Goal: Transaction & Acquisition: Purchase product/service

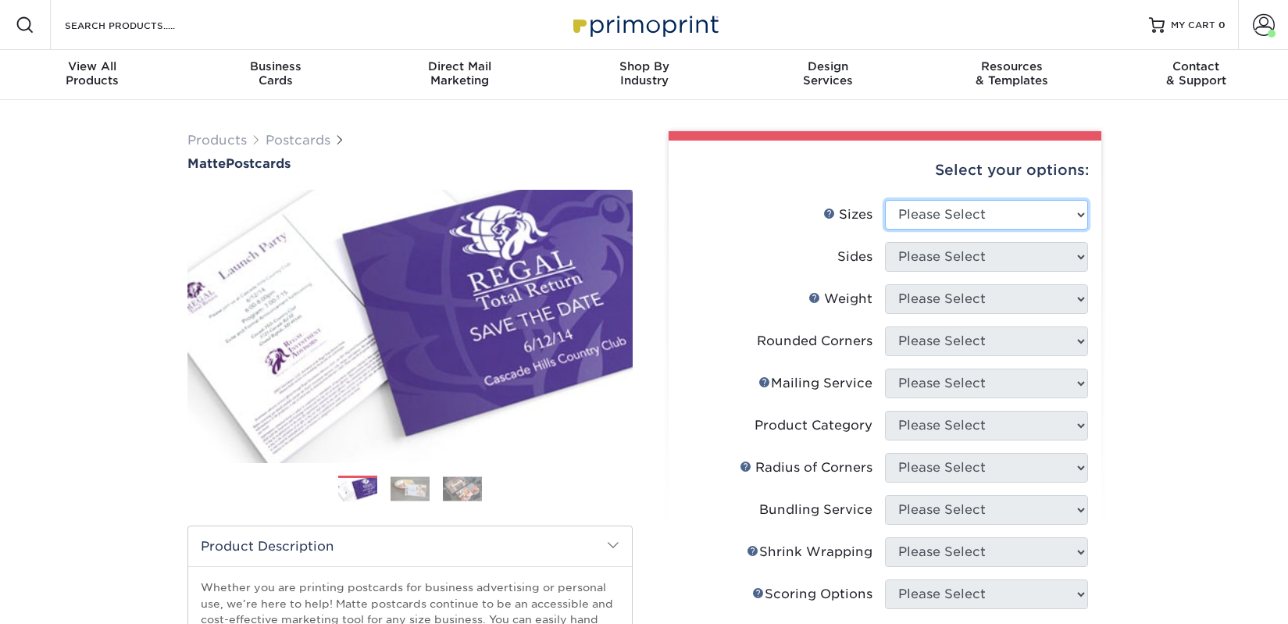
click at [909, 212] on select "Please Select 1.5" x 7" 2" x 4" 2" x 6" 2" x 7" 2" x 8" 2.12" x 5.5" 2.125" x 5…" at bounding box center [986, 215] width 203 height 30
select select "2.00x6.00"
click at [885, 200] on select "Please Select 1.5" x 7" 2" x 4" 2" x 6" 2" x 7" 2" x 8" 2.12" x 5.5" 2.125" x 5…" at bounding box center [986, 215] width 203 height 30
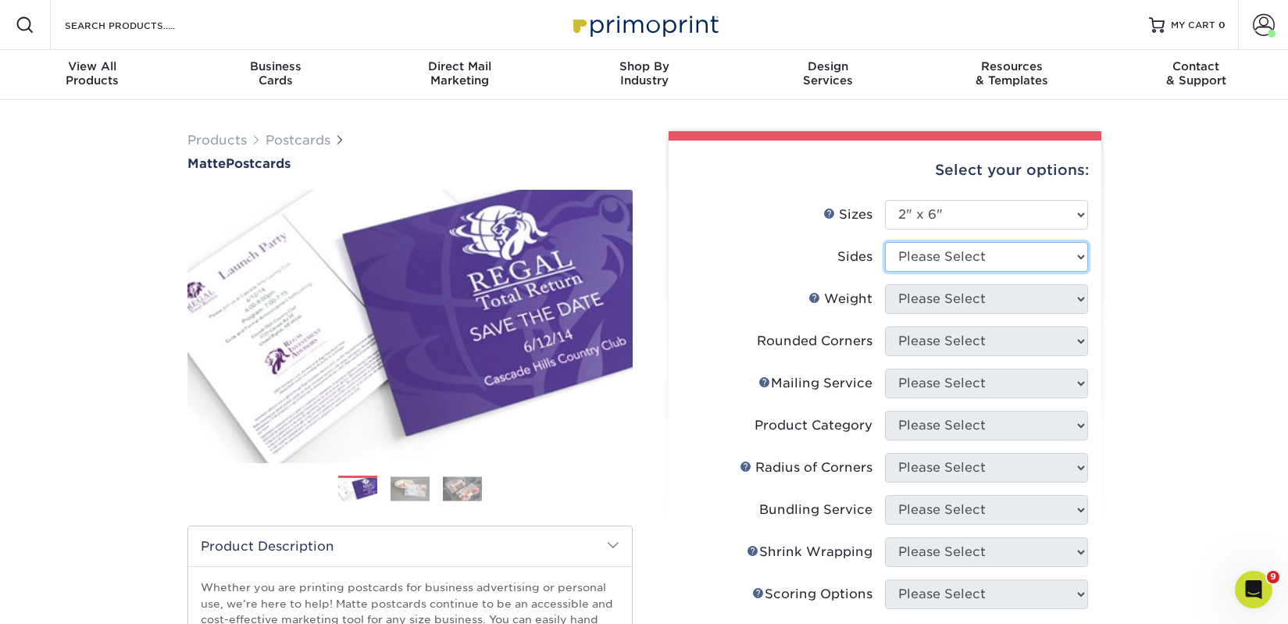
click at [930, 259] on select "Please Select Print Both Sides Print Front Only" at bounding box center [986, 257] width 203 height 30
select select "13abbda7-1d64-4f25-8bb2-c179b224825d"
click at [885, 242] on select "Please Select Print Both Sides Print Front Only" at bounding box center [986, 257] width 203 height 30
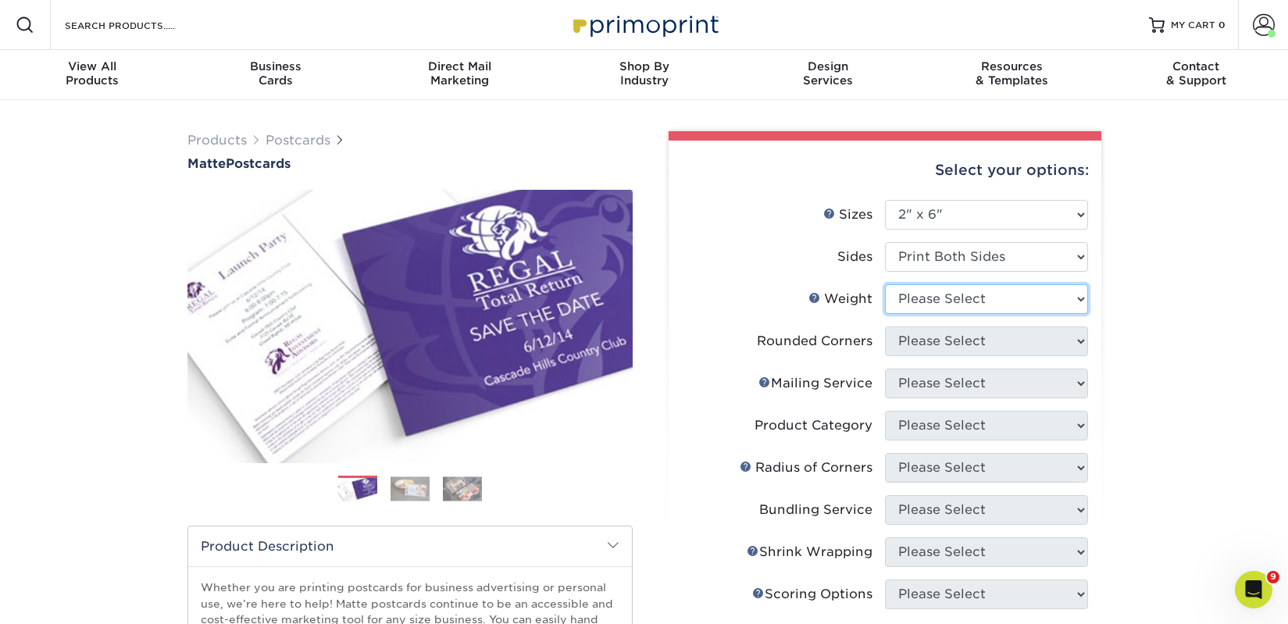
click at [940, 302] on select "Please Select 14PT 16PT" at bounding box center [986, 299] width 203 height 30
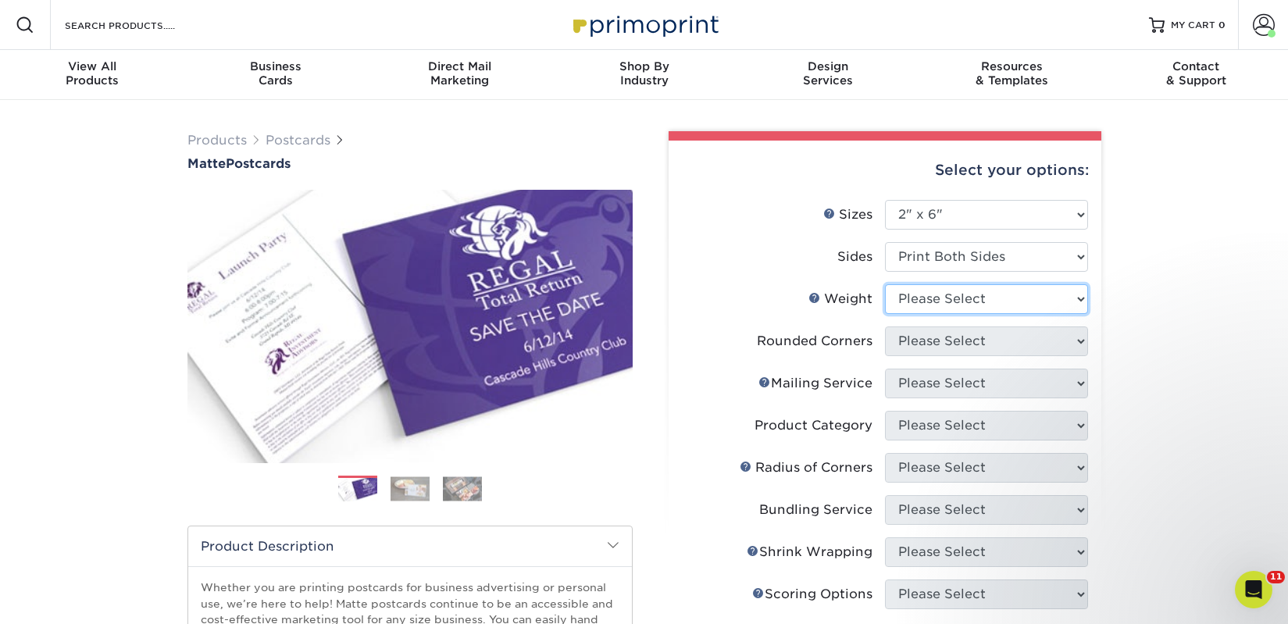
select select "14PT"
click at [885, 284] on select "Please Select 14PT 16PT" at bounding box center [986, 299] width 203 height 30
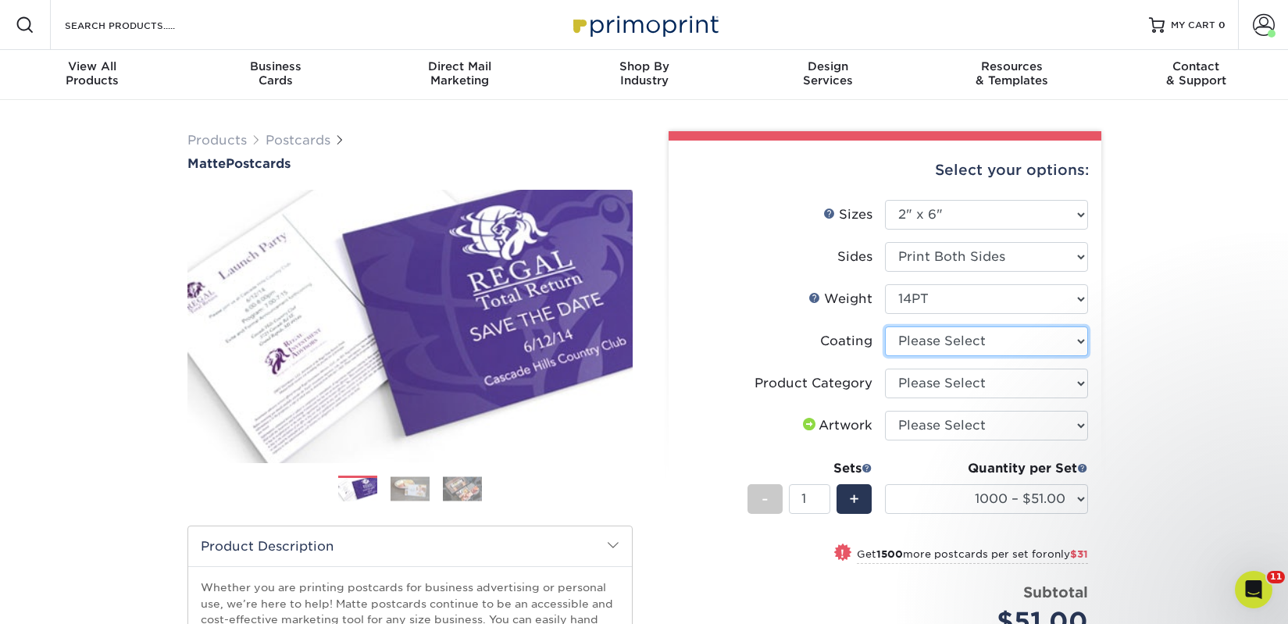
click at [942, 343] on select at bounding box center [986, 341] width 203 height 30
select select "121bb7b5-3b4d-429f-bd8d-bbf80e953313"
click at [885, 326] on select at bounding box center [986, 341] width 203 height 30
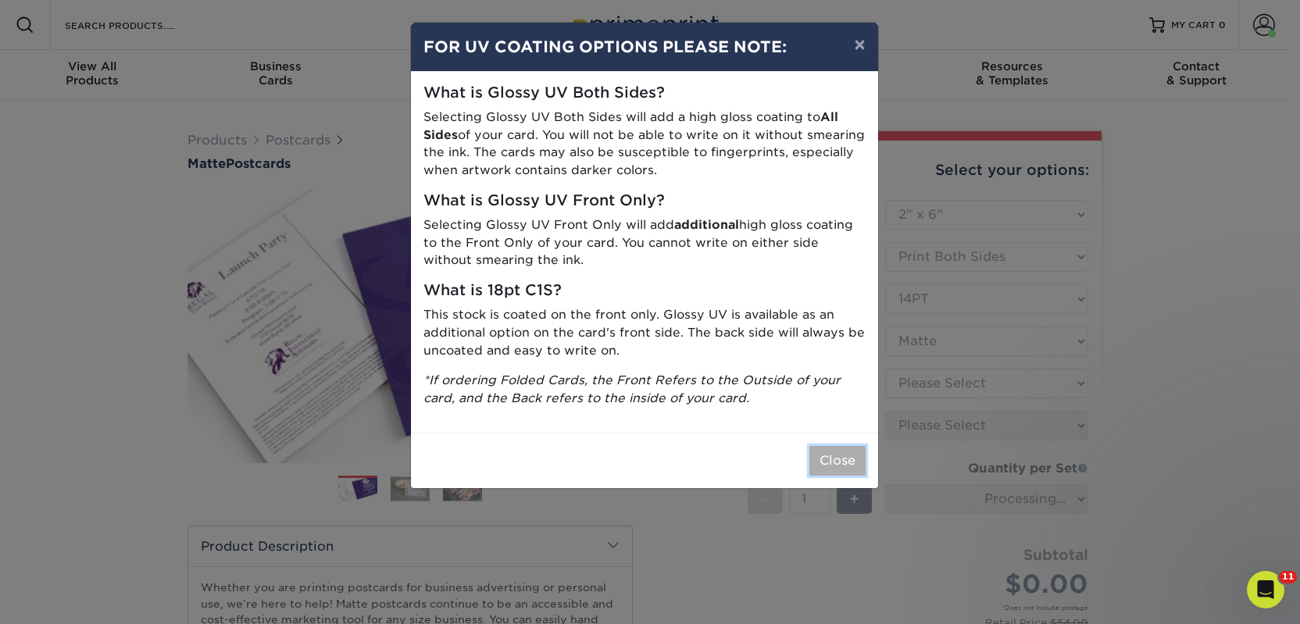
click at [828, 460] on button "Close" at bounding box center [837, 461] width 56 height 30
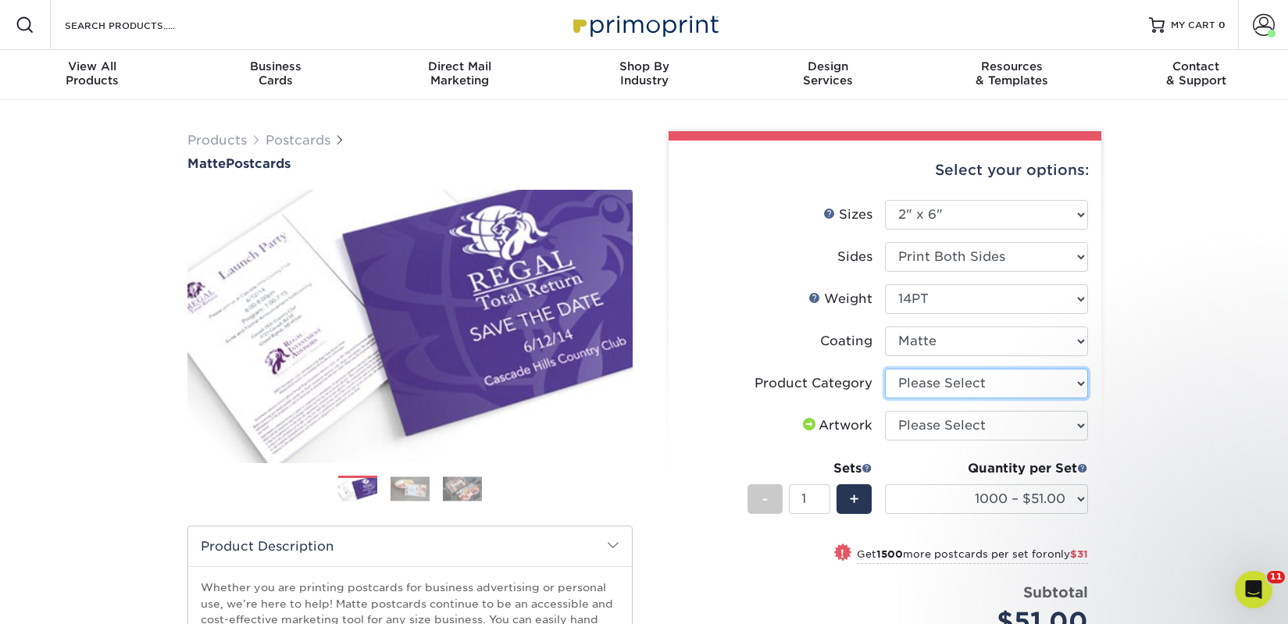
click at [931, 384] on select "Please Select Postcards" at bounding box center [986, 384] width 203 height 30
select select "9b7272e0-d6c8-4c3c-8e97-d3a1bcdab858"
click at [885, 369] on select "Please Select Postcards" at bounding box center [986, 384] width 203 height 30
click at [933, 427] on select "Please Select I will upload files I need a design - $150" at bounding box center [986, 426] width 203 height 30
select select "upload"
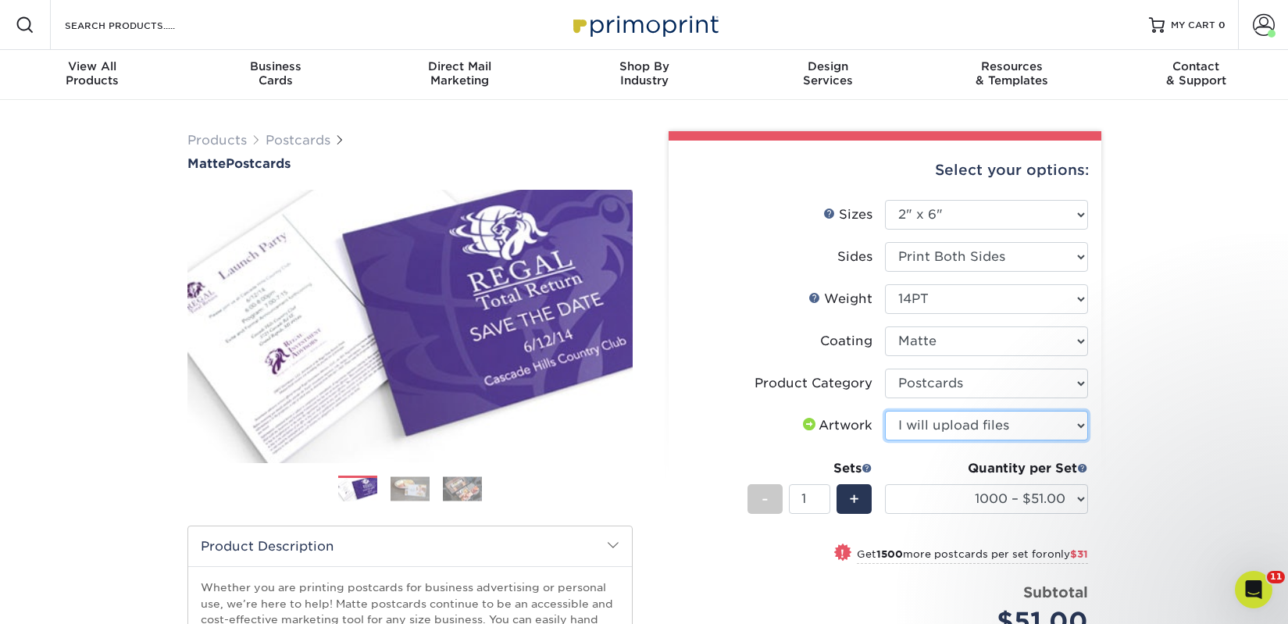
click at [885, 411] on select "Please Select I will upload files I need a design - $150" at bounding box center [986, 426] width 203 height 30
click at [969, 426] on select "Please Select I will upload files I need a design - $150" at bounding box center [986, 426] width 203 height 30
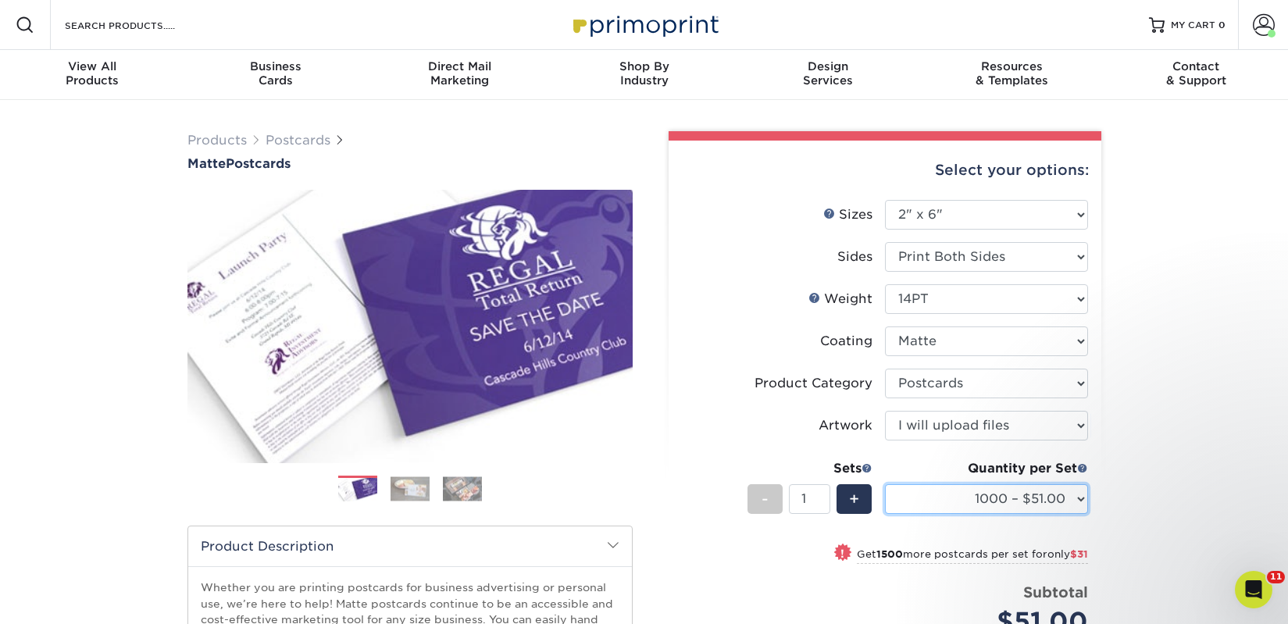
click at [969, 505] on select "1000 – $51.00 2500 – $82.00 5000 – $123.00 10000 – $234.00 15000 – $344.00 2000…" at bounding box center [986, 499] width 203 height 30
select select "2500 – $82.00"
click at [885, 484] on select "1000 – $51.00 2500 – $82.00 5000 – $123.00 10000 – $234.00 15000 – $344.00 2000…" at bounding box center [986, 499] width 203 height 30
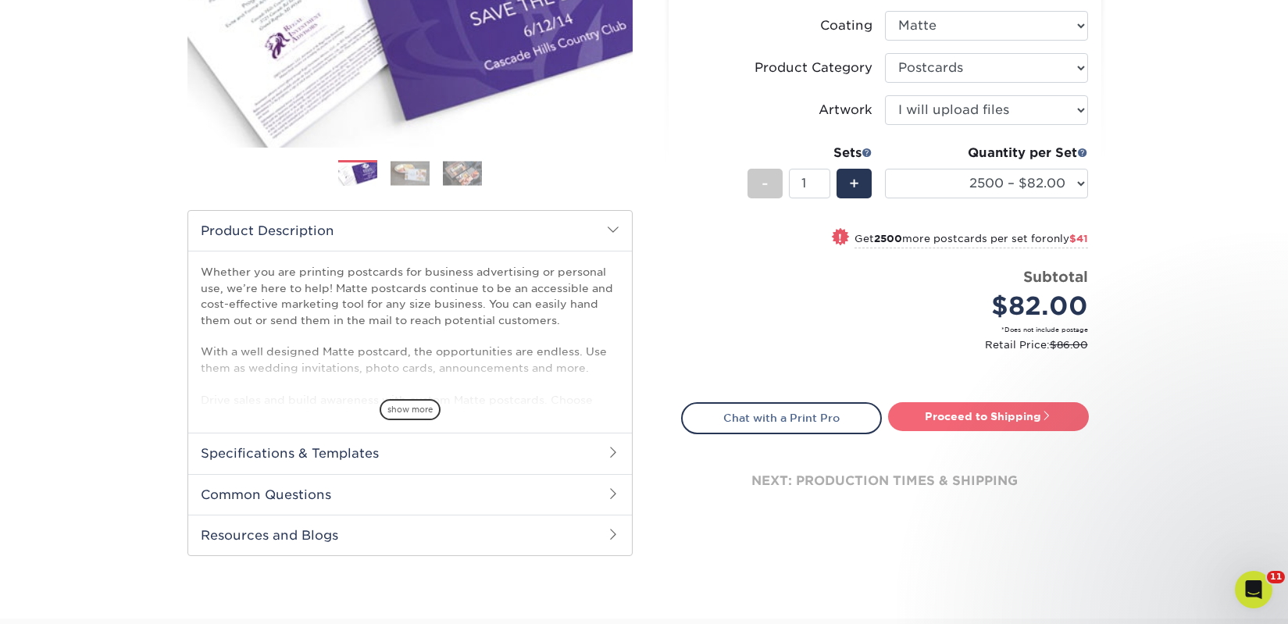
click at [933, 423] on link "Proceed to Shipping" at bounding box center [988, 416] width 201 height 28
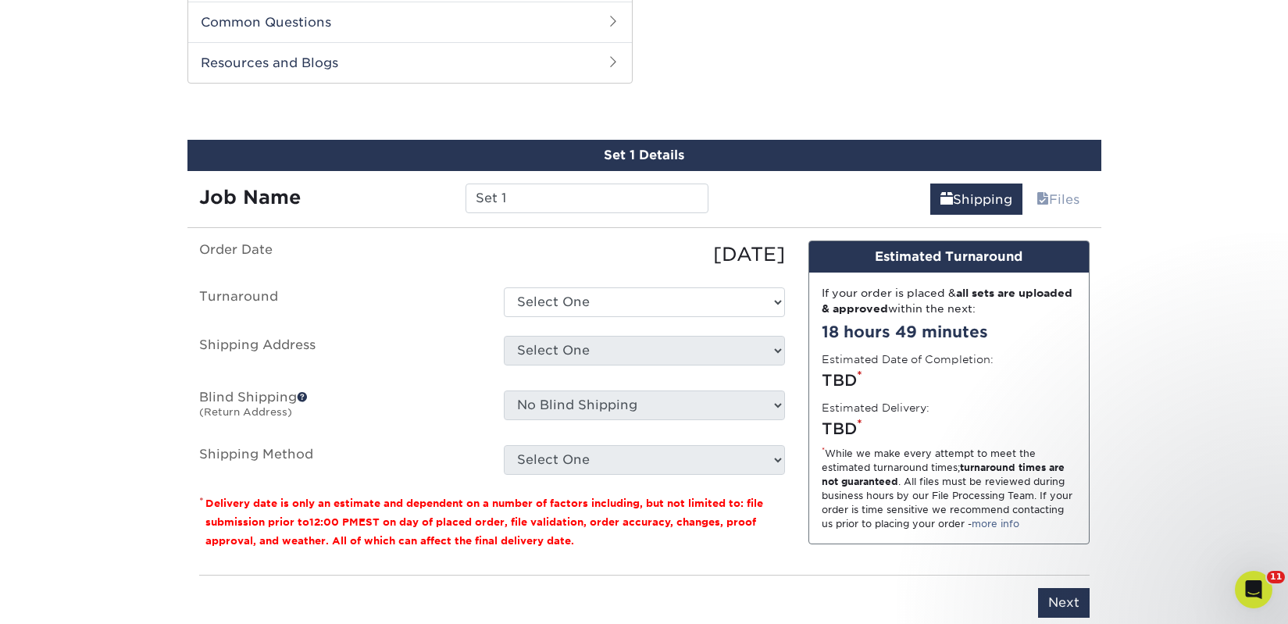
scroll to position [795, 0]
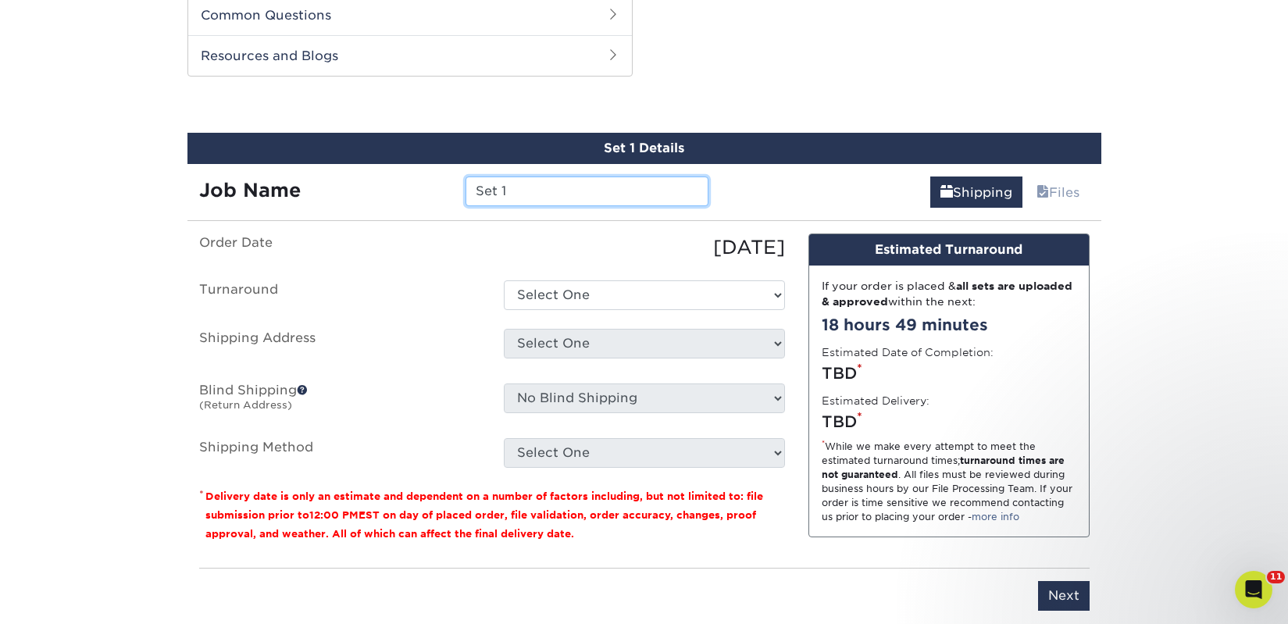
click at [480, 181] on input "Set 1" at bounding box center [587, 192] width 243 height 30
type input "[PERSON_NAME]'s"
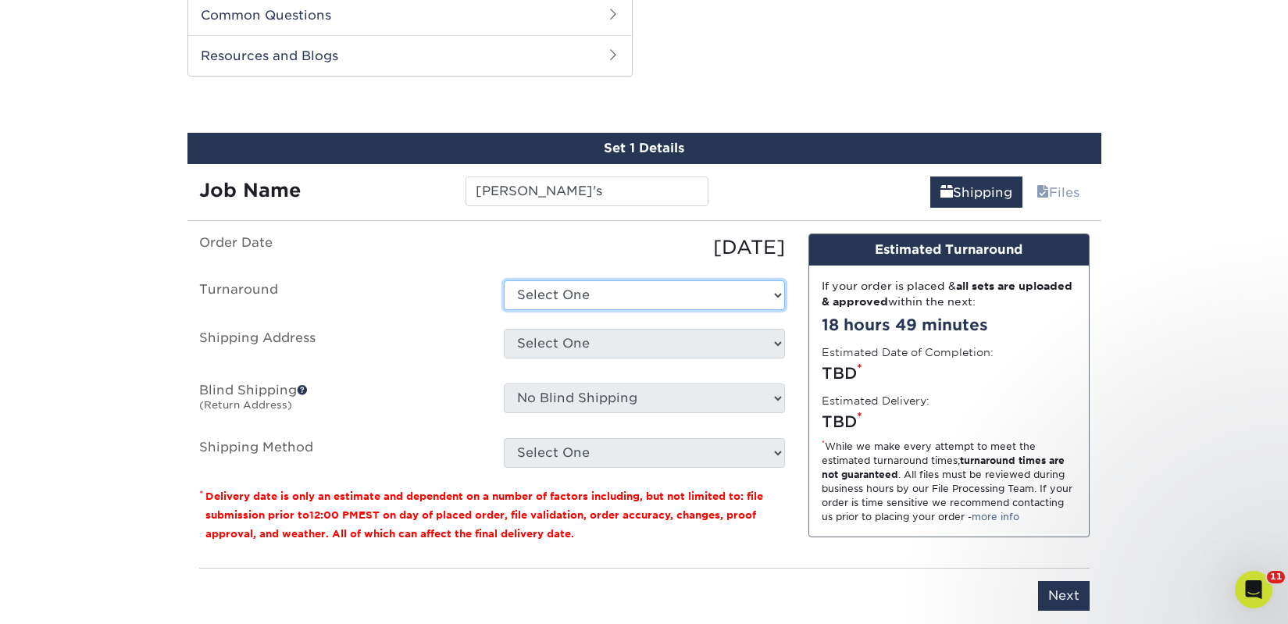
click at [581, 296] on select "Select One 2-4 Business Days 2 Day Next Business Day" at bounding box center [644, 295] width 281 height 30
select select "23bed37c-fa74-46a4-afc9-d3c3160655ce"
click at [504, 280] on select "Select One 2-4 Business Days 2 Day Next Business Day" at bounding box center [644, 295] width 281 height 30
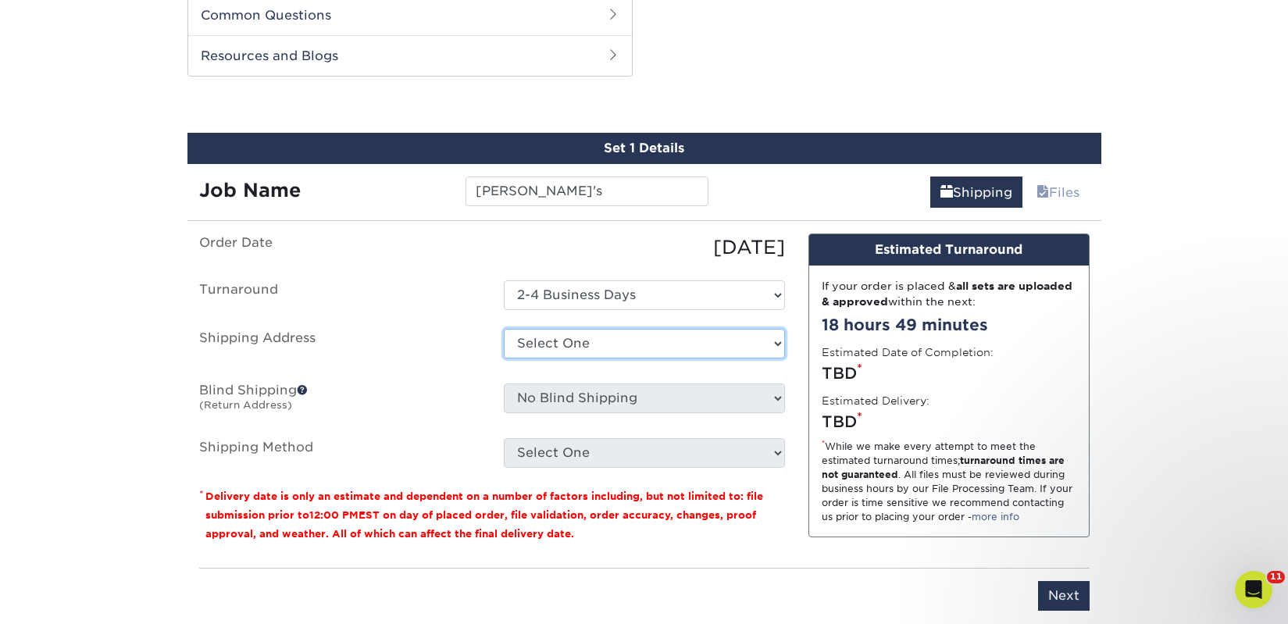
click at [579, 334] on select "Select One 2nd Floor Convention Center A Better [DATE] Books & Boutique A Good …" at bounding box center [644, 344] width 281 height 30
select select "278720"
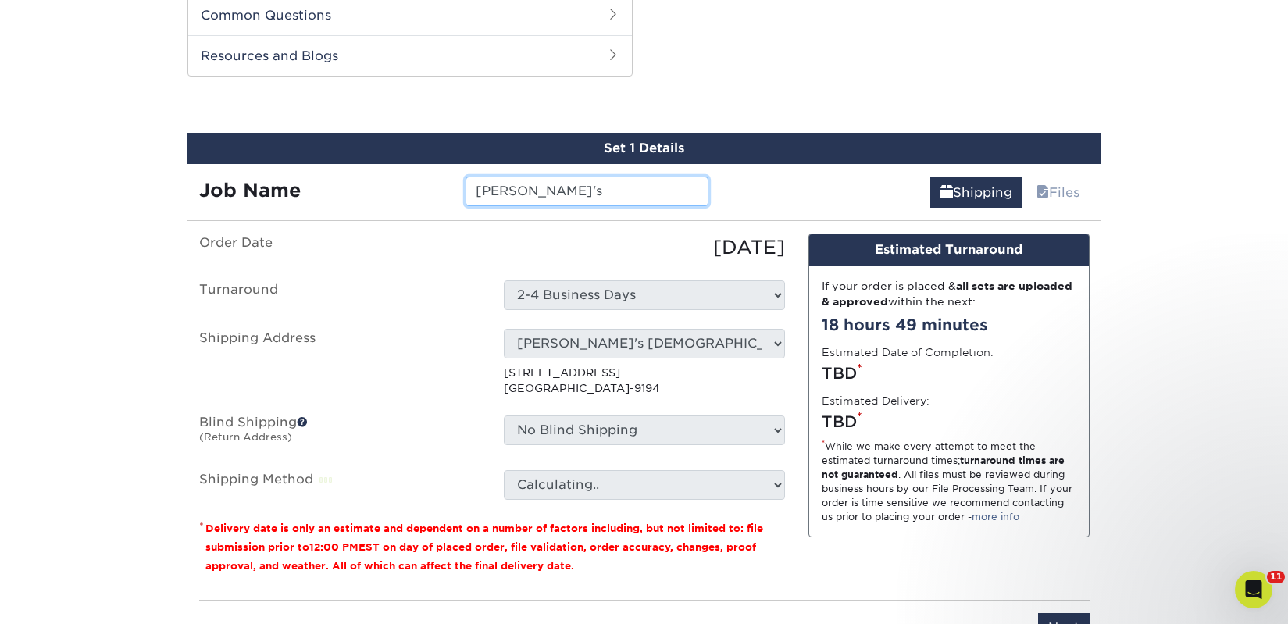
click at [546, 189] on input "[PERSON_NAME]'s" at bounding box center [587, 192] width 243 height 30
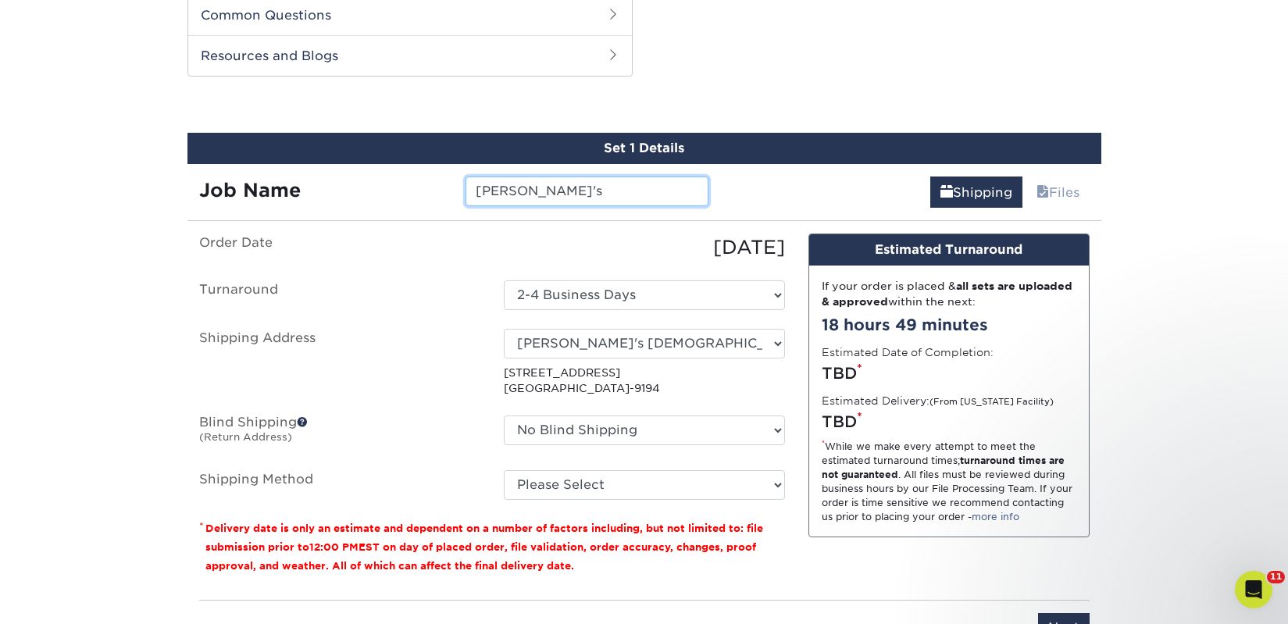
click at [546, 189] on input "[PERSON_NAME]'s" at bounding box center [587, 192] width 243 height 30
paste input "Queer Books"
type input "[PERSON_NAME]'s [DEMOGRAPHIC_DATA] Books"
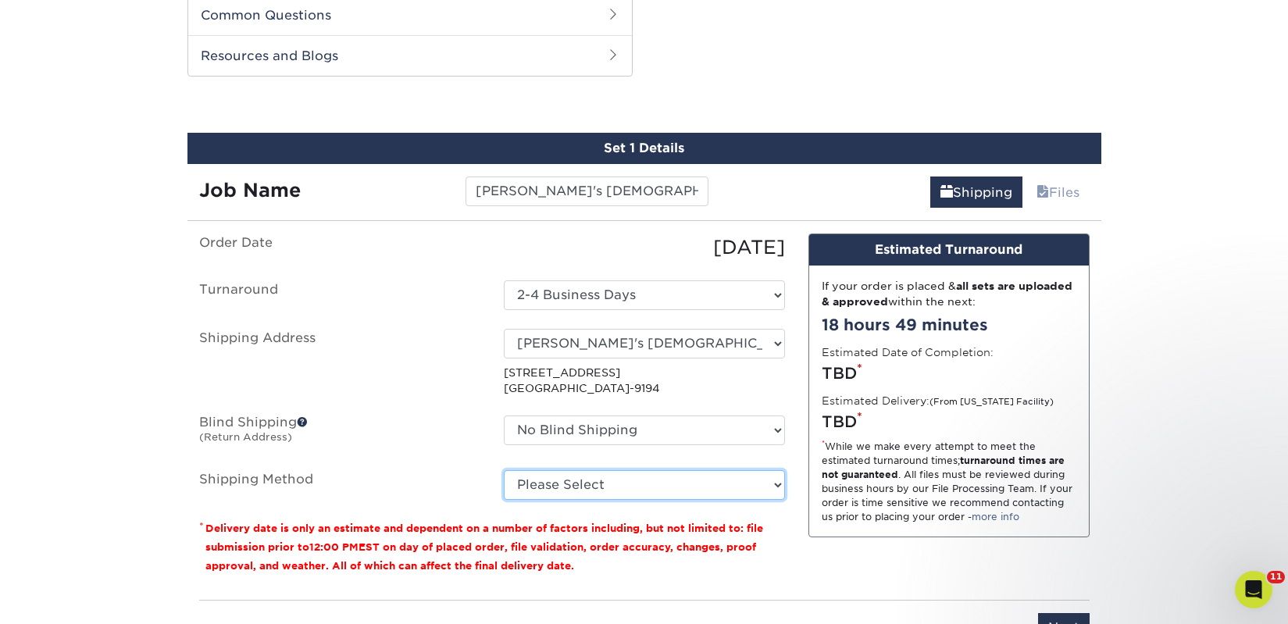
click at [594, 482] on select "Please Select Ground Shipping (+$20.41) 3 Day Shipping Service (+$35.26) 2 Day …" at bounding box center [644, 485] width 281 height 30
select select "03"
click at [504, 470] on select "Please Select Ground Shipping (+$20.41) 3 Day Shipping Service (+$35.26) 2 Day …" at bounding box center [644, 485] width 281 height 30
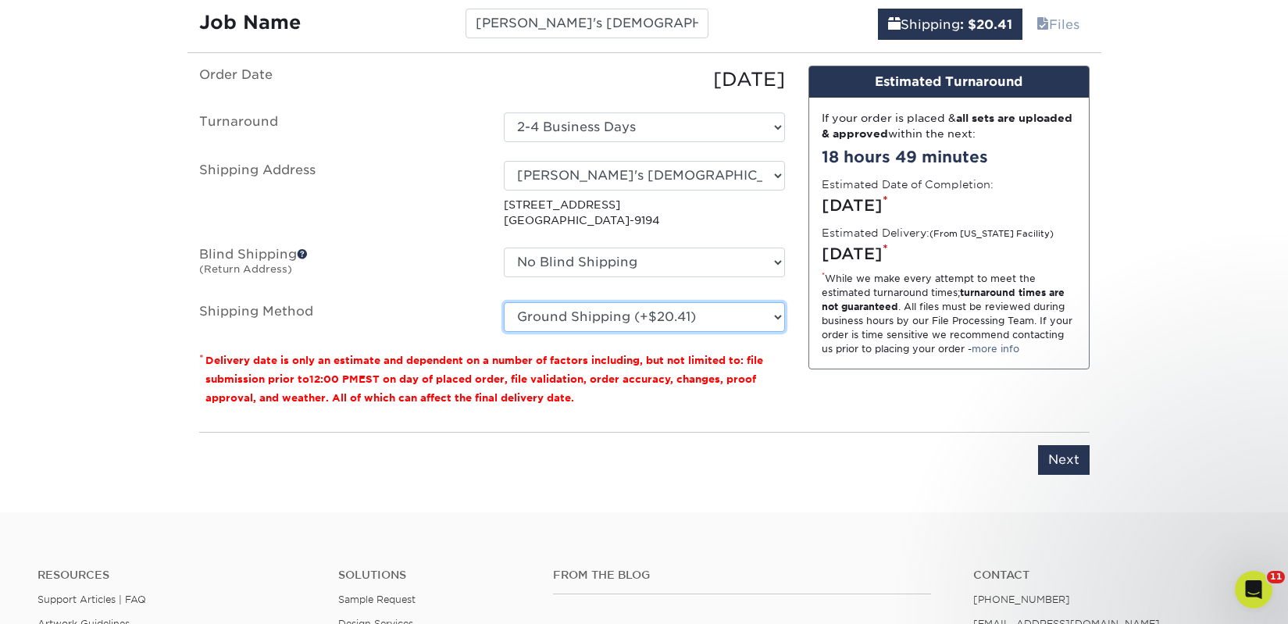
scroll to position [1049, 0]
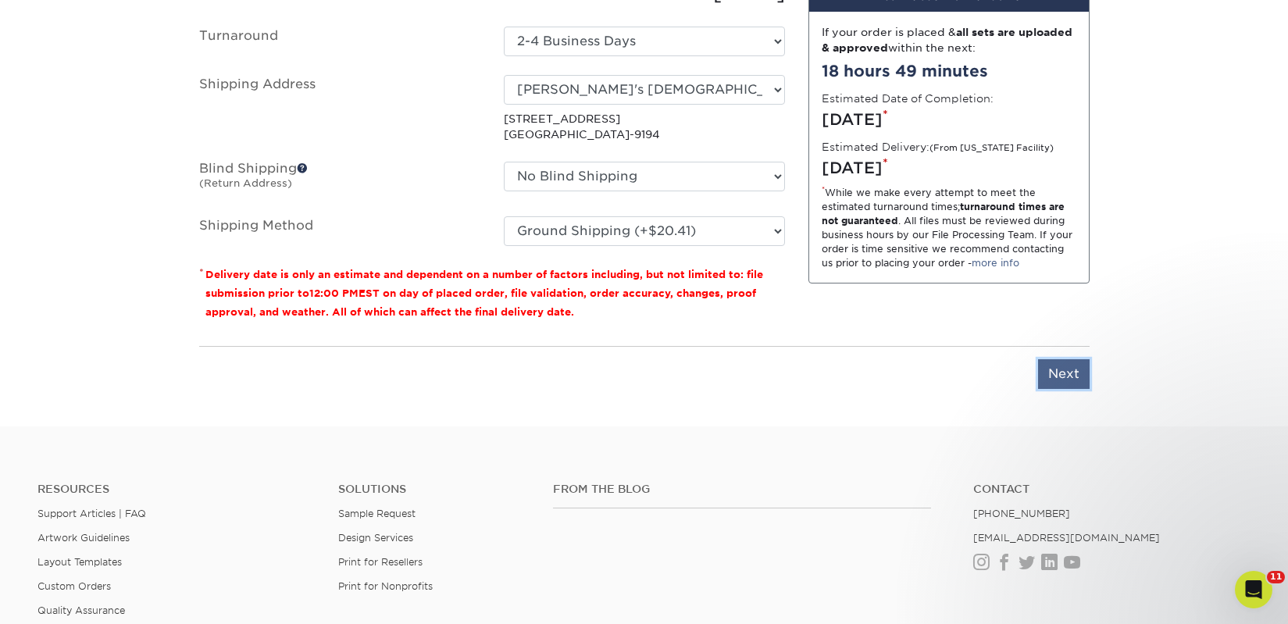
click at [1065, 382] on input "Next" at bounding box center [1064, 374] width 52 height 30
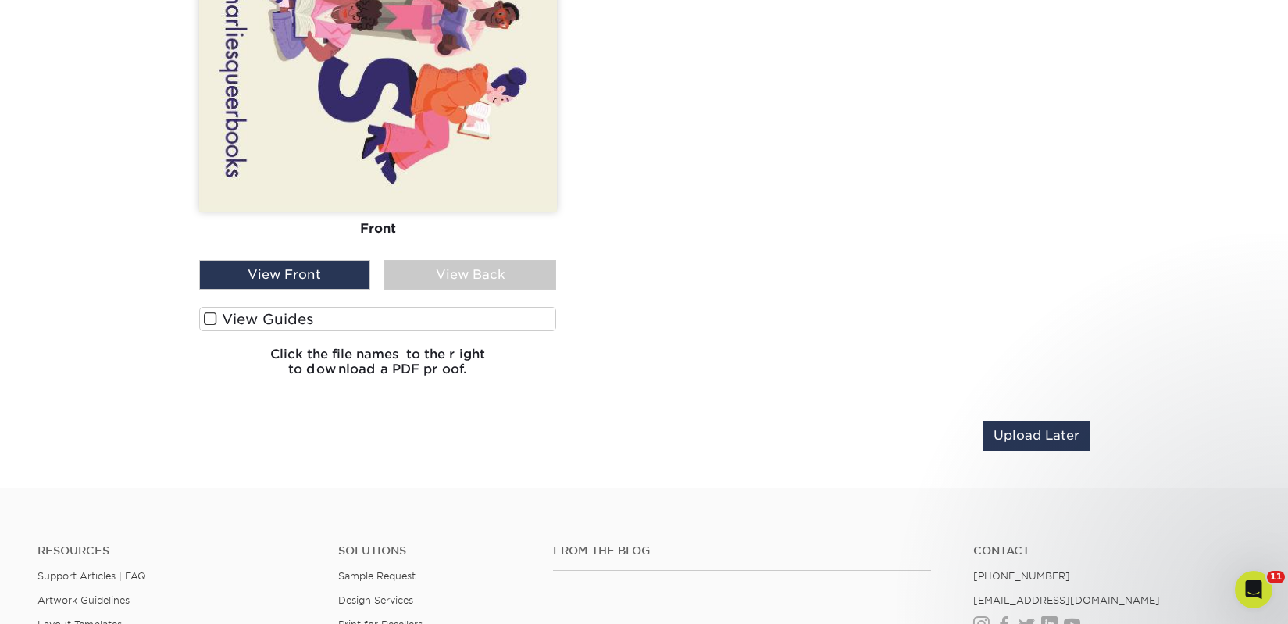
click at [296, 319] on label "View Guides" at bounding box center [378, 319] width 358 height 24
click at [0, 0] on input "View Guides" at bounding box center [0, 0] width 0 height 0
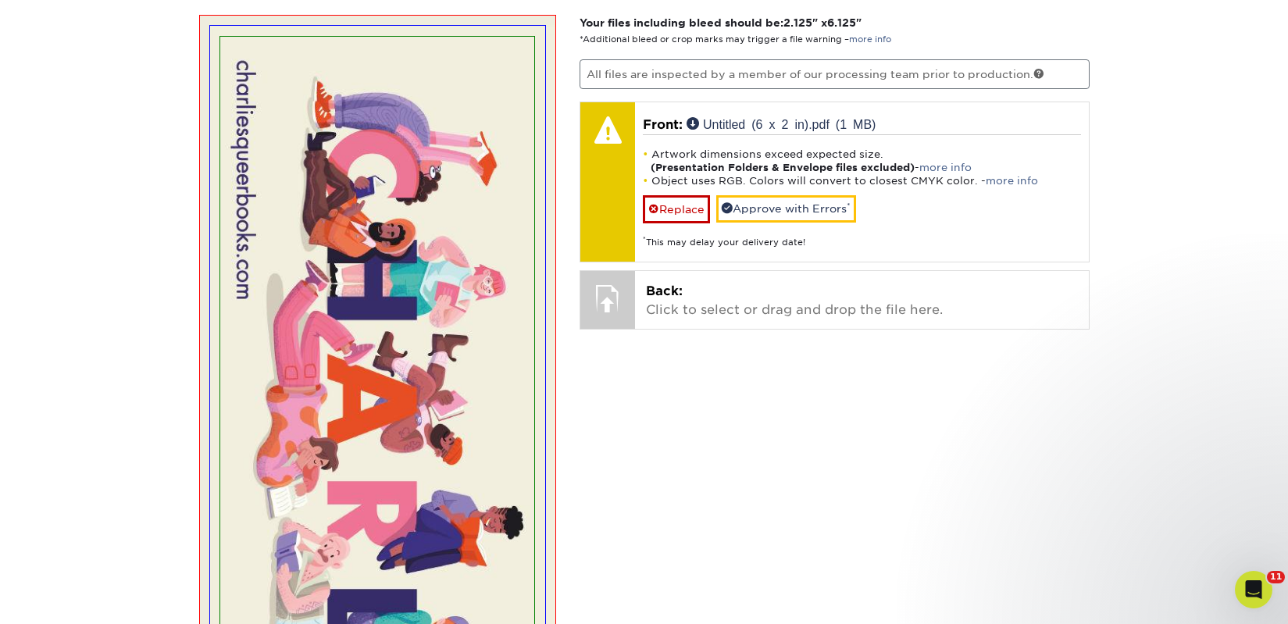
scroll to position [994, 0]
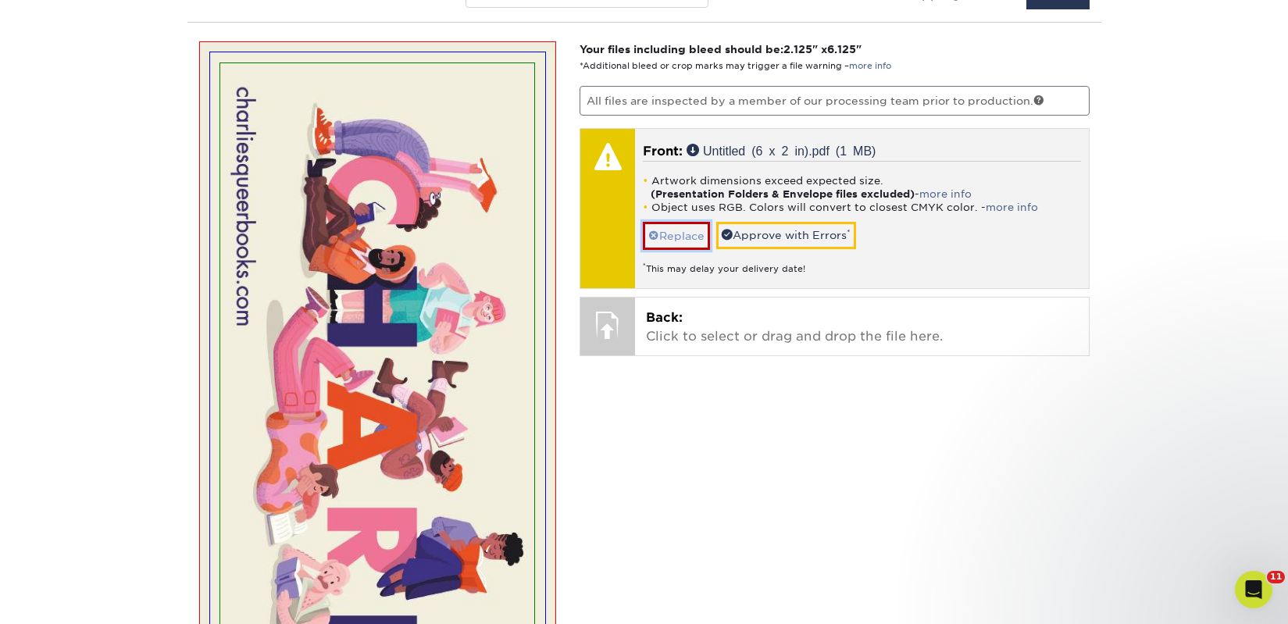
click at [683, 237] on link "Replace" at bounding box center [676, 235] width 67 height 27
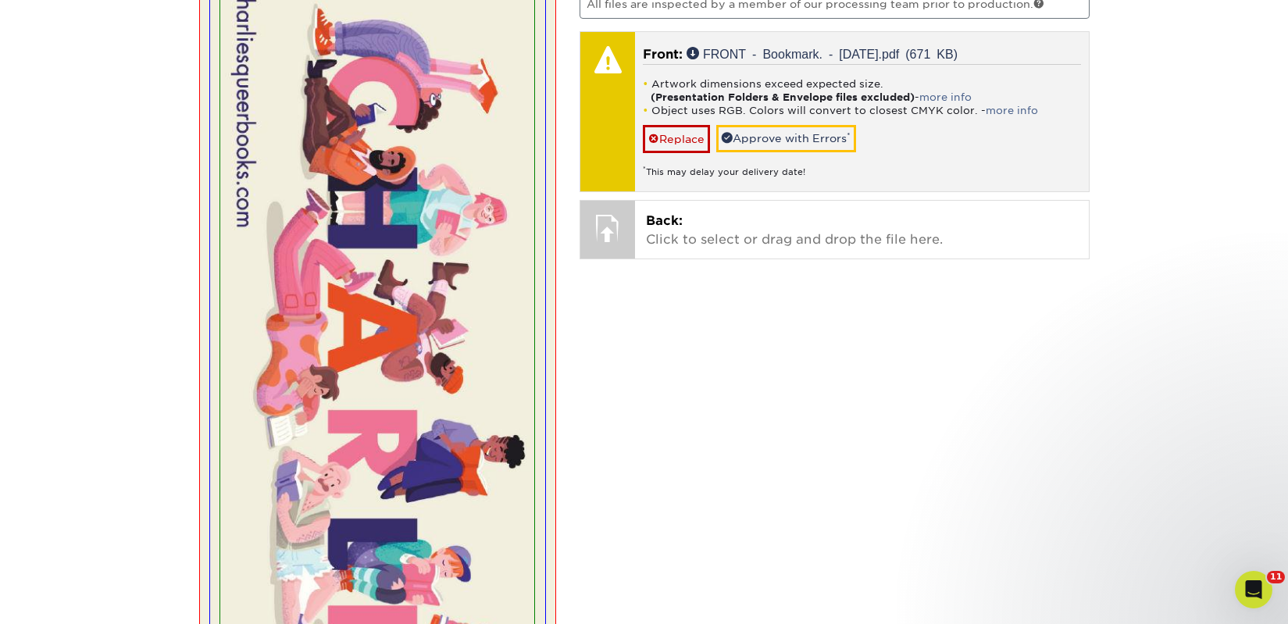
scroll to position [1086, 0]
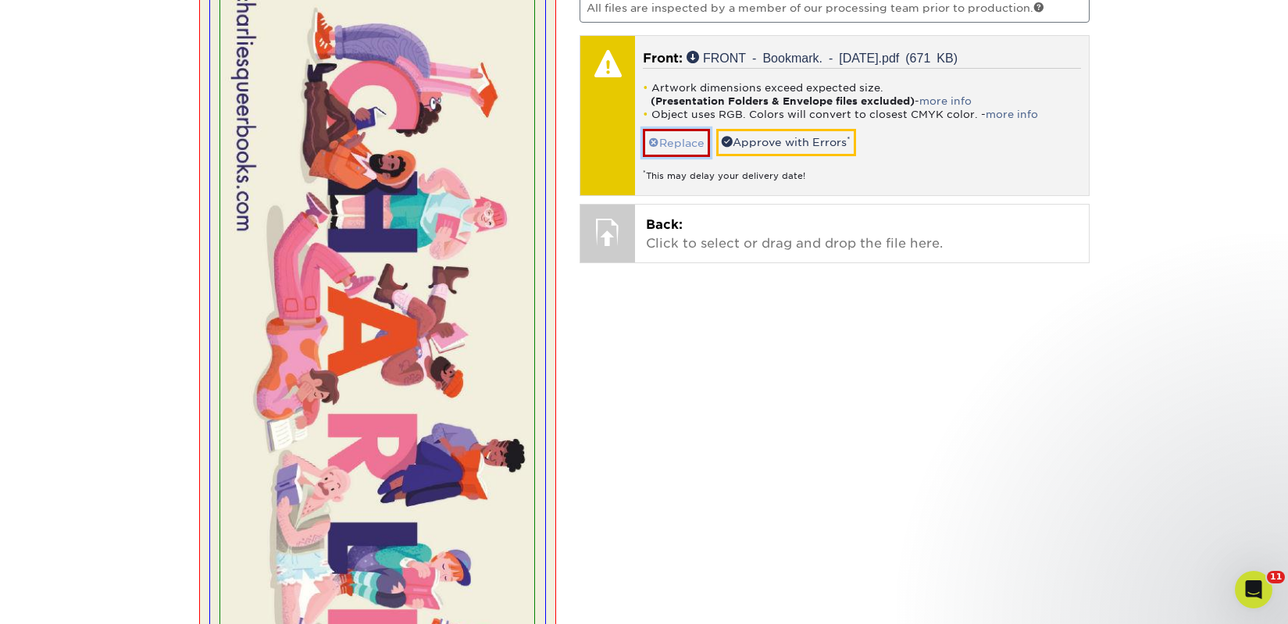
click at [679, 145] on link "Replace" at bounding box center [676, 142] width 67 height 27
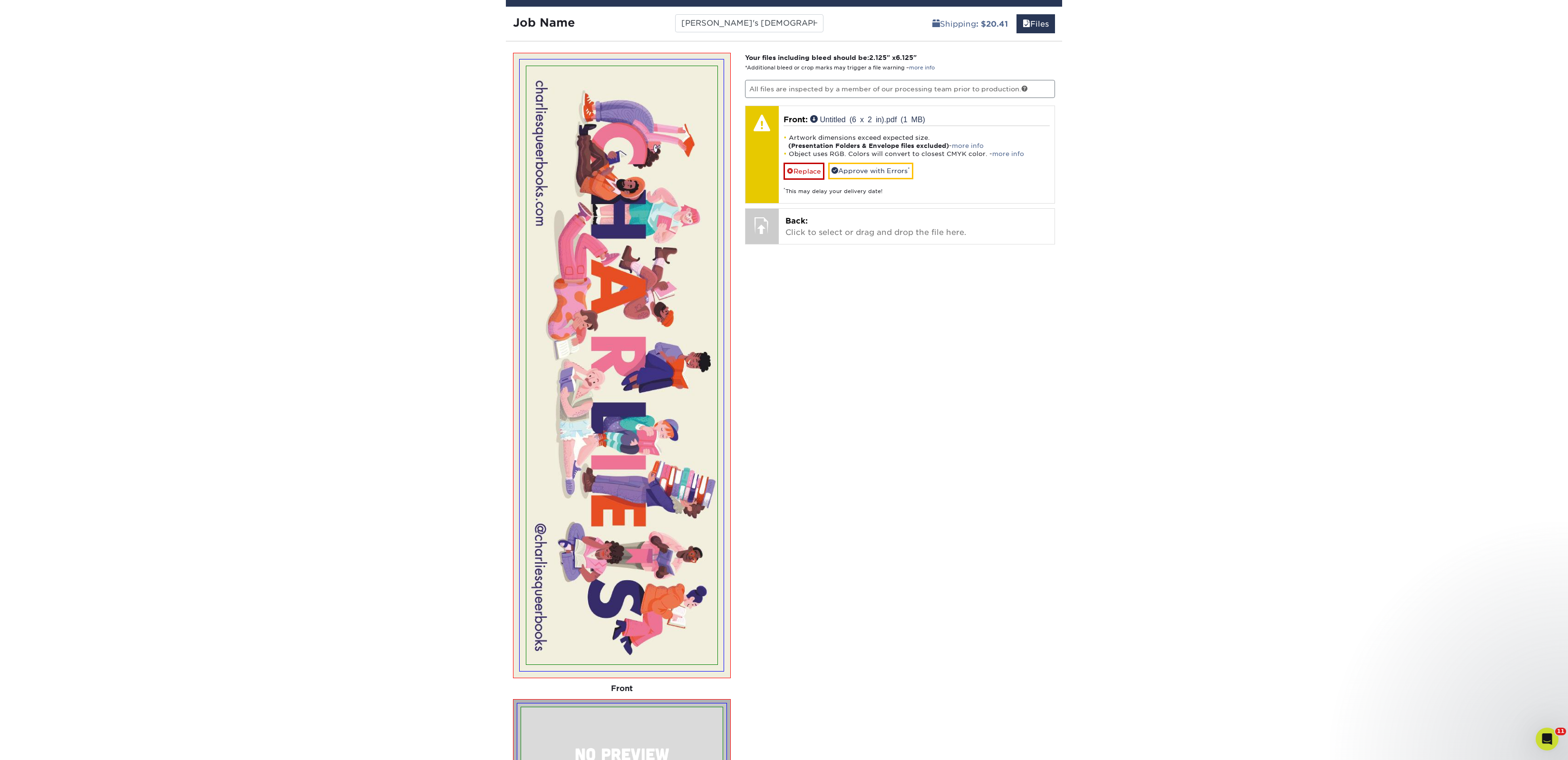
scroll to position [581, 0]
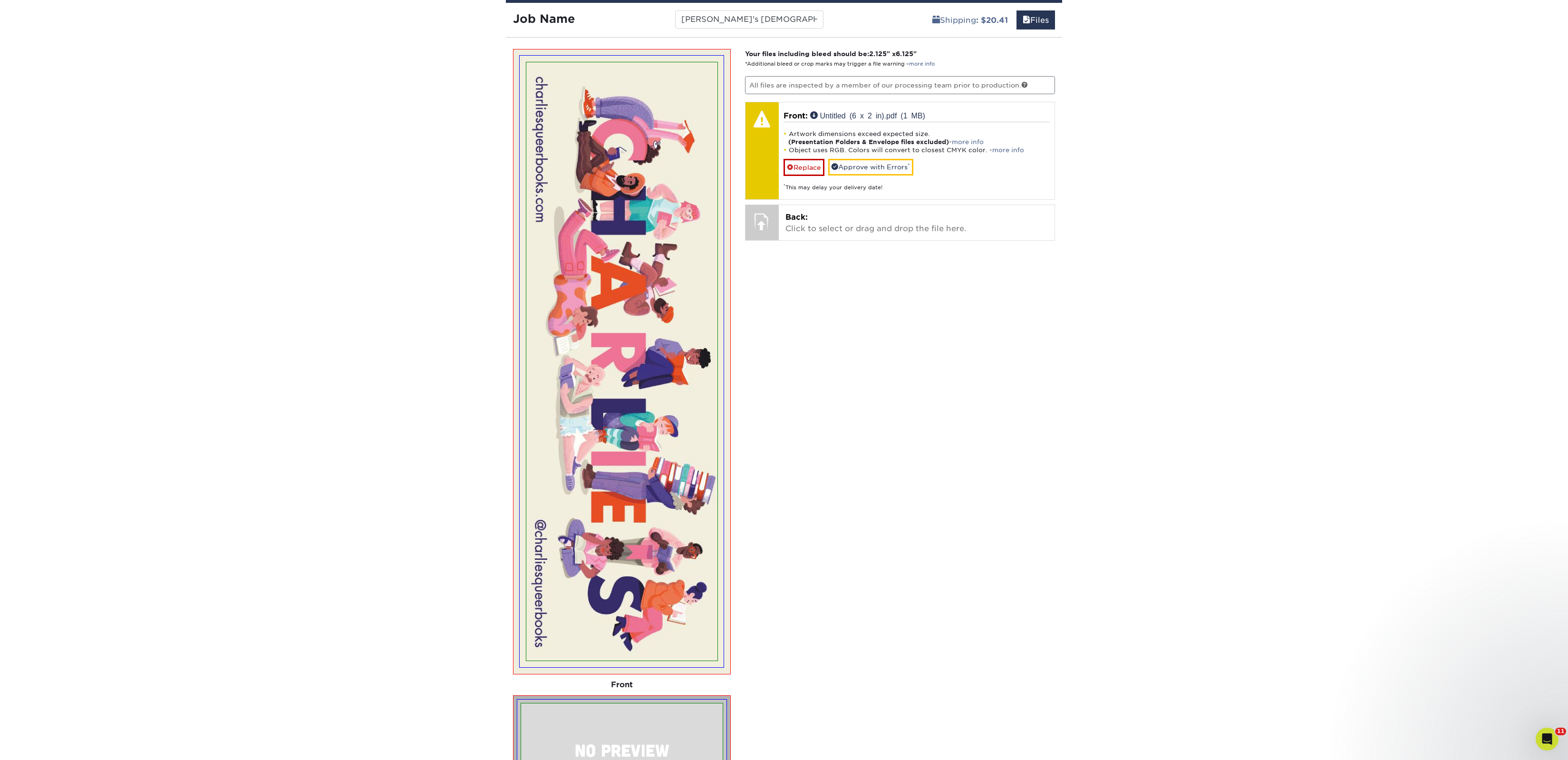
click at [783, 375] on div "Your files including bleed should be: 2.125 " x 6.125 " *Additional bleed or cr…" at bounding box center [900, 489] width 324 height 881
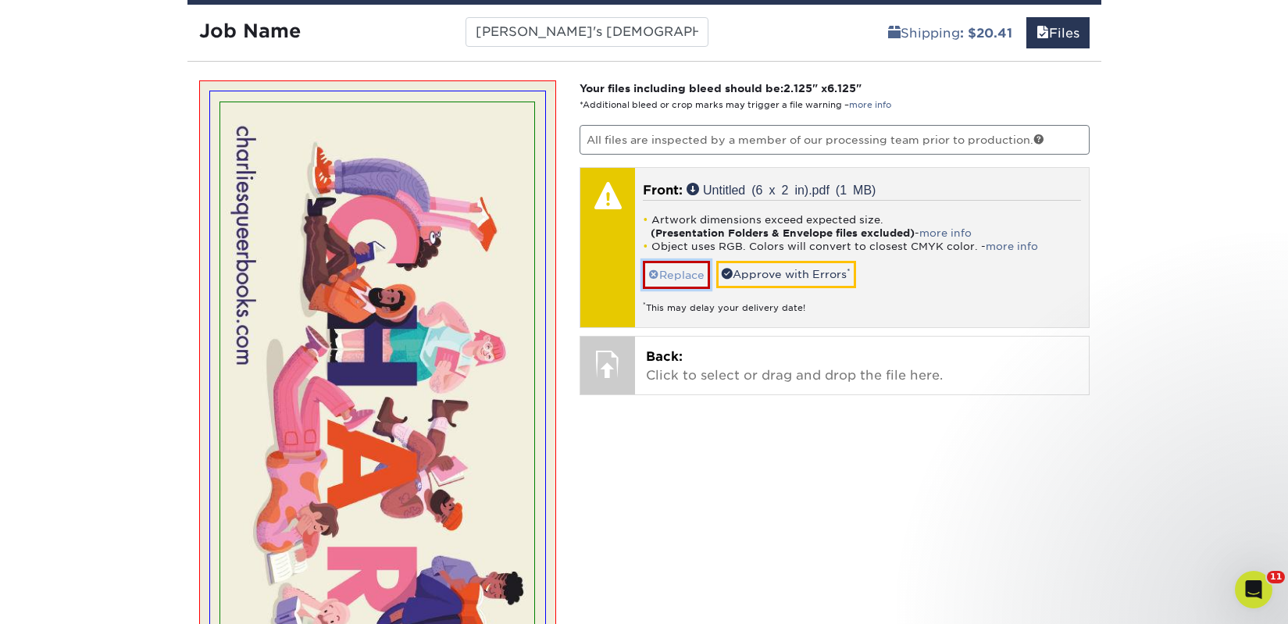
click at [681, 266] on link "Replace" at bounding box center [676, 274] width 67 height 27
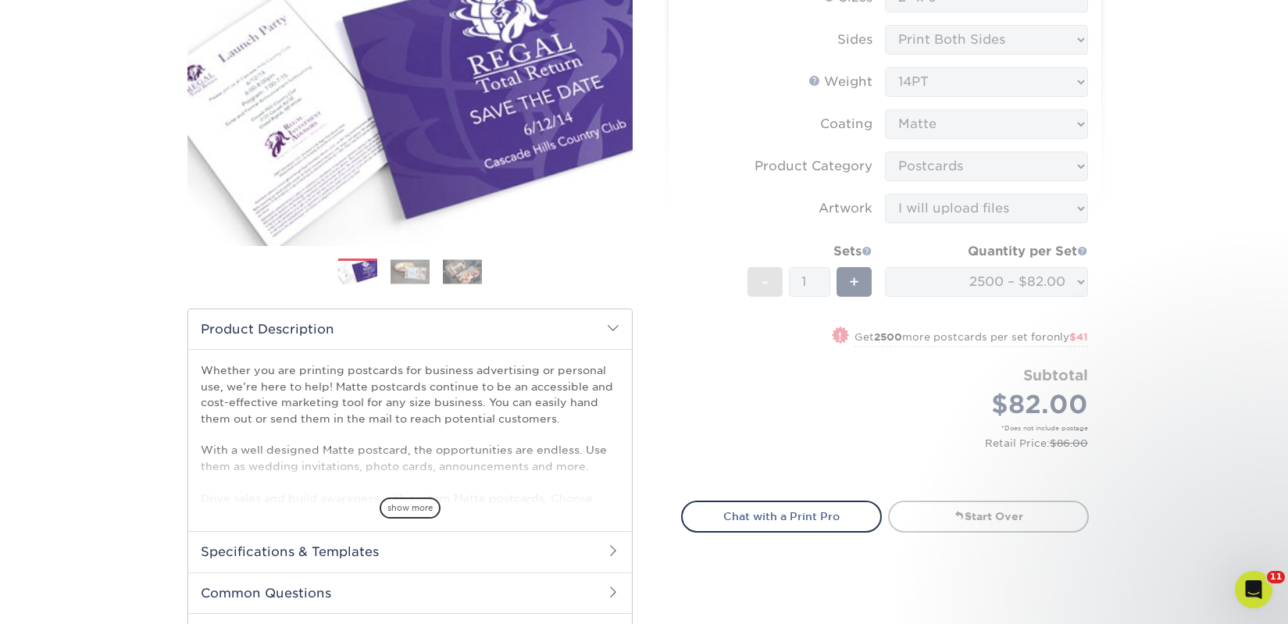
scroll to position [0, 0]
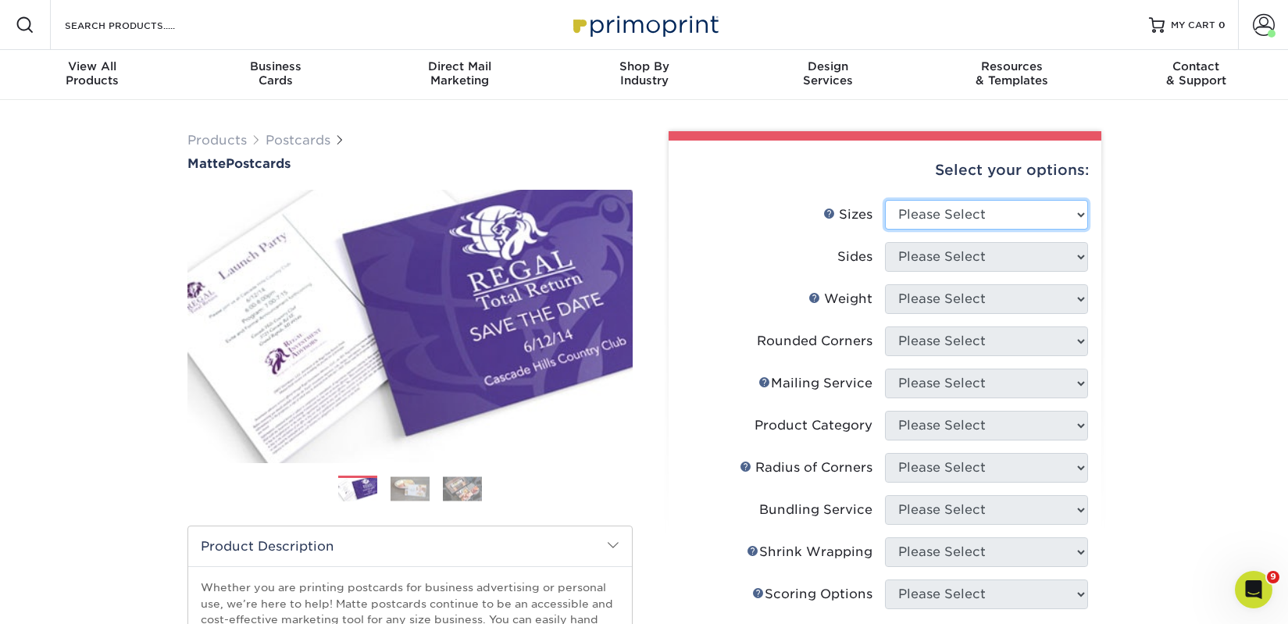
click at [893, 222] on select "Please Select 1.5" x 7" 2" x 4" 2" x 6" 2" x 7" 2" x 8" 2.12" x 5.5" 2.125" x 5…" at bounding box center [986, 215] width 203 height 30
select select "2.00x6.00"
click at [885, 200] on select "Please Select 1.5" x 7" 2" x 4" 2" x 6" 2" x 7" 2" x 8" 2.12" x 5.5" 2.125" x 5…" at bounding box center [986, 215] width 203 height 30
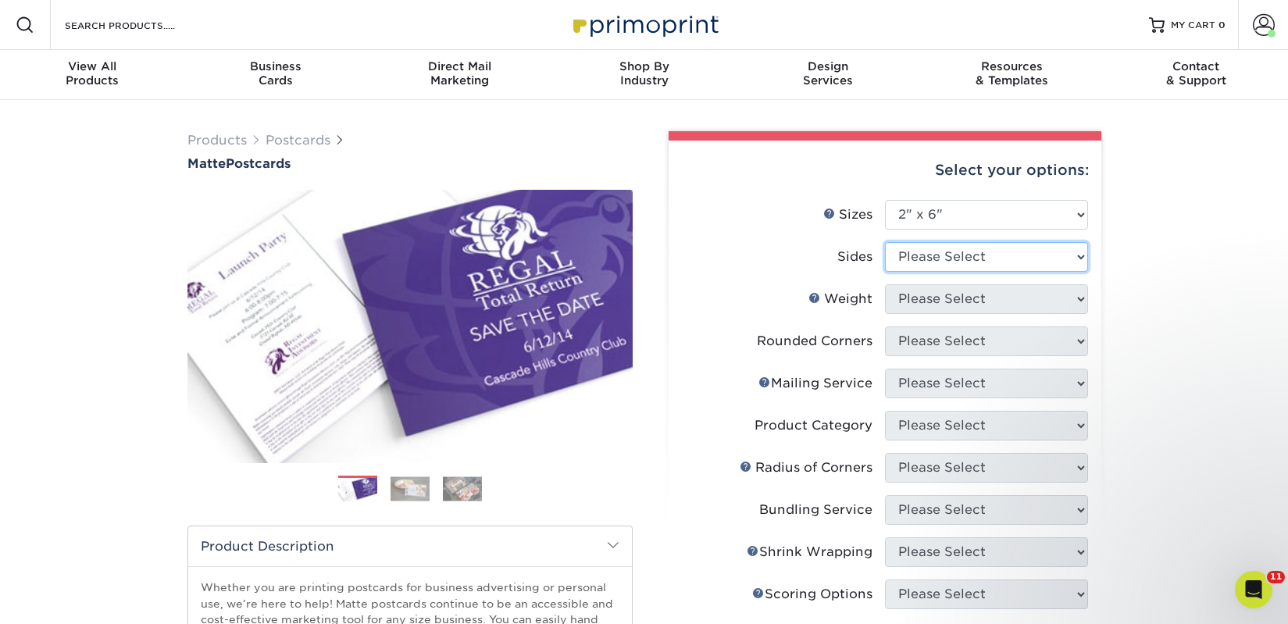
click at [912, 258] on select "Please Select Print Both Sides Print Front Only" at bounding box center [986, 257] width 203 height 30
select select "13abbda7-1d64-4f25-8bb2-c179b224825d"
click at [885, 242] on select "Please Select Print Both Sides Print Front Only" at bounding box center [986, 257] width 203 height 30
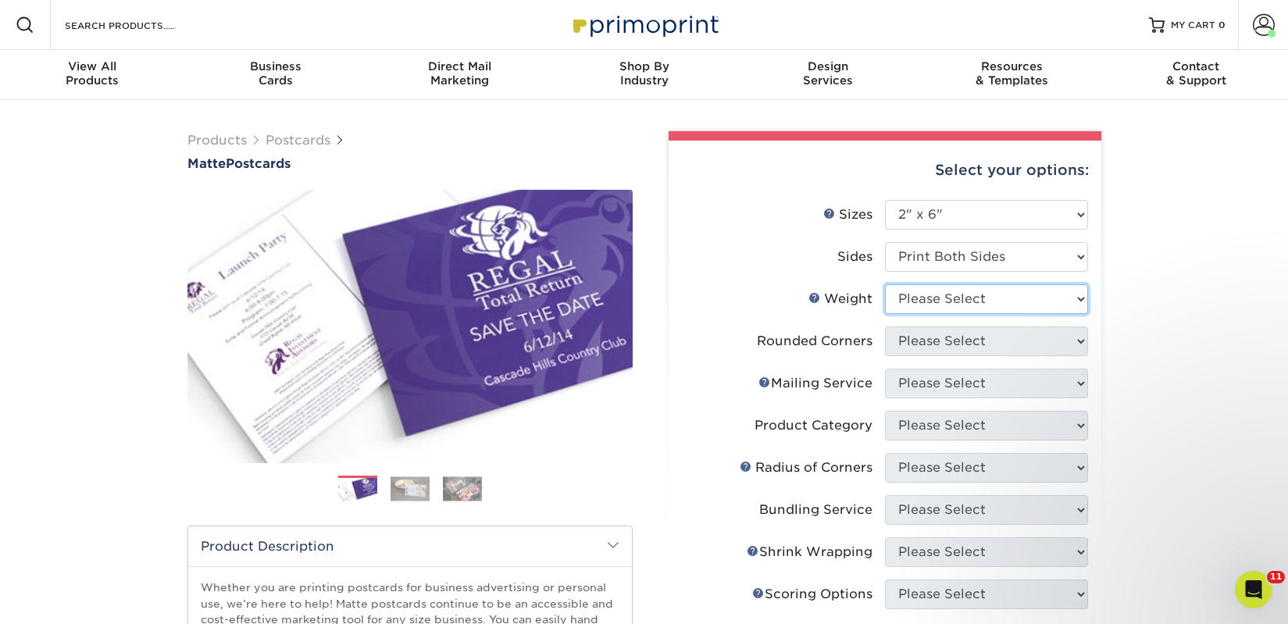
click at [918, 300] on select "Please Select 14PT 16PT" at bounding box center [986, 299] width 203 height 30
select select "14PT"
click at [885, 284] on select "Please Select 14PT 16PT" at bounding box center [986, 299] width 203 height 30
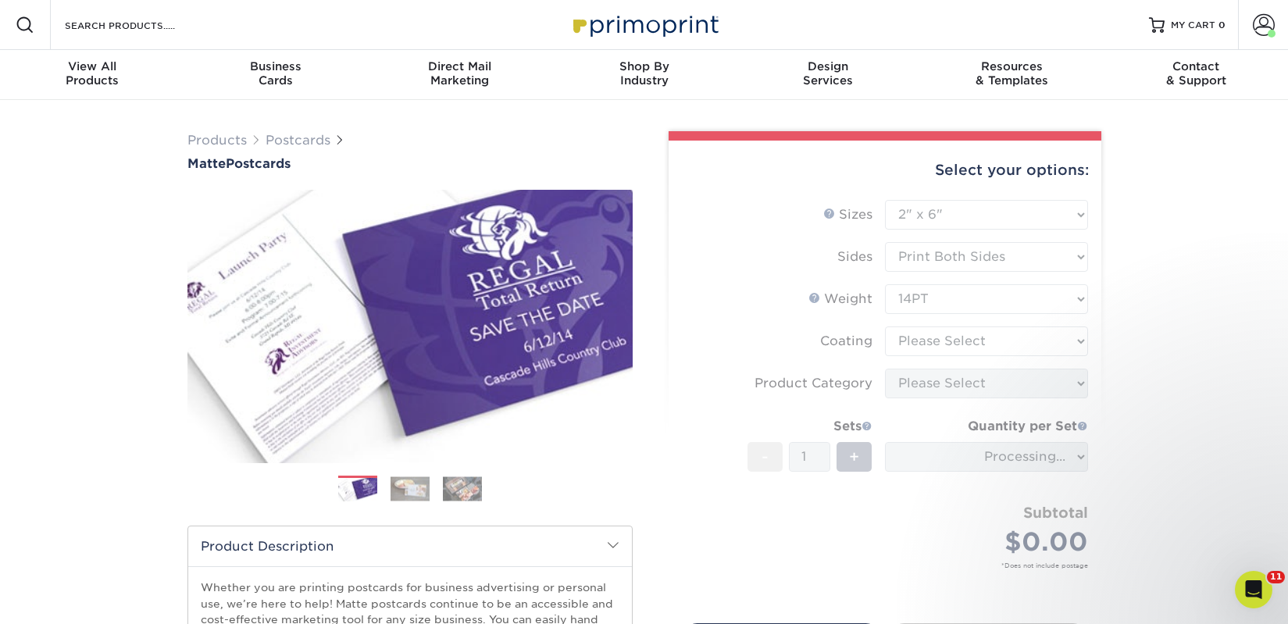
click at [925, 339] on form "Sizes Help Sizes Please Select 1.5" x 7" 2" x 4" 2" x 6" 2" x 7" 2" x 8" 2.12" …" at bounding box center [885, 402] width 408 height 405
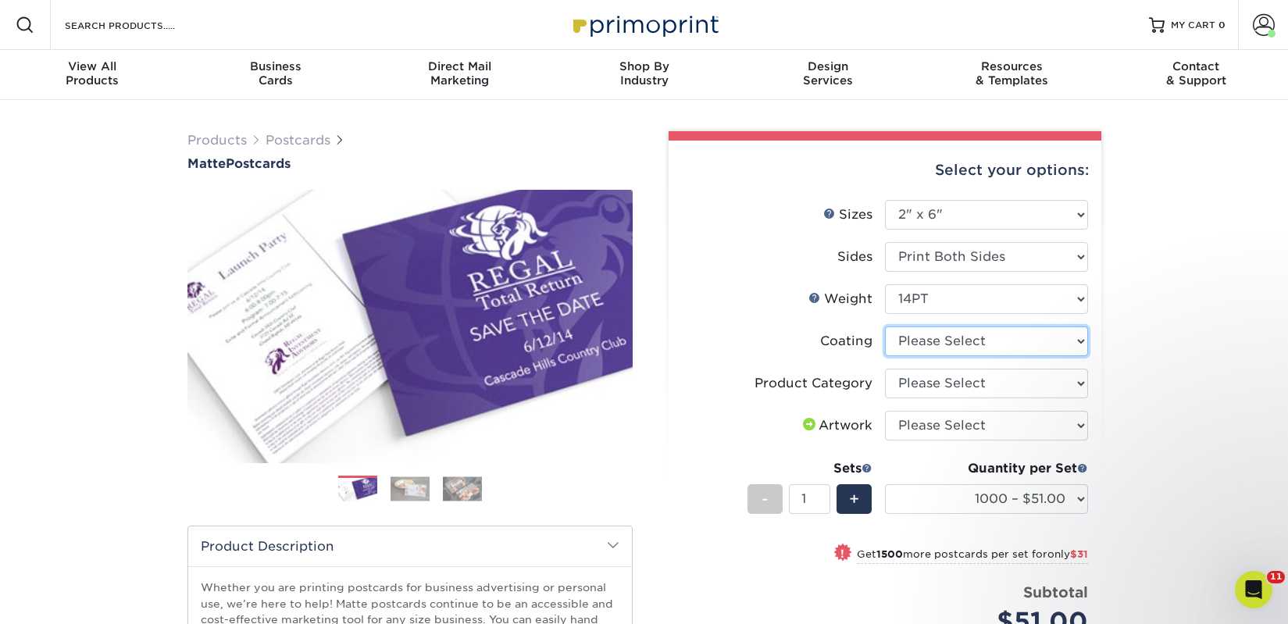
click at [925, 339] on select at bounding box center [986, 341] width 203 height 30
select select "121bb7b5-3b4d-429f-bd8d-bbf80e953313"
click at [885, 326] on select at bounding box center [986, 341] width 203 height 30
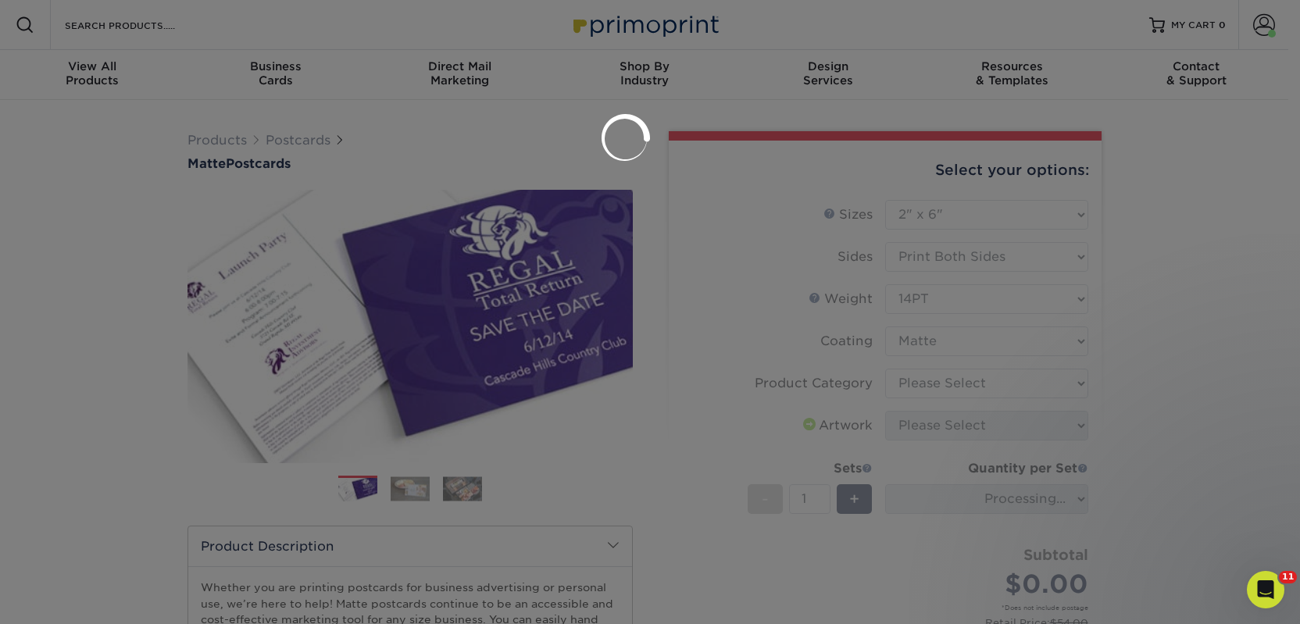
click at [934, 385] on div at bounding box center [650, 312] width 1300 height 624
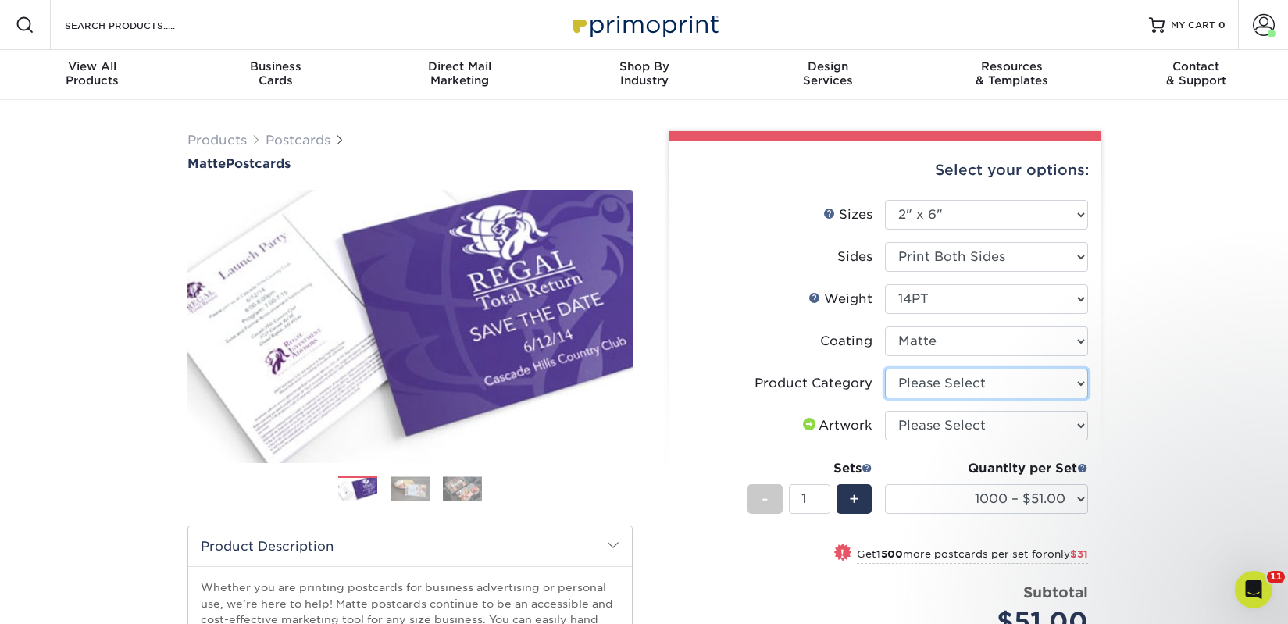
click at [957, 382] on select "Please Select Postcards" at bounding box center [986, 384] width 203 height 30
select select "9b7272e0-d6c8-4c3c-8e97-d3a1bcdab858"
click at [885, 369] on select "Please Select Postcards" at bounding box center [986, 384] width 203 height 30
click at [950, 418] on select "Please Select I will upload files I need a design - $150" at bounding box center [986, 426] width 203 height 30
select select "upload"
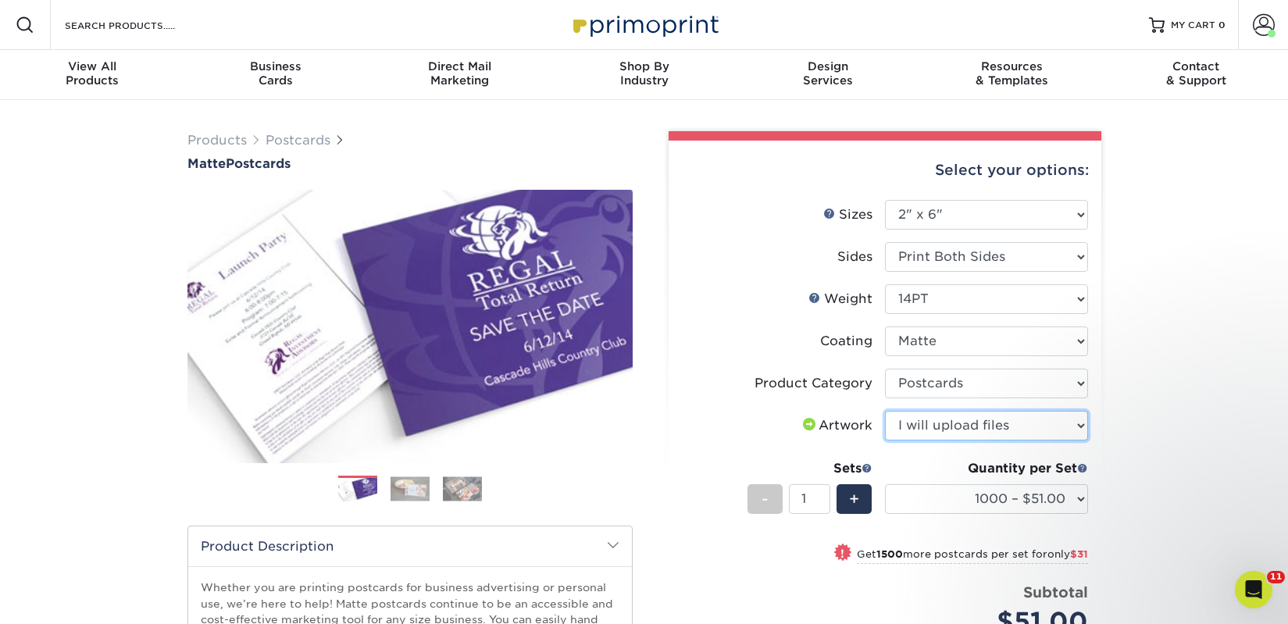
click at [885, 411] on select "Please Select I will upload files I need a design - $150" at bounding box center [986, 426] width 203 height 30
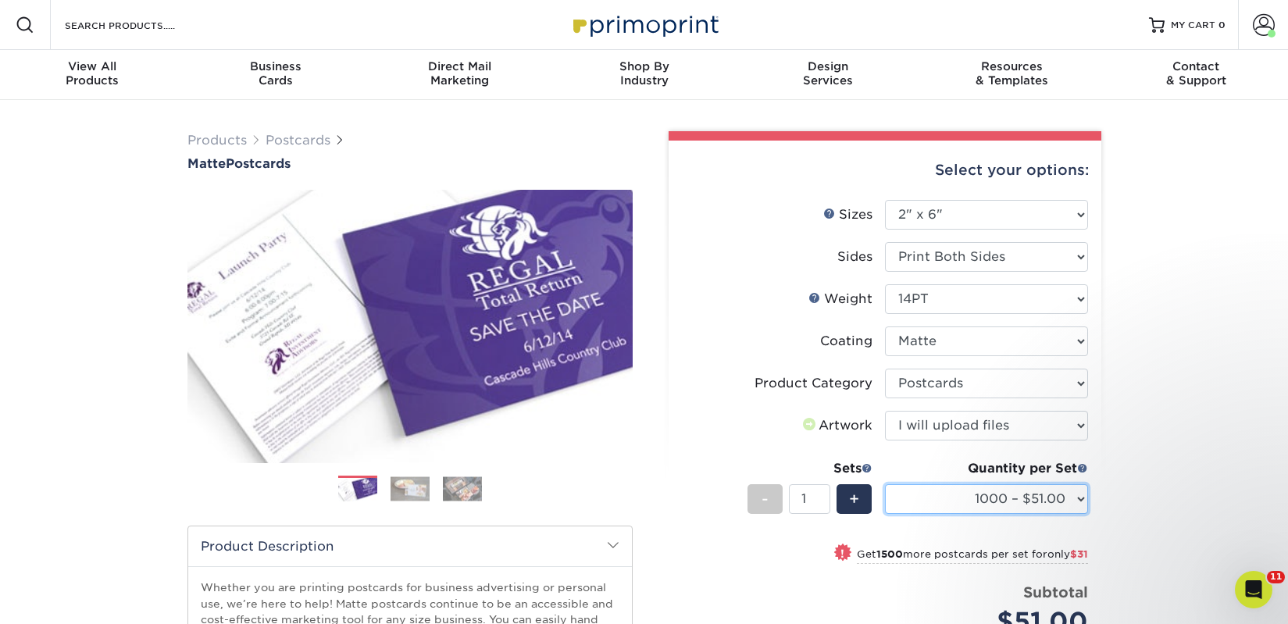
click at [965, 499] on select "1000 – $51.00 2500 – $82.00 5000 – $123.00 10000 – $234.00 15000 – $344.00 2000…" at bounding box center [986, 499] width 203 height 30
click at [977, 500] on select "1000 – $51.00 2500 – $82.00 5000 – $123.00 10000 – $234.00 15000 – $344.00 2000…" at bounding box center [986, 499] width 203 height 30
select select "2500 – $82.00"
click at [885, 484] on select "1000 – $51.00 2500 – $82.00 5000 – $123.00 10000 – $234.00 15000 – $344.00 2000…" at bounding box center [986, 499] width 203 height 30
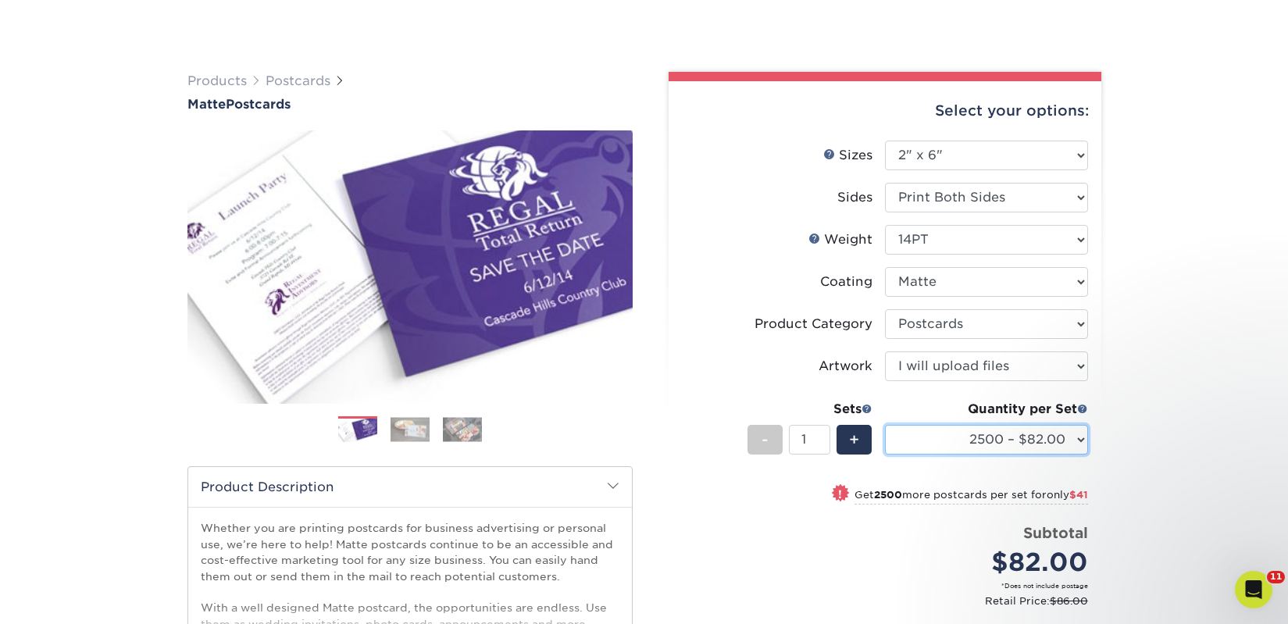
scroll to position [150, 0]
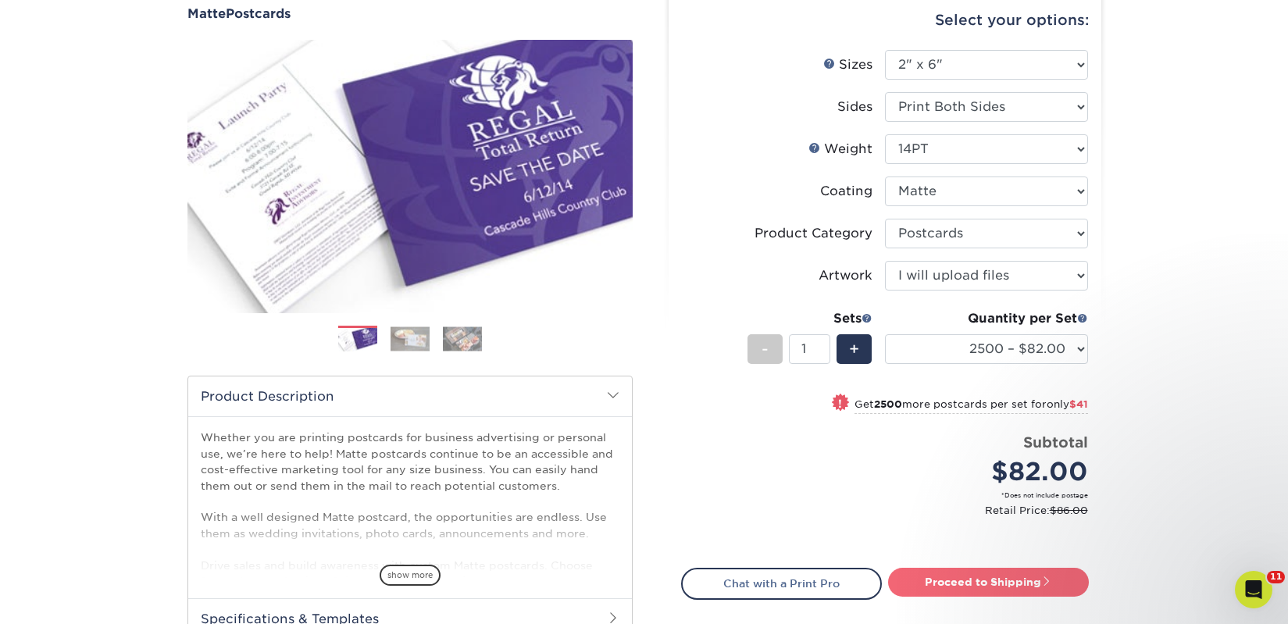
click at [978, 573] on link "Proceed to Shipping" at bounding box center [988, 582] width 201 height 28
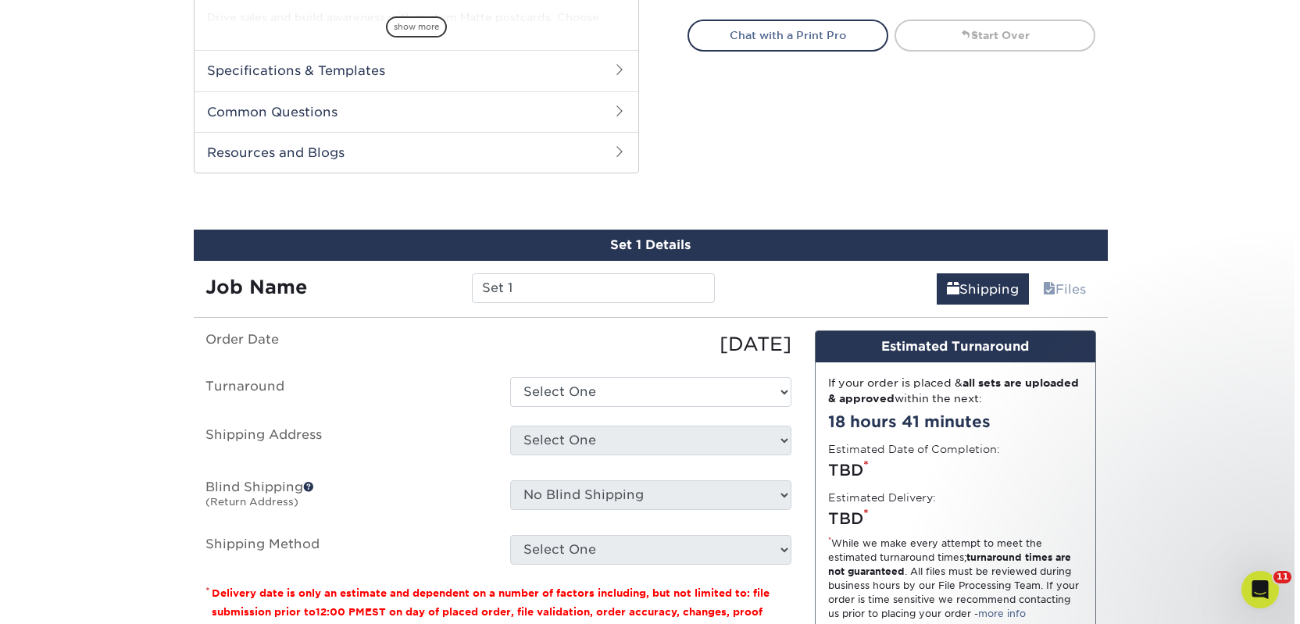
scroll to position [795, 0]
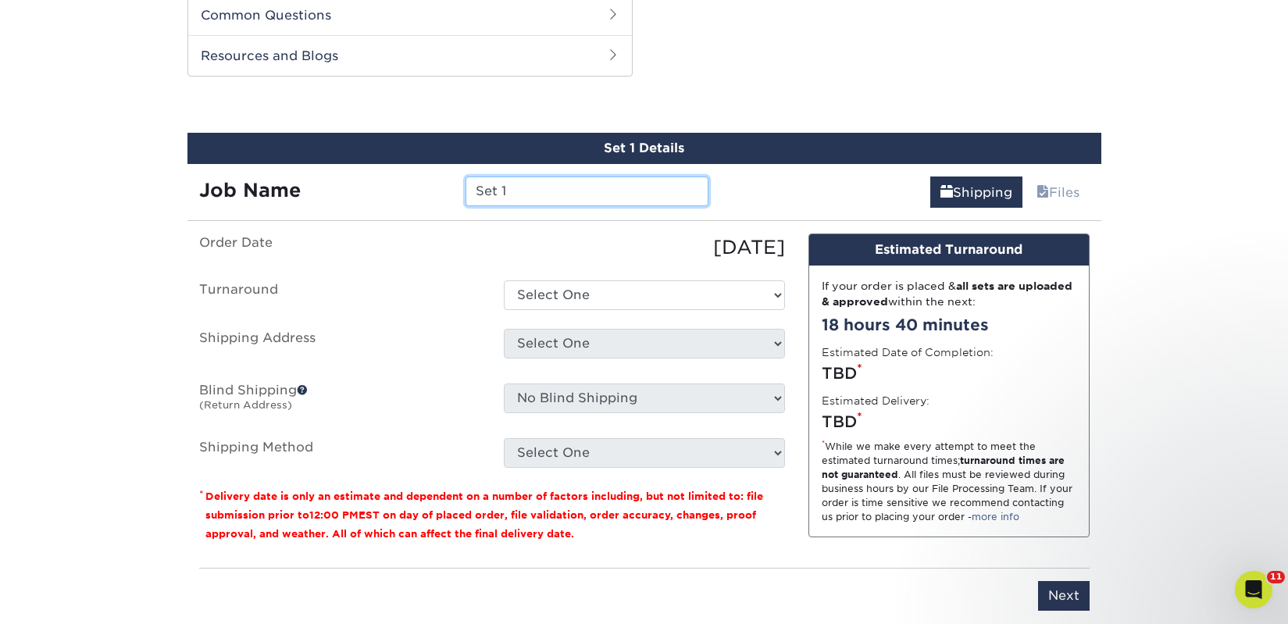
click at [517, 187] on input "Set 1" at bounding box center [587, 192] width 243 height 30
paste input "Haunted [PERSON_NAME] Books"
type input "Haunted [PERSON_NAME] Books"
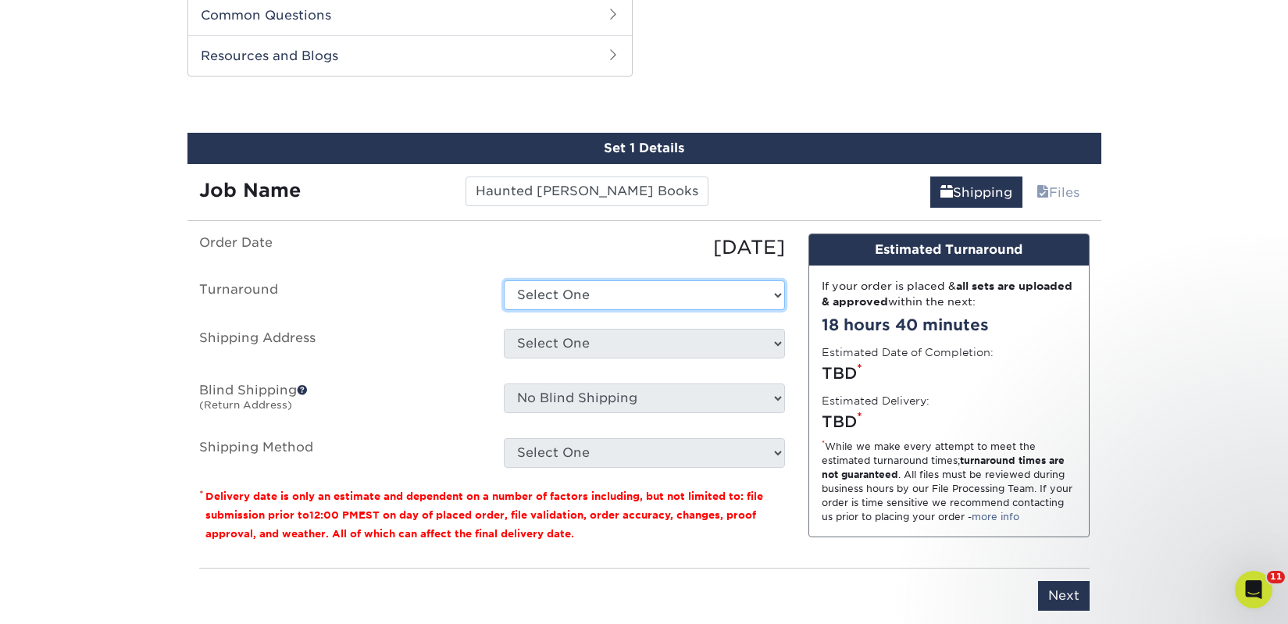
click at [565, 305] on select "Select One 2-4 Business Days 2 Day Next Business Day" at bounding box center [644, 295] width 281 height 30
select select "23bed37c-fa74-46a4-afc9-d3c3160655ce"
click at [504, 280] on select "Select One 2-4 Business Days 2 Day Next Business Day" at bounding box center [644, 295] width 281 height 30
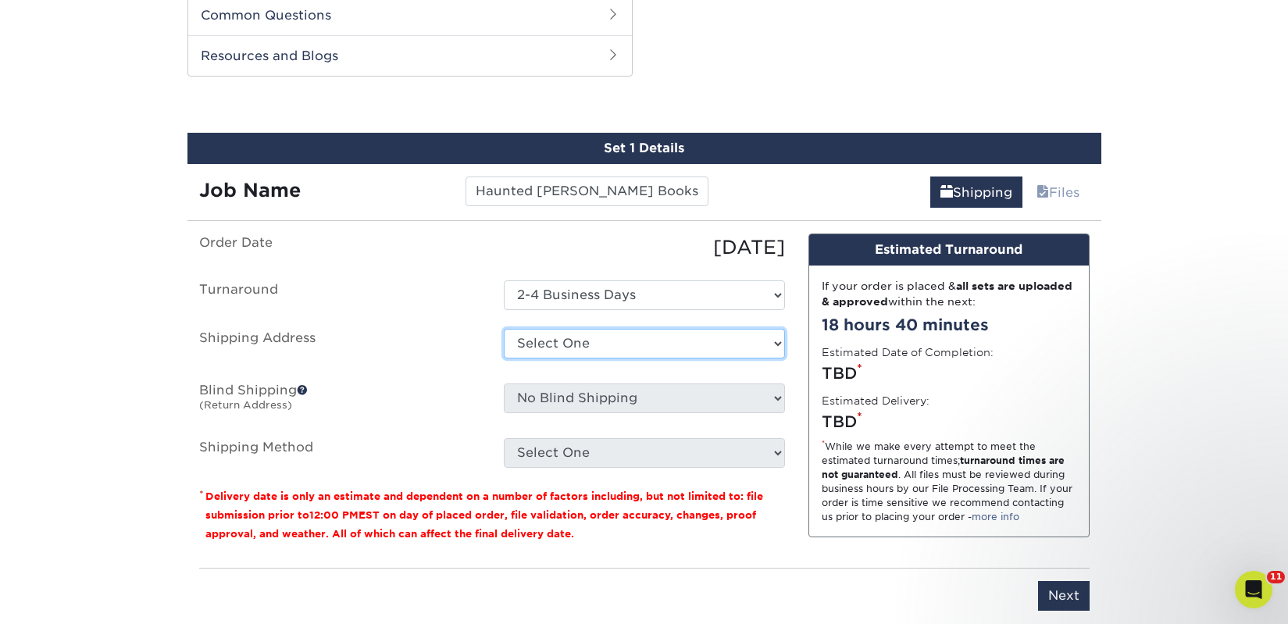
click at [594, 351] on select "Select One 2nd Floor Convention Center A Better [DATE] Books & Boutique A Good …" at bounding box center [644, 344] width 281 height 30
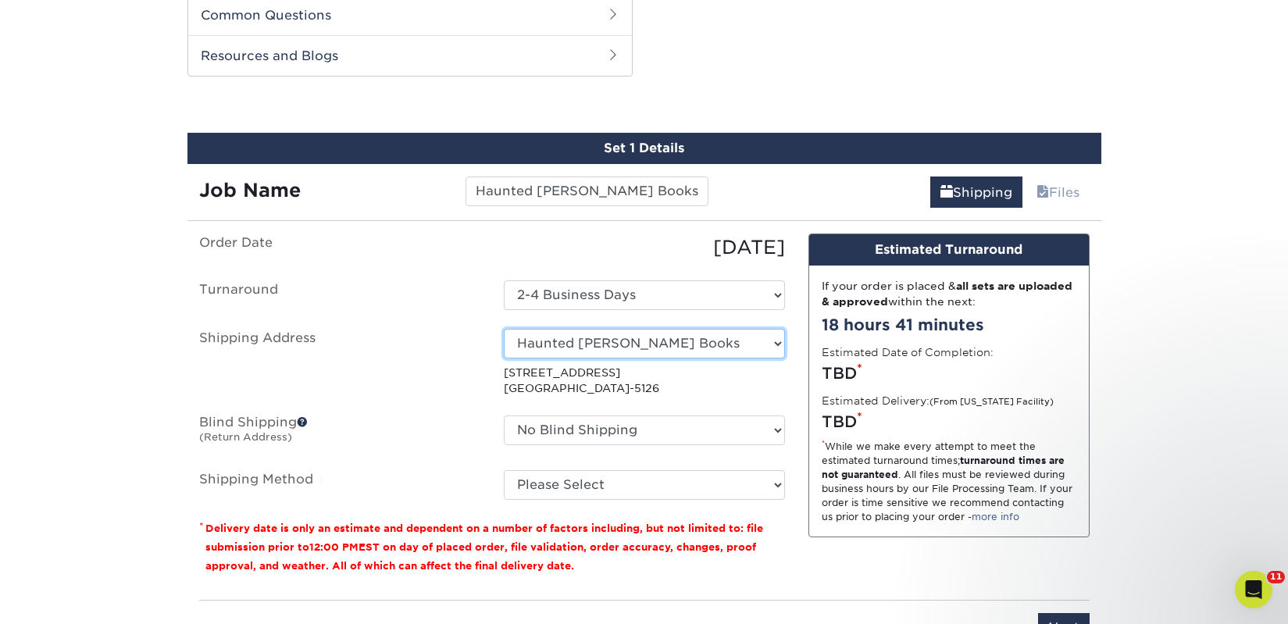
click at [669, 348] on select "Select One 2nd Floor Convention Center A Better [DATE] Books & Boutique A Good …" at bounding box center [644, 344] width 281 height 30
select select "newaddress"
click at [504, 329] on select "Select One 2nd Floor Convention Center A Better [DATE] Books & Boutique A Good …" at bounding box center [644, 344] width 281 height 30
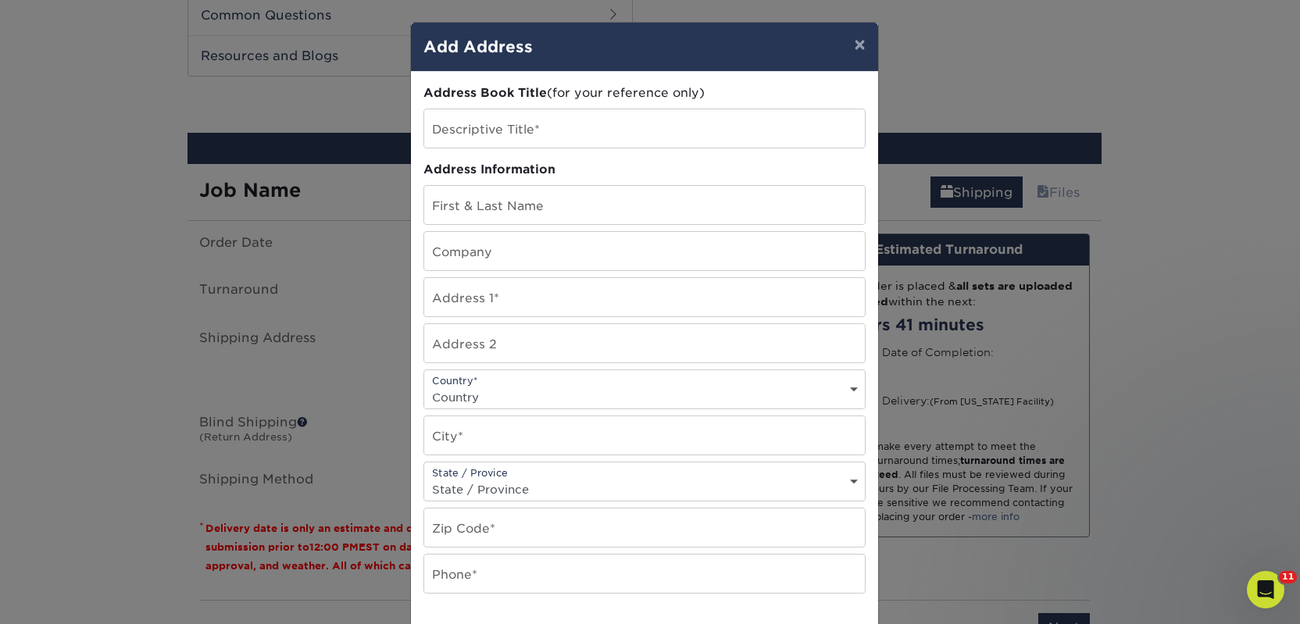
click at [479, 107] on div "Address Book Title (for your reference only) Descriptive Title* Address Informa…" at bounding box center [644, 421] width 442 height 674
click at [479, 117] on input "text" at bounding box center [644, 128] width 441 height 38
paste input "Haunted [PERSON_NAME] Books"
type input "Haunted [PERSON_NAME] Books - SEA"
click at [493, 259] on input "text" at bounding box center [644, 251] width 441 height 38
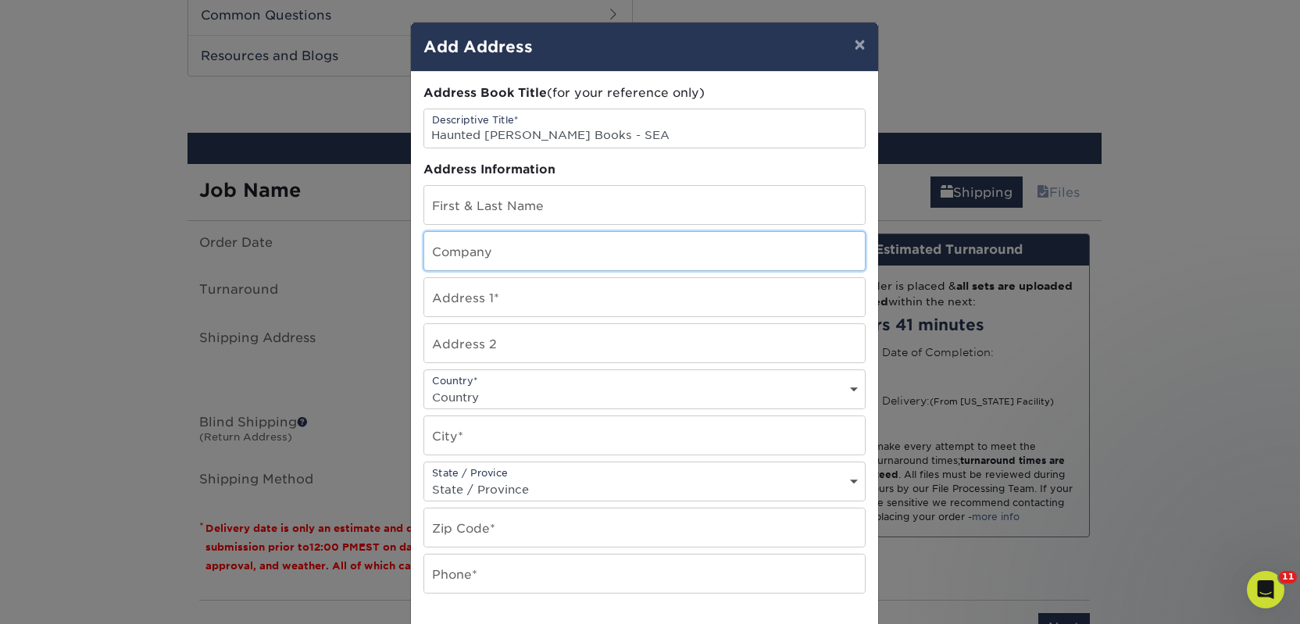
paste input "Haunted [PERSON_NAME] Books"
type input "Haunted [PERSON_NAME] Books"
click at [453, 211] on input "text" at bounding box center [644, 205] width 441 height 38
paste input "Roxanne Guiney"
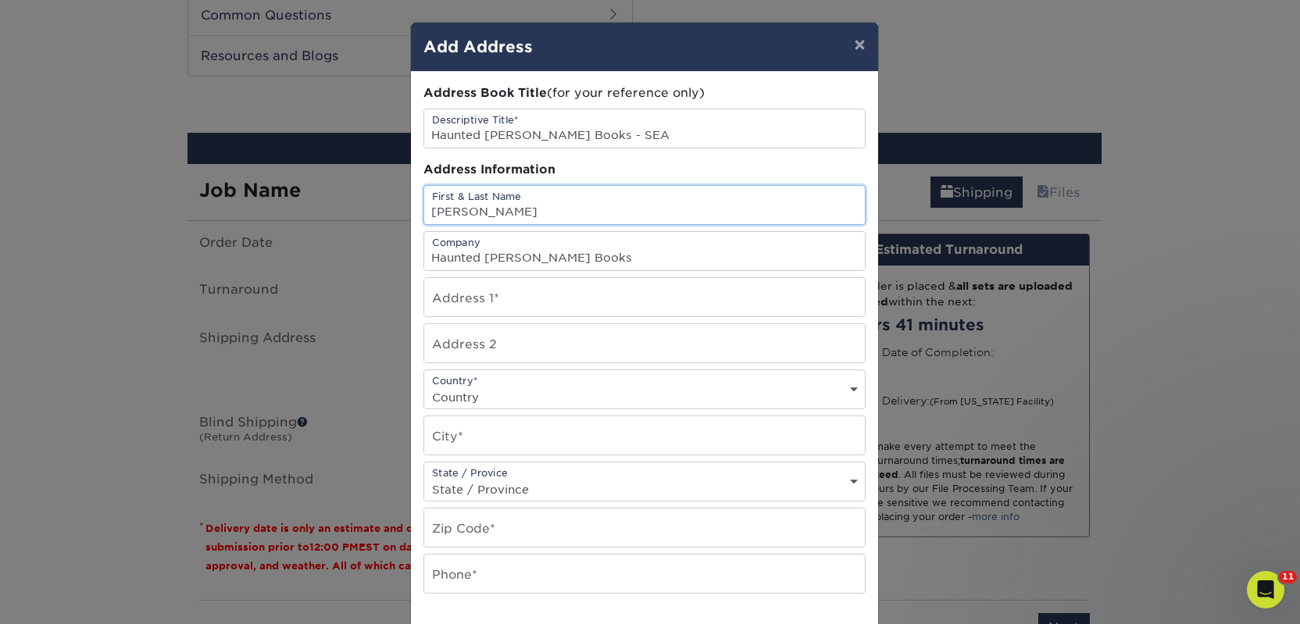
type input "Roxanne Guiney"
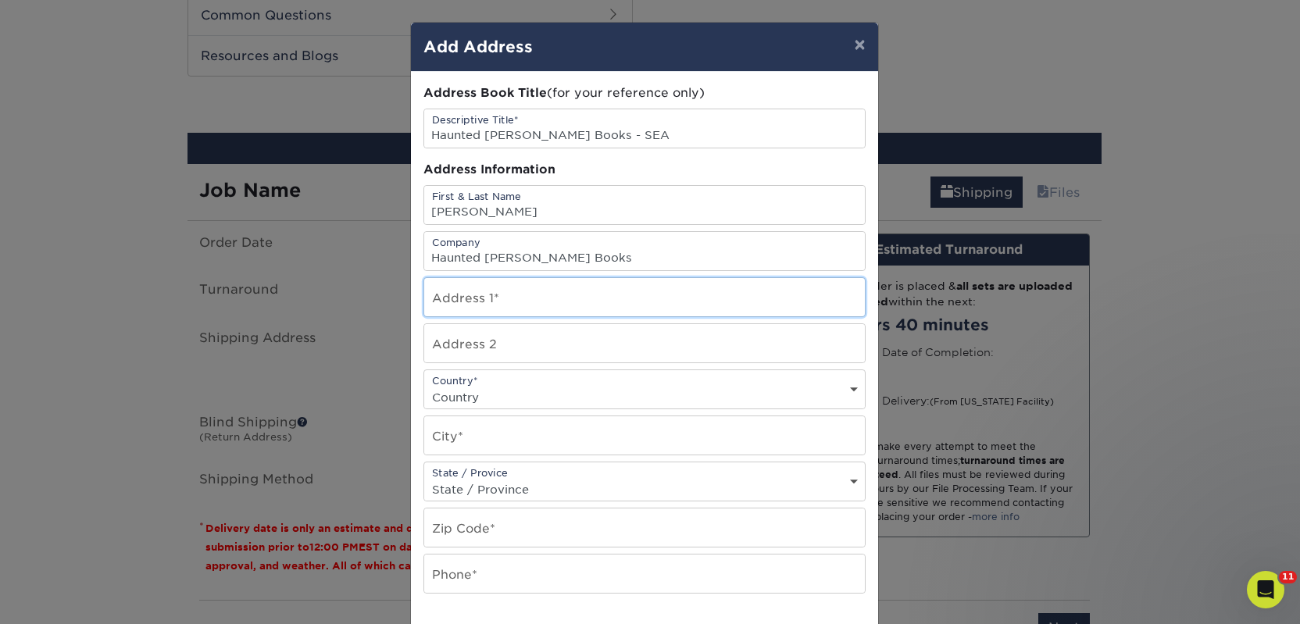
click at [426, 295] on input "text" at bounding box center [644, 297] width 441 height 38
paste input "430 15TH AVE E"
type input "430 15TH AVE E"
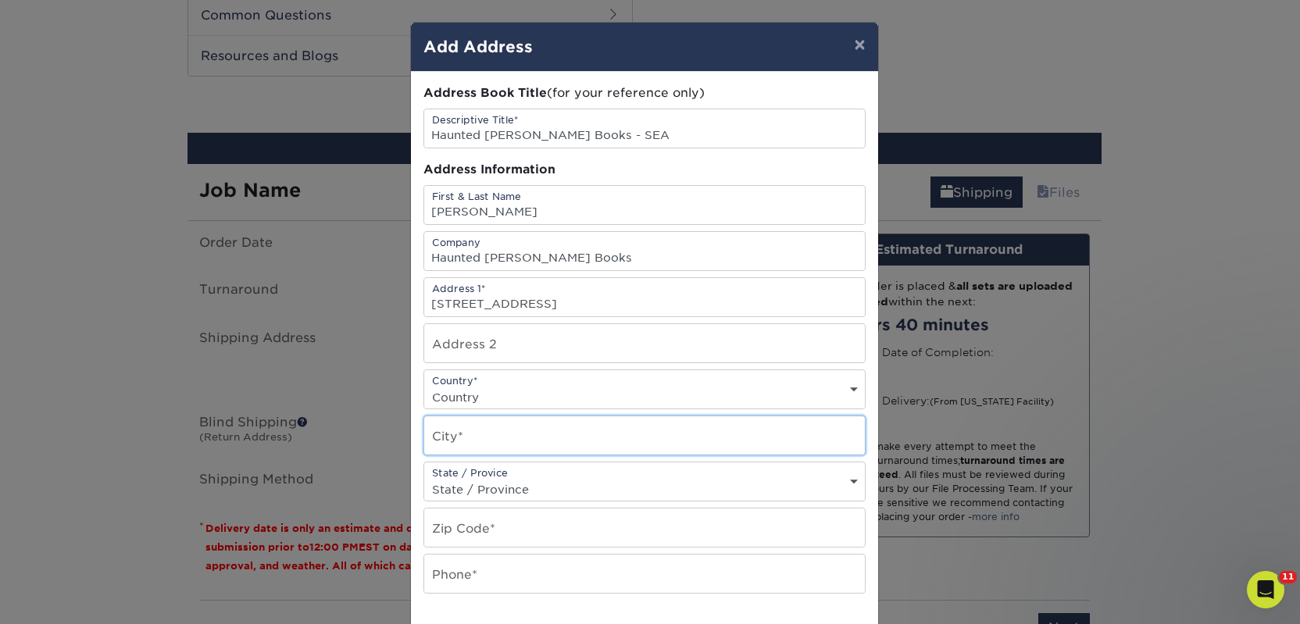
click at [469, 433] on input "text" at bounding box center [644, 435] width 441 height 38
paste input "Seattle"
type input "Seattle"
click at [459, 398] on select "Country United States Canada ----------------------------- Afghanistan Albania …" at bounding box center [644, 397] width 441 height 23
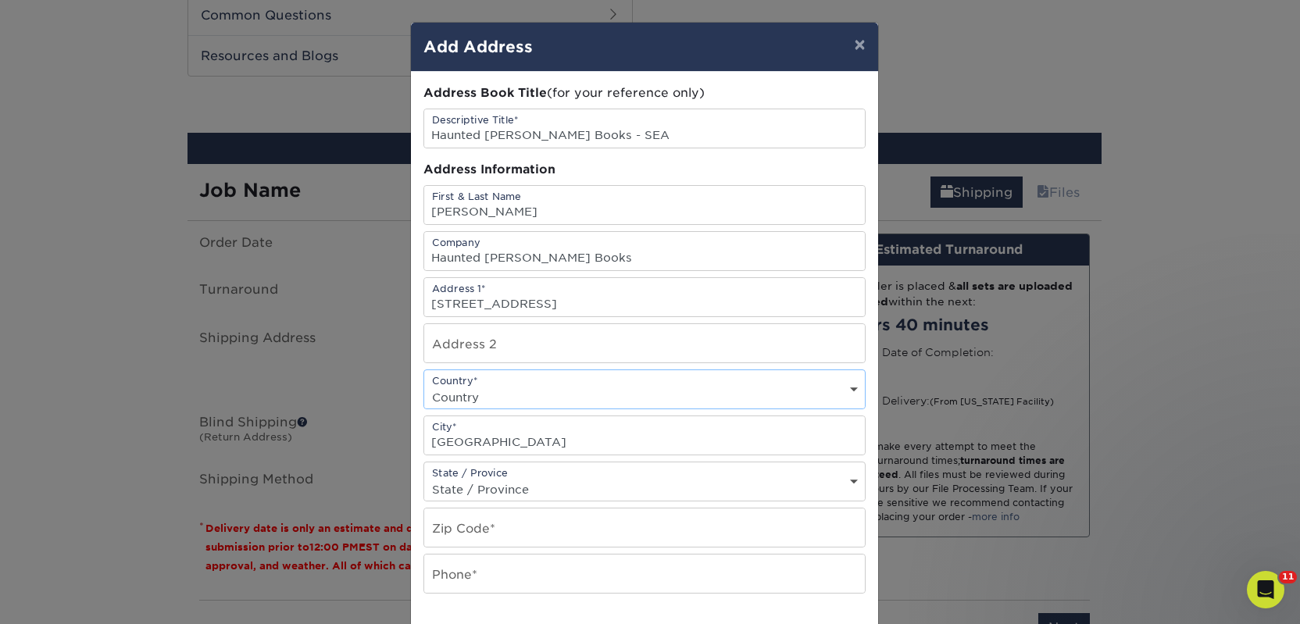
select select "US"
click at [424, 386] on select "Country United States Canada ----------------------------- Afghanistan Albania …" at bounding box center [644, 397] width 441 height 23
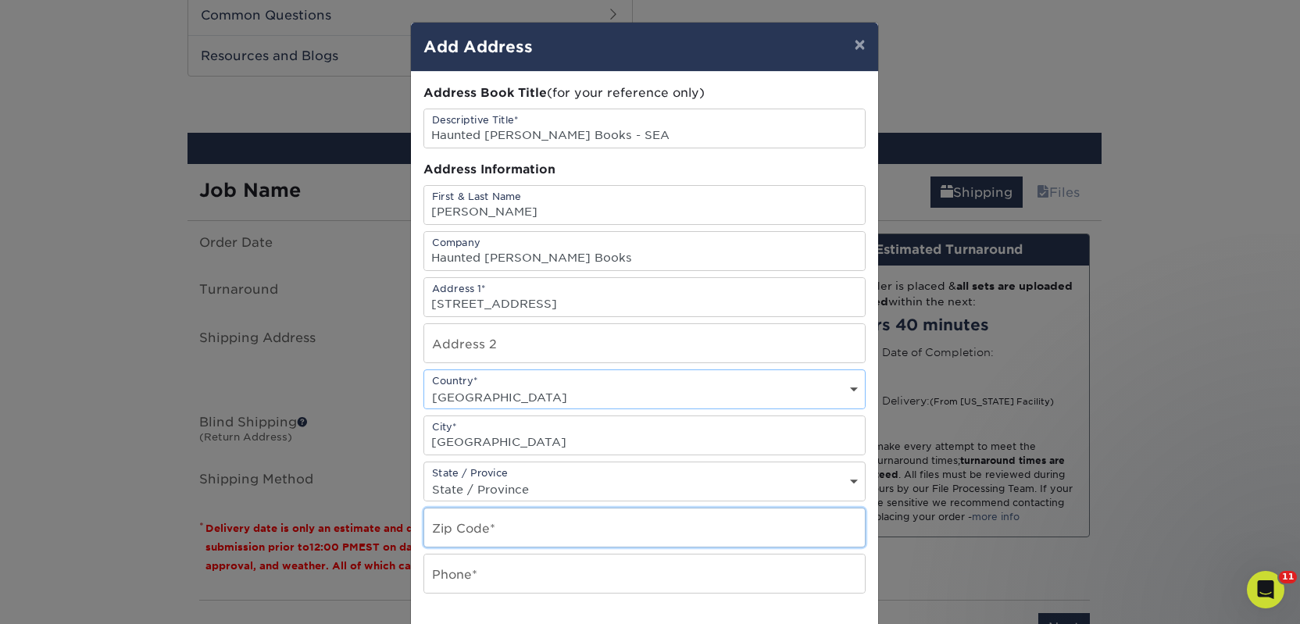
click at [496, 533] on input "text" at bounding box center [644, 527] width 441 height 38
paste input "98112"
type input "98112"
click at [458, 570] on input "text" at bounding box center [644, 574] width 441 height 38
type input "4257367064"
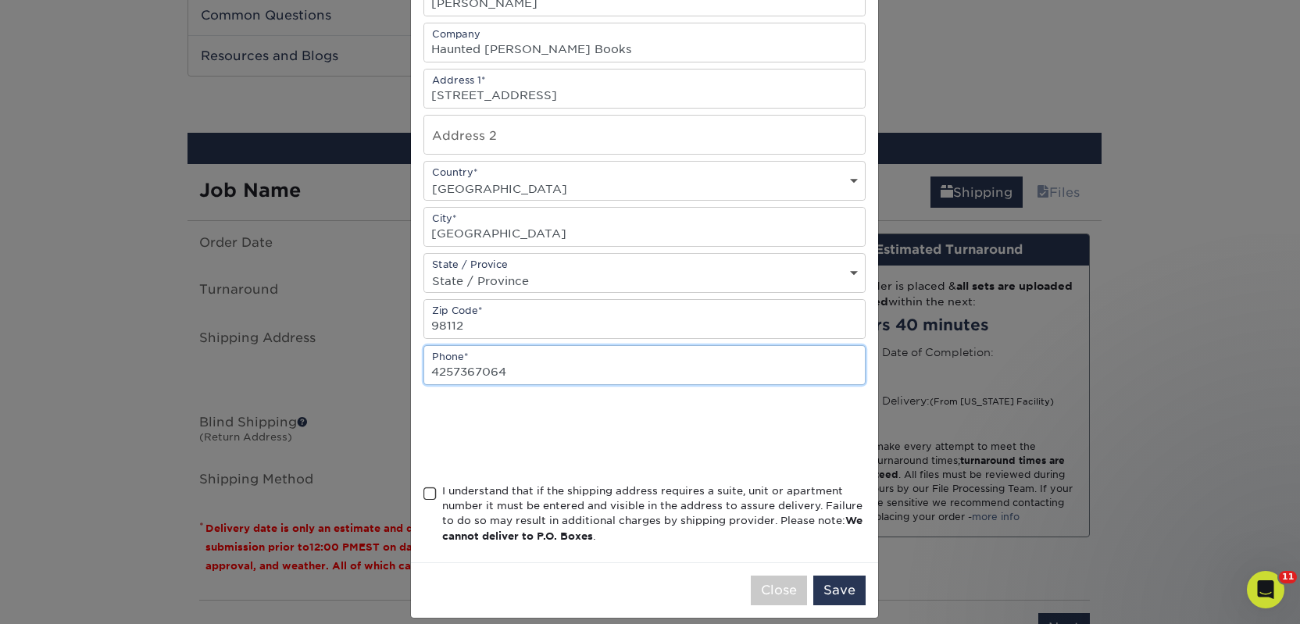
scroll to position [225, 0]
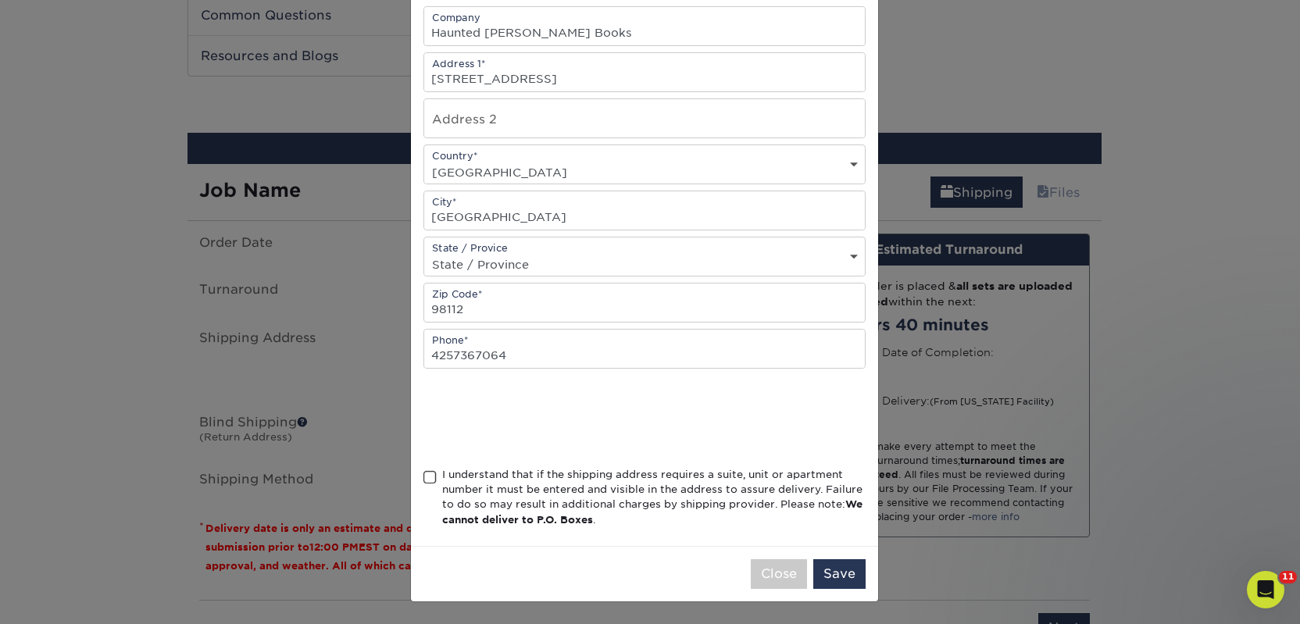
click at [489, 494] on div "I understand that if the shipping address requires a suite, unit or apartment n…" at bounding box center [653, 497] width 423 height 61
click at [0, 0] on input "I understand that if the shipping address requires a suite, unit or apartment n…" at bounding box center [0, 0] width 0 height 0
click at [833, 565] on button "Save" at bounding box center [839, 574] width 52 height 30
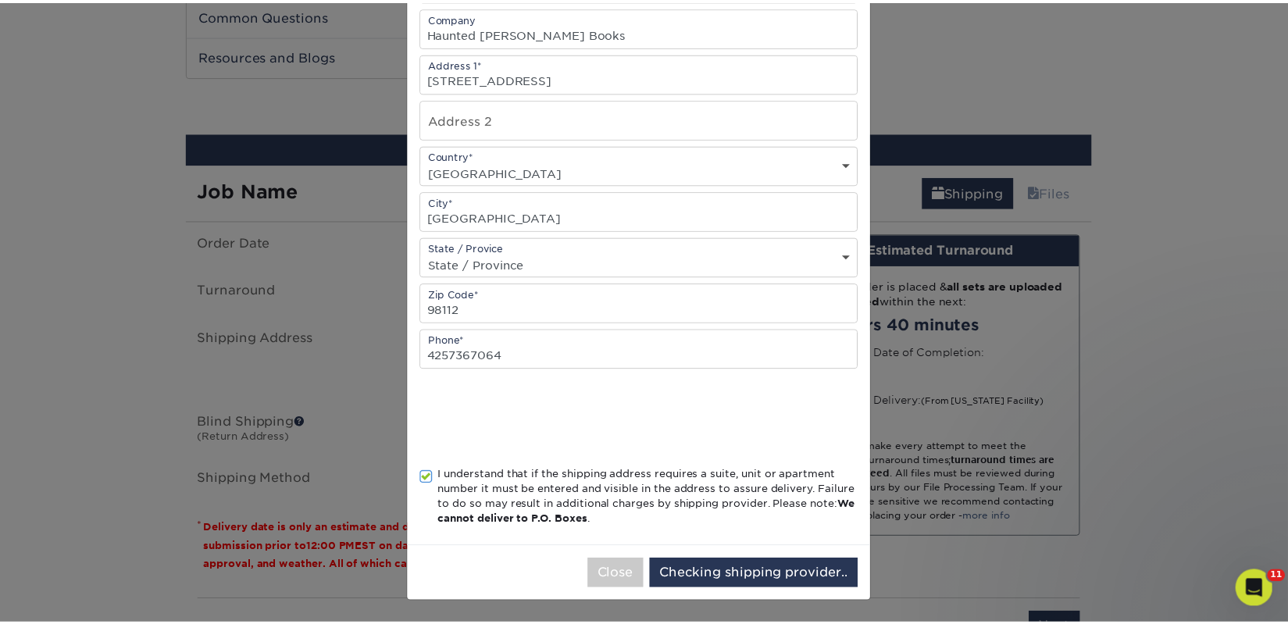
scroll to position [0, 0]
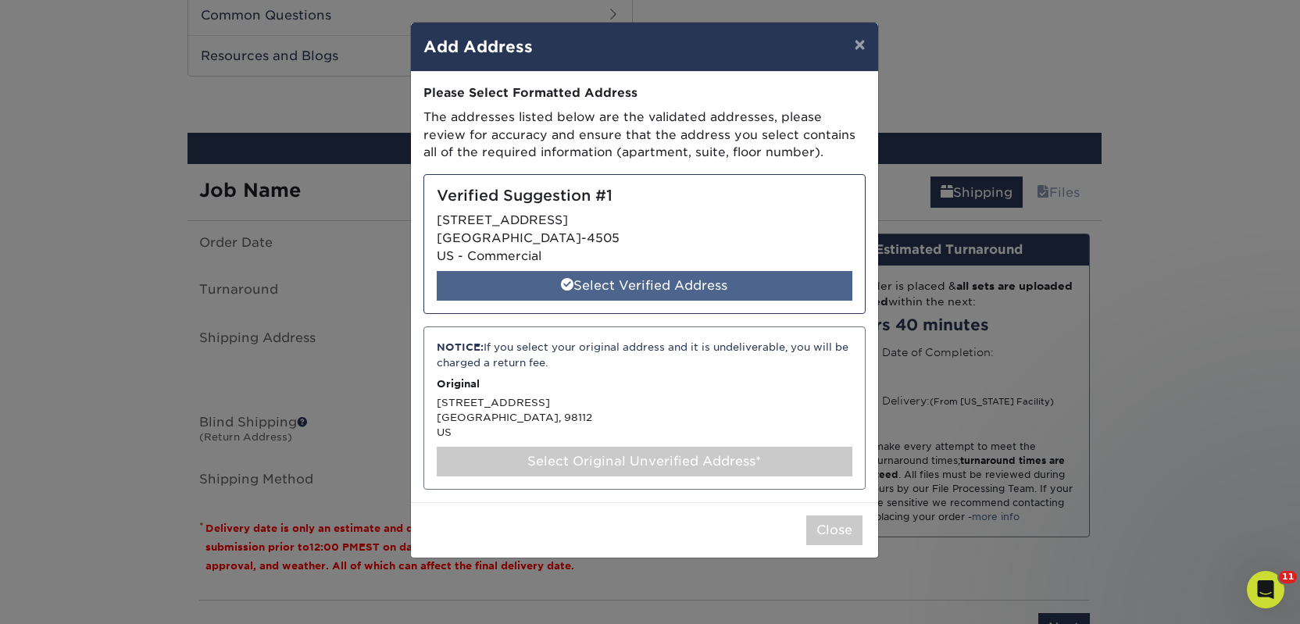
click at [683, 291] on div "Select Verified Address" at bounding box center [645, 286] width 416 height 30
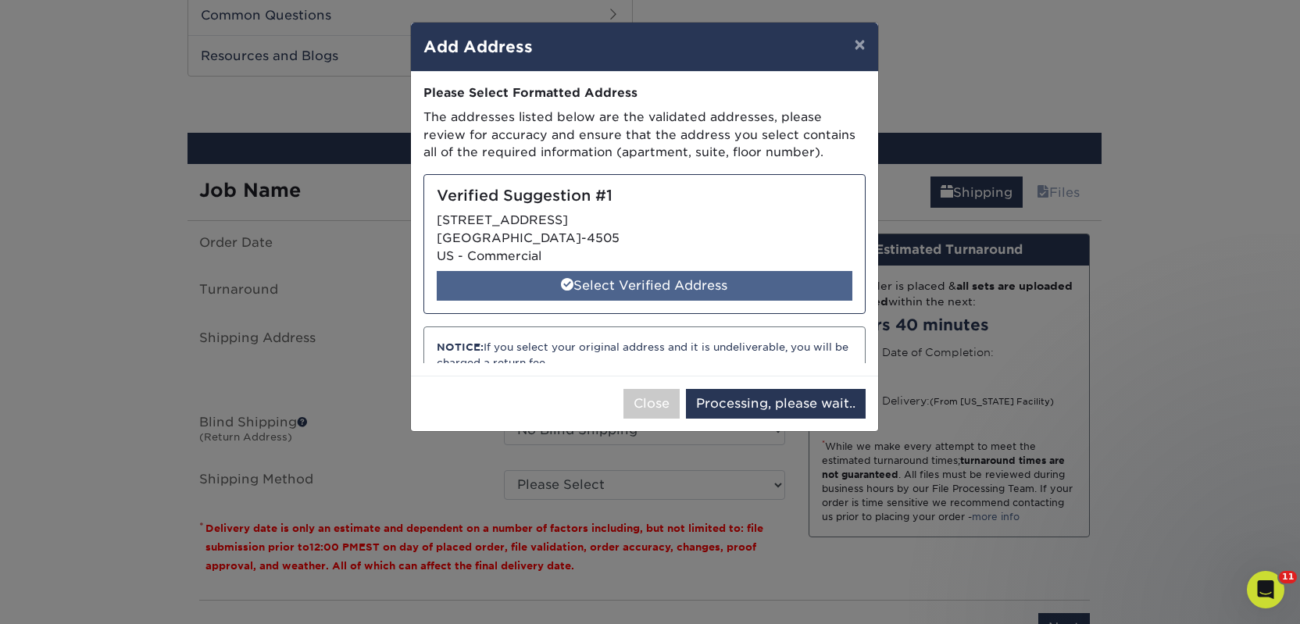
select select "285841"
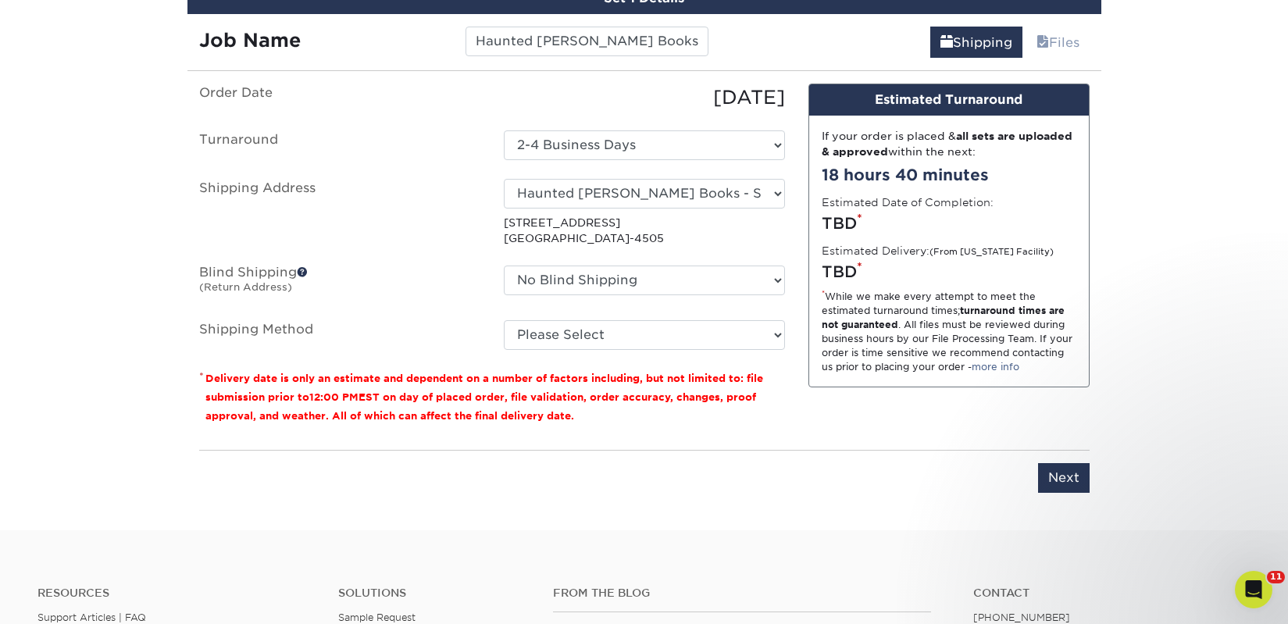
scroll to position [948, 0]
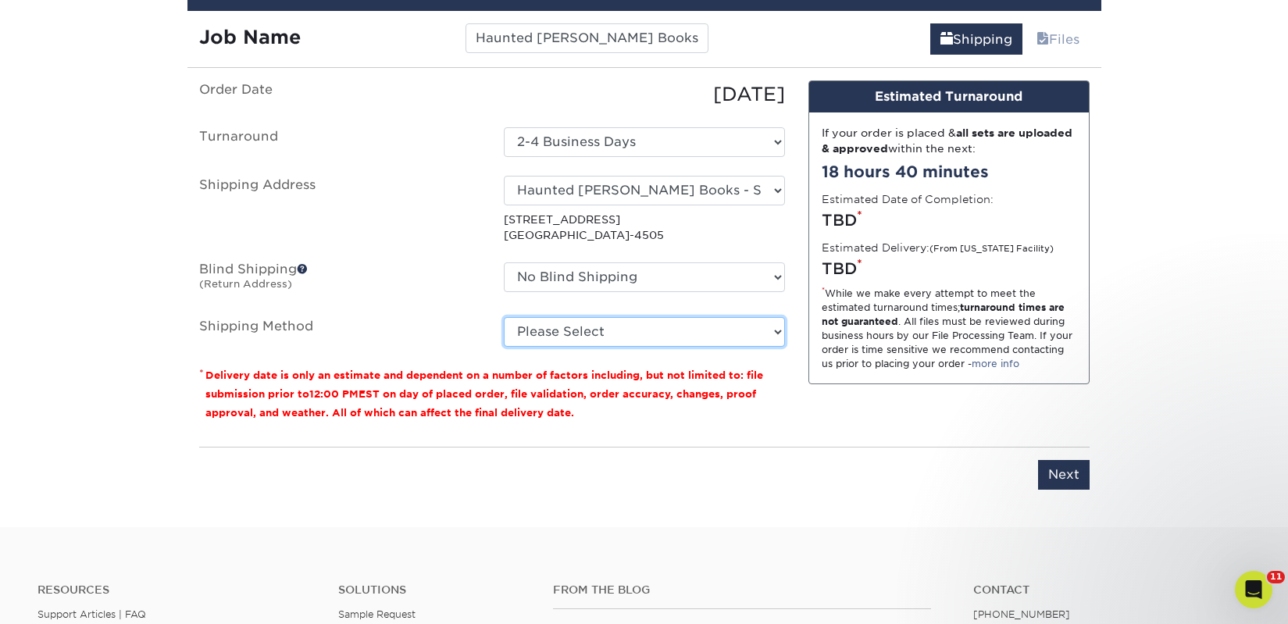
click at [580, 335] on select "Please Select Ground Shipping (+$20.41) 3 Day Shipping Service (+$35.26) 2 Day …" at bounding box center [644, 332] width 281 height 30
select select "03"
click at [504, 317] on select "Please Select Ground Shipping (+$20.41) 3 Day Shipping Service (+$35.26) 2 Day …" at bounding box center [644, 332] width 281 height 30
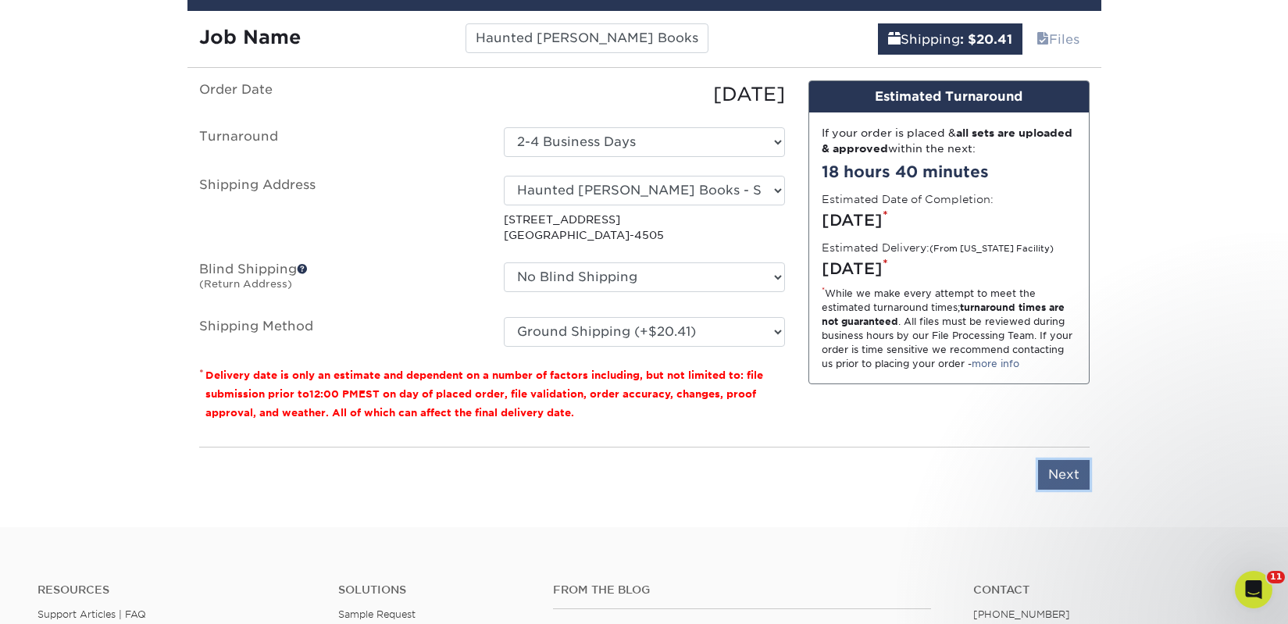
click at [1054, 484] on input "Next" at bounding box center [1064, 475] width 52 height 30
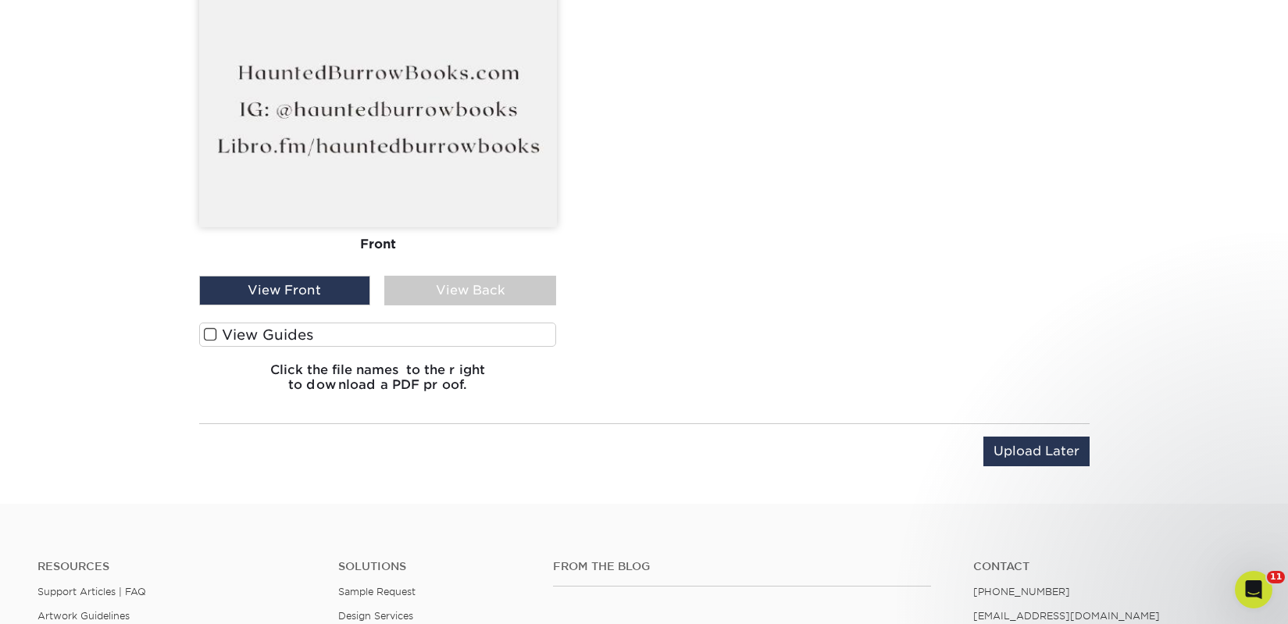
scroll to position [2075, 0]
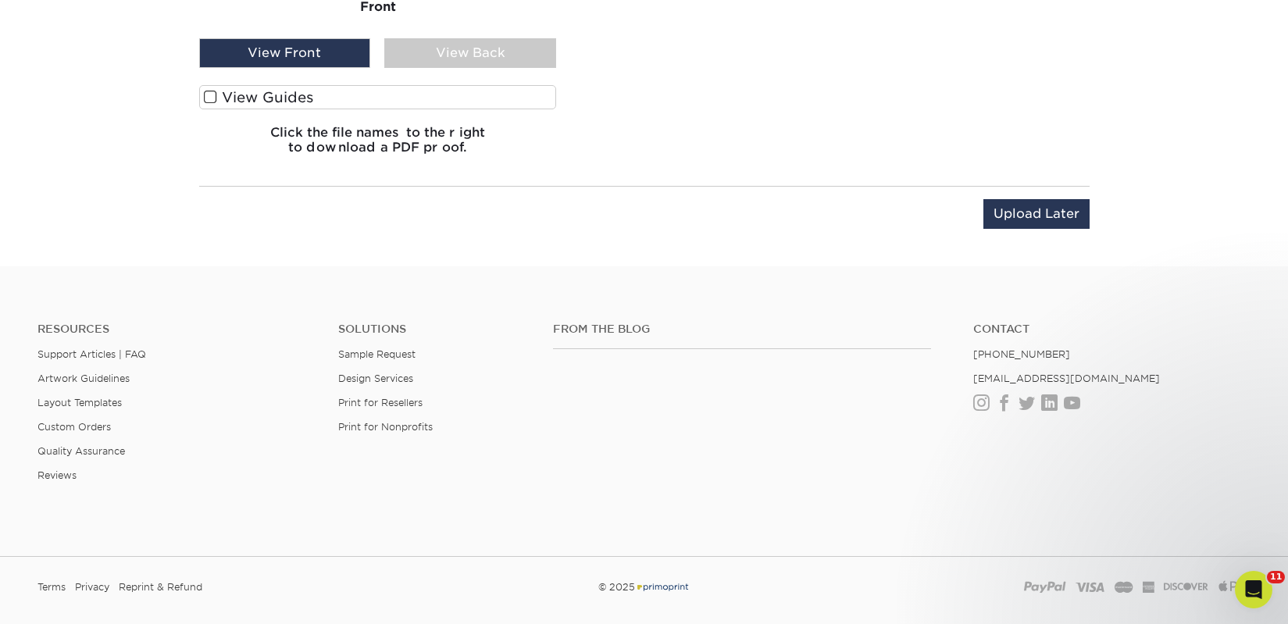
click at [336, 100] on label "View Guides" at bounding box center [378, 97] width 358 height 24
click at [0, 0] on input "View Guides" at bounding box center [0, 0] width 0 height 0
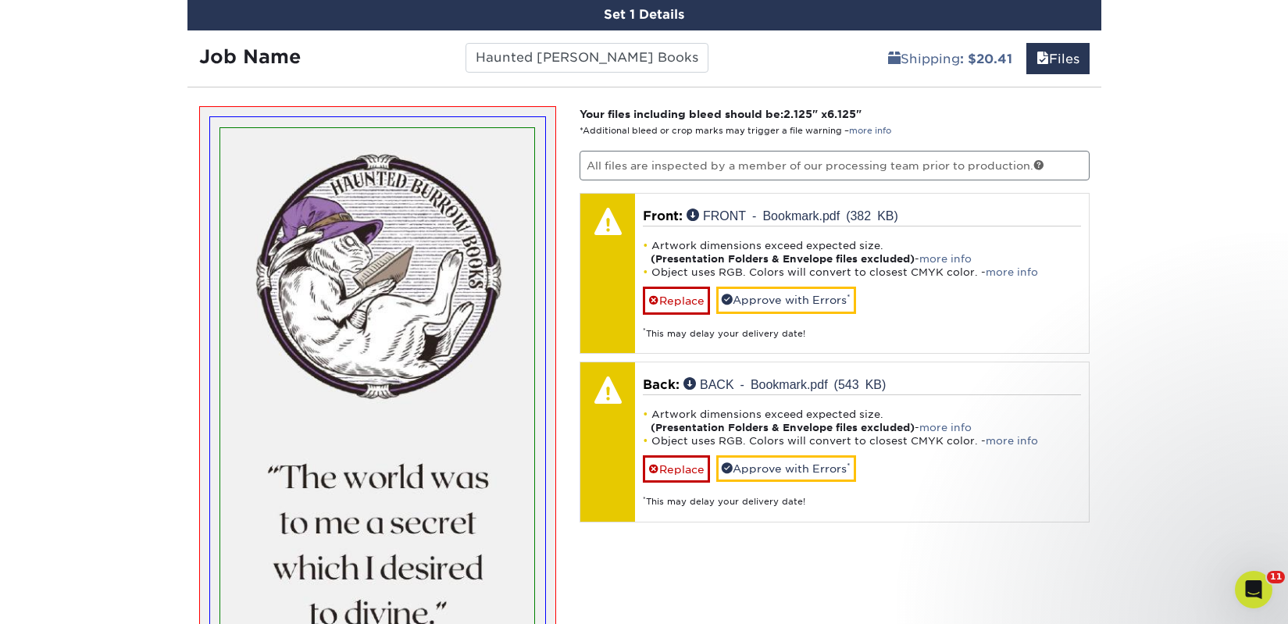
scroll to position [912, 0]
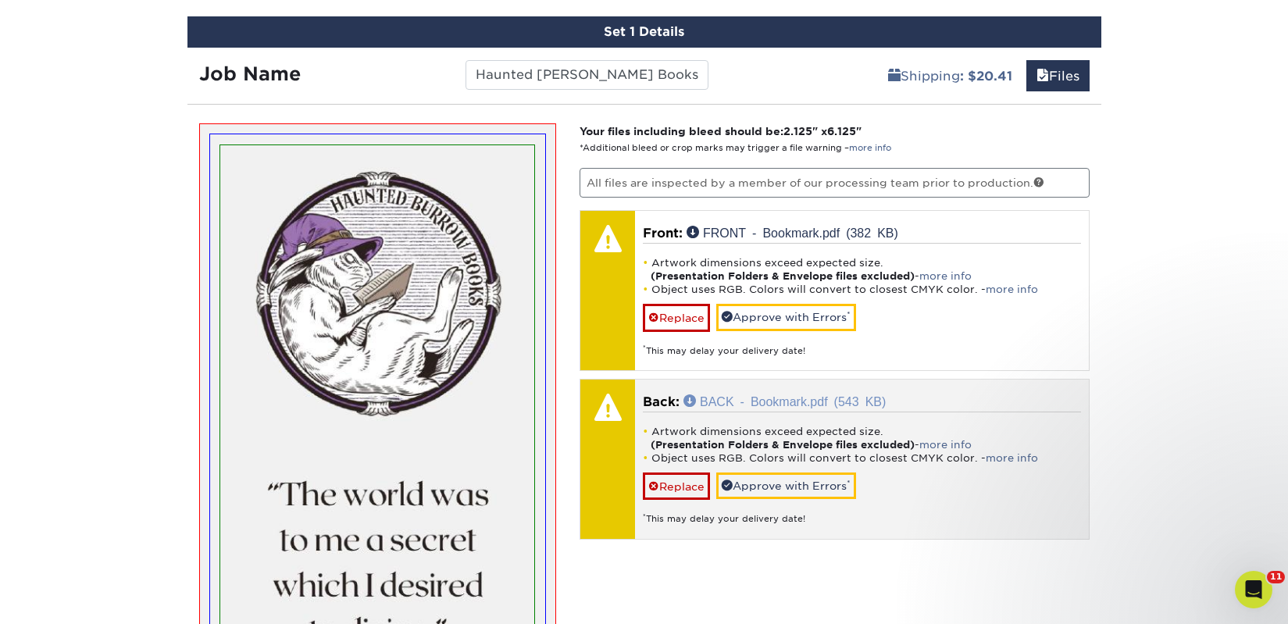
click at [692, 399] on link "BACK - Bookmark.pdf (543 KB)" at bounding box center [784, 400] width 202 height 12
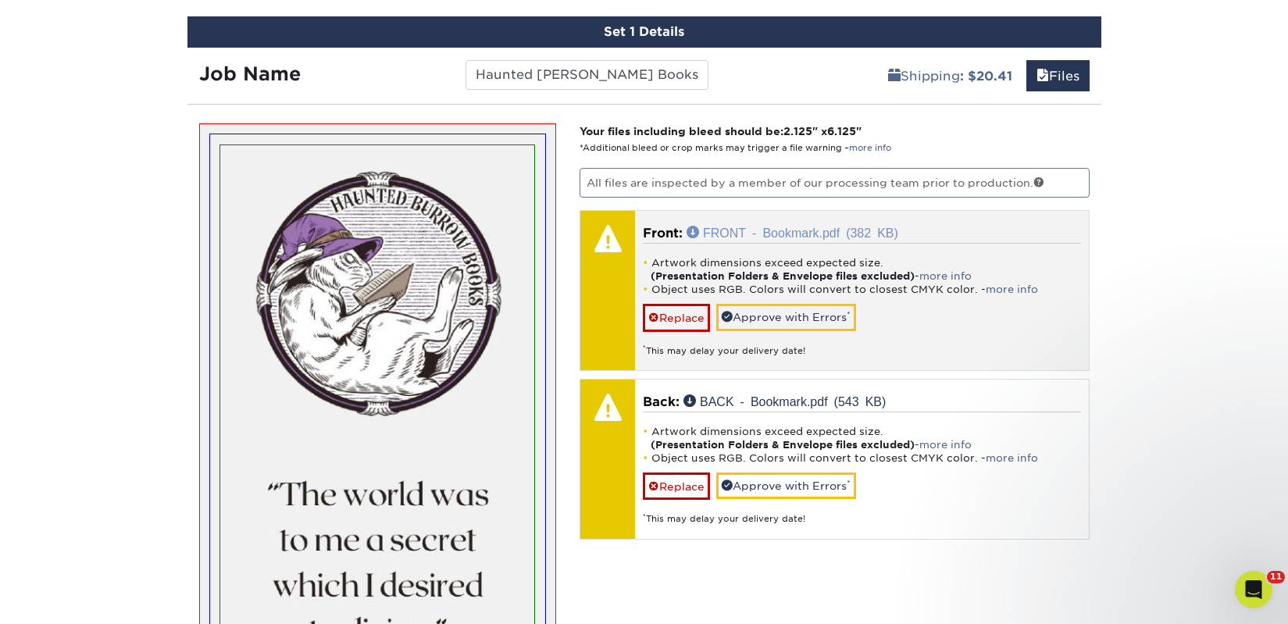
click at [715, 228] on link "FRONT - Bookmark.pdf (382 KB)" at bounding box center [793, 232] width 212 height 12
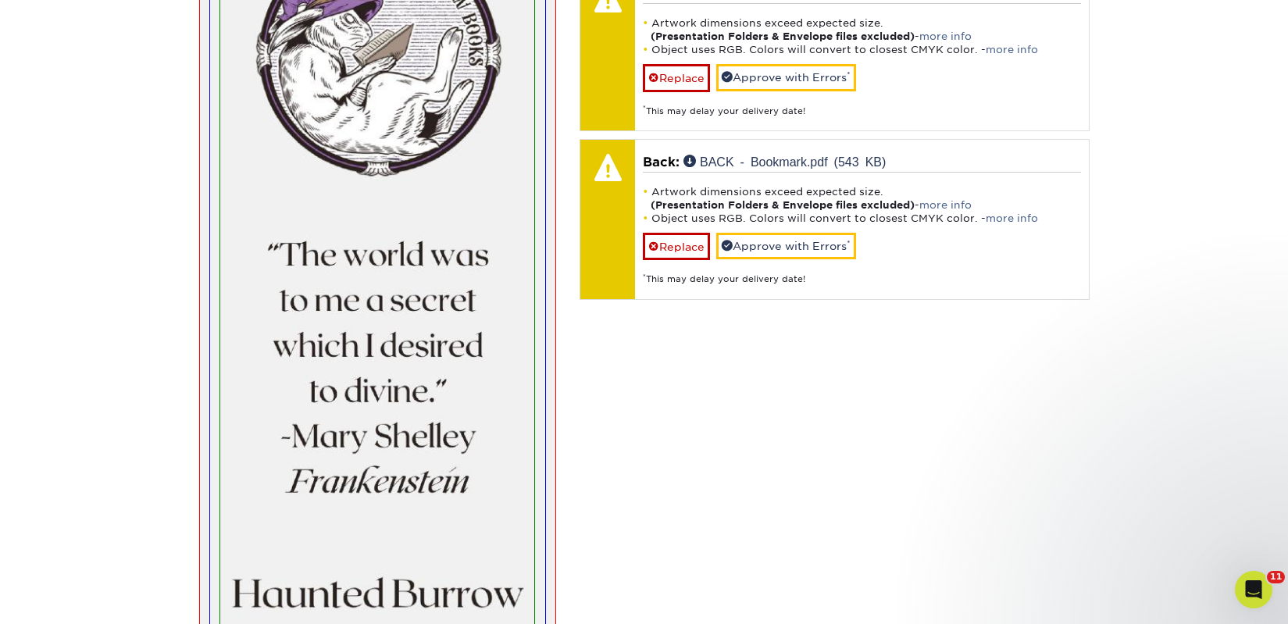
scroll to position [1108, 0]
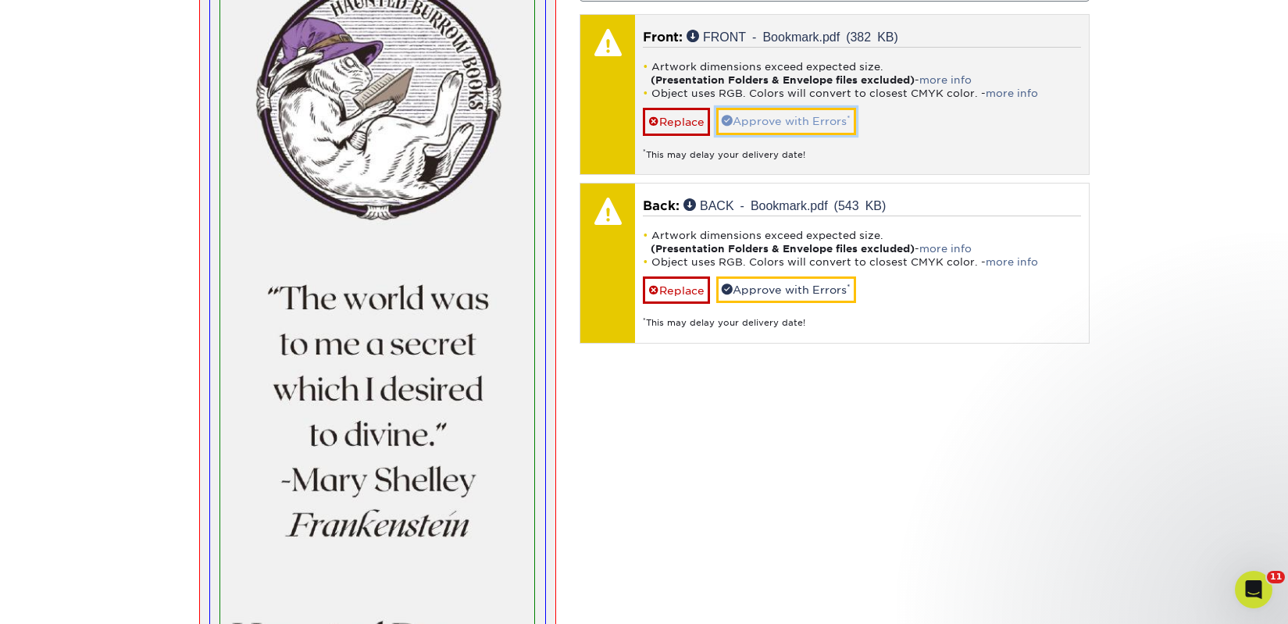
click at [826, 124] on link "Approve with Errors *" at bounding box center [786, 121] width 140 height 27
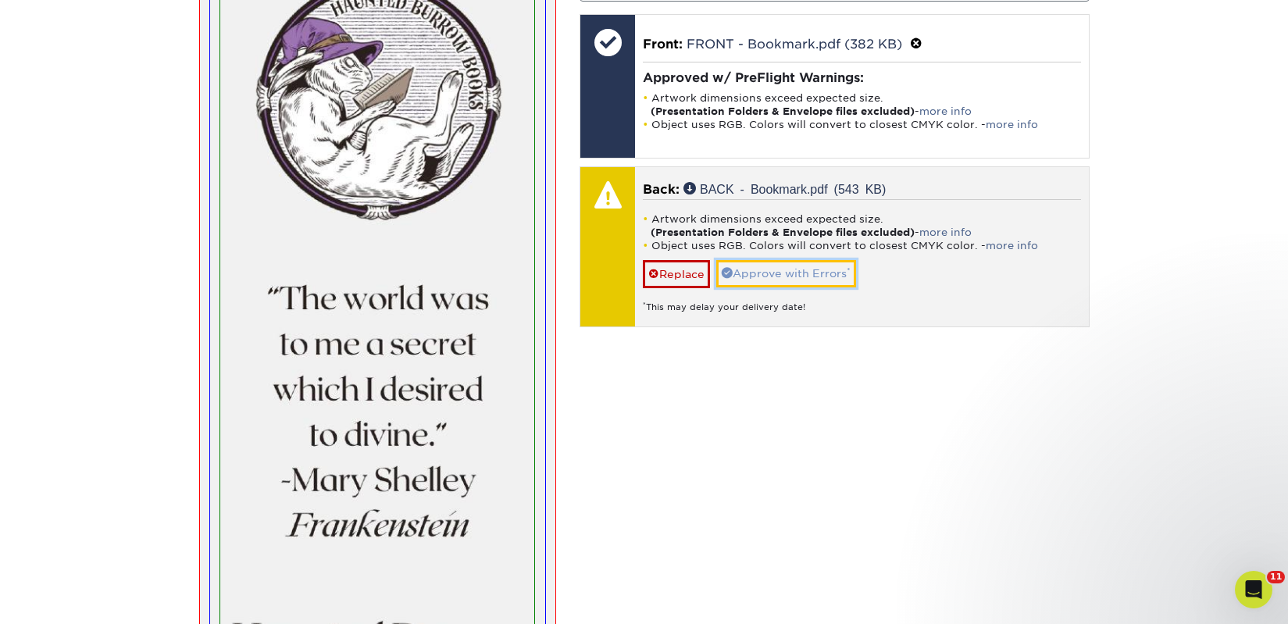
click at [809, 272] on link "Approve with Errors *" at bounding box center [786, 273] width 140 height 27
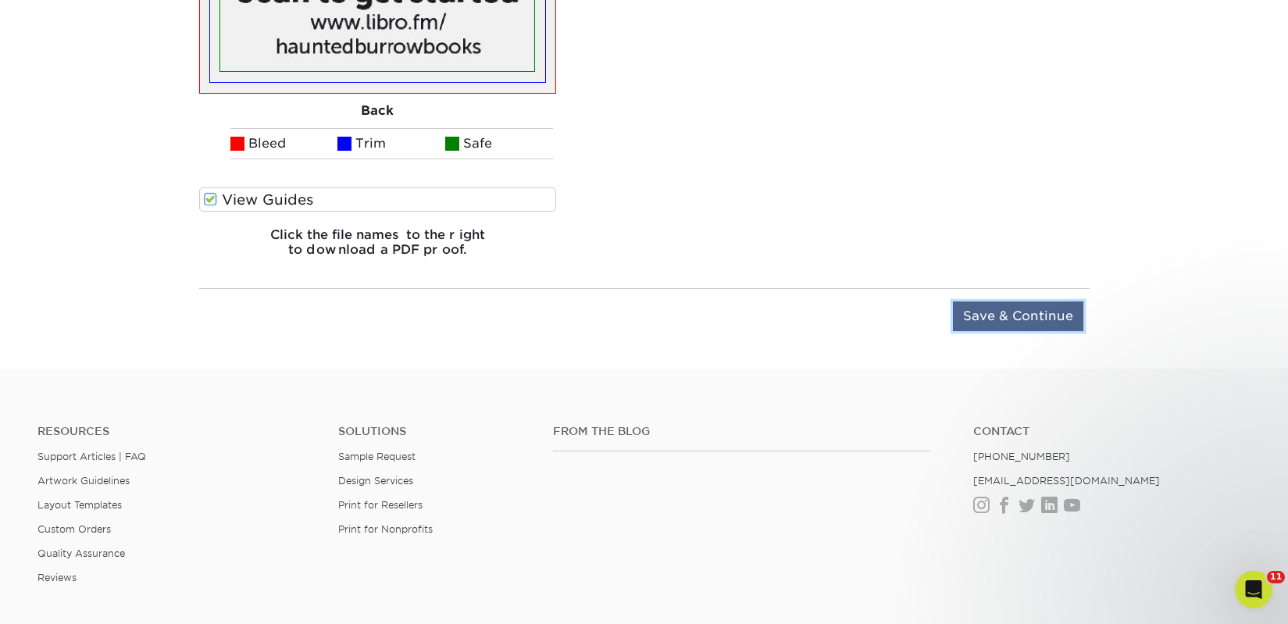
click at [967, 313] on input "Save & Continue" at bounding box center [1018, 316] width 130 height 30
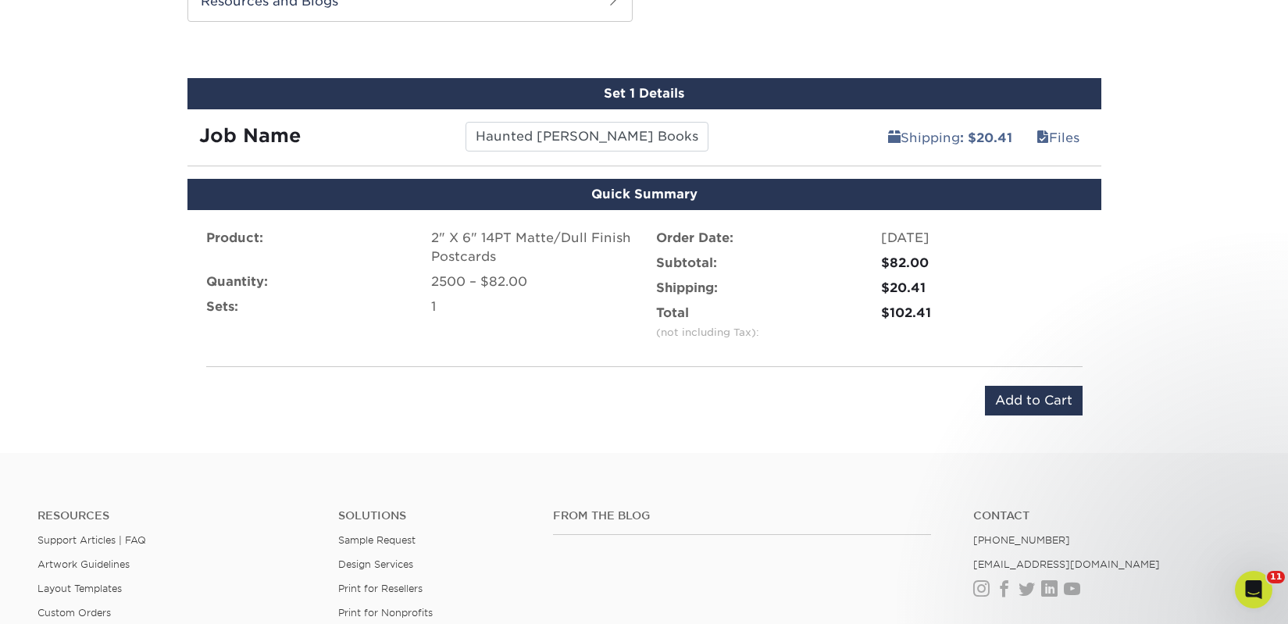
scroll to position [833, 0]
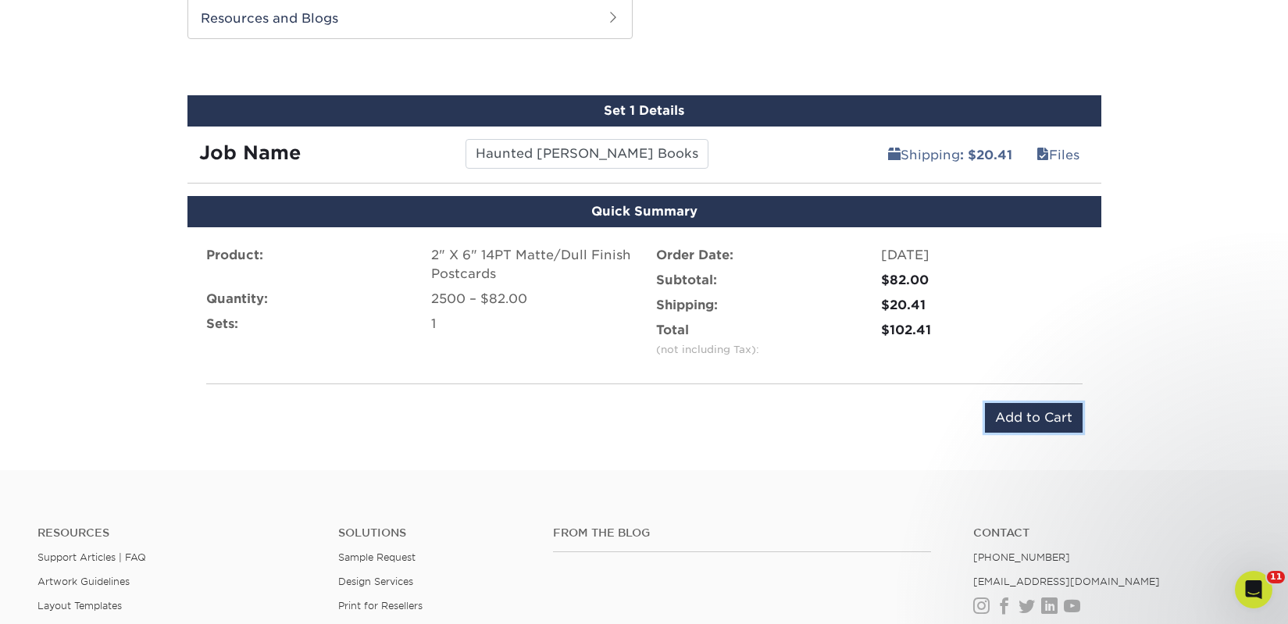
click at [1004, 416] on input "Add to Cart" at bounding box center [1034, 418] width 98 height 30
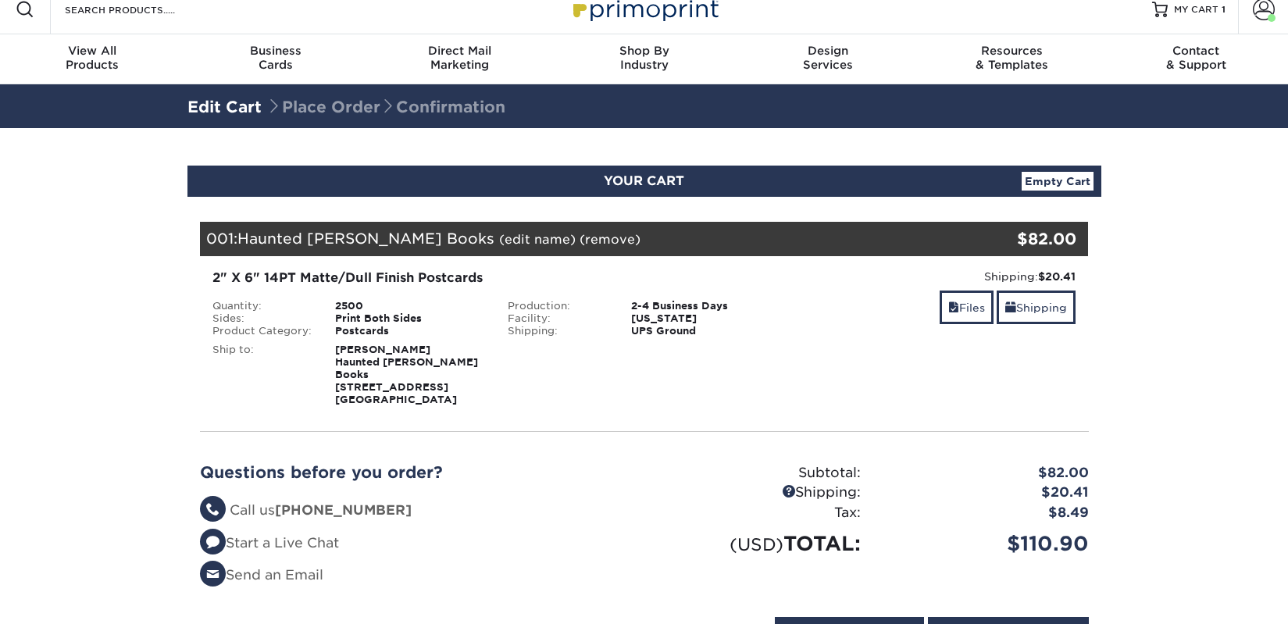
scroll to position [32, 0]
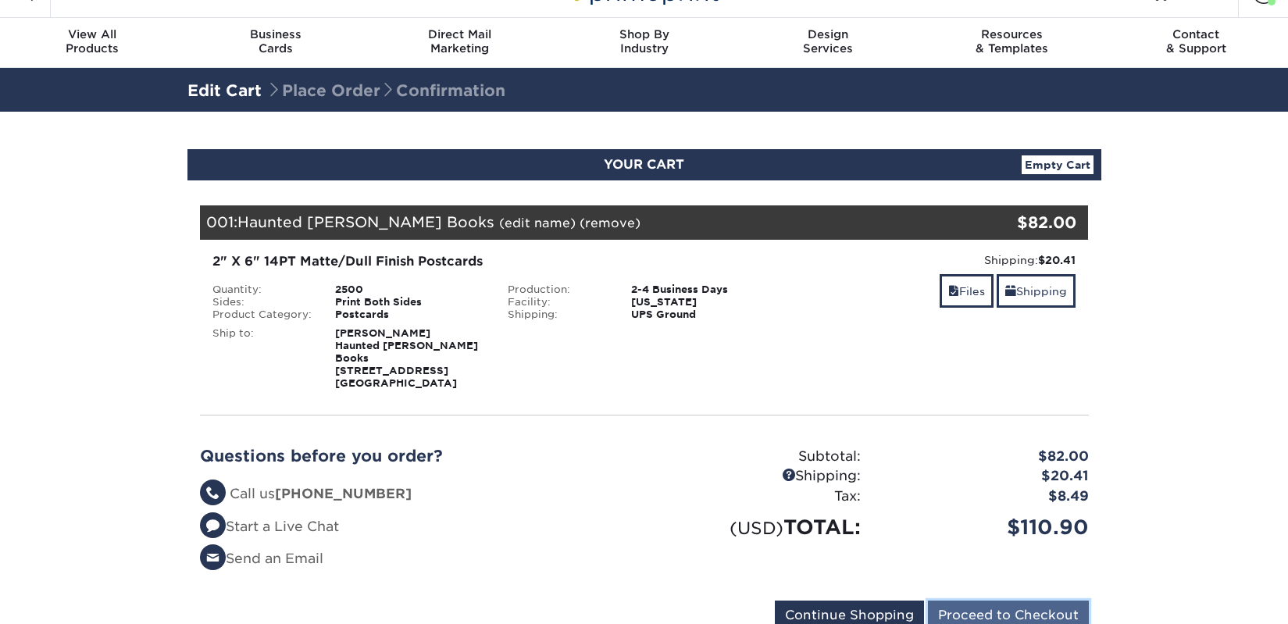
click at [954, 604] on input "Proceed to Checkout" at bounding box center [1008, 616] width 161 height 30
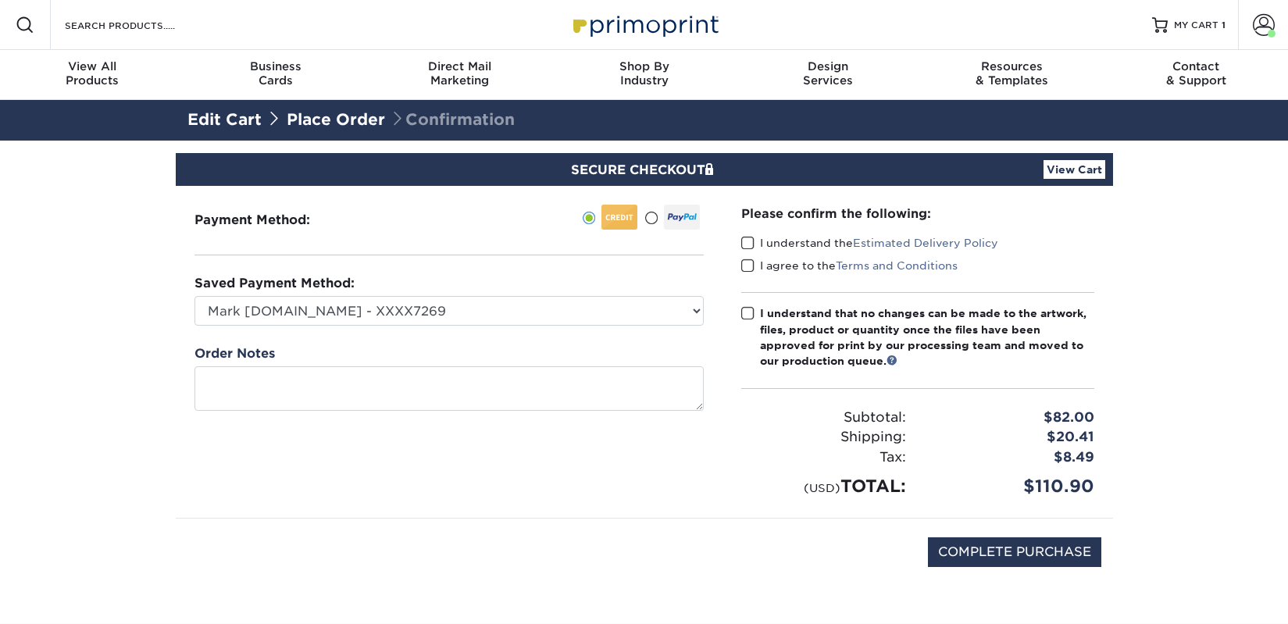
click at [766, 245] on label "I understand the Estimated Delivery Policy" at bounding box center [869, 243] width 257 height 16
click at [0, 0] on input "I understand the Estimated Delivery Policy" at bounding box center [0, 0] width 0 height 0
click at [765, 260] on label "I agree to the Terms and Conditions" at bounding box center [849, 266] width 216 height 16
click at [0, 0] on input "I agree to the Terms and Conditions" at bounding box center [0, 0] width 0 height 0
click at [773, 316] on div "I understand that no changes can be made to the artwork, files, product or quan…" at bounding box center [927, 337] width 334 height 64
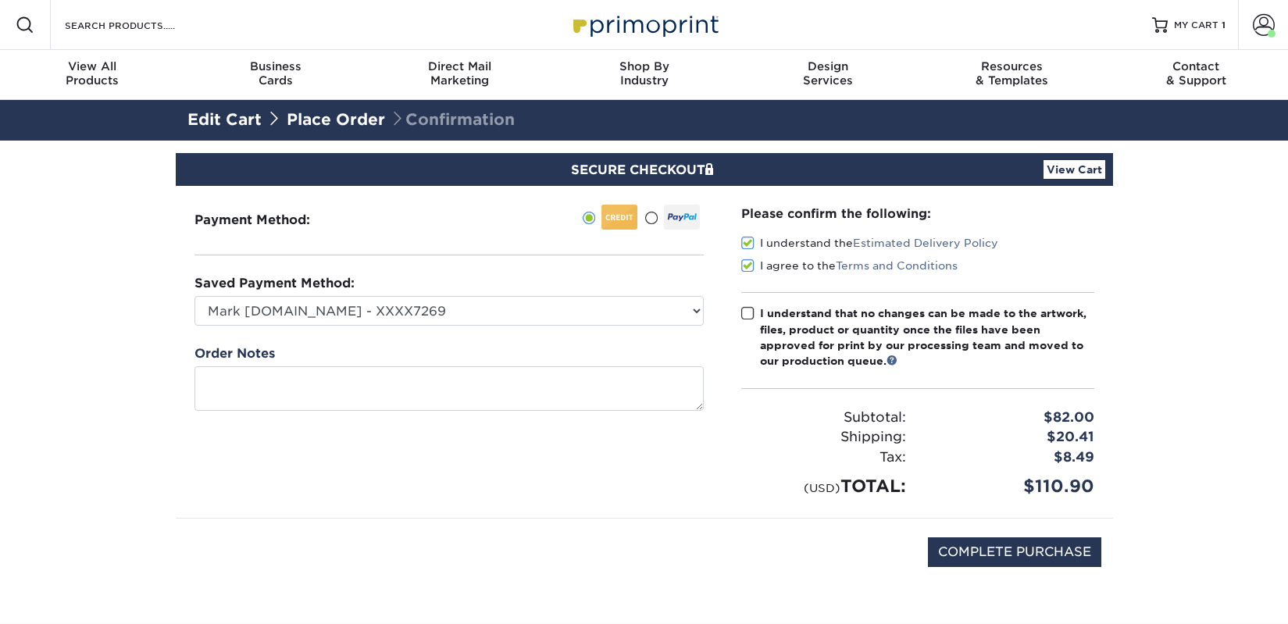
click at [0, 0] on input "I understand that no changes can be made to the artwork, files, product or quan…" at bounding box center [0, 0] width 0 height 0
click at [948, 544] on input "COMPLETE PURCHASE" at bounding box center [1014, 552] width 173 height 30
type input "PROCESSING, PLEASE WAIT..."
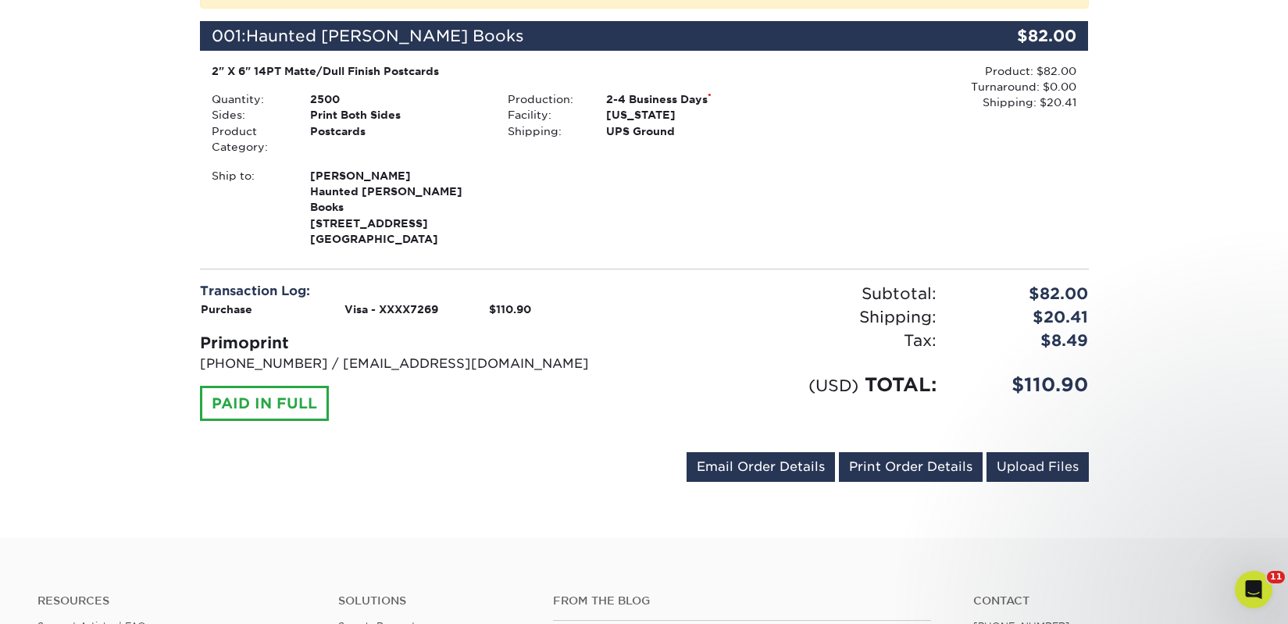
scroll to position [401, 0]
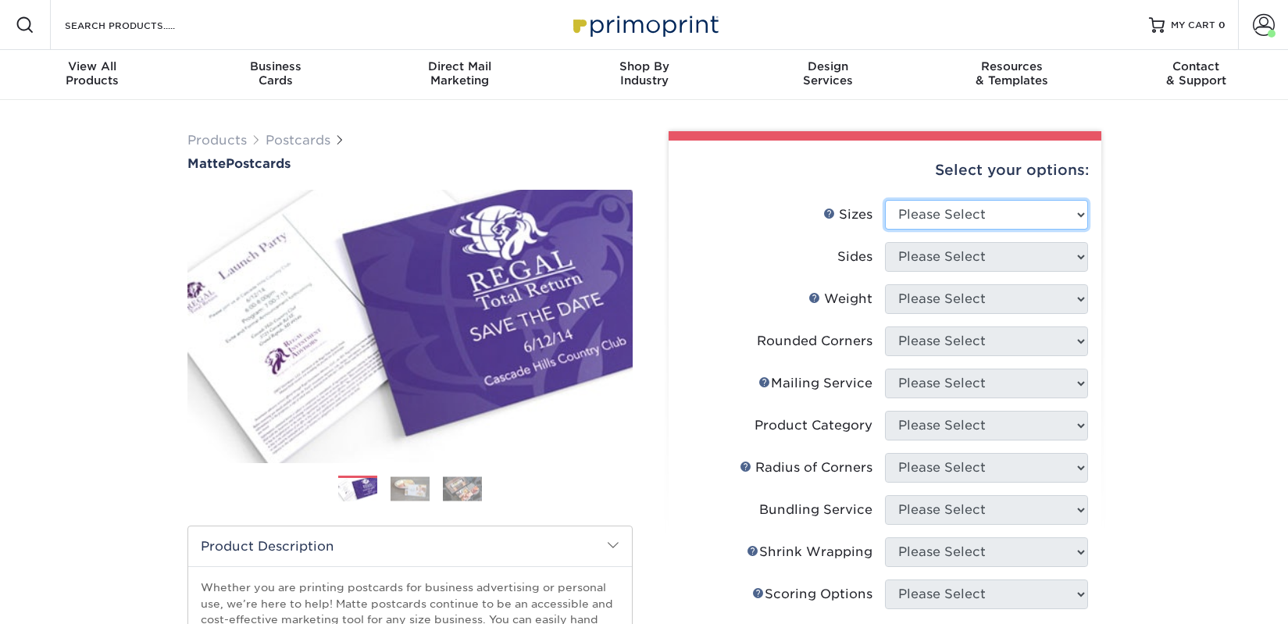
click at [962, 218] on select "Please Select 1.5" x 7" 2" x 4" 2" x 6" 2" x 7" 2" x 8" 2.12" x 5.5" 2.125" x 5…" at bounding box center [986, 215] width 203 height 30
select select "2.00x6.00"
click at [885, 200] on select "Please Select 1.5" x 7" 2" x 4" 2" x 6" 2" x 7" 2" x 8" 2.12" x 5.5" 2.125" x 5…" at bounding box center [986, 215] width 203 height 30
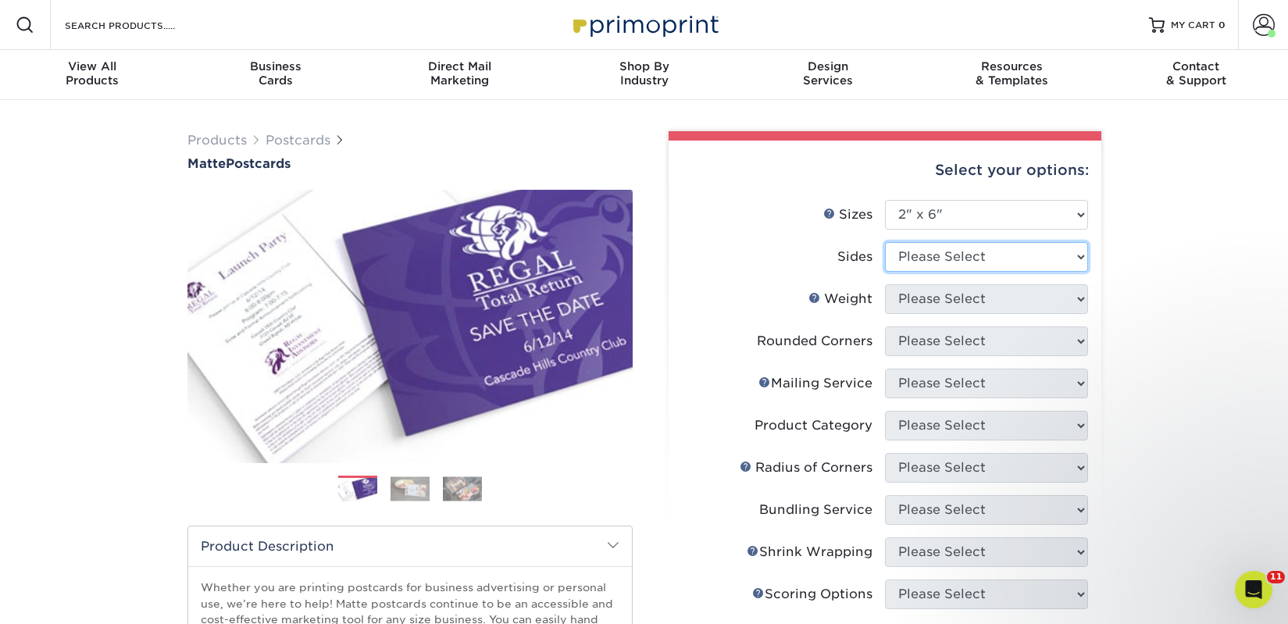
click at [1035, 257] on select "Please Select Print Both Sides Print Front Only" at bounding box center [986, 257] width 203 height 30
select select "13abbda7-1d64-4f25-8bb2-c179b224825d"
click at [885, 242] on select "Please Select Print Both Sides Print Front Only" at bounding box center [986, 257] width 203 height 30
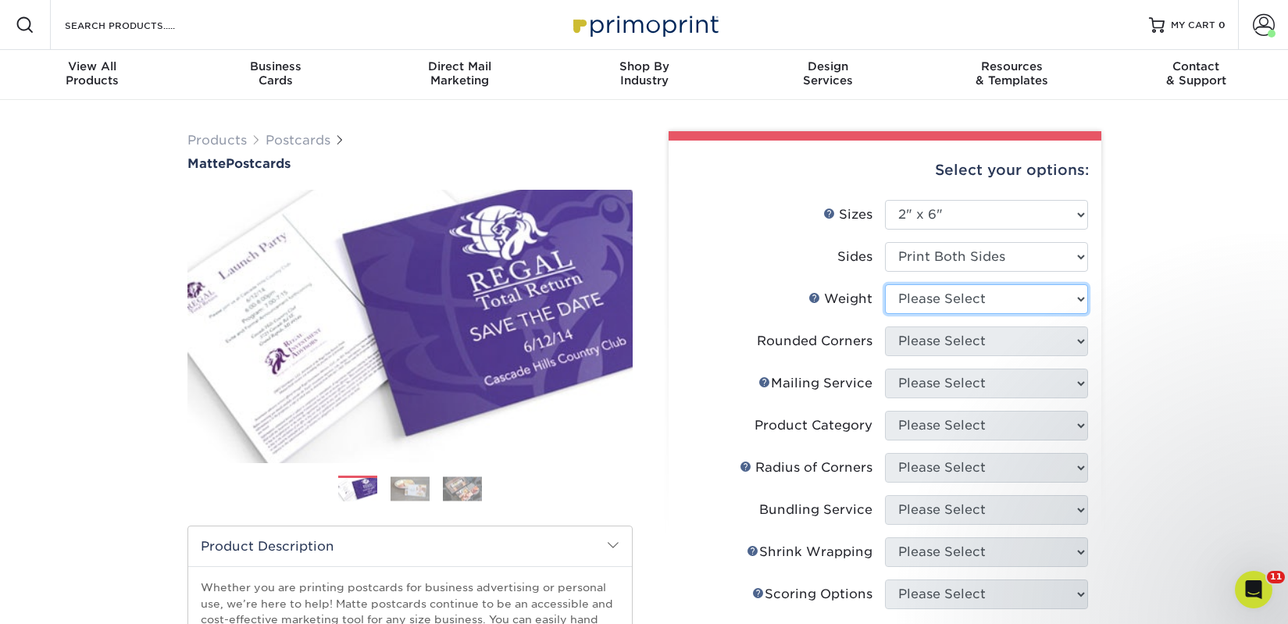
click at [985, 295] on select "Please Select 14PT 16PT" at bounding box center [986, 299] width 203 height 30
select select "14PT"
click at [885, 284] on select "Please Select 14PT 16PT" at bounding box center [986, 299] width 203 height 30
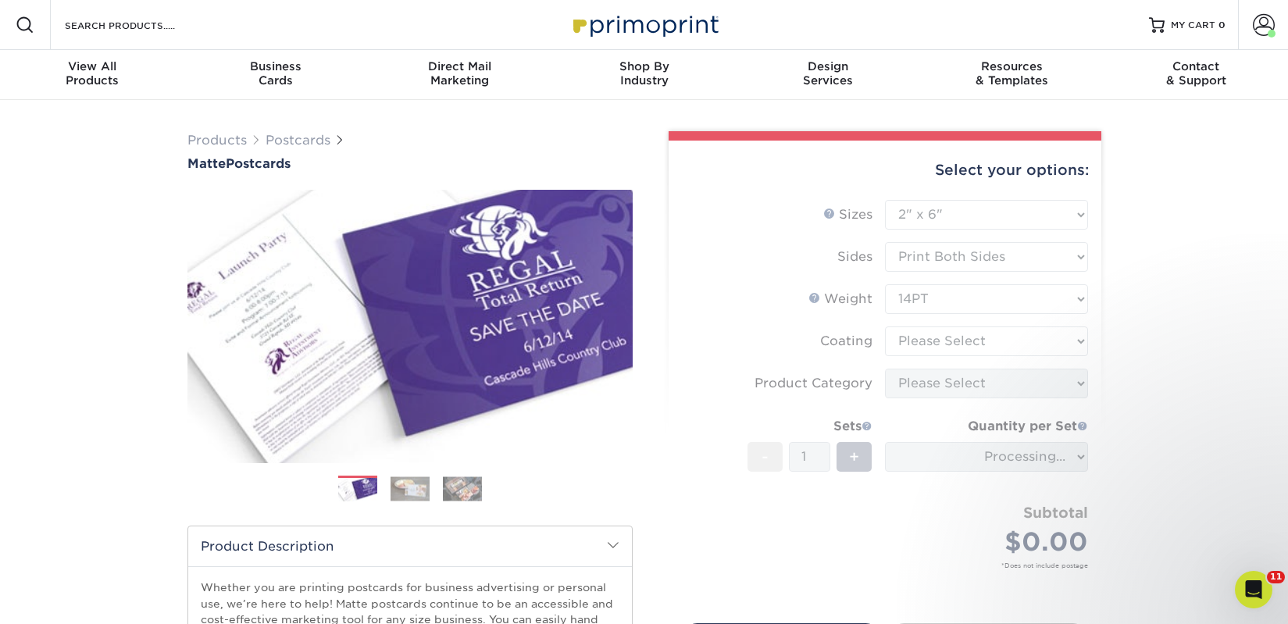
click at [969, 340] on form "Sizes Help Sizes Please Select 1.5" x 7" 2" x 4" 2" x 6" 2" x 7" 2" x 8" 2.12" …" at bounding box center [885, 402] width 408 height 405
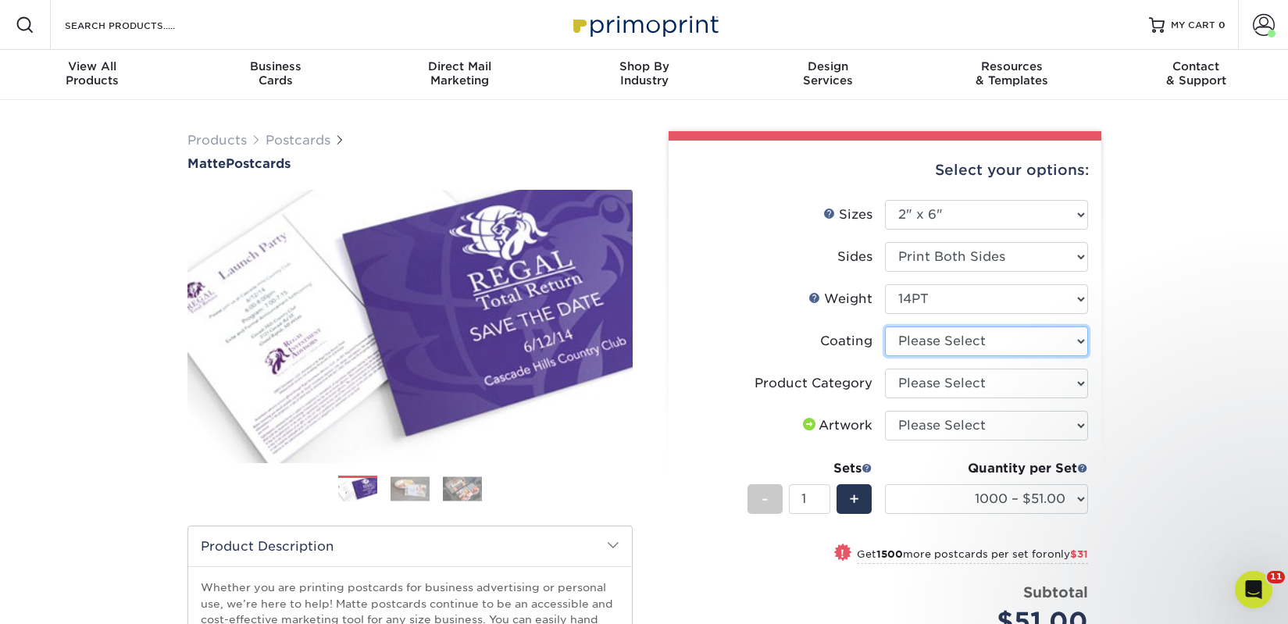
click at [965, 334] on select at bounding box center [986, 341] width 203 height 30
select select "121bb7b5-3b4d-429f-bd8d-bbf80e953313"
click at [885, 326] on select at bounding box center [986, 341] width 203 height 30
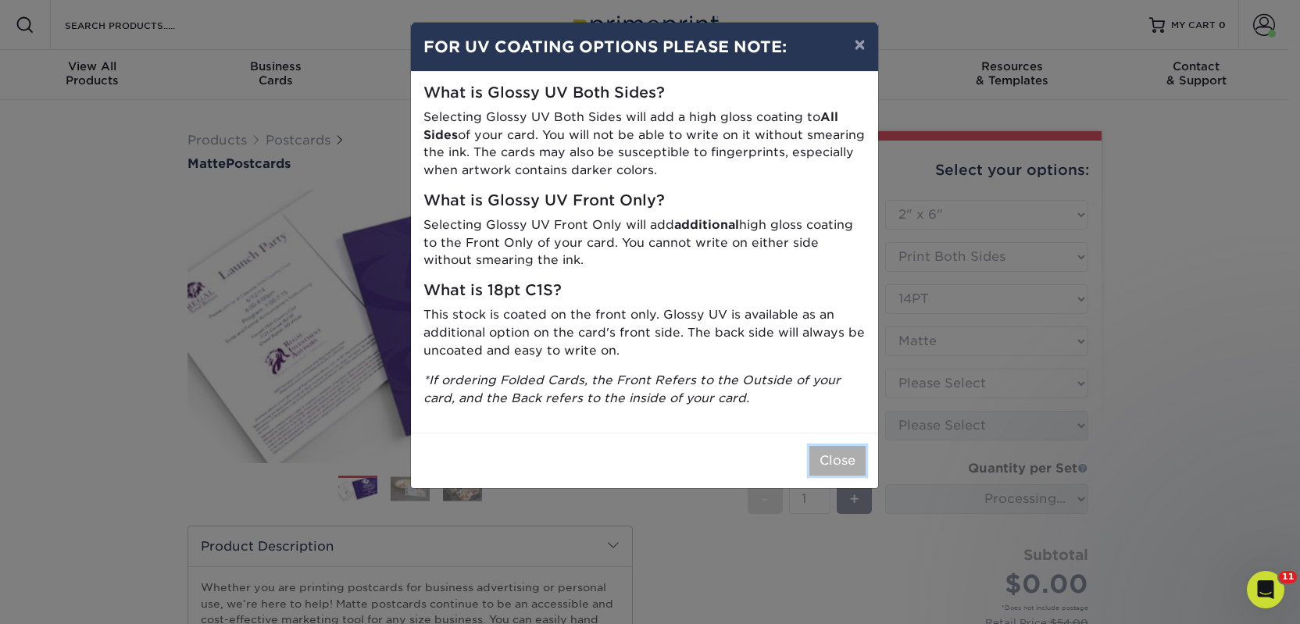
click at [850, 456] on button "Close" at bounding box center [837, 461] width 56 height 30
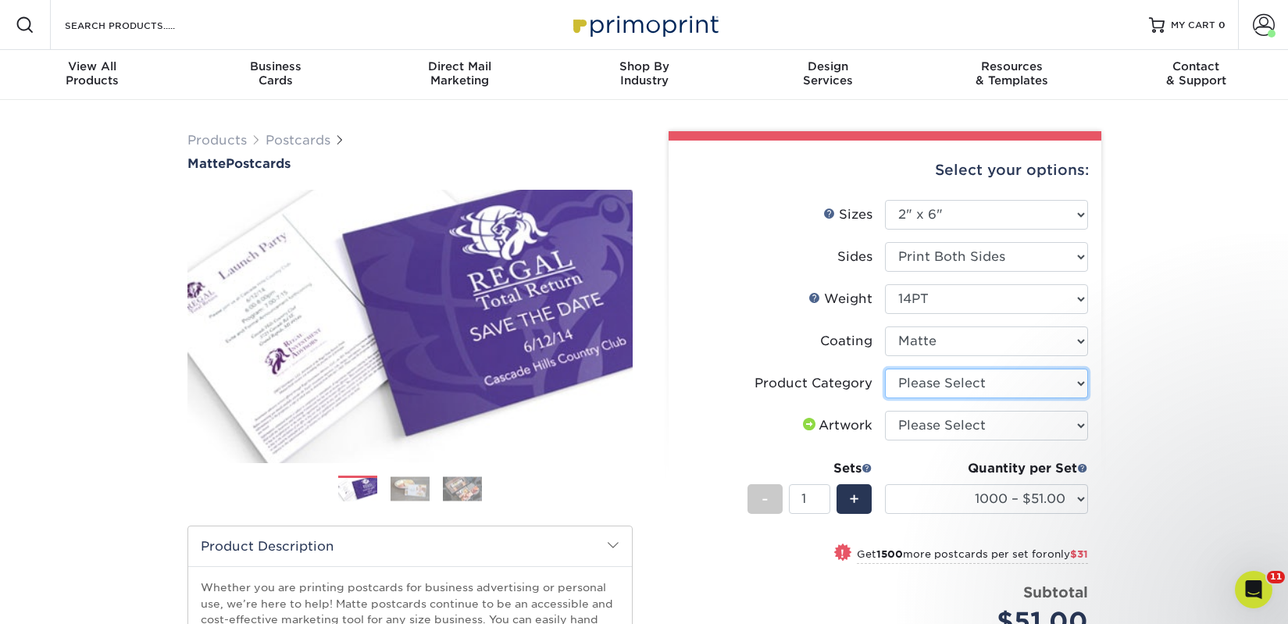
click at [932, 385] on select "Please Select Postcards" at bounding box center [986, 384] width 203 height 30
select select "9b7272e0-d6c8-4c3c-8e97-d3a1bcdab858"
click at [885, 369] on select "Please Select Postcards" at bounding box center [986, 384] width 203 height 30
click at [926, 425] on select "Please Select I will upload files I need a design - $150" at bounding box center [986, 426] width 203 height 30
select select "upload"
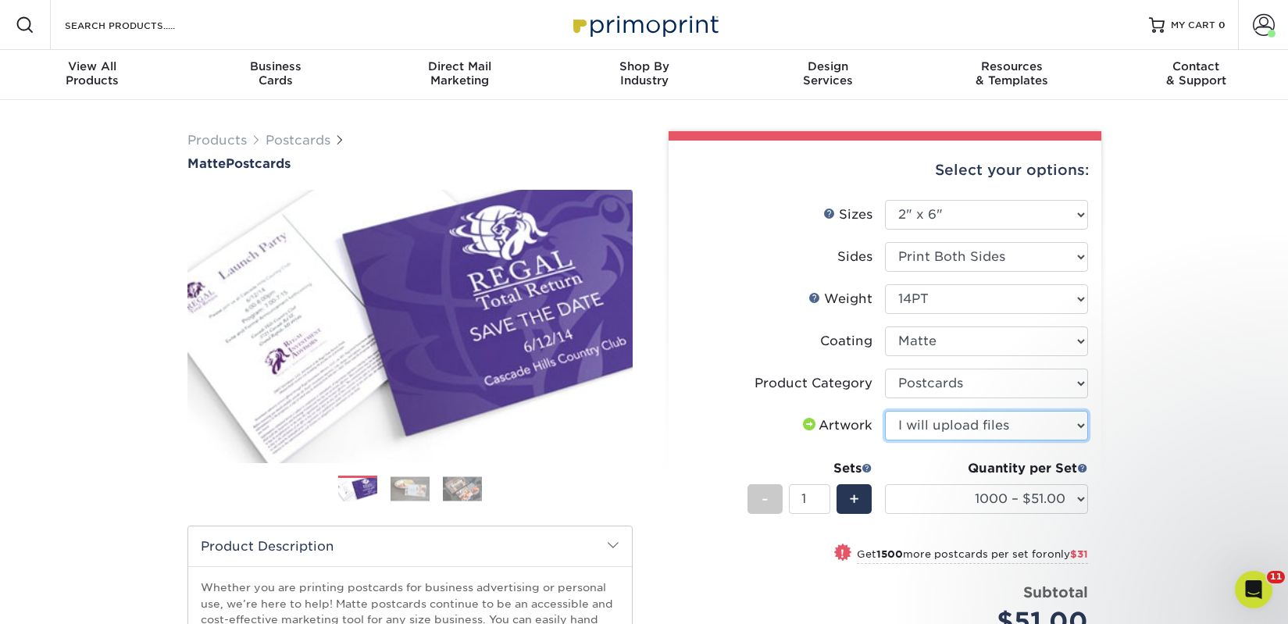
click at [885, 411] on select "Please Select I will upload files I need a design - $150" at bounding box center [986, 426] width 203 height 30
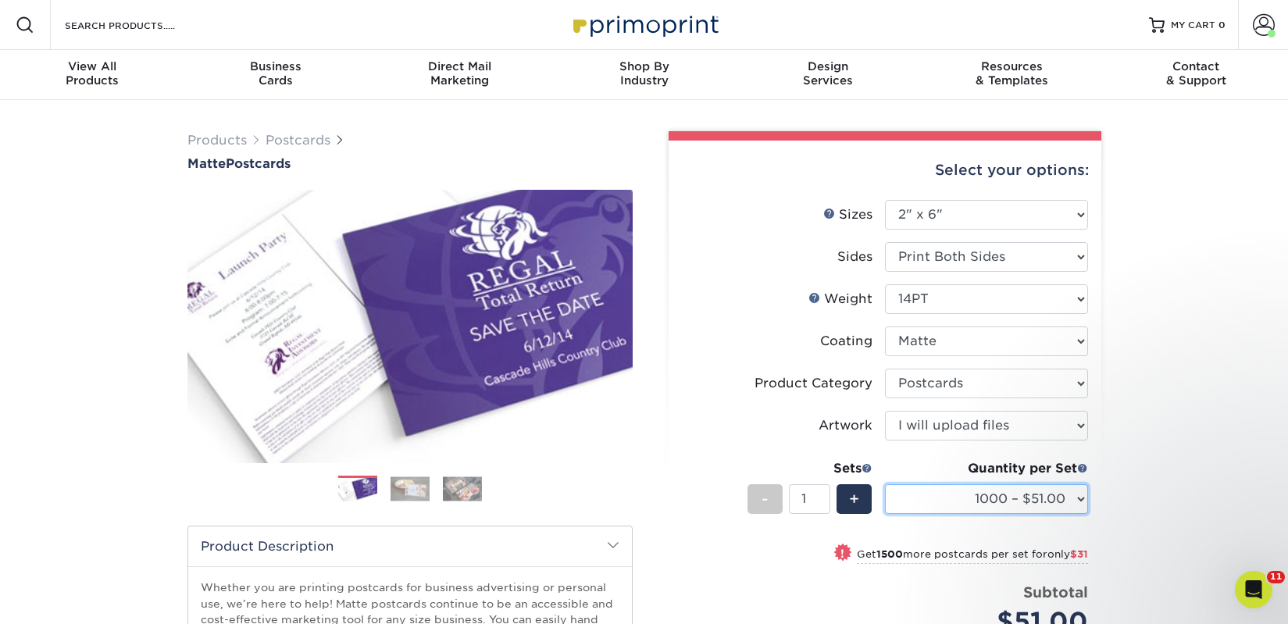
click at [940, 494] on select "1000 – $51.00 2500 – $82.00 5000 – $123.00 10000 – $234.00 15000 – $344.00 2000…" at bounding box center [986, 499] width 203 height 30
select select "2500 – $82.00"
click at [885, 484] on select "1000 – $51.00 2500 – $82.00 5000 – $123.00 10000 – $234.00 15000 – $344.00 2000…" at bounding box center [986, 499] width 203 height 30
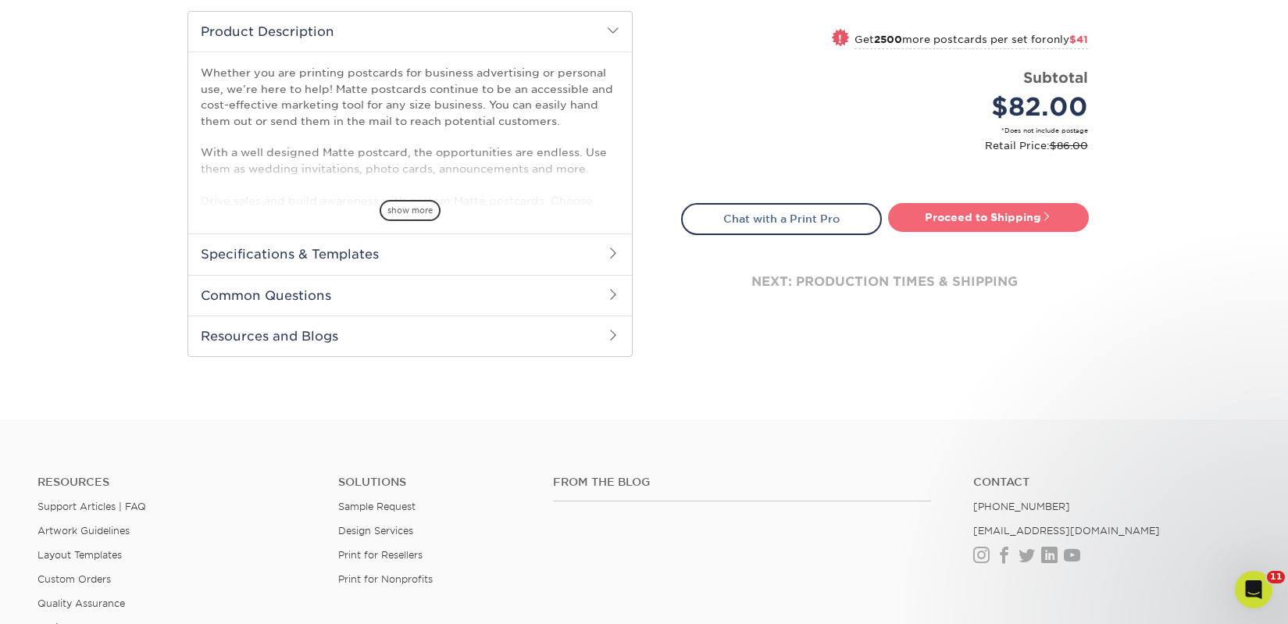
click at [947, 208] on link "Proceed to Shipping" at bounding box center [988, 217] width 201 height 28
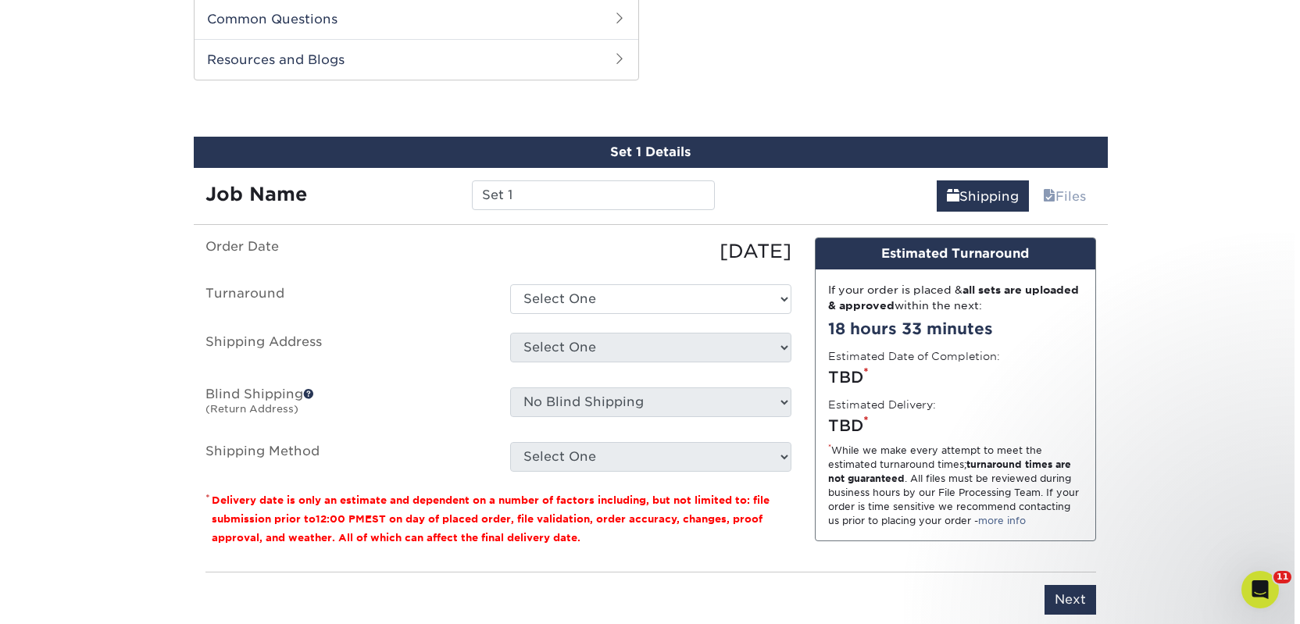
scroll to position [795, 0]
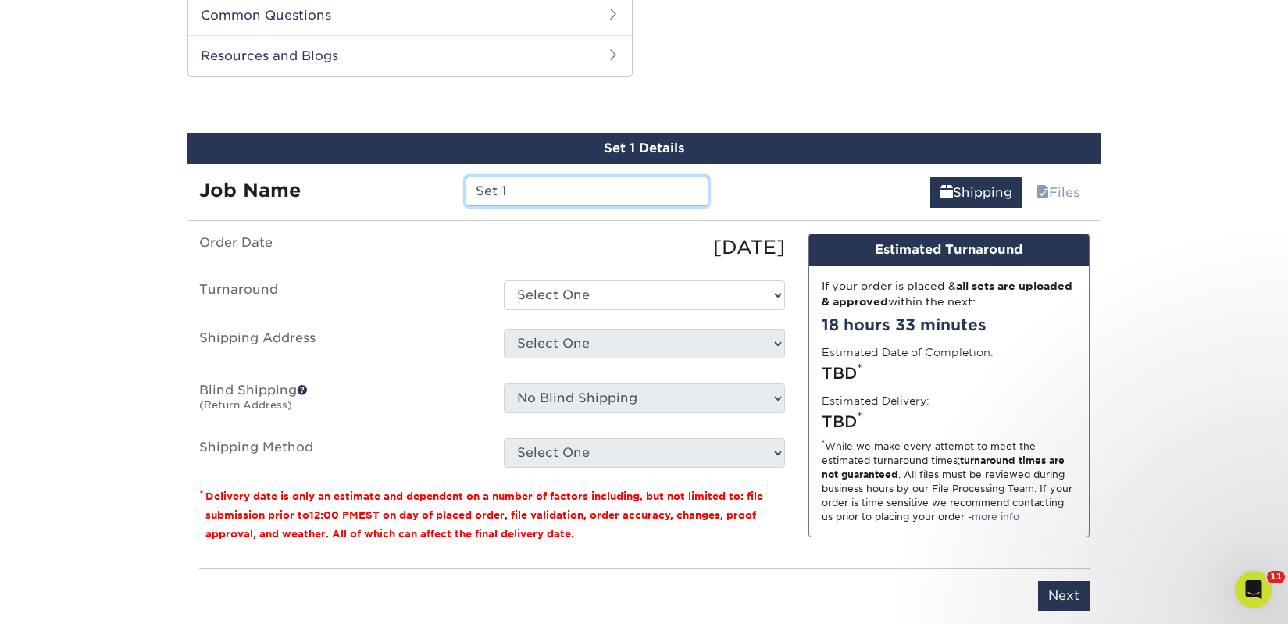
click at [573, 183] on input "Set 1" at bounding box center [587, 192] width 243 height 30
paste input "Dog Ear Books"
type input "Dog Ear Books"
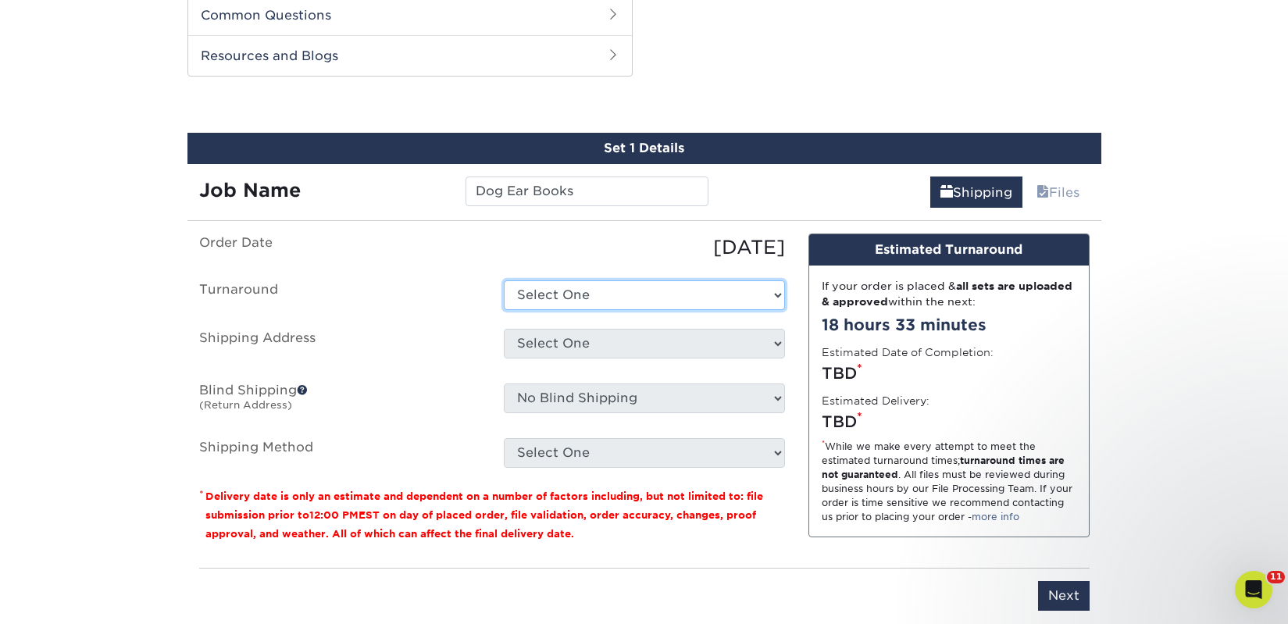
click at [585, 290] on select "Select One 2-4 Business Days 2 Day Next Business Day" at bounding box center [644, 295] width 281 height 30
select select "23bed37c-fa74-46a4-afc9-d3c3160655ce"
click at [504, 280] on select "Select One 2-4 Business Days 2 Day Next Business Day" at bounding box center [644, 295] width 281 height 30
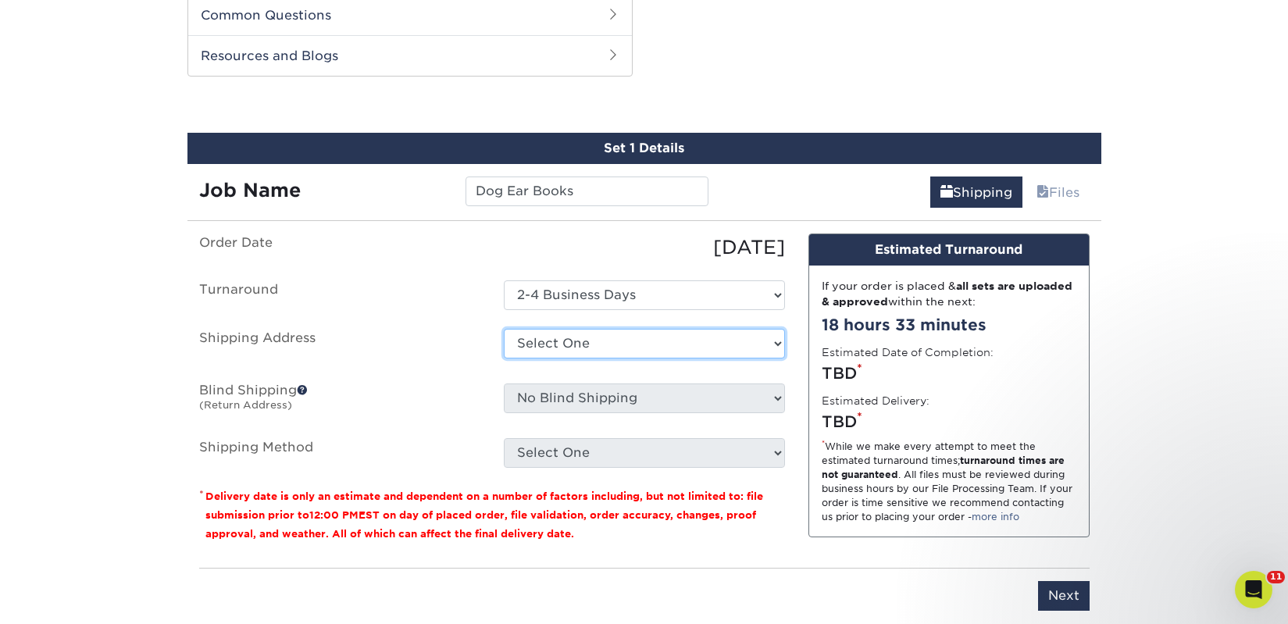
click at [588, 344] on select "Select One 2nd Floor Convention Center A Better Today Books & Boutique A Good B…" at bounding box center [644, 344] width 281 height 30
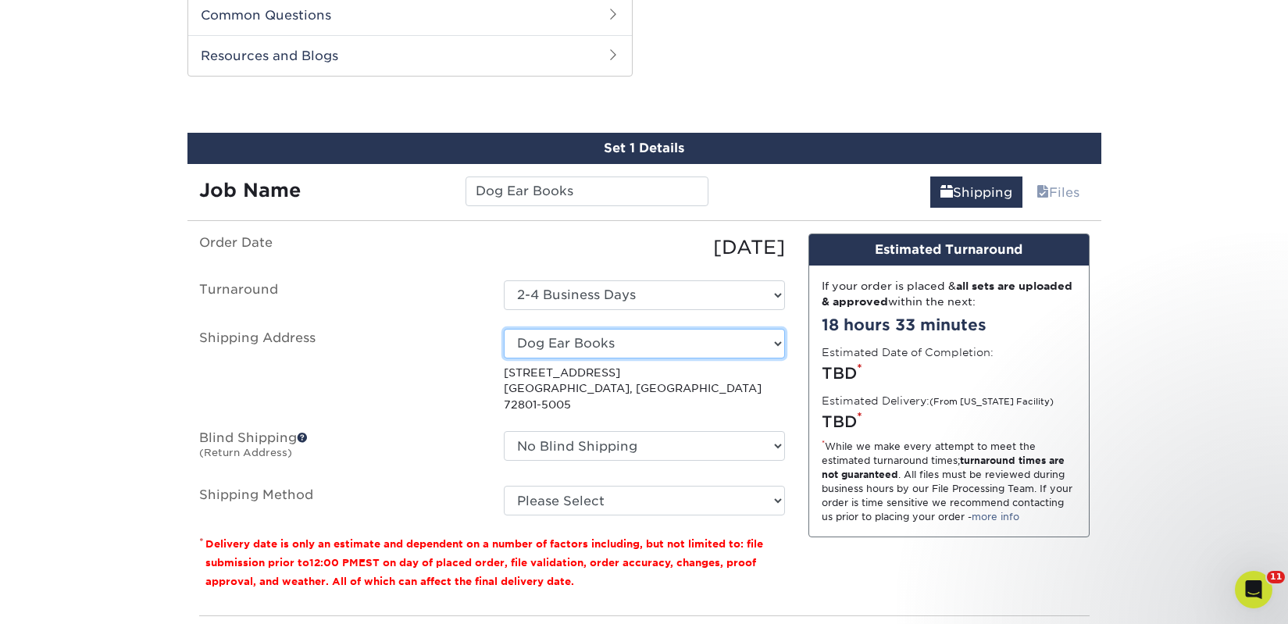
click at [591, 342] on select "Select One 2nd Floor Convention Center A Better Today Books & Boutique A Good B…" at bounding box center [644, 344] width 281 height 30
select select "newaddress"
click at [504, 329] on select "Select One 2nd Floor Convention Center A Better Today Books & Boutique A Good B…" at bounding box center [644, 344] width 281 height 30
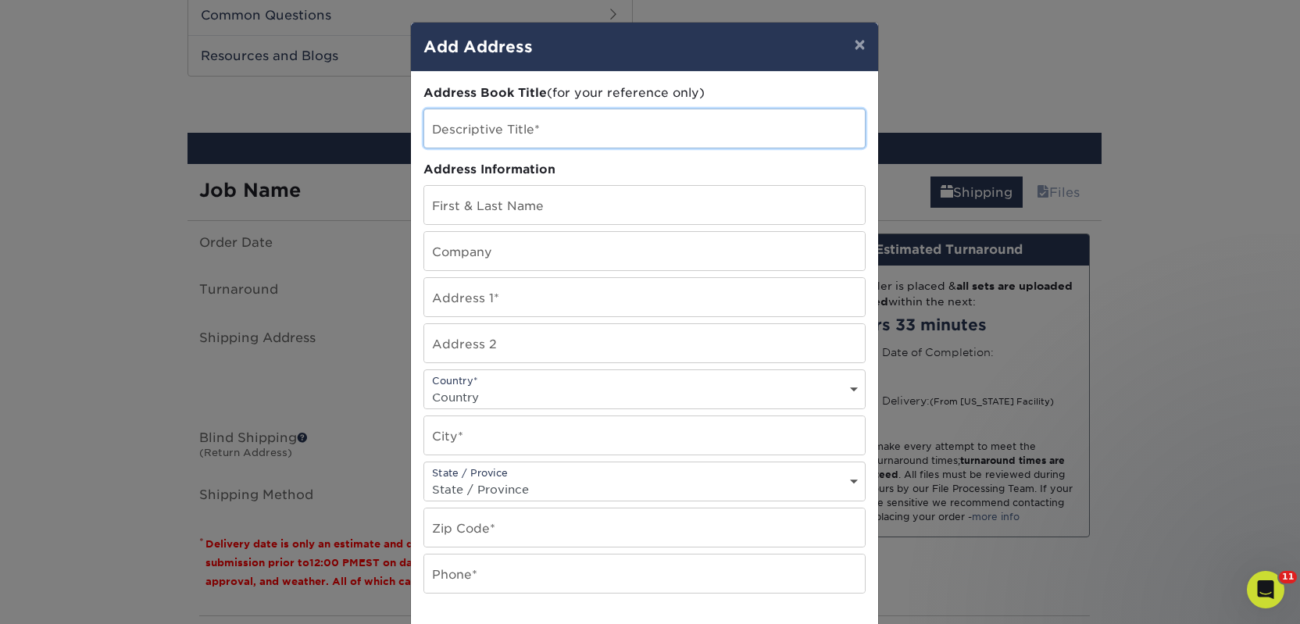
click at [524, 122] on input "text" at bounding box center [644, 128] width 441 height 38
paste input "Dog Ear Books"
type input "Dog Ear Books - MS"
click at [510, 262] on input "text" at bounding box center [644, 251] width 441 height 38
paste input "Dog Ear Books"
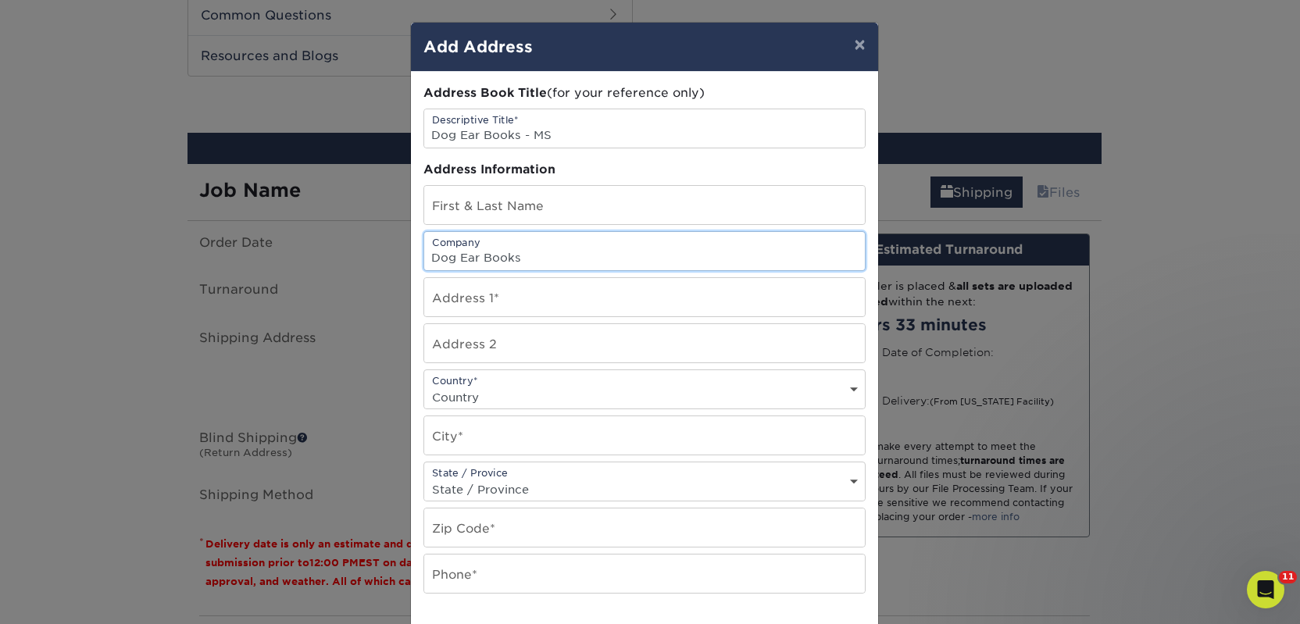
type input "Dog Ear Books"
click at [469, 202] on input "text" at bounding box center [644, 205] width 441 height 38
paste input "Dana Matte"
type input "Dana Matte"
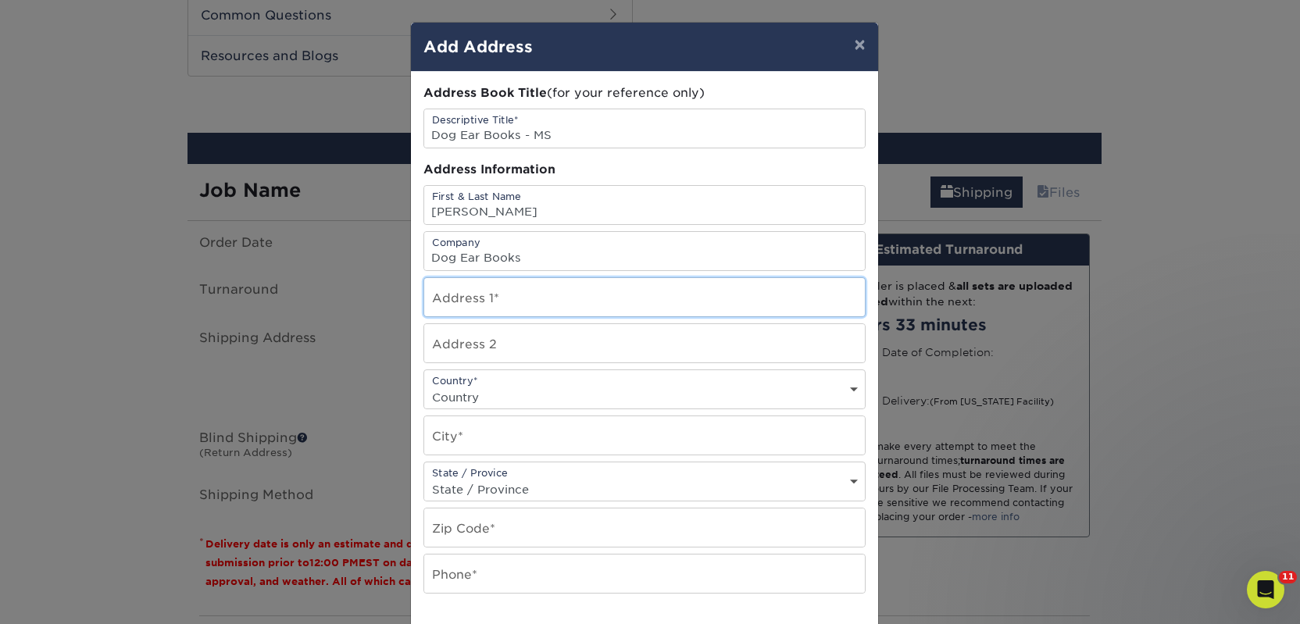
click at [438, 288] on input "text" at bounding box center [644, 297] width 441 height 38
paste input "512 W Monticello St"
type input "512 W Monticello St"
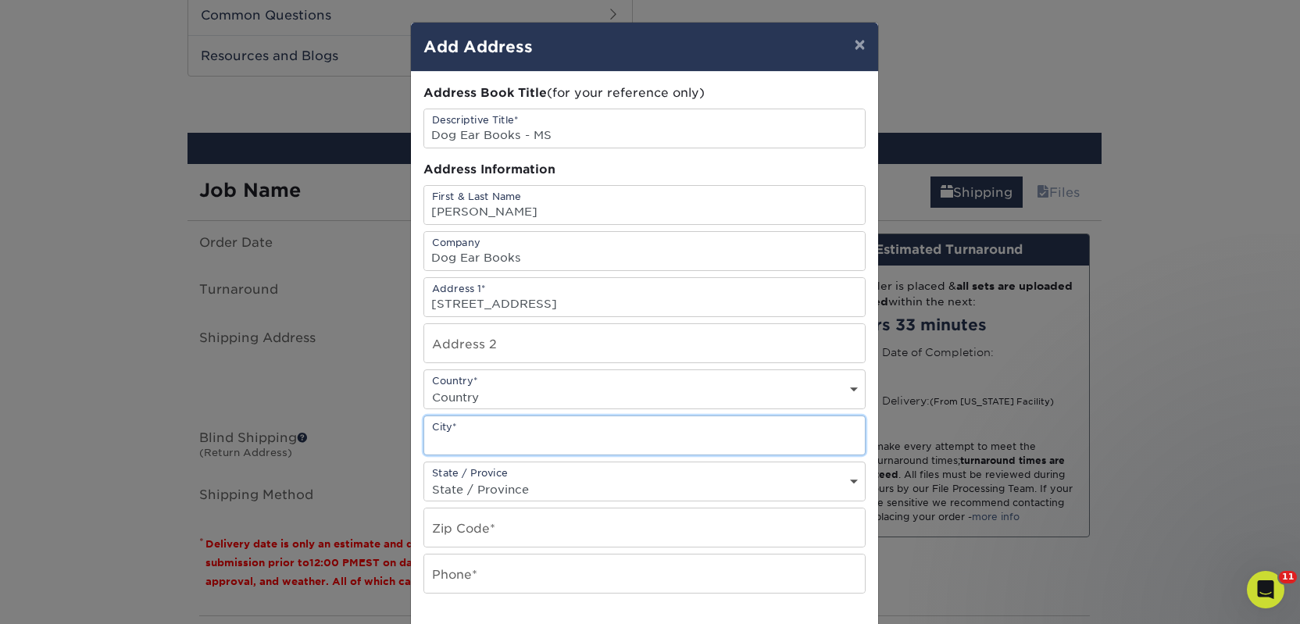
click at [476, 433] on input "text" at bounding box center [644, 435] width 441 height 38
paste input "Brookhaven"
type input "Brookhaven"
click at [550, 394] on select "Country United States Canada ----------------------------- Afghanistan Albania …" at bounding box center [644, 397] width 441 height 23
select select "US"
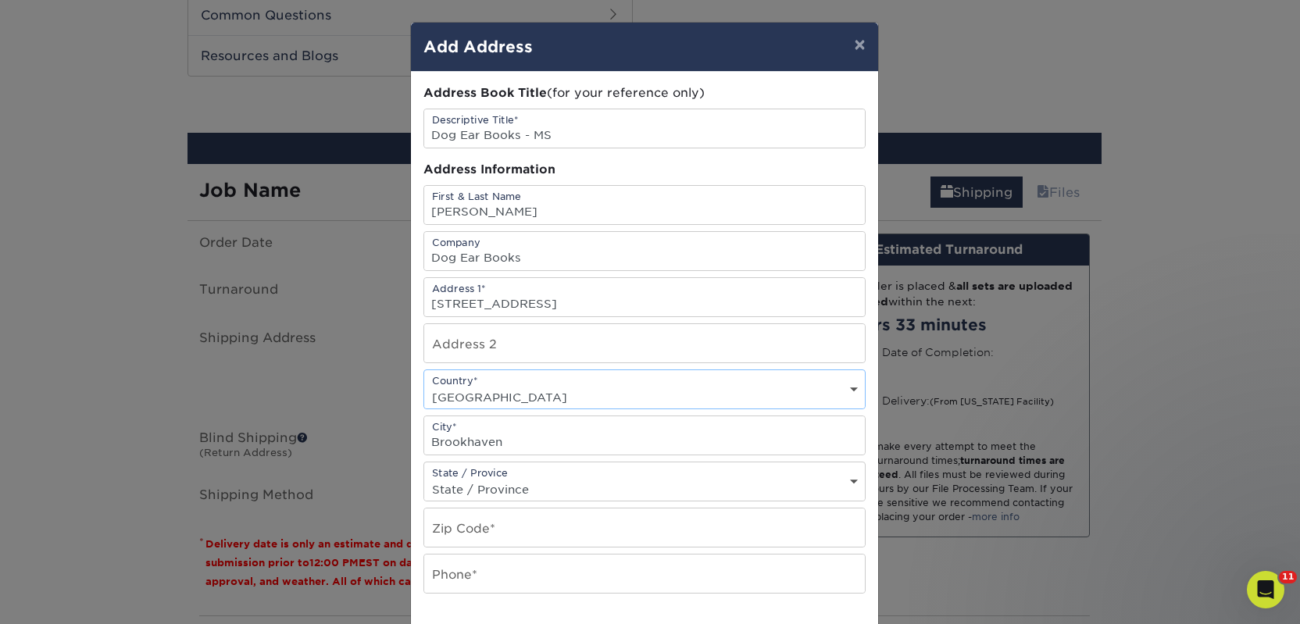
click at [424, 386] on select "Country United States Canada ----------------------------- Afghanistan Albania …" at bounding box center [644, 397] width 441 height 23
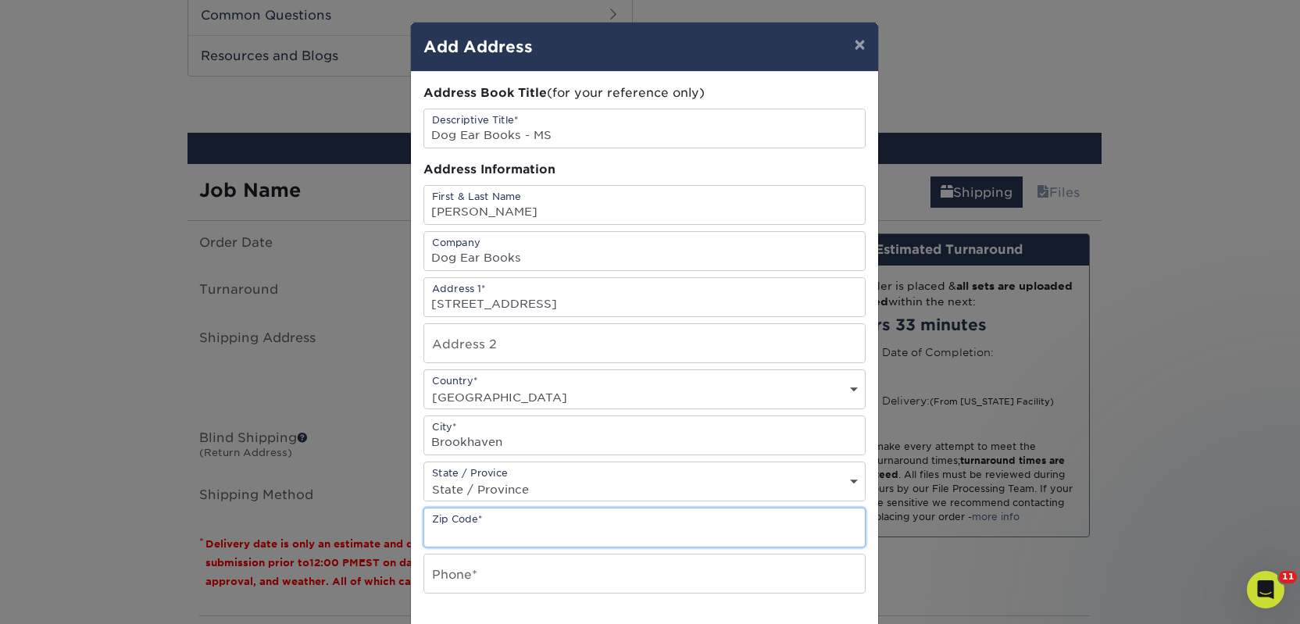
click at [507, 518] on input "text" at bounding box center [644, 527] width 441 height 38
paste input "39601"
type input "39601"
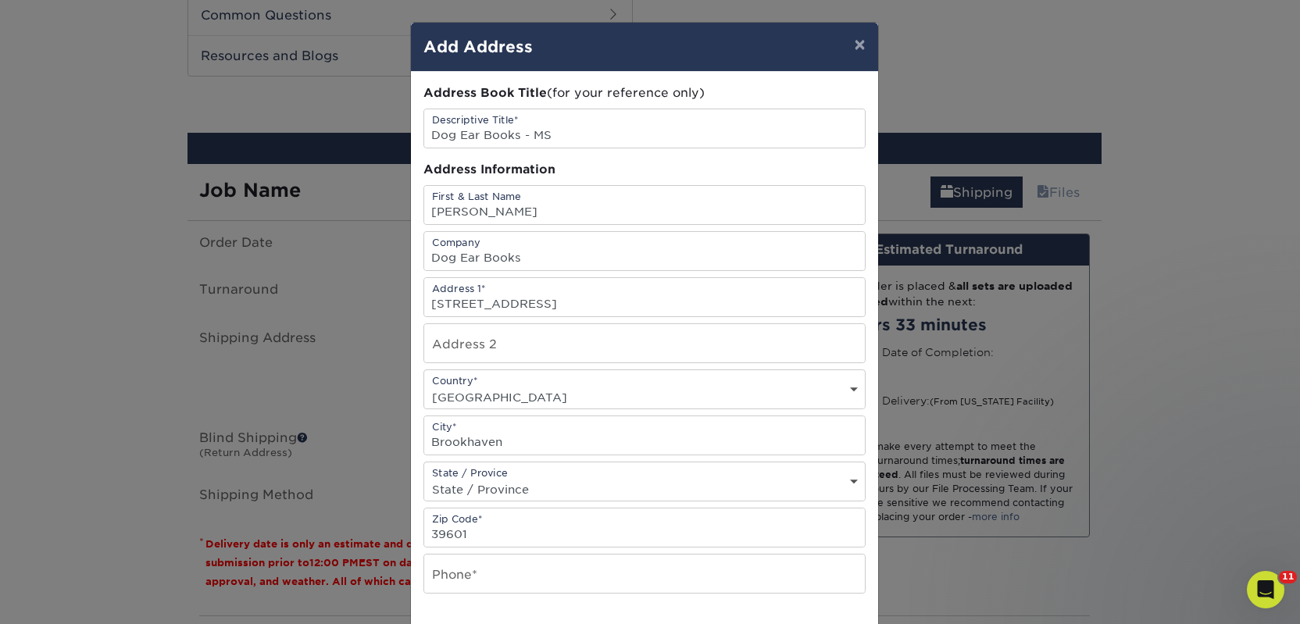
click at [494, 483] on select "State / Province Alabama Alaska Arizona Arkansas California Colorado Connecticu…" at bounding box center [644, 489] width 441 height 23
click at [455, 568] on input "text" at bounding box center [644, 574] width 441 height 38
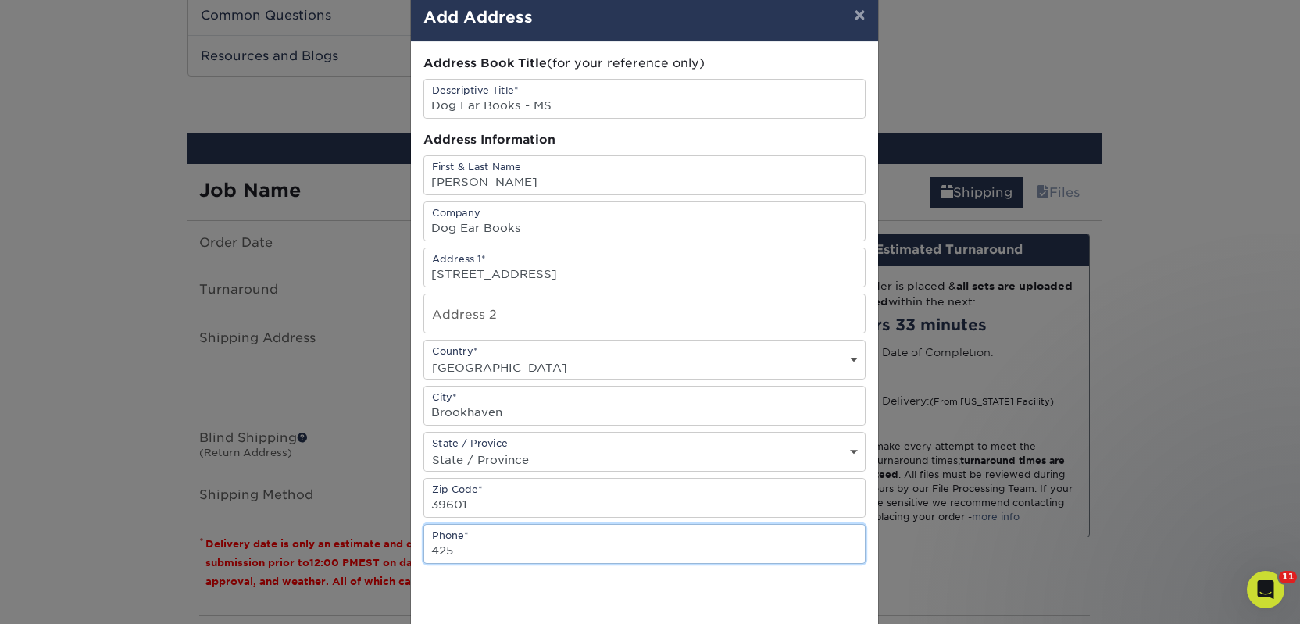
type input "4257367064"
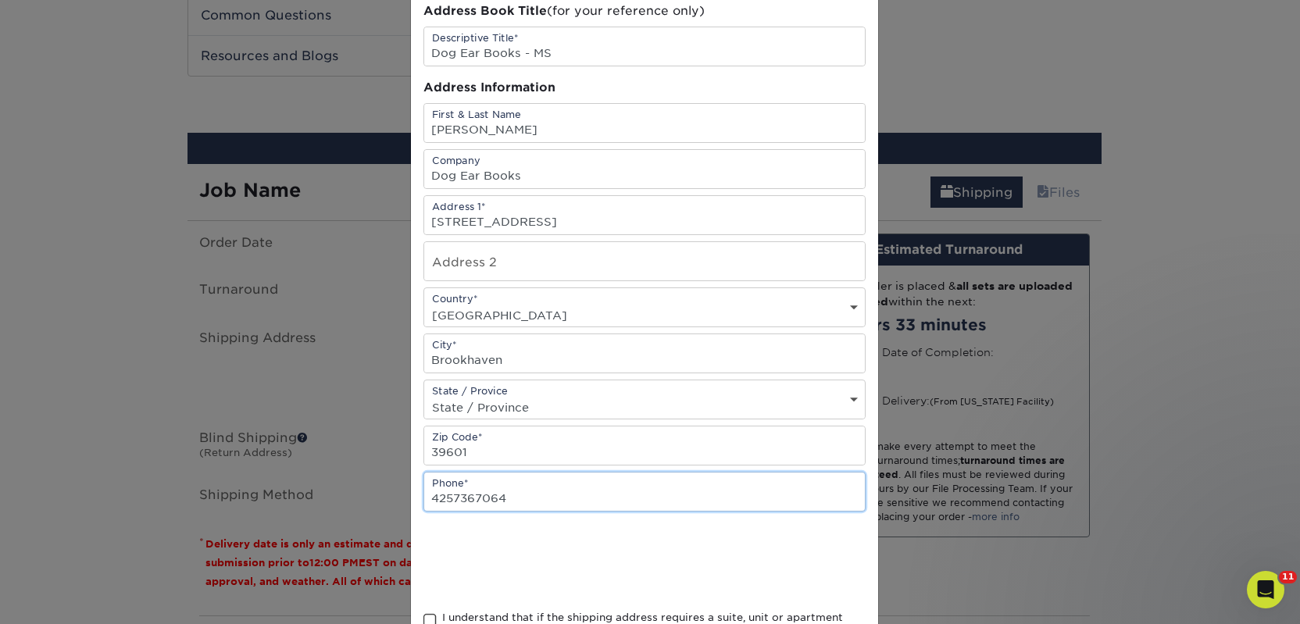
scroll to position [225, 0]
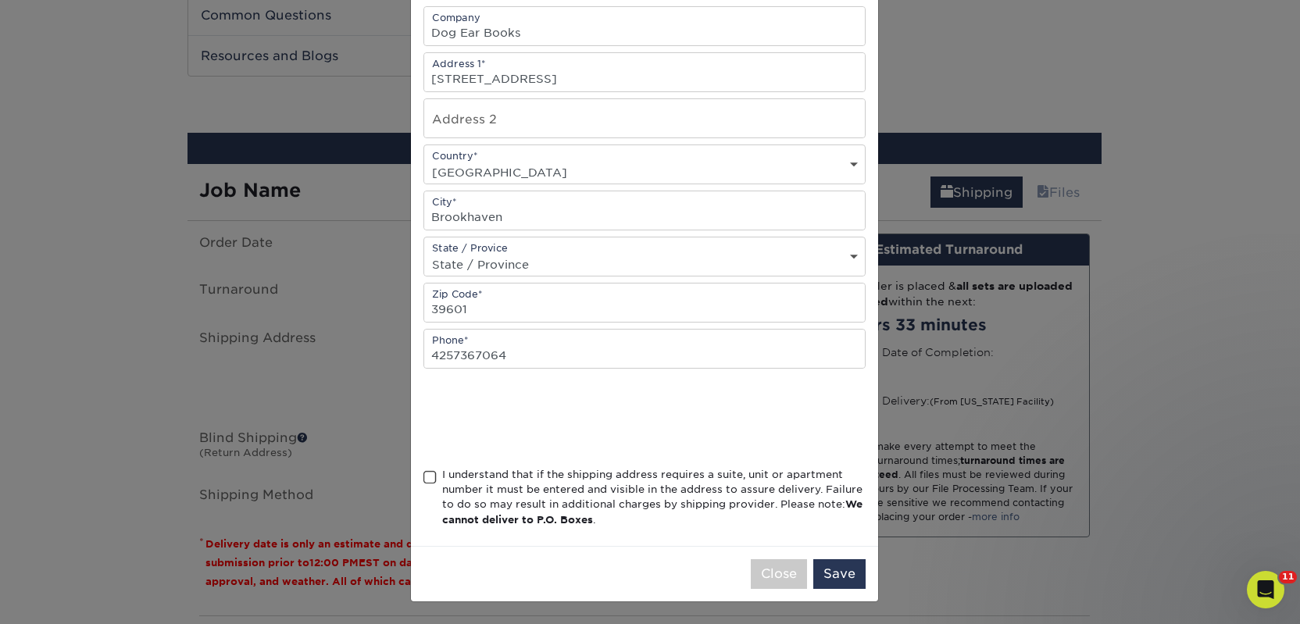
click at [486, 481] on div "I understand that if the shipping address requires a suite, unit or apartment n…" at bounding box center [653, 497] width 423 height 61
click at [0, 0] on input "I understand that if the shipping address requires a suite, unit or apartment n…" at bounding box center [0, 0] width 0 height 0
click at [819, 559] on button "Save" at bounding box center [839, 574] width 52 height 30
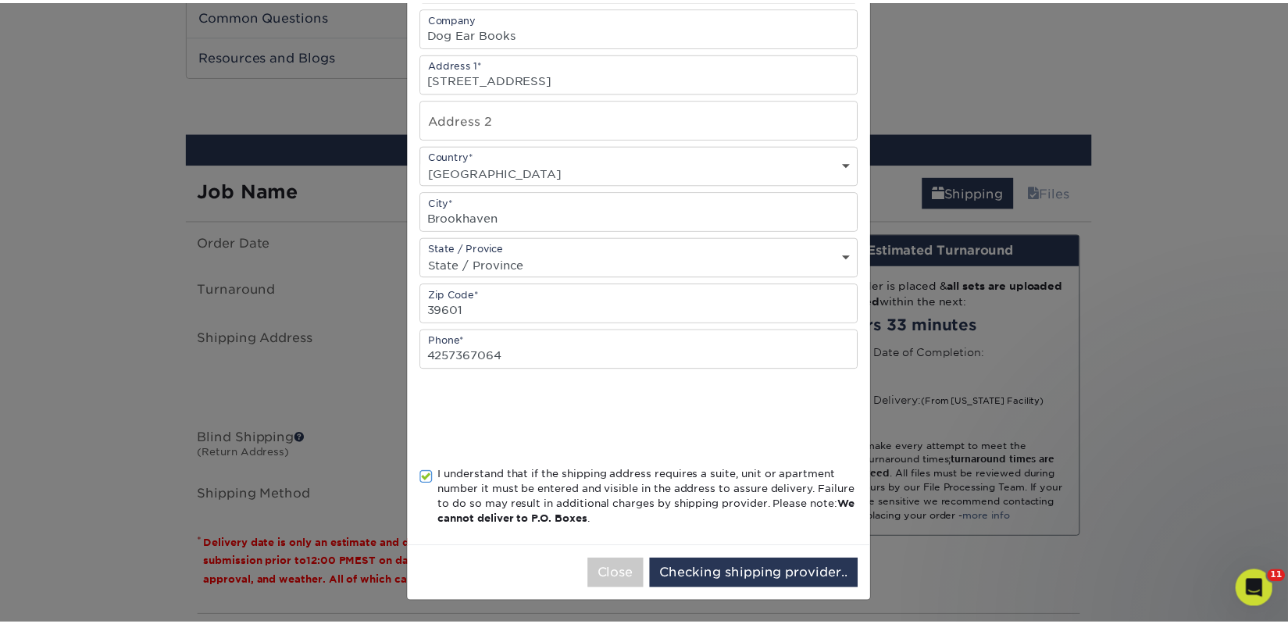
scroll to position [0, 0]
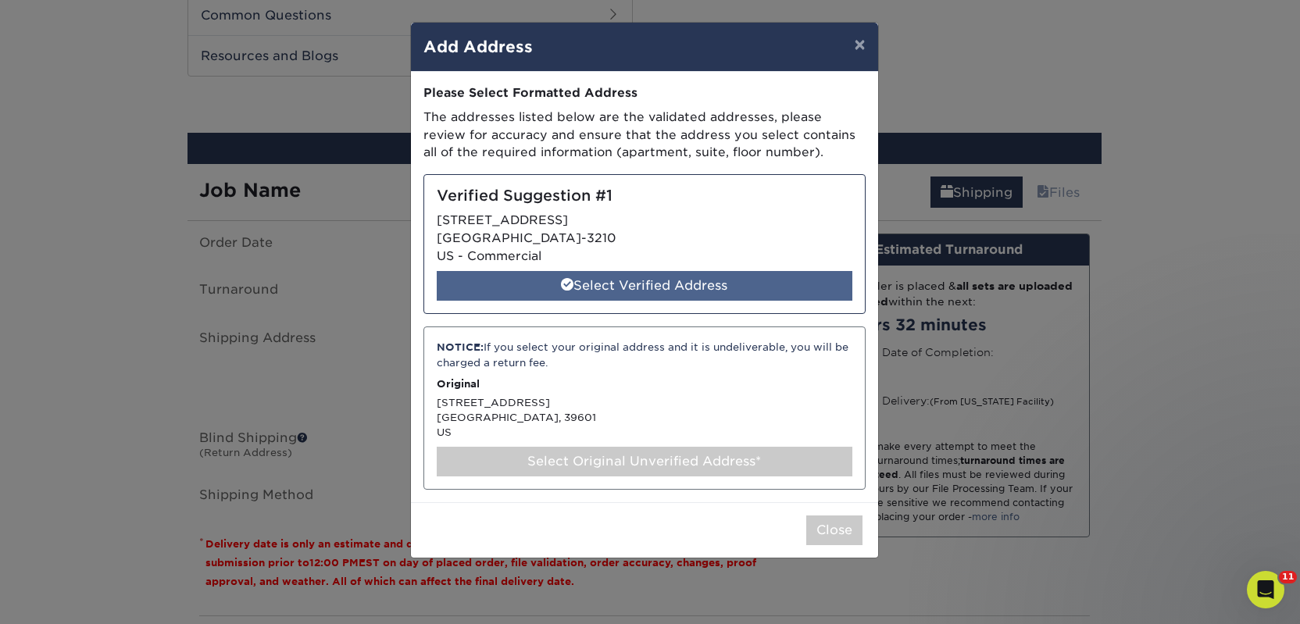
click at [645, 287] on div "Select Verified Address" at bounding box center [645, 286] width 416 height 30
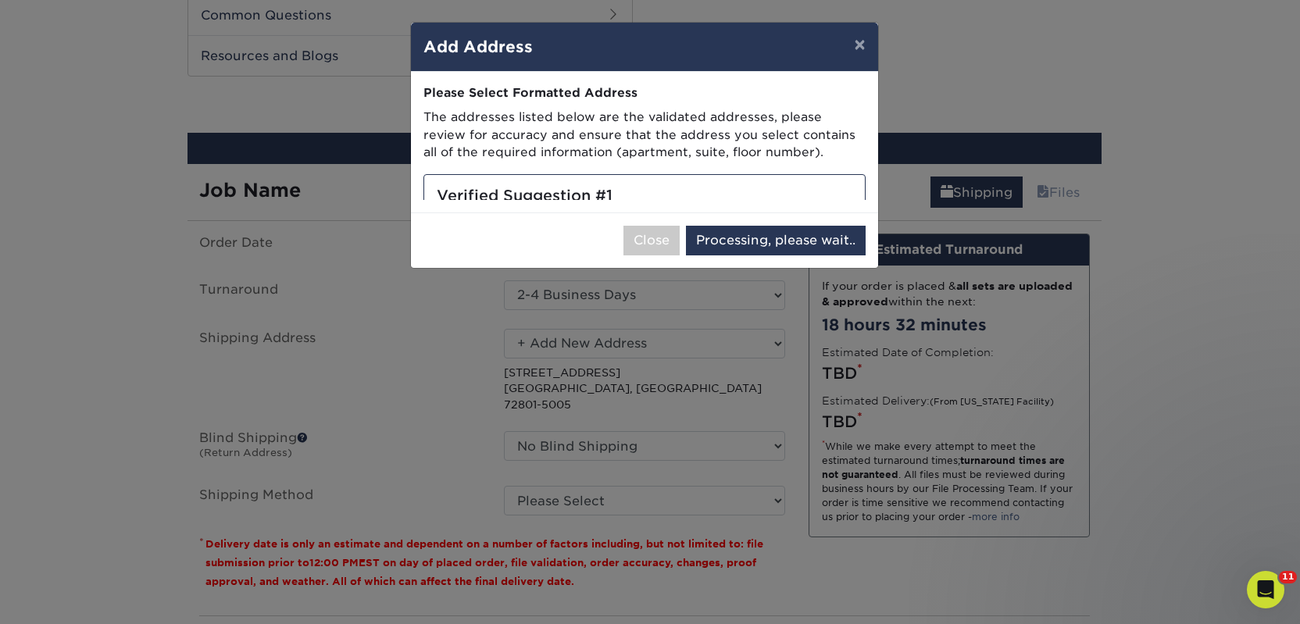
select select "285842"
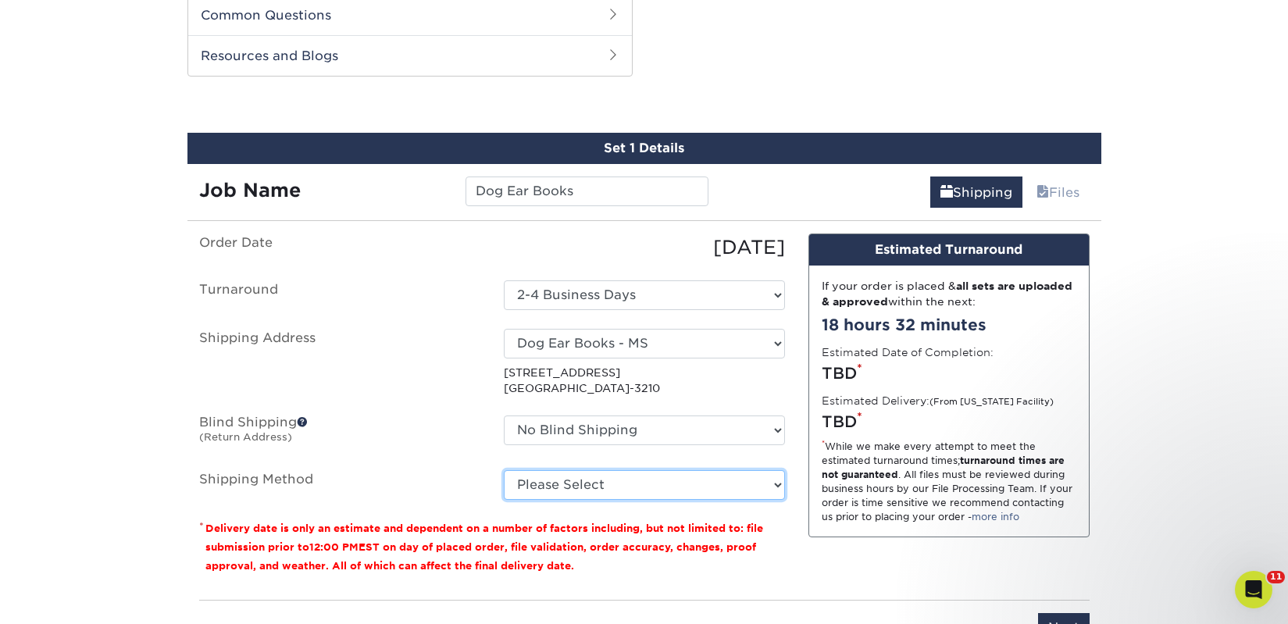
click at [625, 476] on select "Please Select Ground Shipping (+$25.59) 3 Day Shipping Service (+$34.28) 2 Day …" at bounding box center [644, 485] width 281 height 30
select select "03"
click at [504, 470] on select "Please Select Ground Shipping (+$25.59) 3 Day Shipping Service (+$34.28) 2 Day …" at bounding box center [644, 485] width 281 height 30
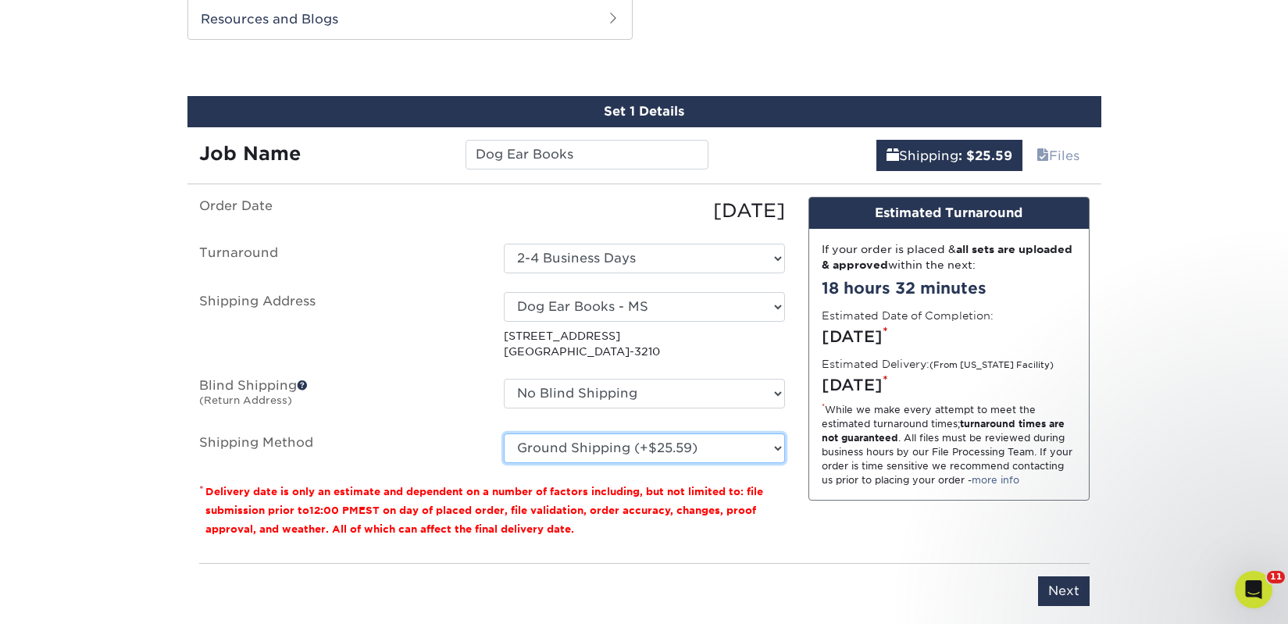
scroll to position [924, 0]
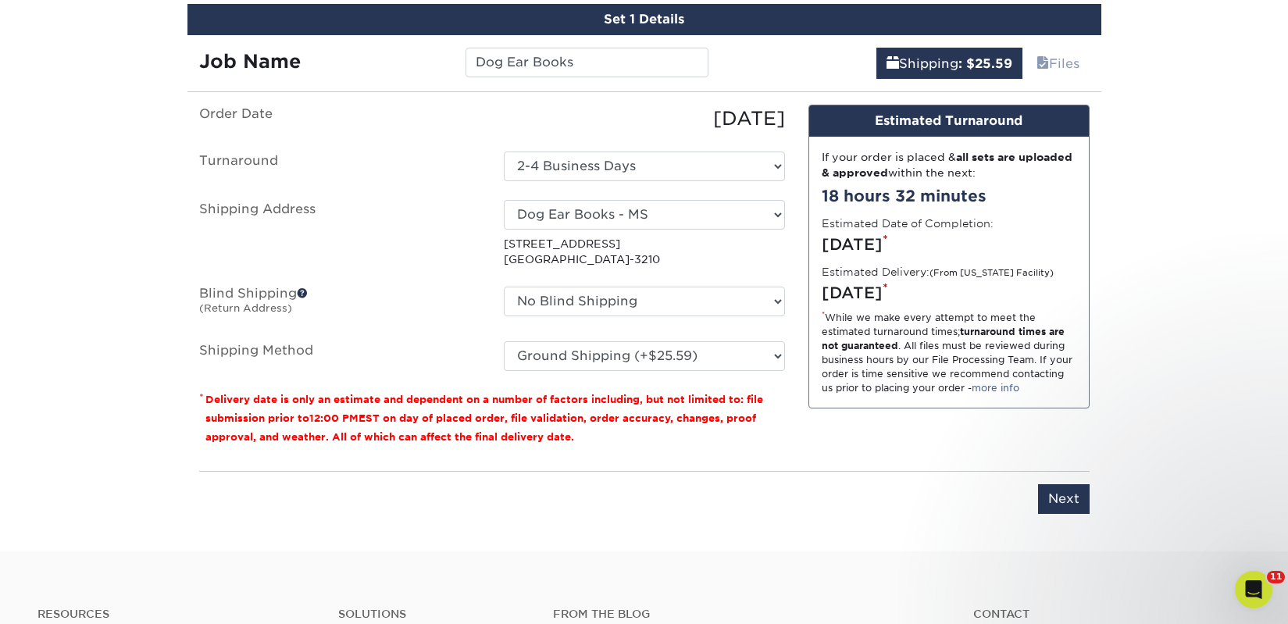
click at [1032, 489] on div "Please enter job name and select desired turnaround time. Please enter job name…" at bounding box center [644, 492] width 890 height 43
click at [1051, 495] on input "Next" at bounding box center [1064, 499] width 52 height 30
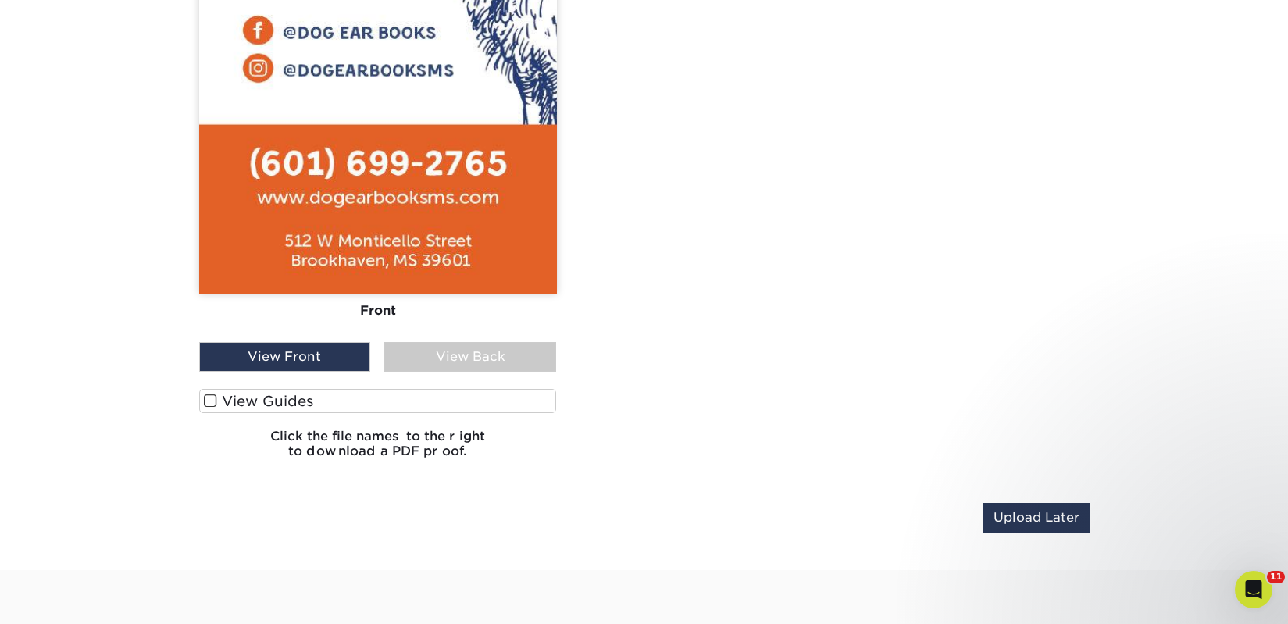
scroll to position [1772, 0]
click at [359, 397] on label "View Guides" at bounding box center [378, 400] width 358 height 24
click at [0, 0] on input "View Guides" at bounding box center [0, 0] width 0 height 0
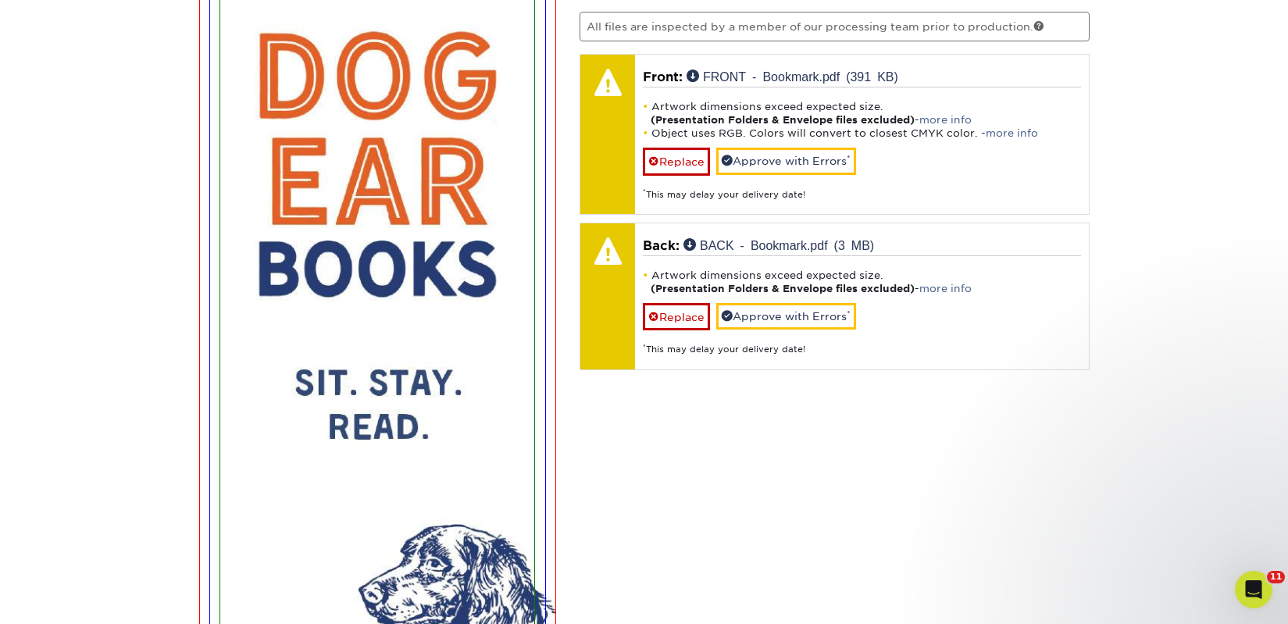
scroll to position [881, 0]
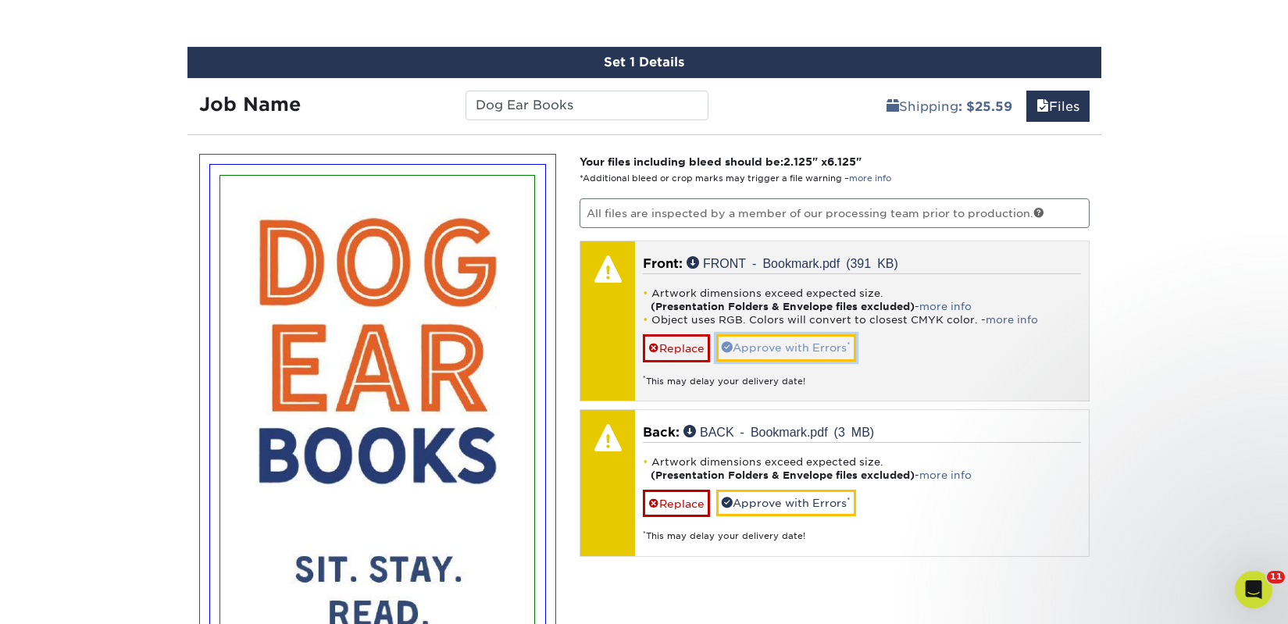
click at [780, 346] on link "Approve with Errors *" at bounding box center [786, 347] width 140 height 27
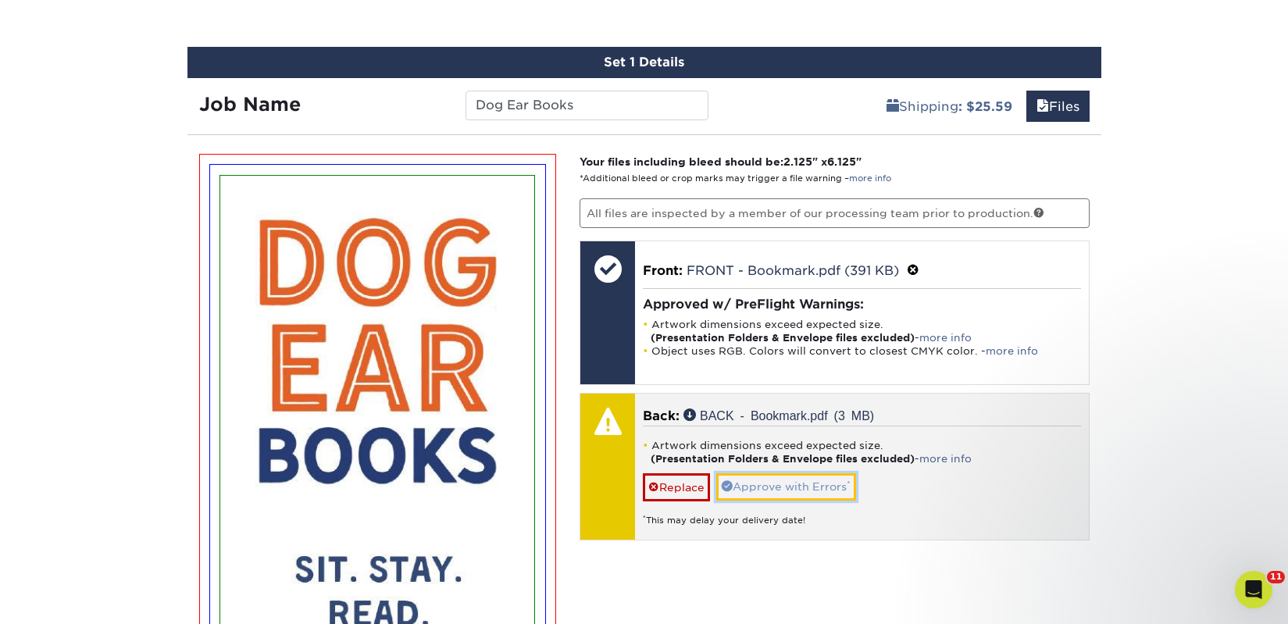
click at [772, 490] on link "Approve with Errors *" at bounding box center [786, 486] width 140 height 27
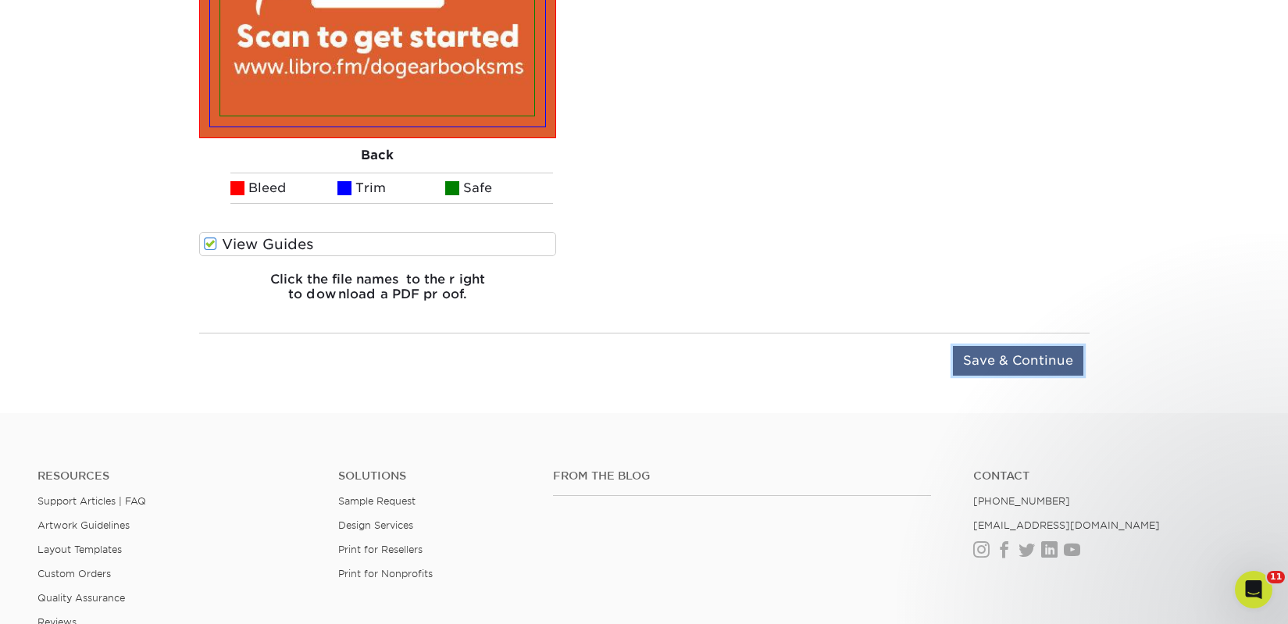
click at [1040, 371] on input "Save & Continue" at bounding box center [1018, 361] width 130 height 30
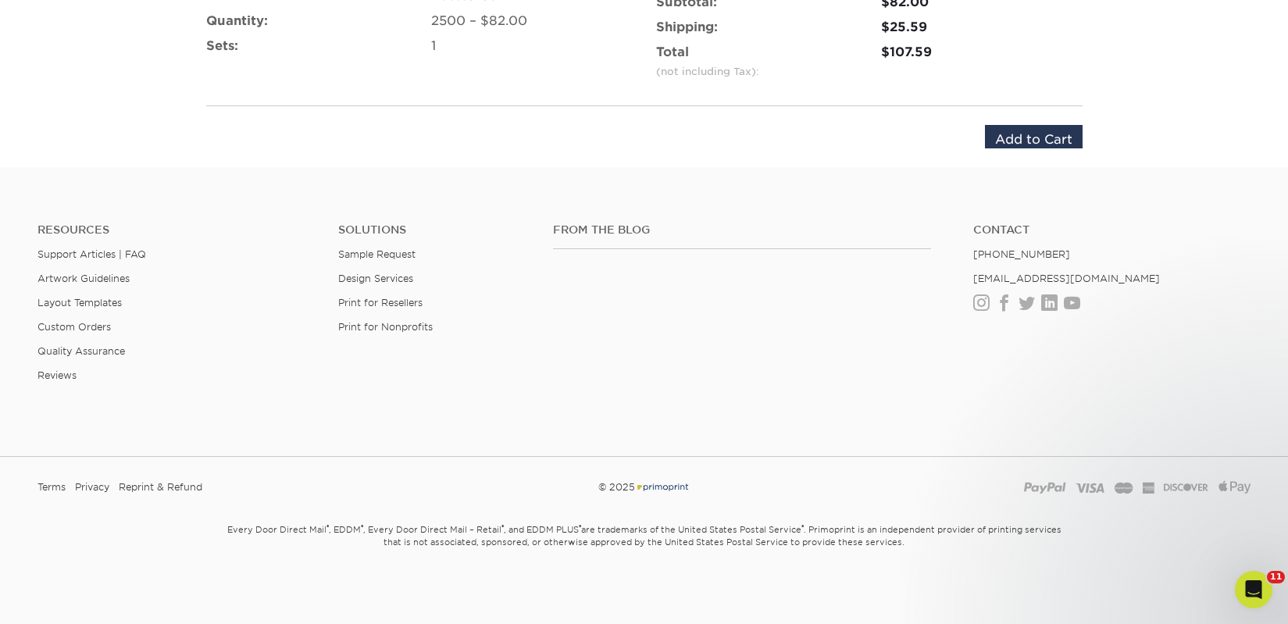
scroll to position [1136, 0]
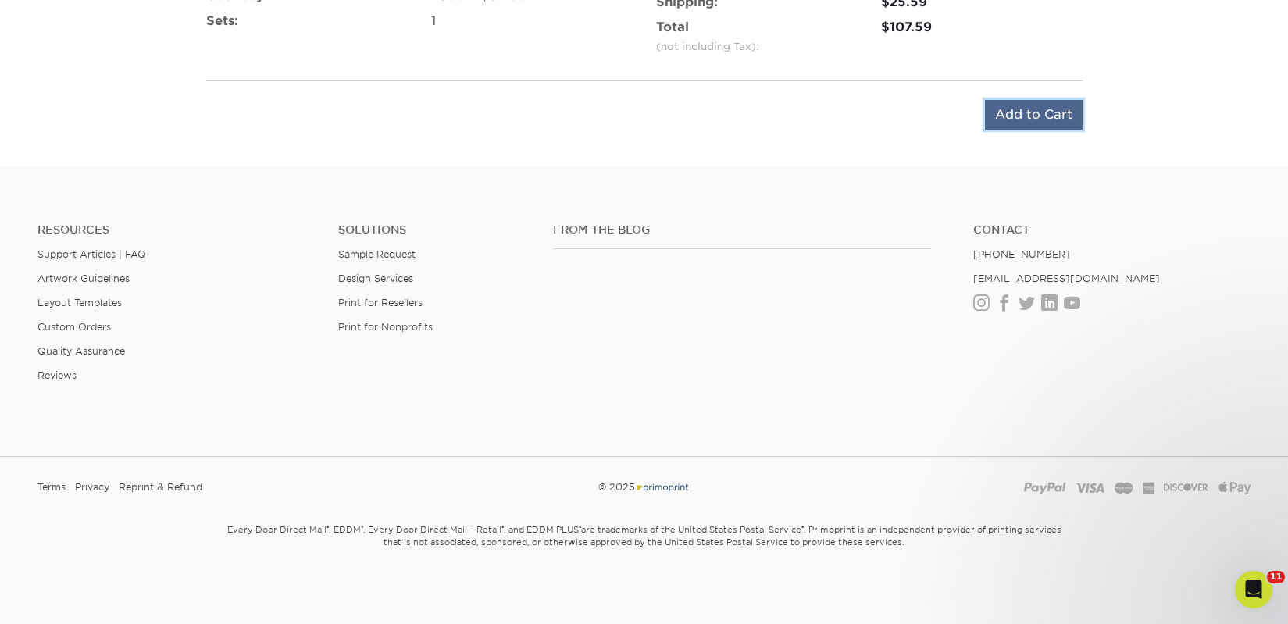
click at [1007, 116] on input "Add to Cart" at bounding box center [1034, 115] width 98 height 30
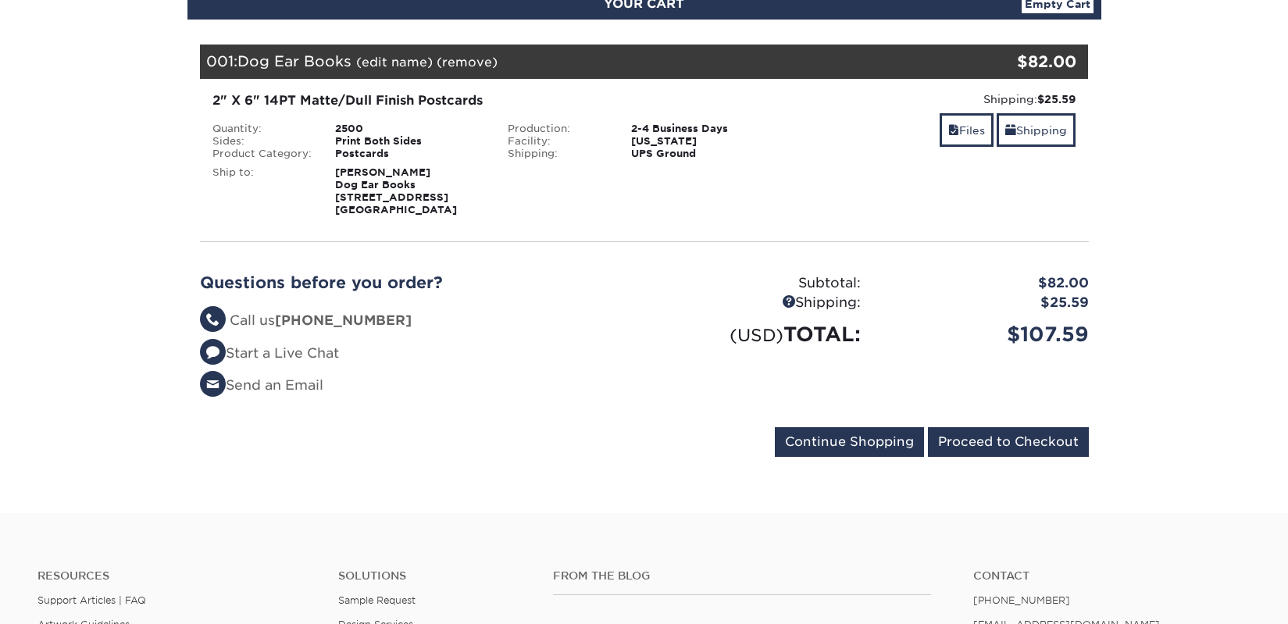
scroll to position [335, 0]
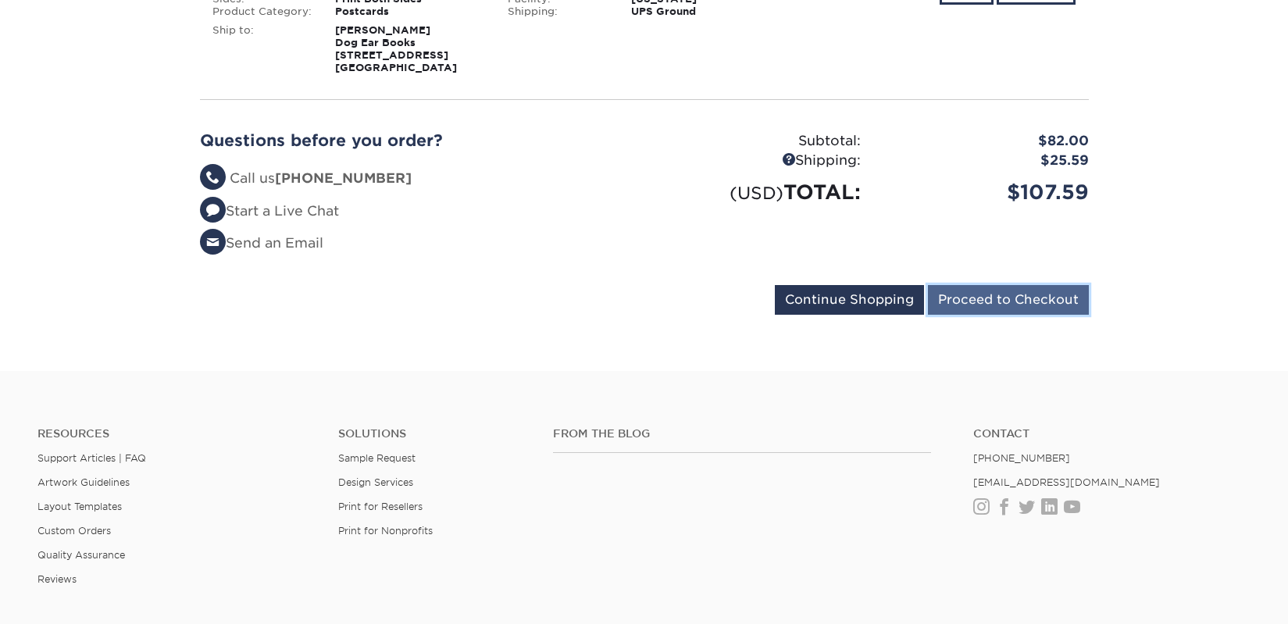
click at [969, 292] on input "Proceed to Checkout" at bounding box center [1008, 300] width 161 height 30
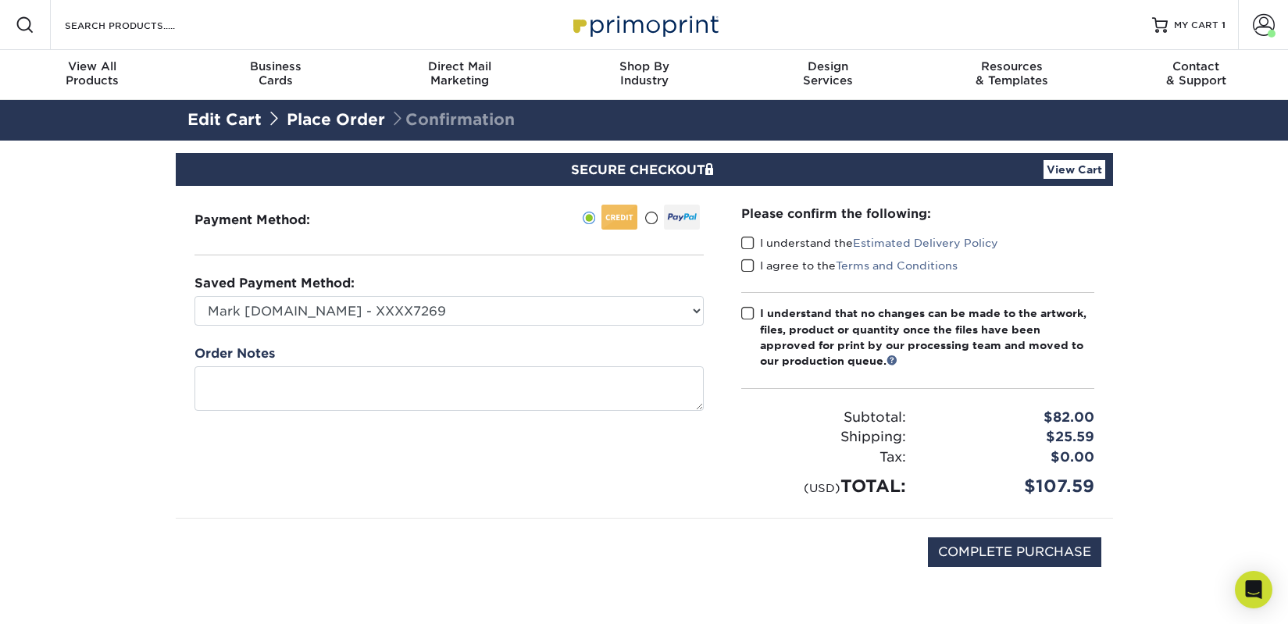
click at [831, 234] on div "Please confirm the following: I understand the Estimated Delivery Policy I agre…" at bounding box center [917, 352] width 353 height 294
click at [797, 248] on label "I understand the Estimated Delivery Policy" at bounding box center [869, 243] width 257 height 16
click at [0, 0] on input "I understand the Estimated Delivery Policy" at bounding box center [0, 0] width 0 height 0
click at [793, 262] on label "I agree to the Terms and Conditions" at bounding box center [849, 266] width 216 height 16
click at [0, 0] on input "I agree to the Terms and Conditions" at bounding box center [0, 0] width 0 height 0
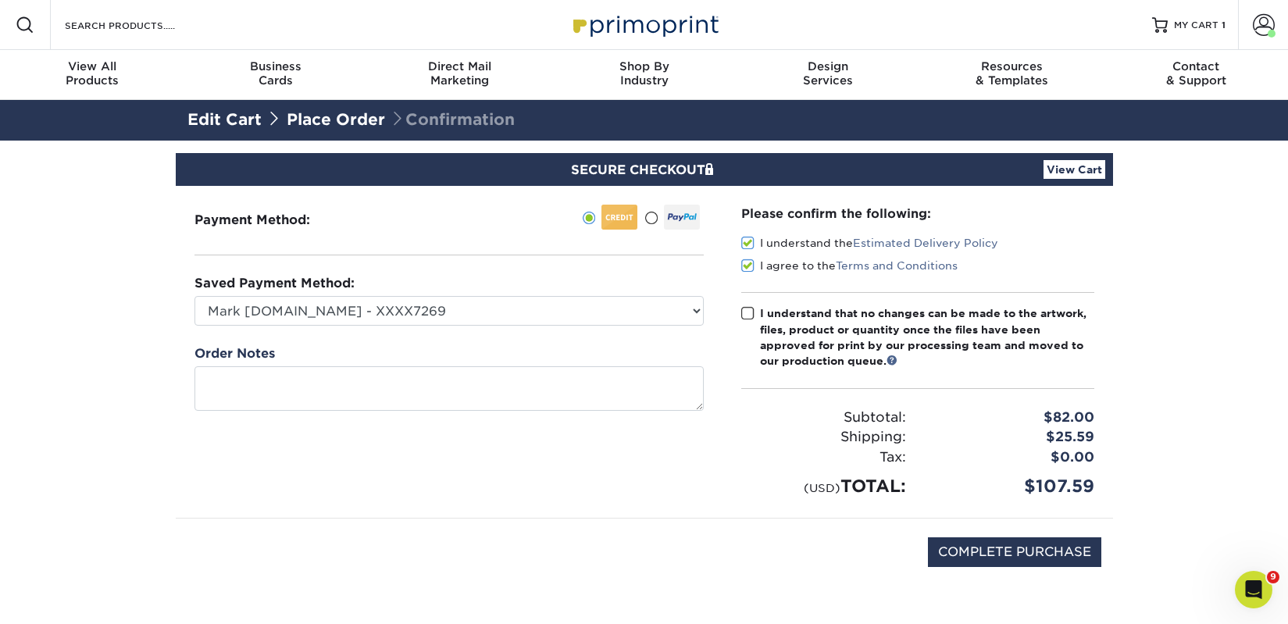
click at [780, 351] on div "I understand that no changes can be made to the artwork, files, product or quan…" at bounding box center [927, 337] width 334 height 64
click at [0, 0] on input "I understand that no changes can be made to the artwork, files, product or quan…" at bounding box center [0, 0] width 0 height 0
click at [978, 553] on input "COMPLETE PURCHASE" at bounding box center [1014, 552] width 173 height 30
type input "PROCESSING, PLEASE WAIT..."
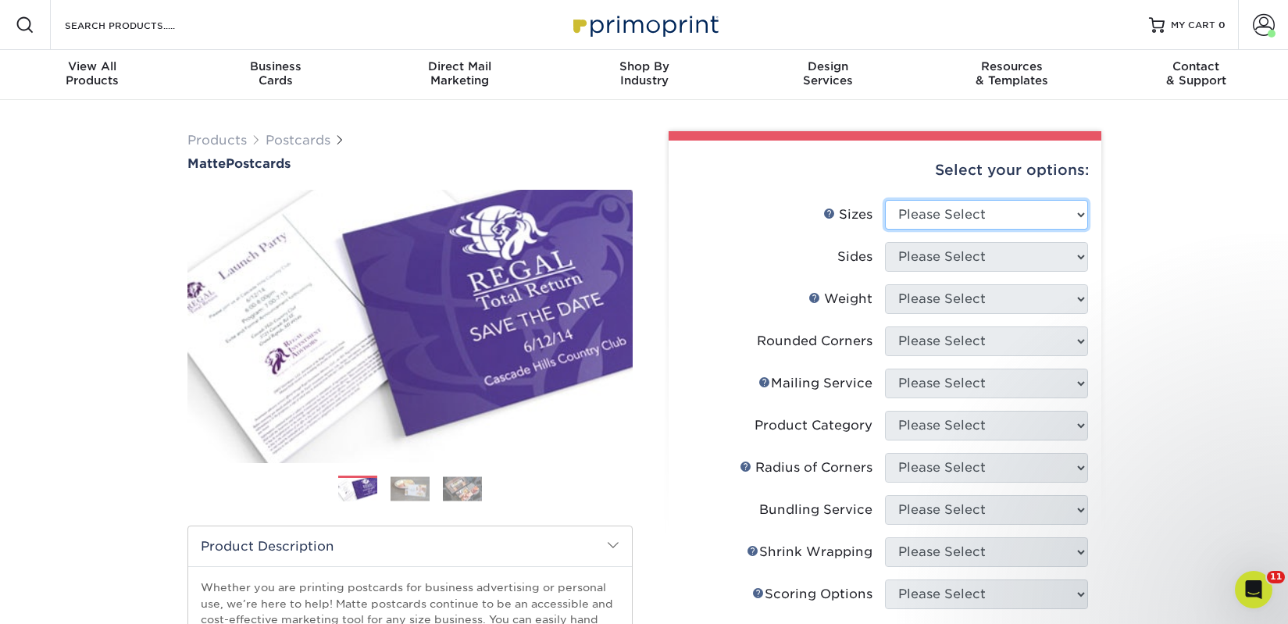
click at [1029, 216] on select "Please Select 1.5" x 7" 2" x 4" 2" x 6" 2" x 7" 2" x 8" 2.12" x 5.5" 2.125" x 5…" at bounding box center [986, 215] width 203 height 30
select select "2.00x6.00"
click at [885, 200] on select "Please Select 1.5" x 7" 2" x 4" 2" x 6" 2" x 7" 2" x 8" 2.12" x 5.5" 2.125" x 5…" at bounding box center [986, 215] width 203 height 30
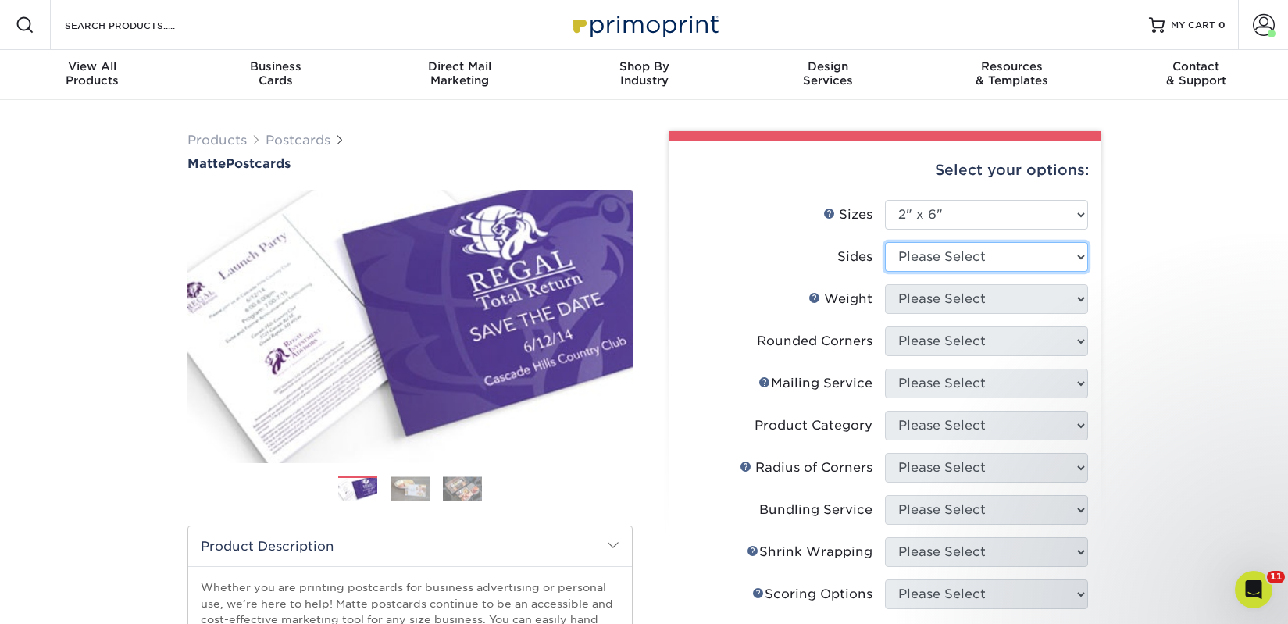
click at [965, 259] on select "Please Select Print Both Sides Print Front Only" at bounding box center [986, 257] width 203 height 30
click at [885, 242] on select "Please Select Print Both Sides Print Front Only" at bounding box center [986, 257] width 203 height 30
click at [910, 257] on select "Please Select Print Both Sides Print Front Only" at bounding box center [986, 257] width 203 height 30
click at [885, 242] on select "Please Select Print Both Sides Print Front Only" at bounding box center [986, 257] width 203 height 30
click at [918, 258] on select "Please Select Print Both Sides Print Front Only" at bounding box center [986, 257] width 203 height 30
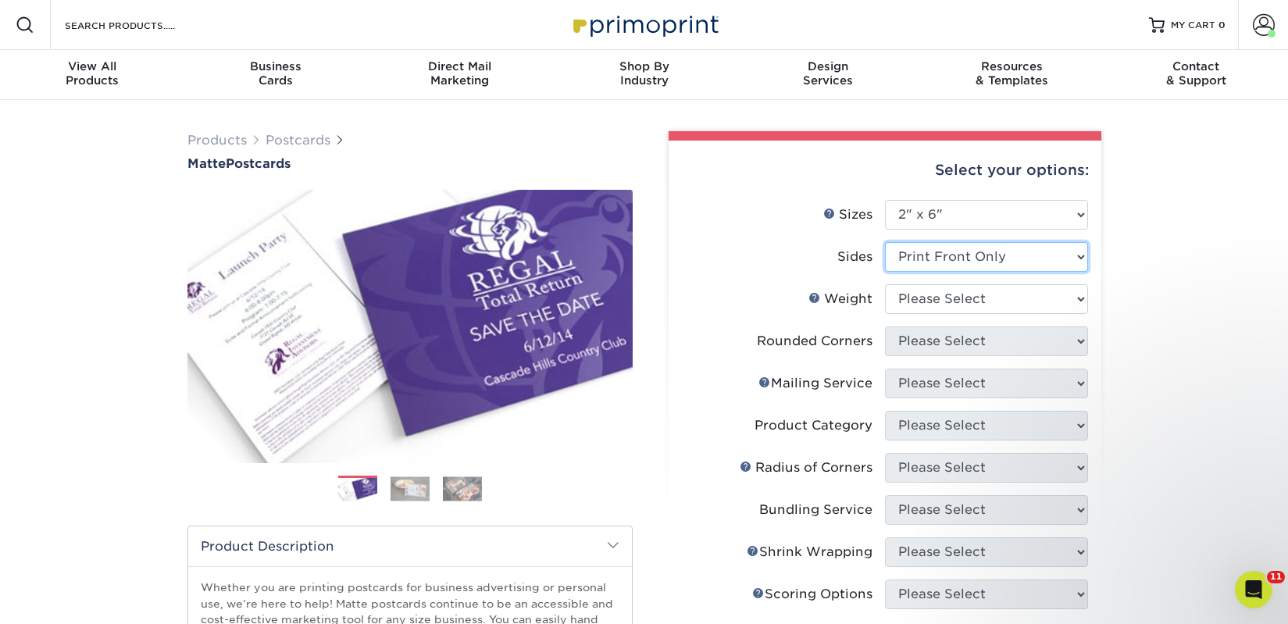
select select "13abbda7-1d64-4f25-8bb2-c179b224825d"
click at [885, 242] on select "Please Select Print Both Sides Print Front Only" at bounding box center [986, 257] width 203 height 30
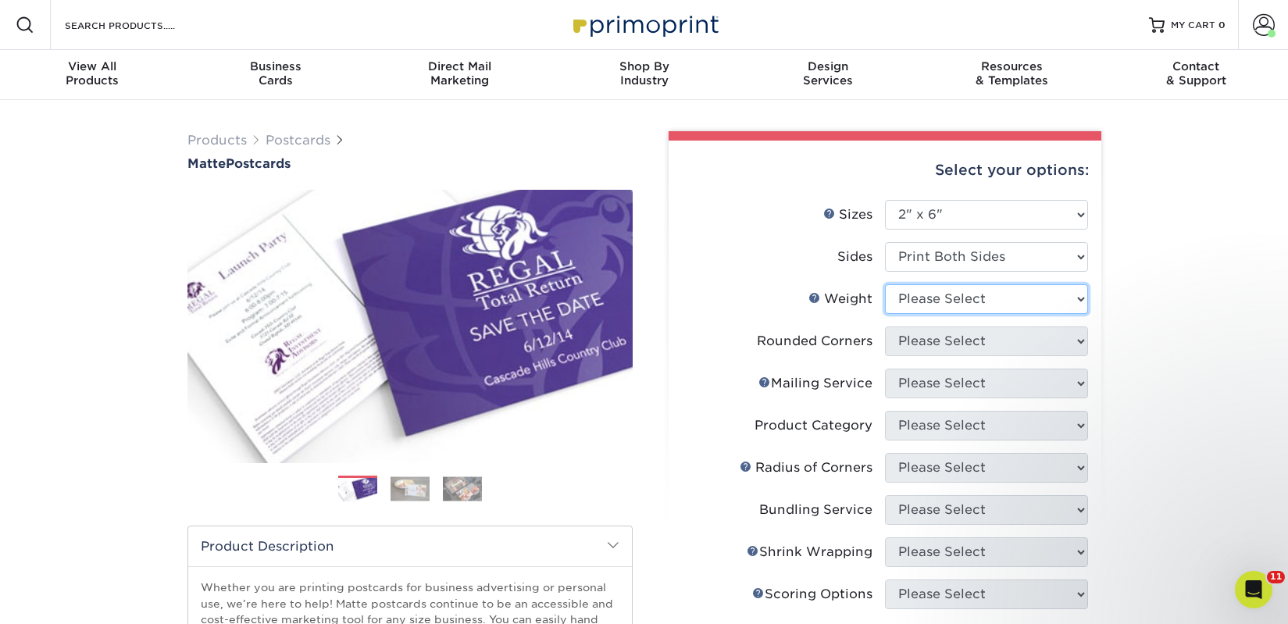
click at [919, 298] on select "Please Select 14PT 16PT" at bounding box center [986, 299] width 203 height 30
select select "14PT"
click at [885, 284] on select "Please Select 14PT 16PT" at bounding box center [986, 299] width 203 height 30
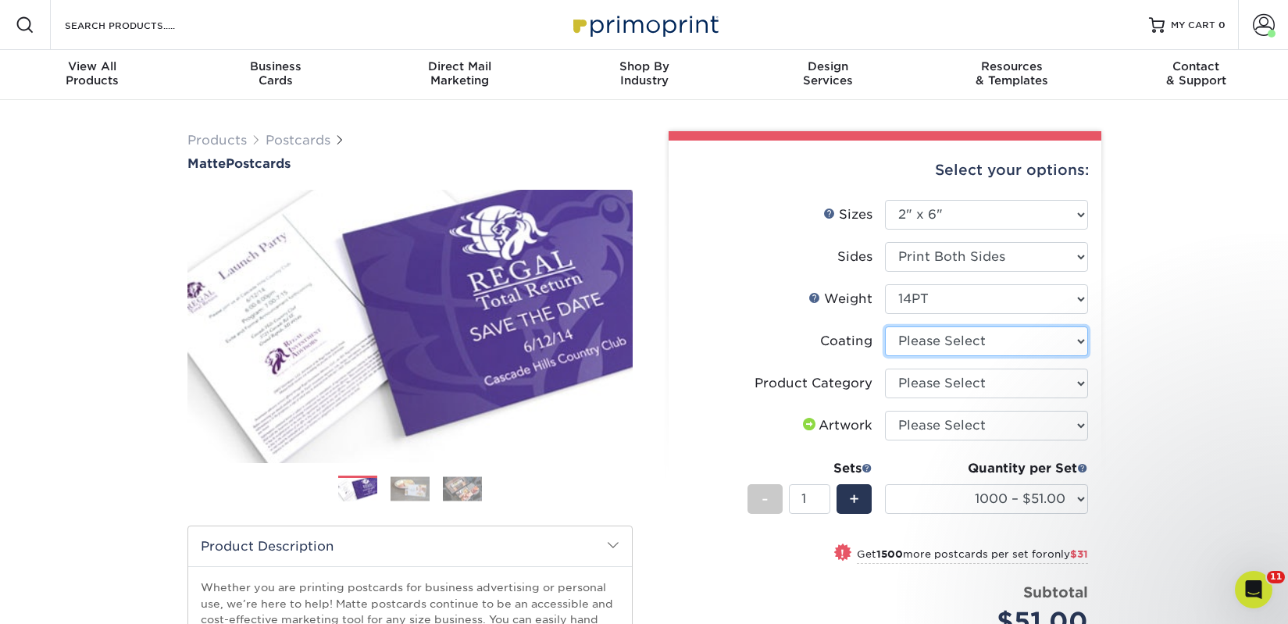
click at [944, 333] on select at bounding box center [986, 341] width 203 height 30
select select "121bb7b5-3b4d-429f-bd8d-bbf80e953313"
click at [885, 326] on select at bounding box center [986, 341] width 203 height 30
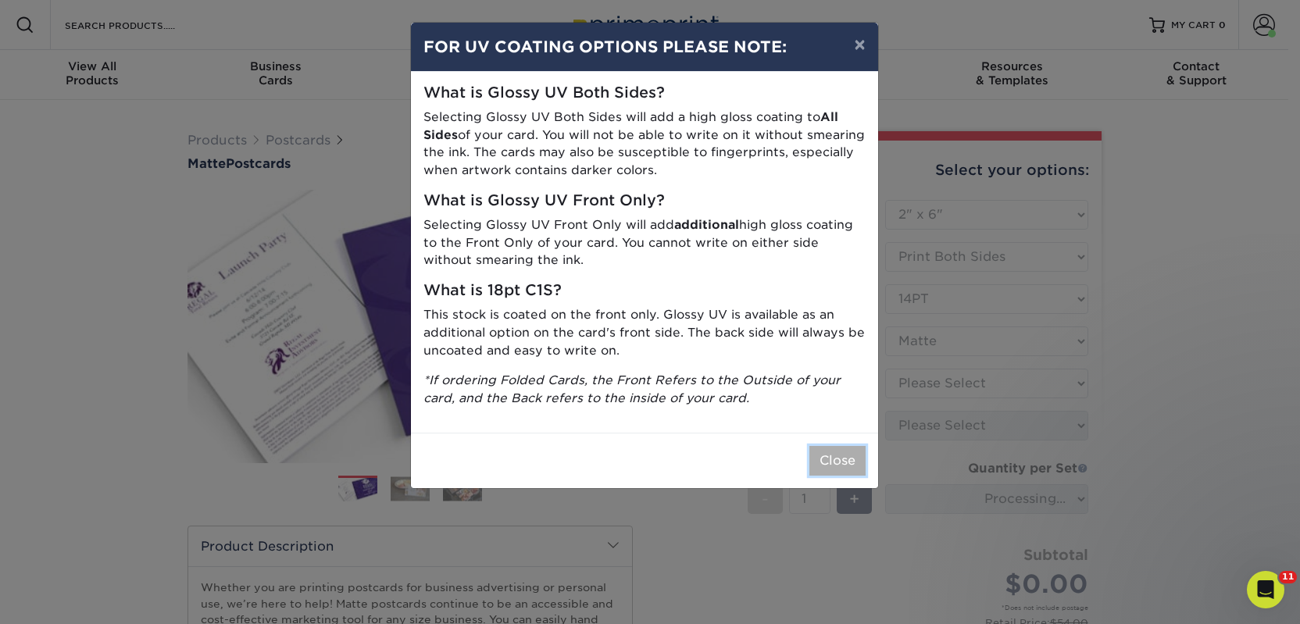
click at [834, 452] on button "Close" at bounding box center [837, 461] width 56 height 30
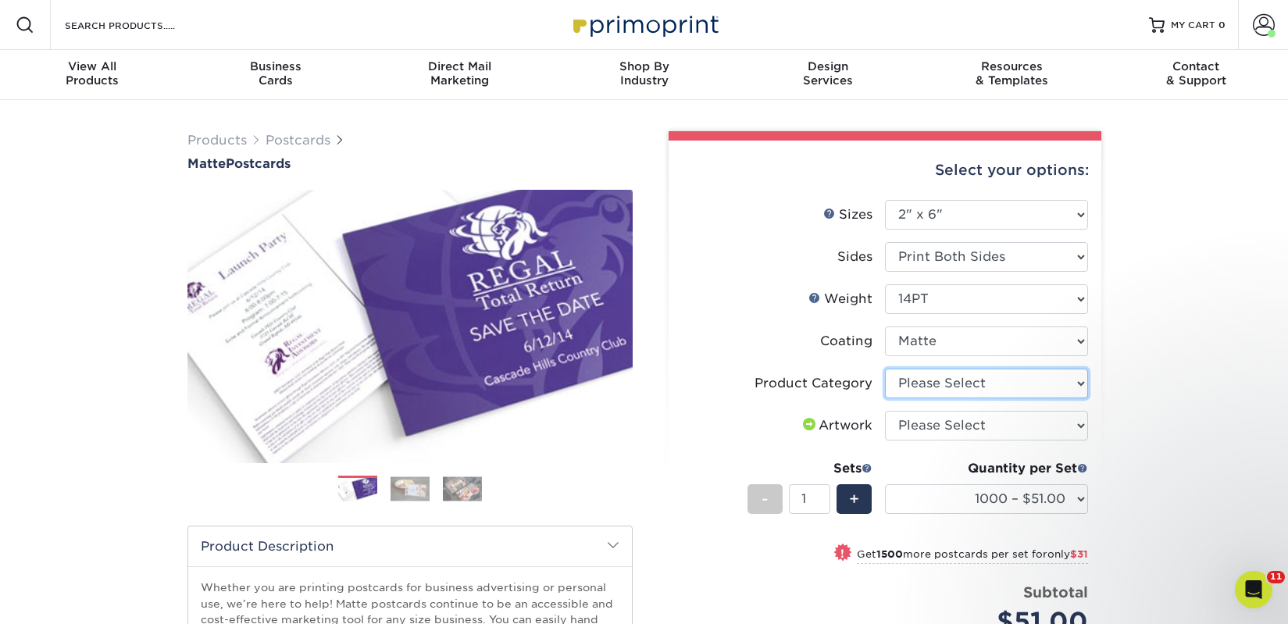
click at [944, 384] on select "Please Select Postcards" at bounding box center [986, 384] width 203 height 30
select select "9b7272e0-d6c8-4c3c-8e97-d3a1bcdab858"
click at [885, 369] on select "Please Select Postcards" at bounding box center [986, 384] width 203 height 30
click at [947, 425] on select "Please Select I will upload files I need a design - $150" at bounding box center [986, 426] width 203 height 30
select select "upload"
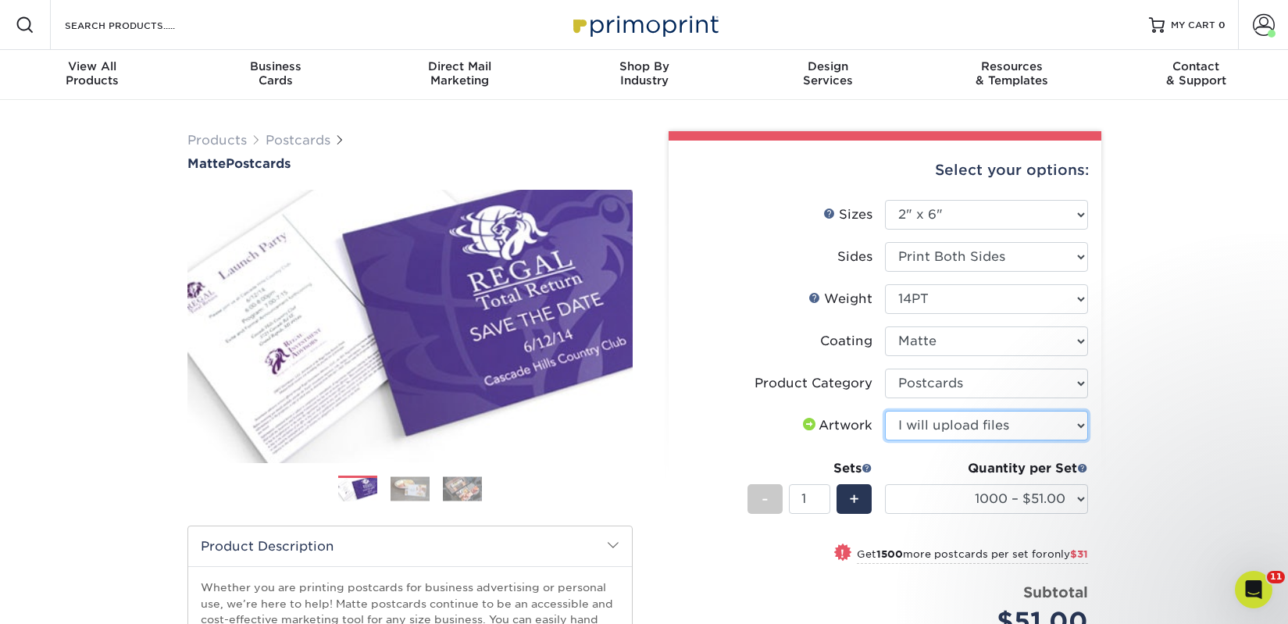
click at [885, 411] on select "Please Select I will upload files I need a design - $150" at bounding box center [986, 426] width 203 height 30
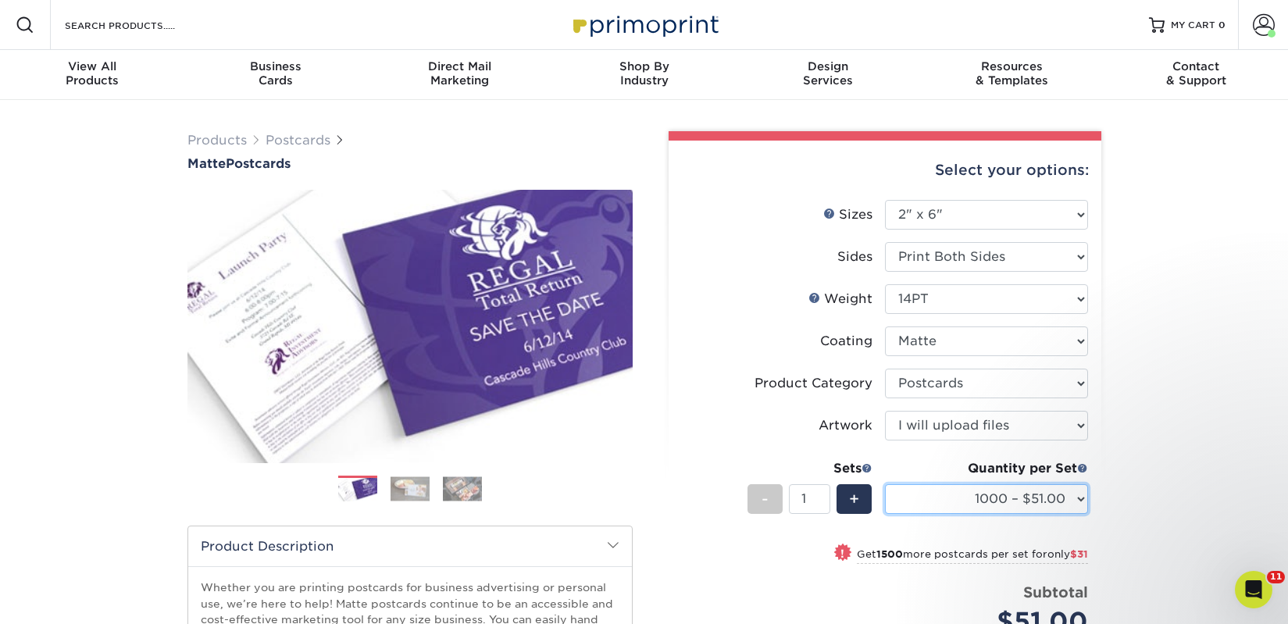
click at [962, 491] on select "1000 – $51.00 2500 – $82.00 5000 – $123.00 10000 – $234.00 15000 – $344.00 2000…" at bounding box center [986, 499] width 203 height 30
select select "5000 – $123.00"
click at [885, 484] on select "1000 – $51.00 2500 – $82.00 5000 – $123.00 10000 – $234.00 15000 – $344.00 2000…" at bounding box center [986, 499] width 203 height 30
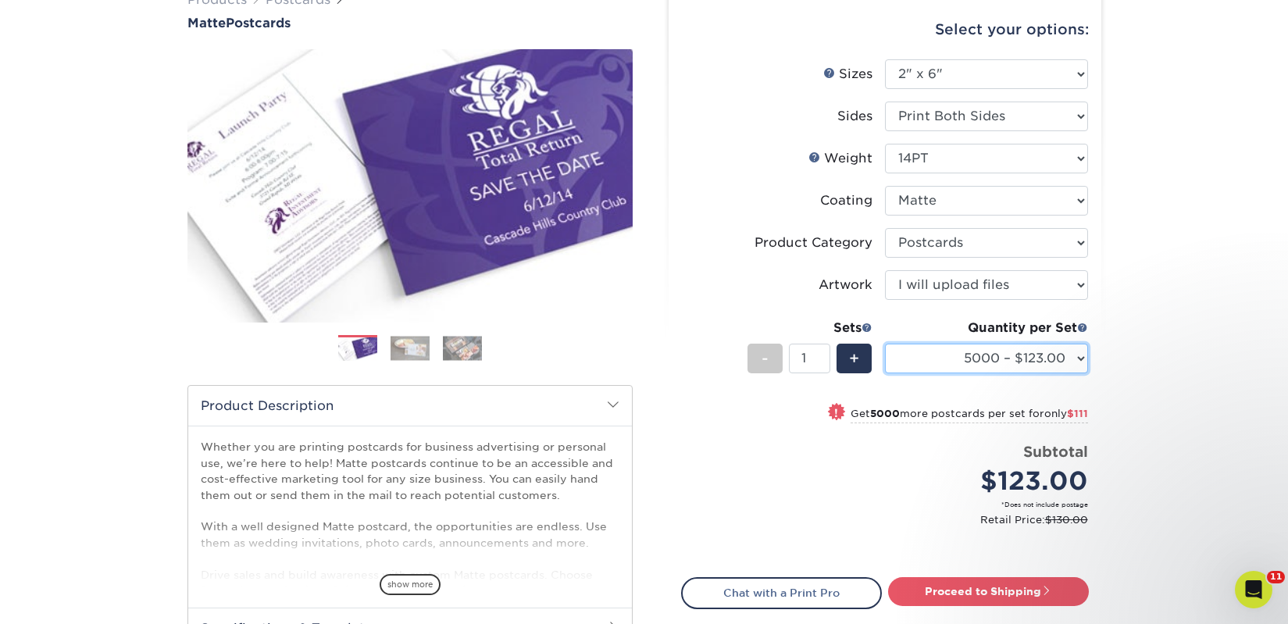
scroll to position [144, 0]
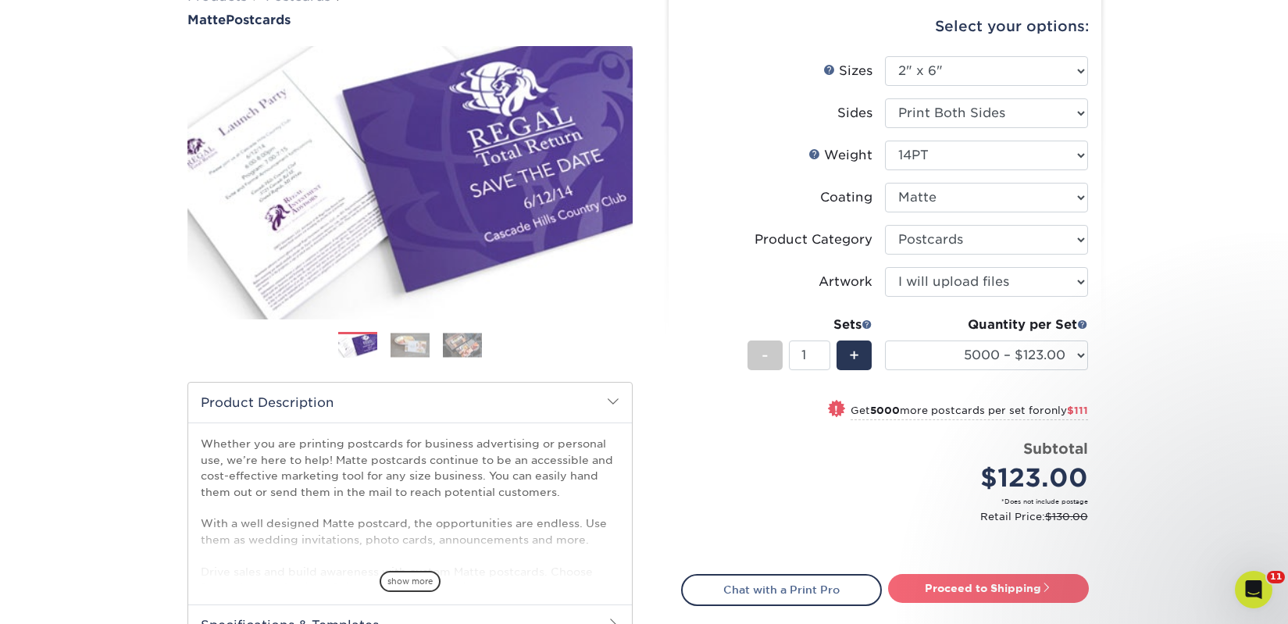
click at [943, 581] on link "Proceed to Shipping" at bounding box center [988, 588] width 201 height 28
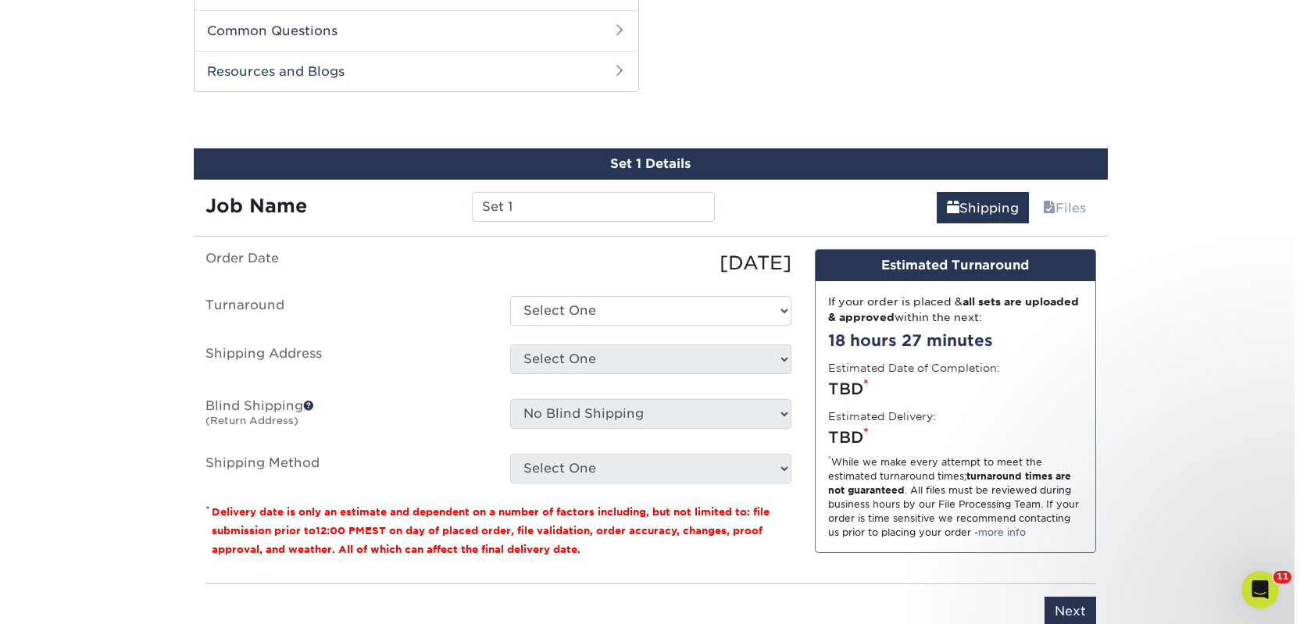
scroll to position [795, 0]
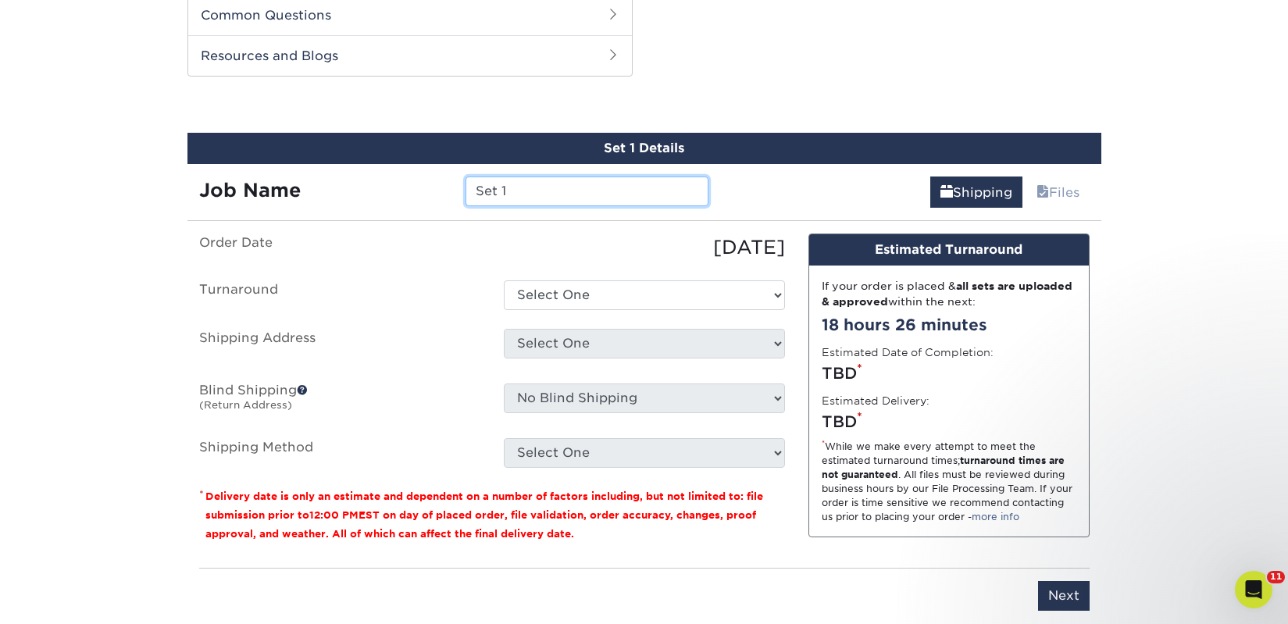
click at [476, 191] on input "Set 1" at bounding box center [587, 192] width 243 height 30
paste input "Gnoll's Loot Table"
type input "Gnoll's Loot Table"
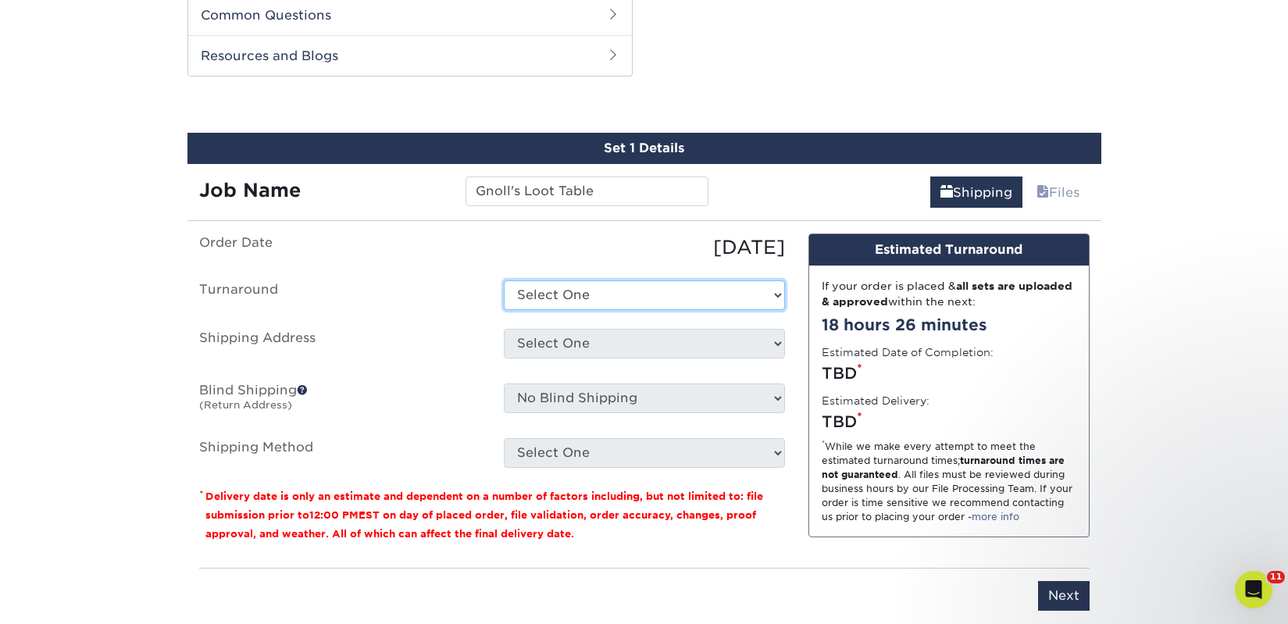
click at [542, 296] on select "Select One 2-4 Business Days 2 Day Next Business Day" at bounding box center [644, 295] width 281 height 30
select select "a9cd5a85-4071-4433-97be-2a724b9524af"
click at [504, 280] on select "Select One 2-4 Business Days 2 Day Next Business Day" at bounding box center [644, 295] width 281 height 30
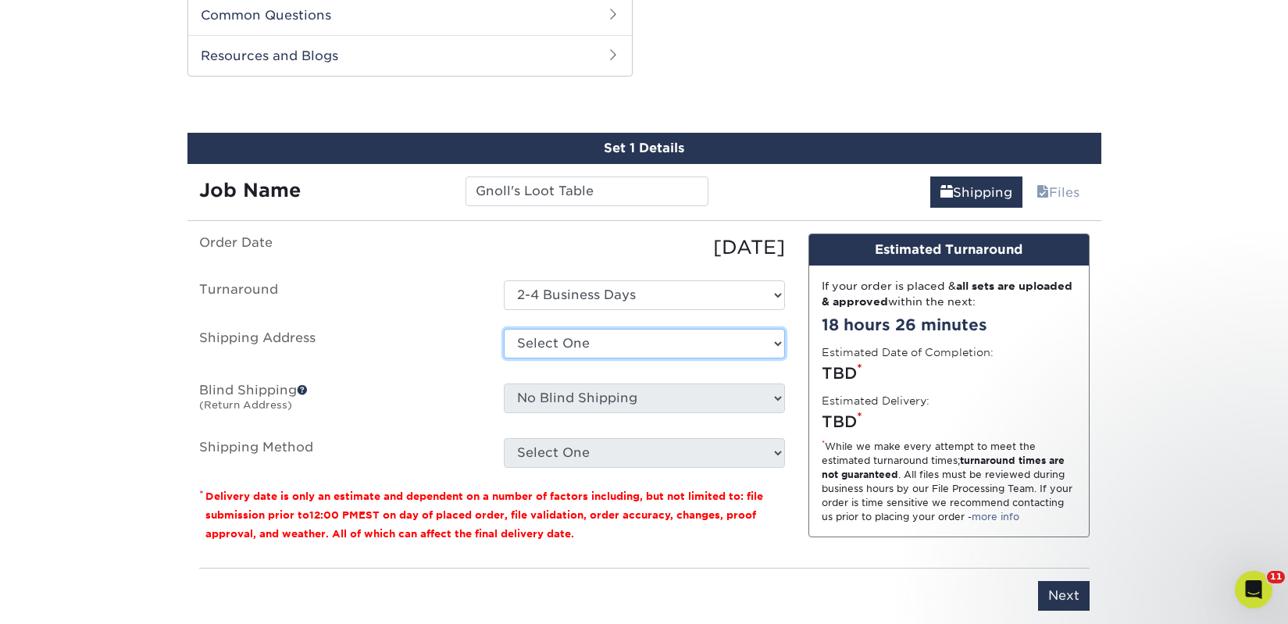
click at [558, 338] on select "Select One 2nd Floor Convention Center A Better [DATE] Books & Boutique A Good …" at bounding box center [644, 344] width 281 height 30
select select "newaddress"
click at [504, 329] on select "Select One 2nd Floor Convention Center A Better [DATE] Books & Boutique A Good …" at bounding box center [644, 344] width 281 height 30
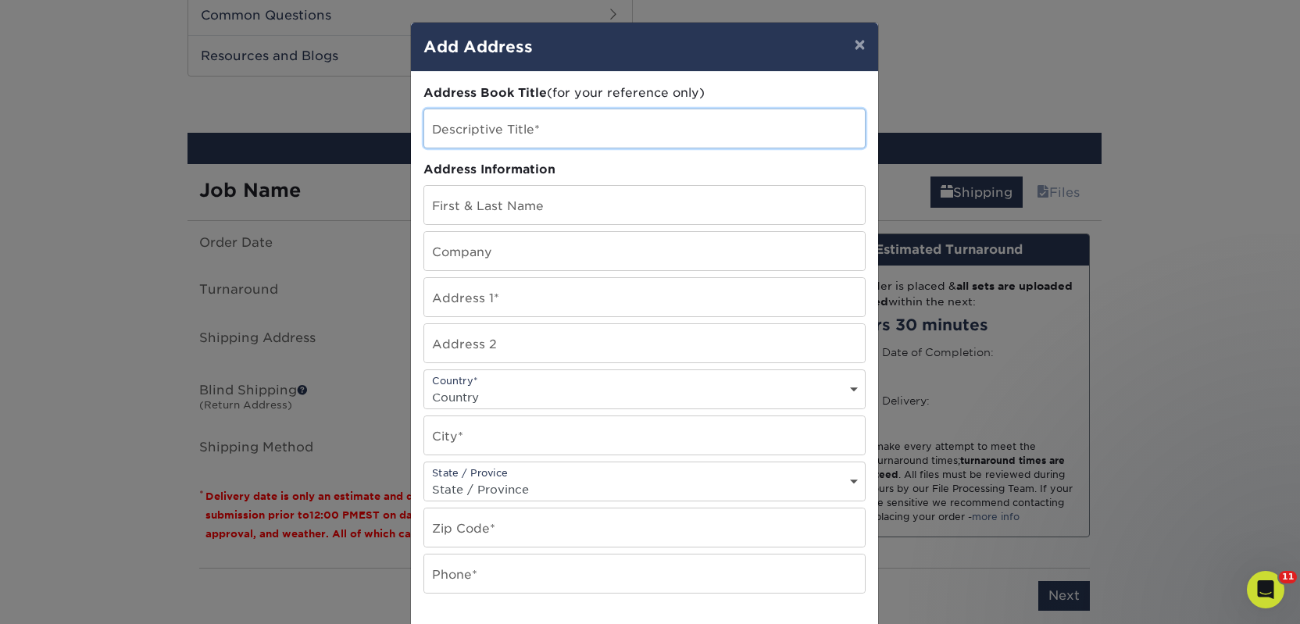
click at [488, 138] on input "text" at bounding box center [644, 128] width 441 height 38
paste input "Gnoll's Loot Table"
type input "Gnoll's Loot Table"
click at [435, 249] on input "text" at bounding box center [644, 251] width 441 height 38
paste input "Gnoll's Loot Table"
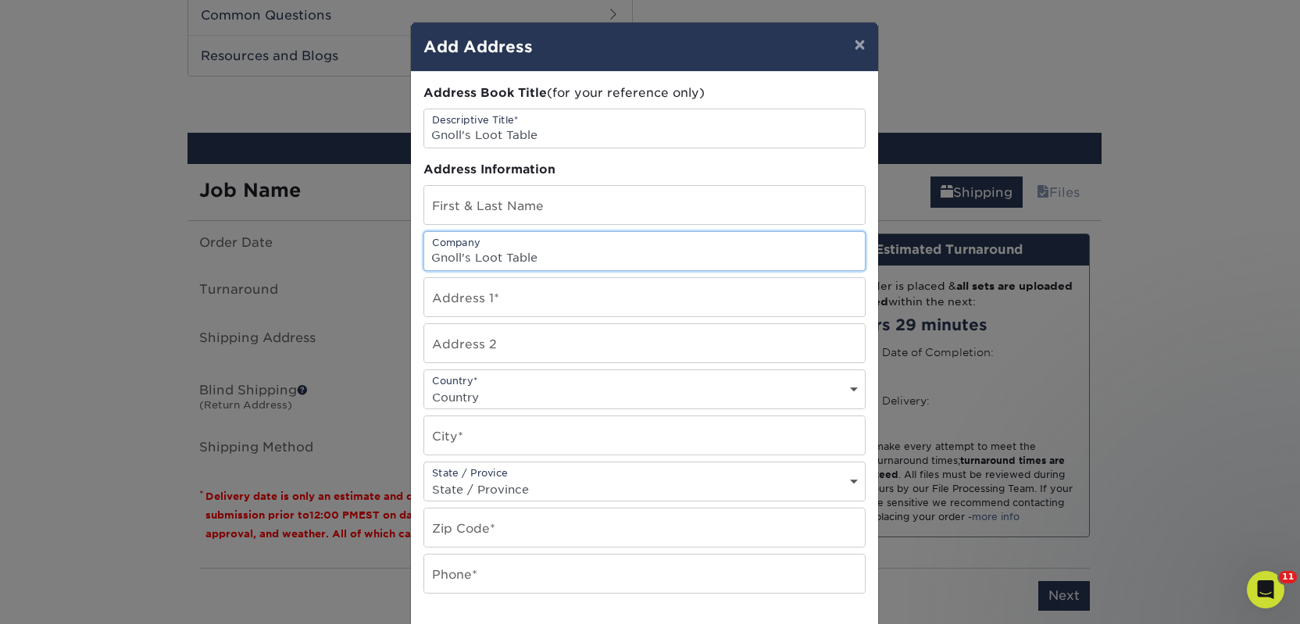
type input "Gnoll's Loot Table"
click at [446, 201] on input "text" at bounding box center [644, 205] width 441 height 38
paste input "[DATE][PERSON_NAME]"
type input "[DATE][PERSON_NAME]"
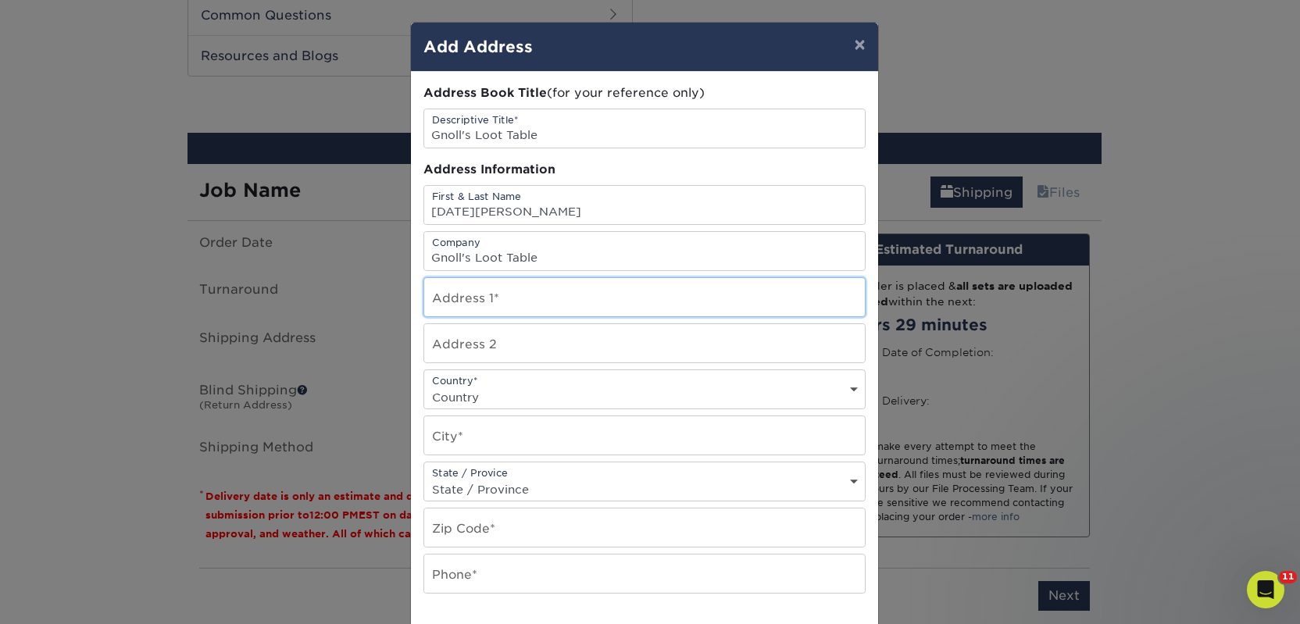
click at [477, 301] on input "text" at bounding box center [644, 297] width 441 height 38
paste input "3132 EastView Circle Drive"
type input "3132 EastView Circle Drive"
click at [476, 390] on select "Country United States Canada ----------------------------- Afghanistan Albania …" at bounding box center [644, 397] width 441 height 23
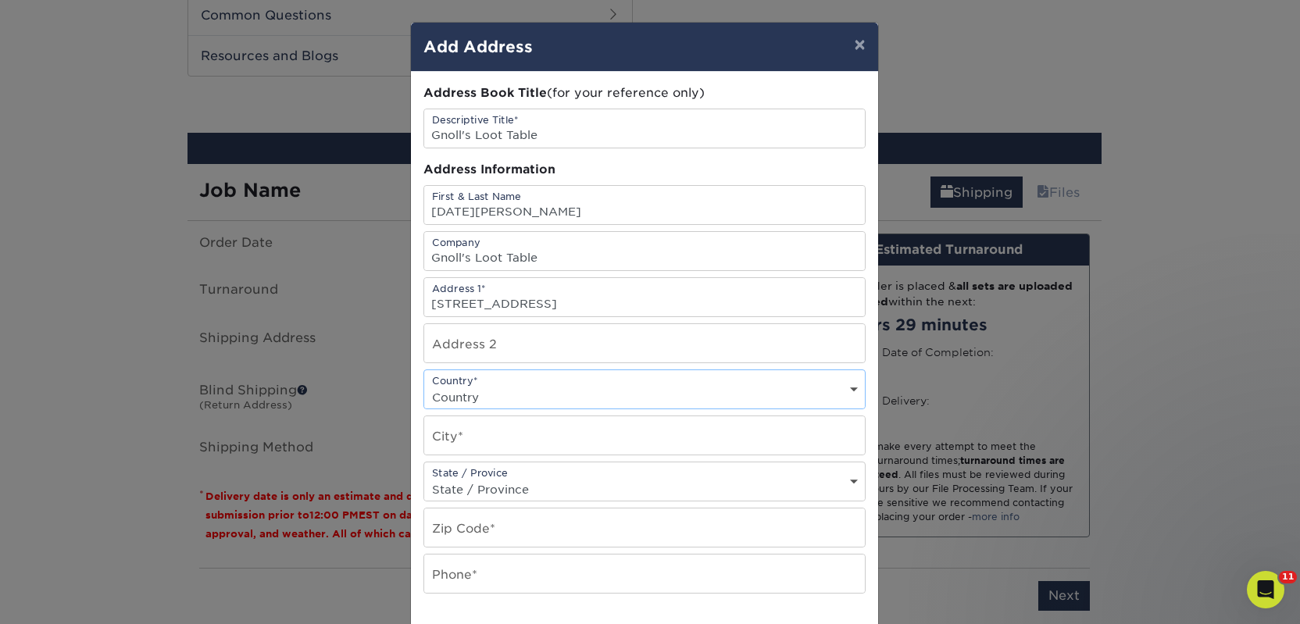
select select "US"
click at [424, 386] on select "Country United States Canada ----------------------------- Afghanistan Albania …" at bounding box center [644, 397] width 441 height 23
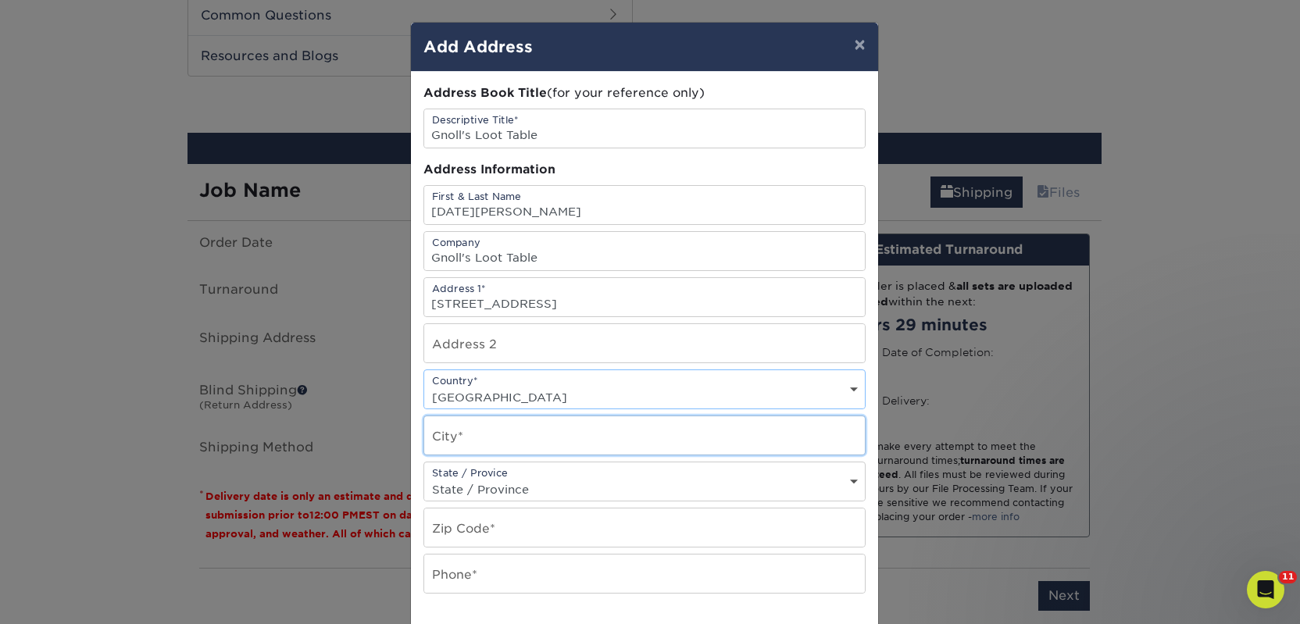
click at [469, 433] on input "text" at bounding box center [644, 435] width 441 height 38
paste input "Riverside"
type input "Riverside"
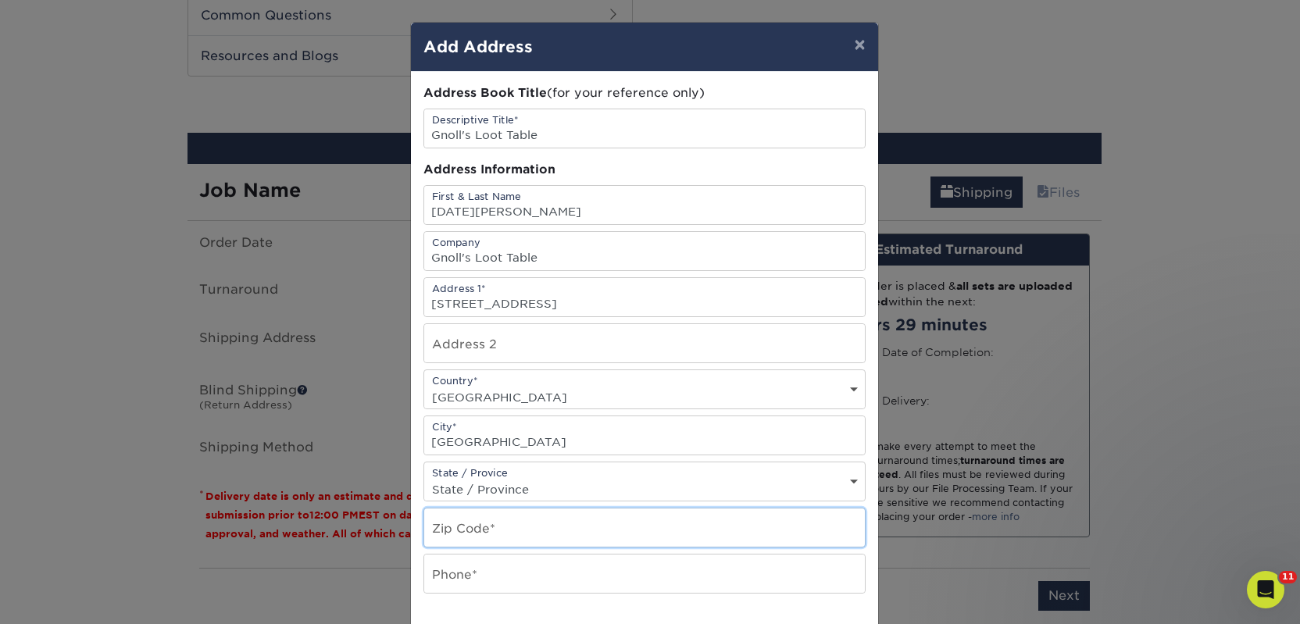
click at [444, 519] on input "text" at bounding box center [644, 527] width 441 height 38
paste input "52327"
type input "52327"
click at [450, 568] on input "text" at bounding box center [644, 574] width 441 height 38
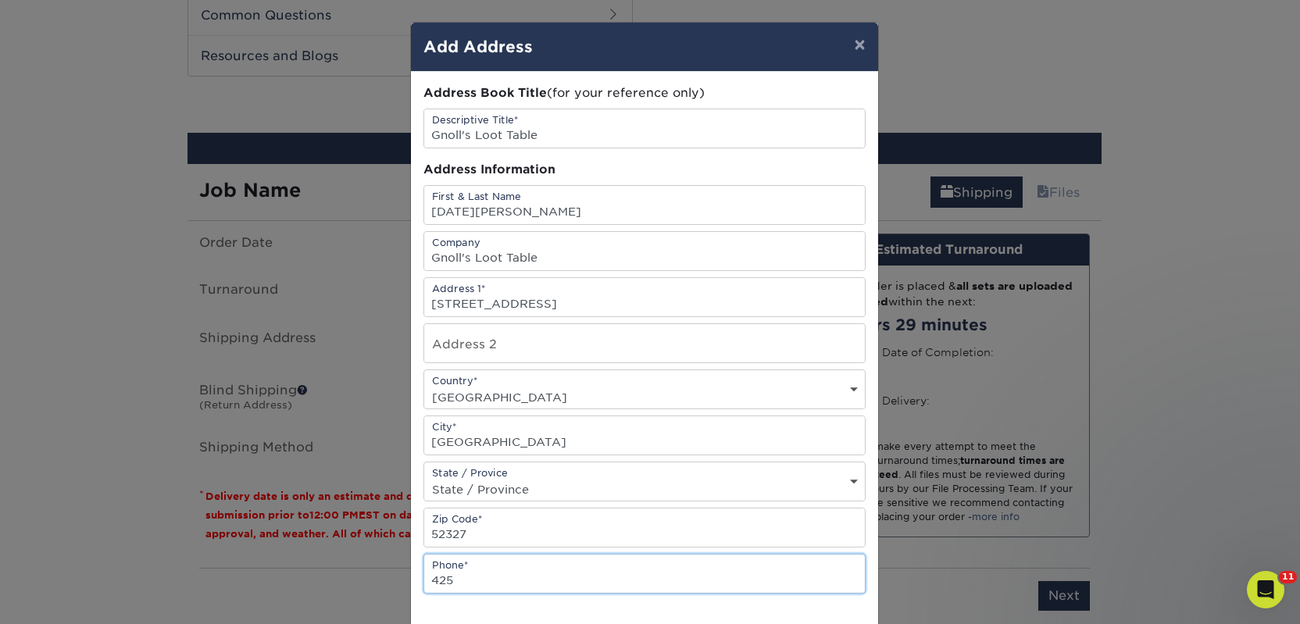
type input "4257367064"
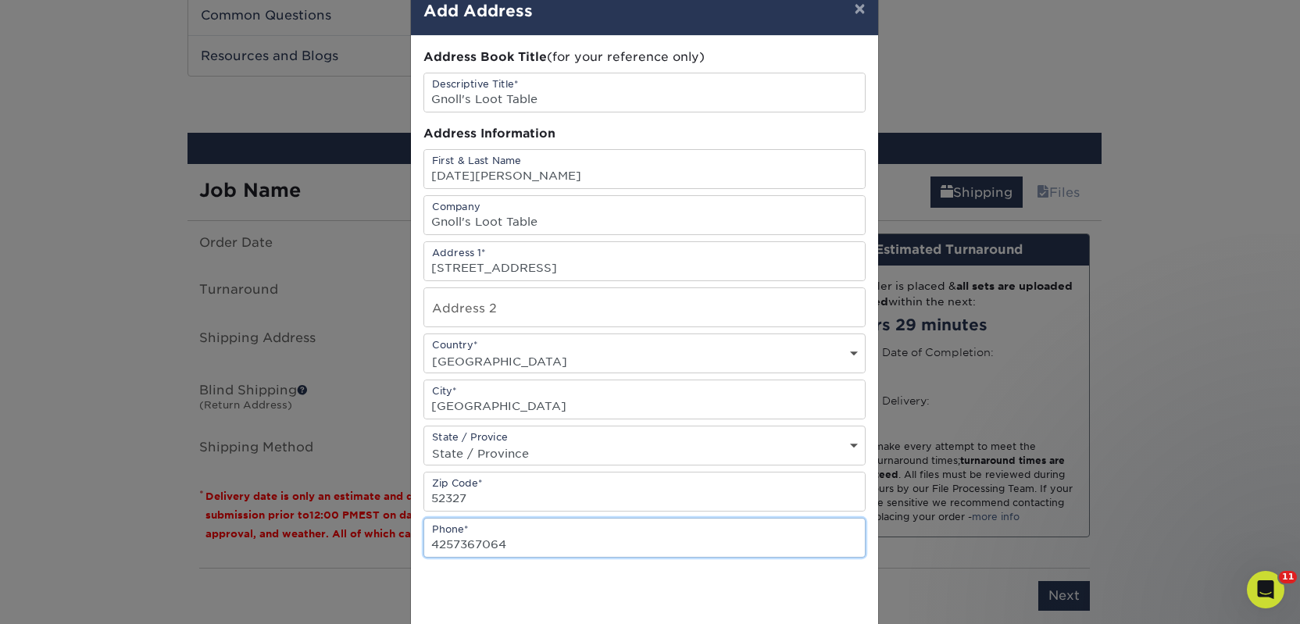
scroll to position [225, 0]
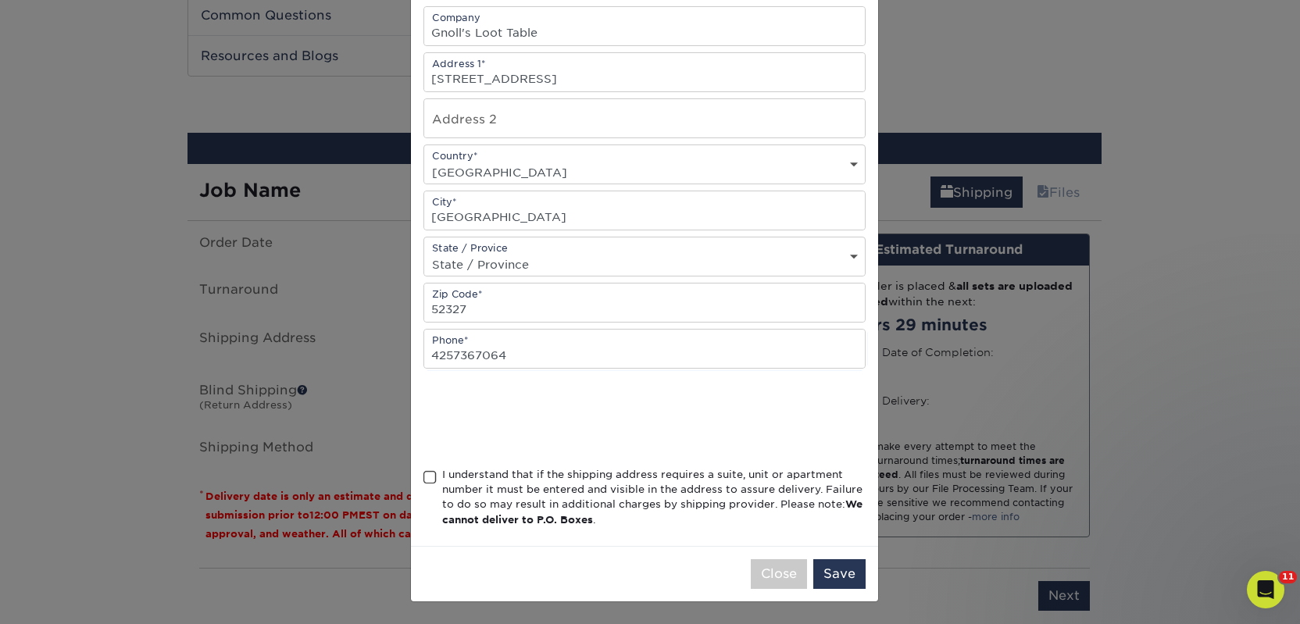
click at [479, 480] on div "I understand that if the shipping address requires a suite, unit or apartment n…" at bounding box center [653, 497] width 423 height 61
click at [0, 0] on input "I understand that if the shipping address requires a suite, unit or apartment n…" at bounding box center [0, 0] width 0 height 0
click at [819, 573] on button "Save" at bounding box center [839, 574] width 52 height 30
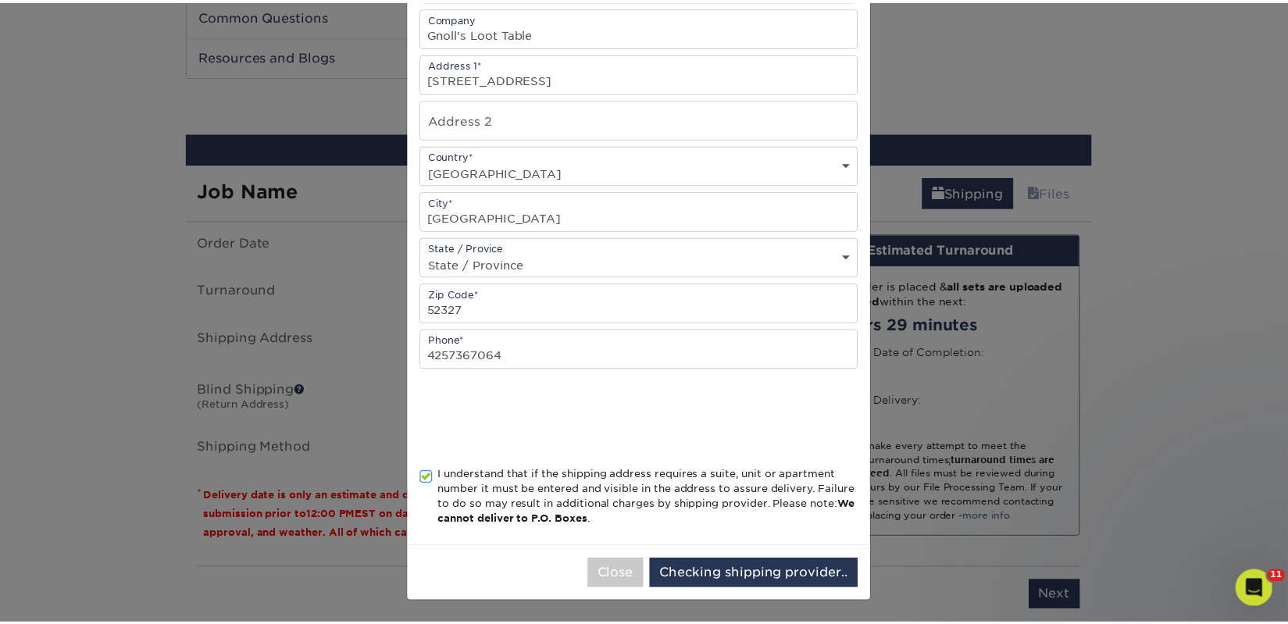
scroll to position [0, 0]
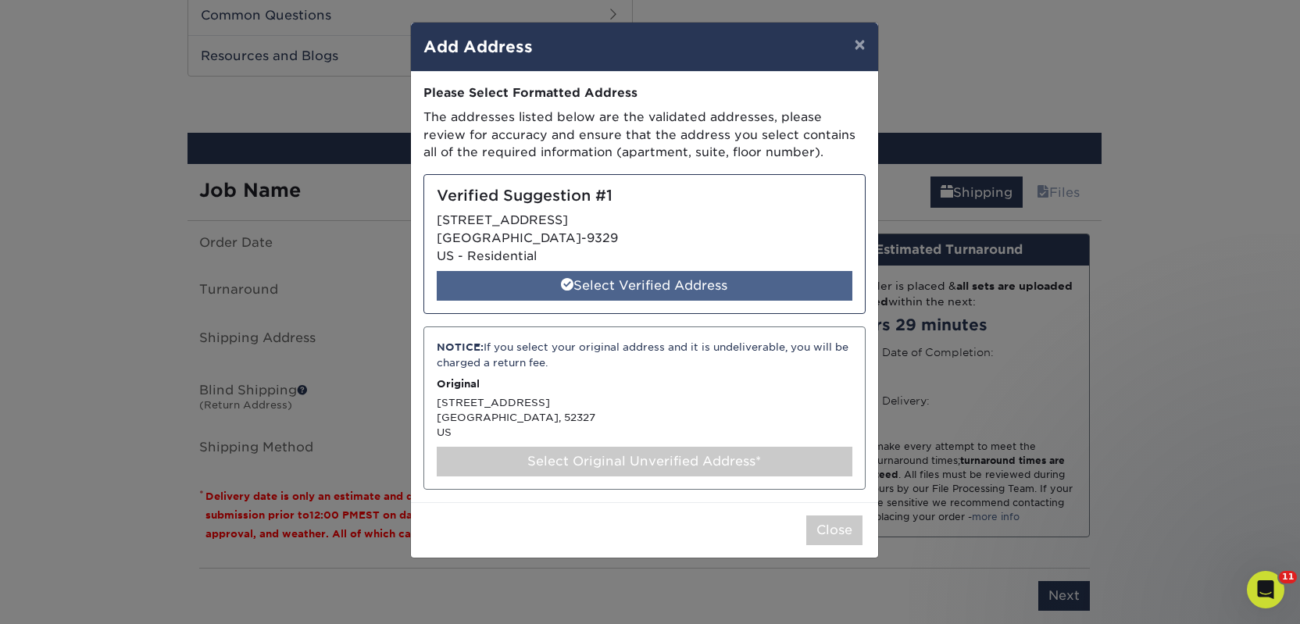
click at [583, 284] on div "Select Verified Address" at bounding box center [645, 286] width 416 height 30
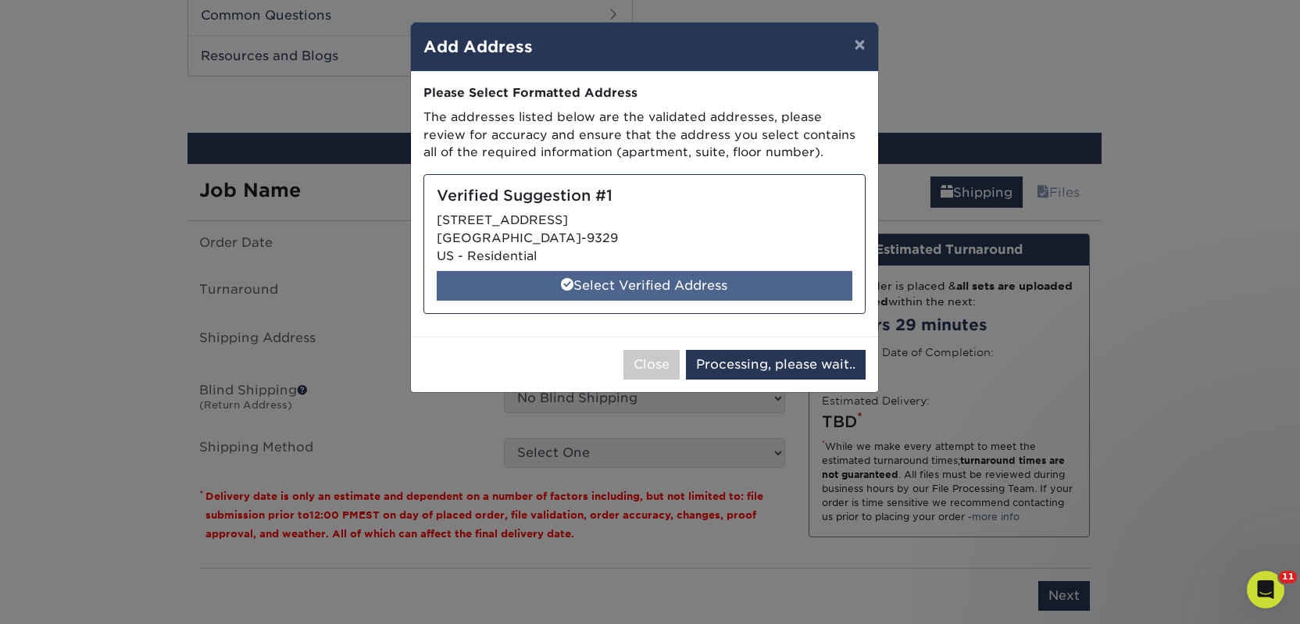
select select "285843"
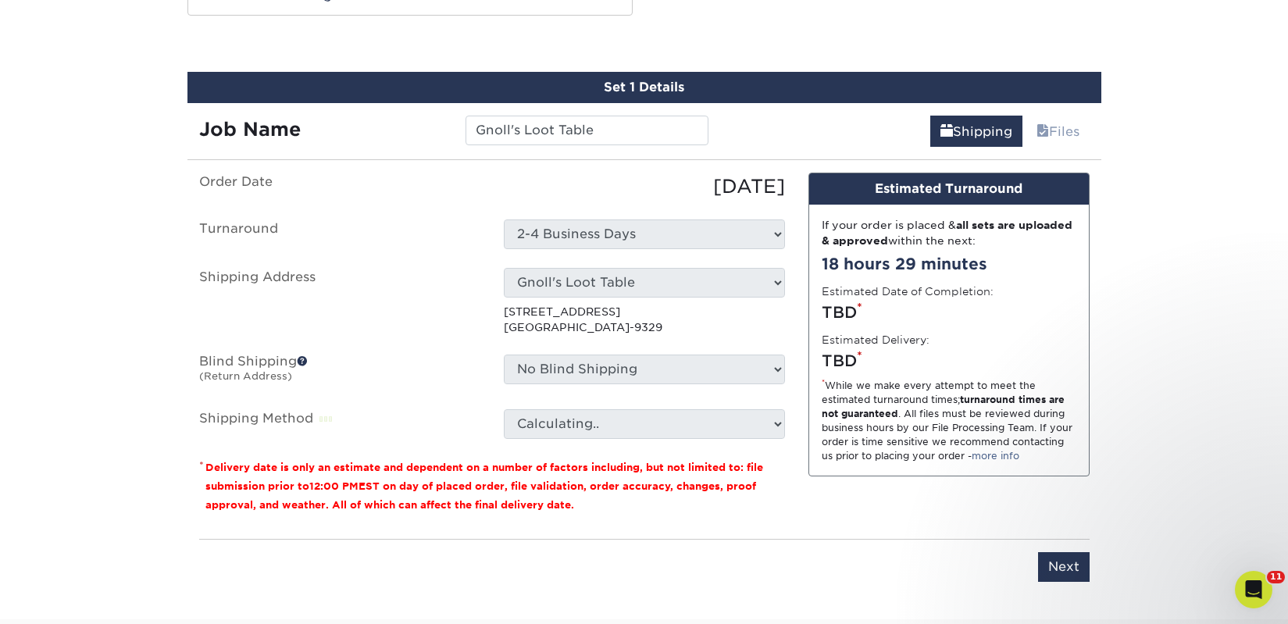
scroll to position [892, 0]
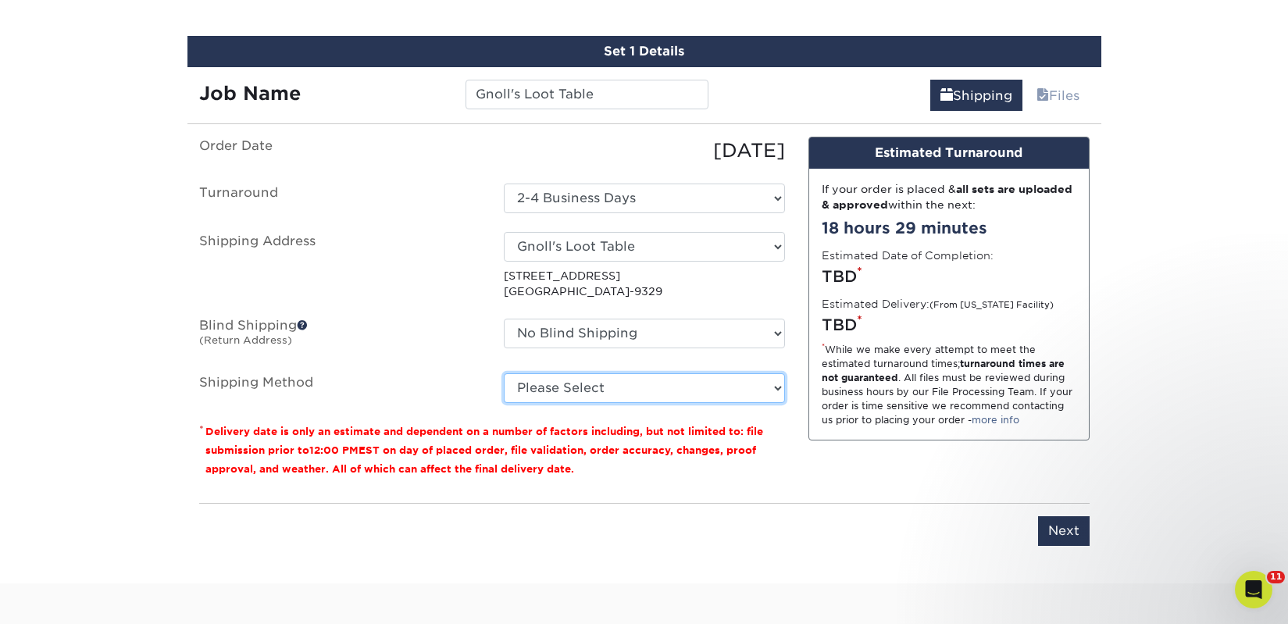
click at [591, 386] on select "Please Select Ground Shipping (+$80.67) 3 Day Shipping Service (+$104.69) 2 Day…" at bounding box center [644, 388] width 281 height 30
select select "03"
click at [504, 373] on select "Please Select Ground Shipping (+$80.67) 3 Day Shipping Service (+$104.69) 2 Day…" at bounding box center [644, 388] width 281 height 30
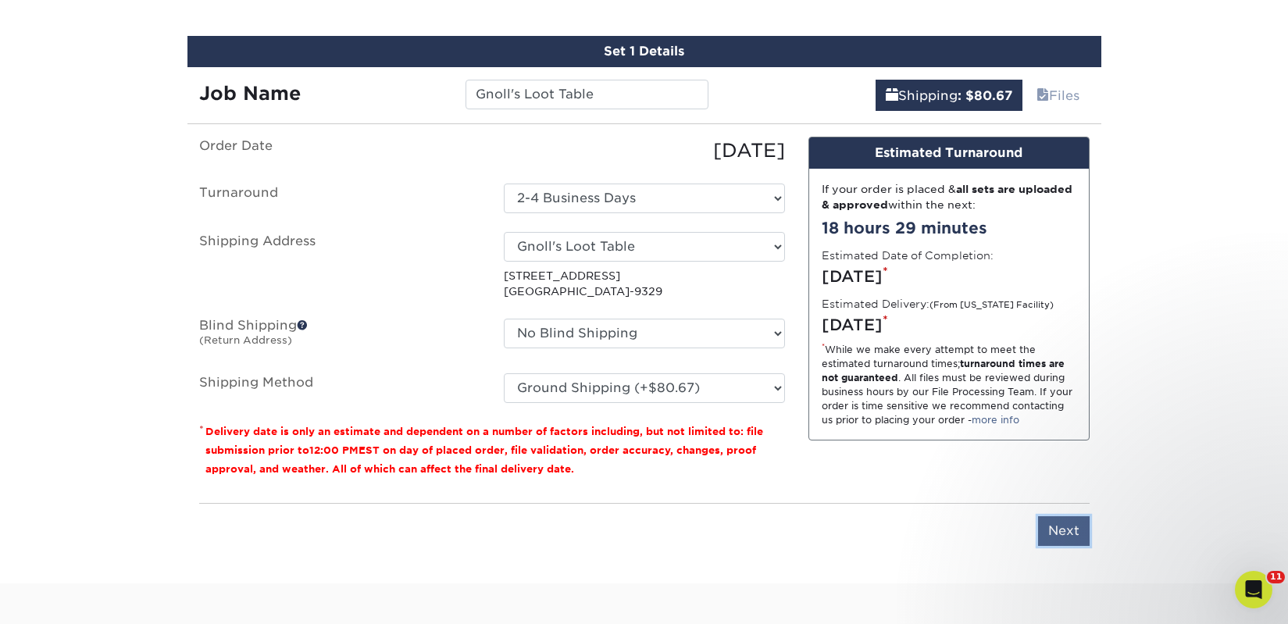
click at [1067, 541] on input "Next" at bounding box center [1064, 531] width 52 height 30
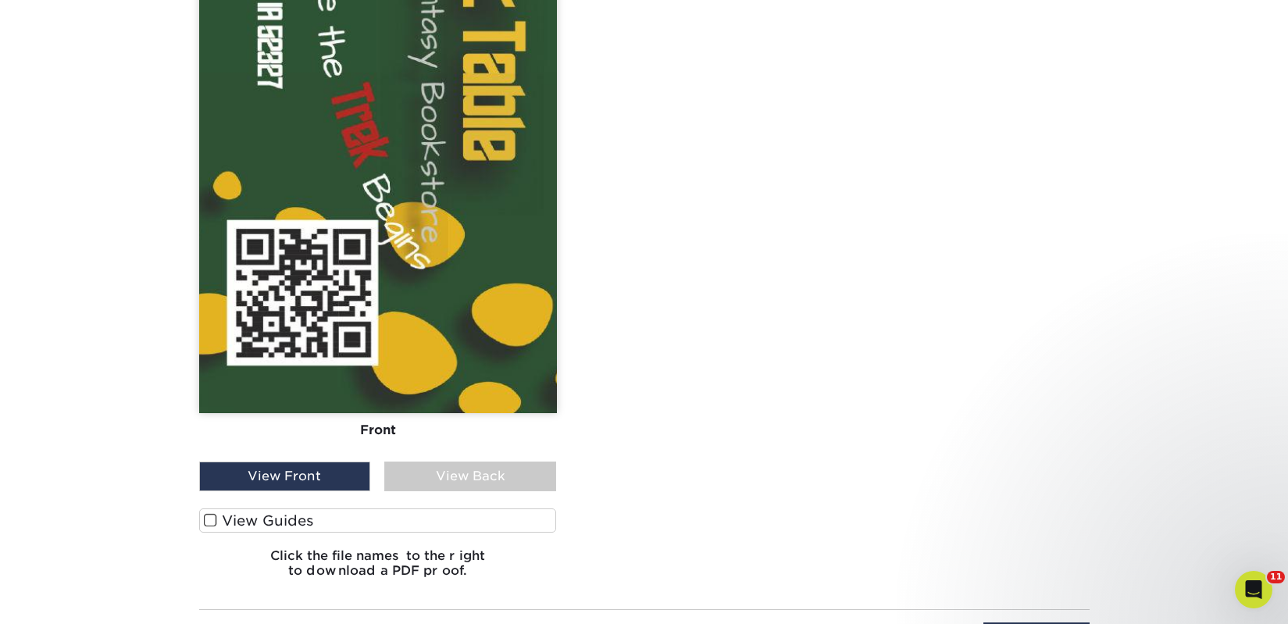
scroll to position [2055, 0]
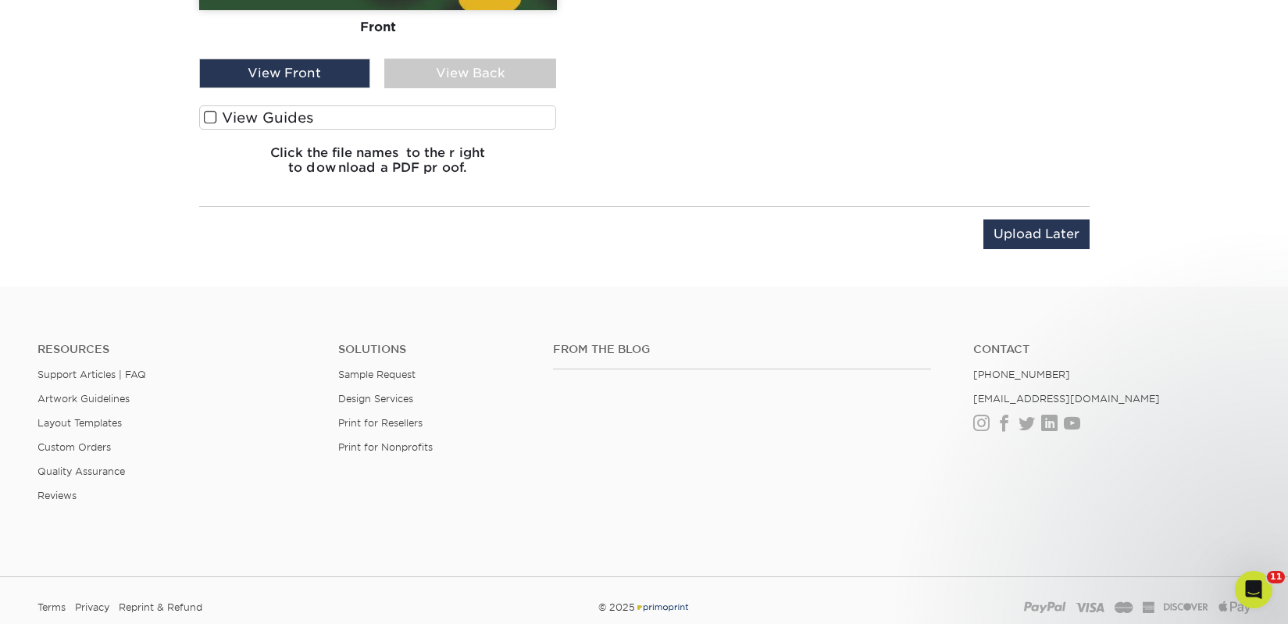
click at [305, 116] on label "View Guides" at bounding box center [378, 117] width 358 height 24
click at [0, 0] on input "View Guides" at bounding box center [0, 0] width 0 height 0
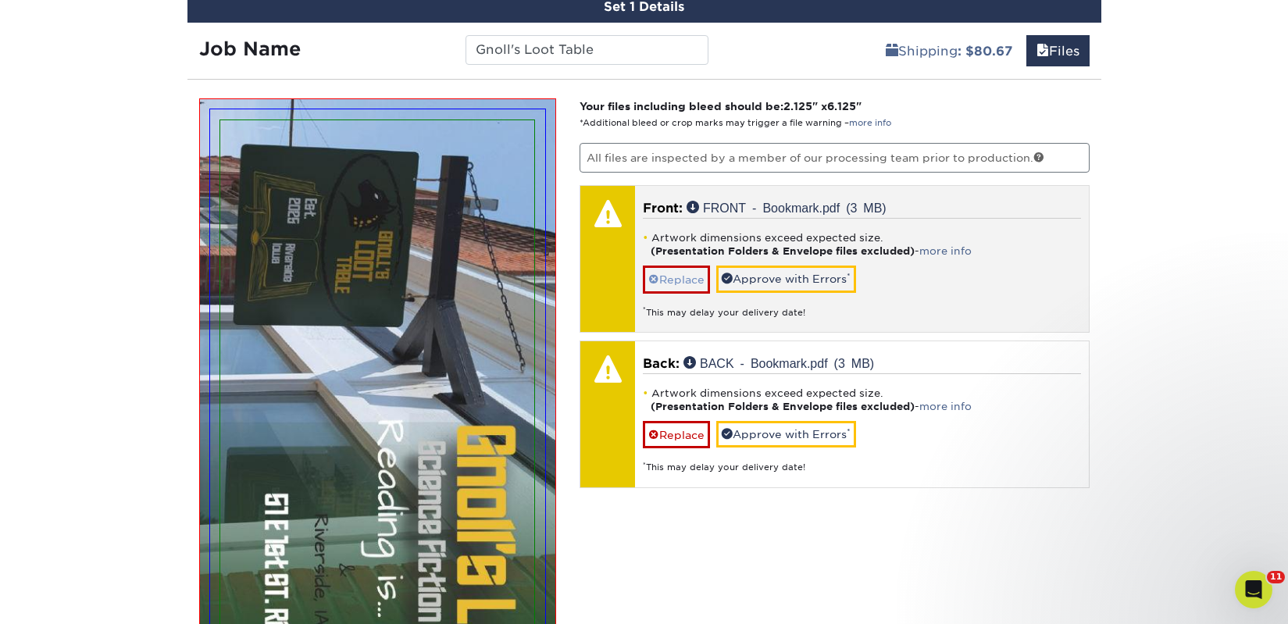
scroll to position [933, 0]
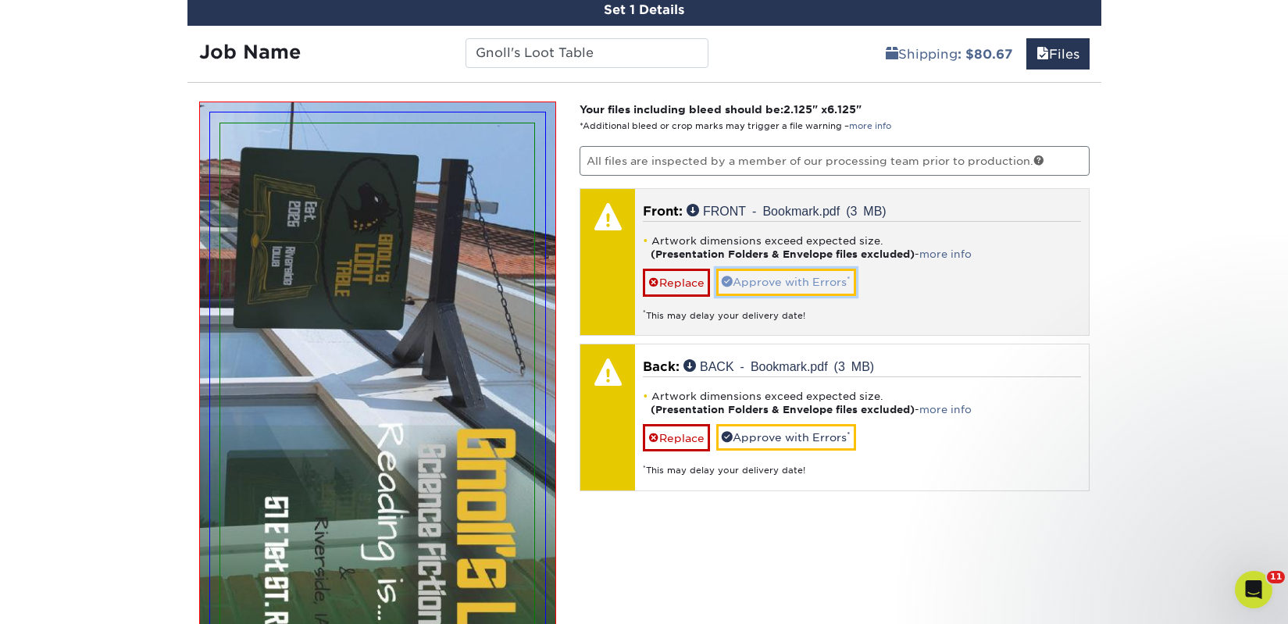
click at [769, 286] on link "Approve with Errors *" at bounding box center [786, 282] width 140 height 27
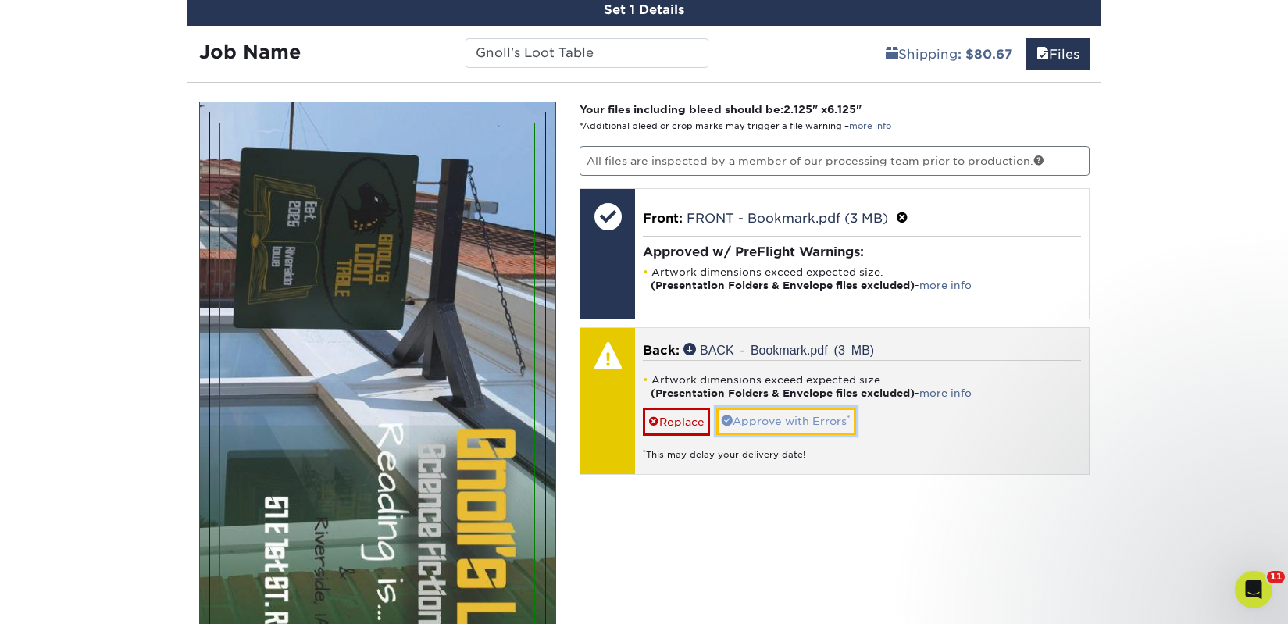
click at [790, 423] on link "Approve with Errors *" at bounding box center [786, 421] width 140 height 27
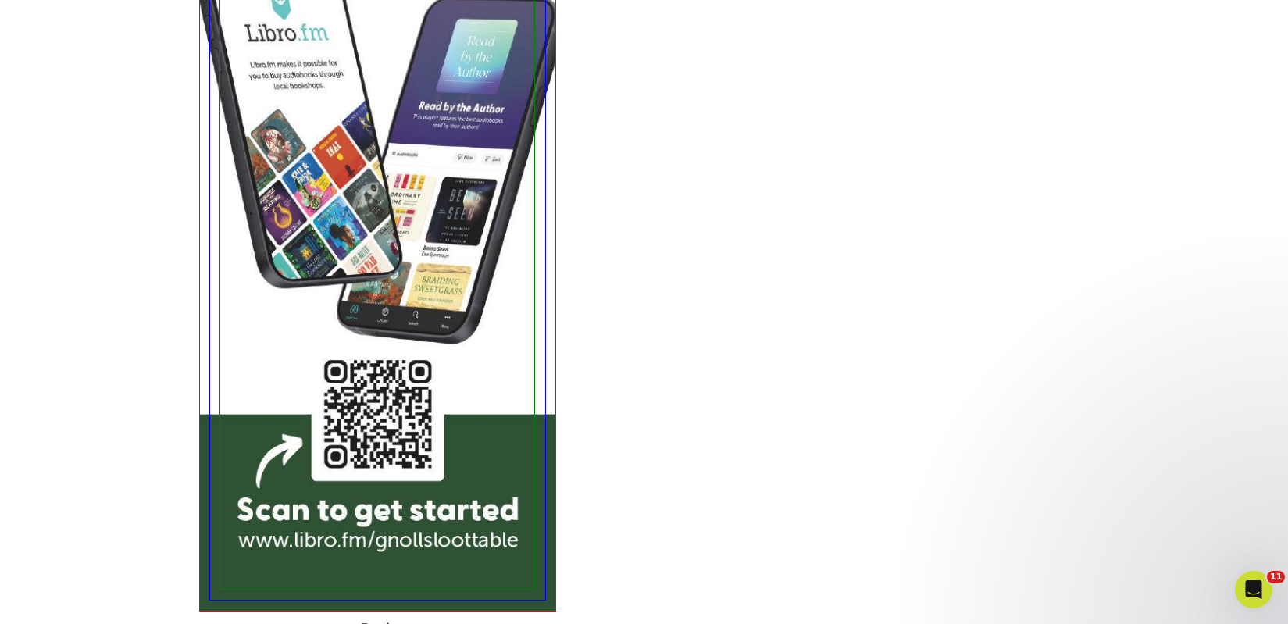
scroll to position [2819, 0]
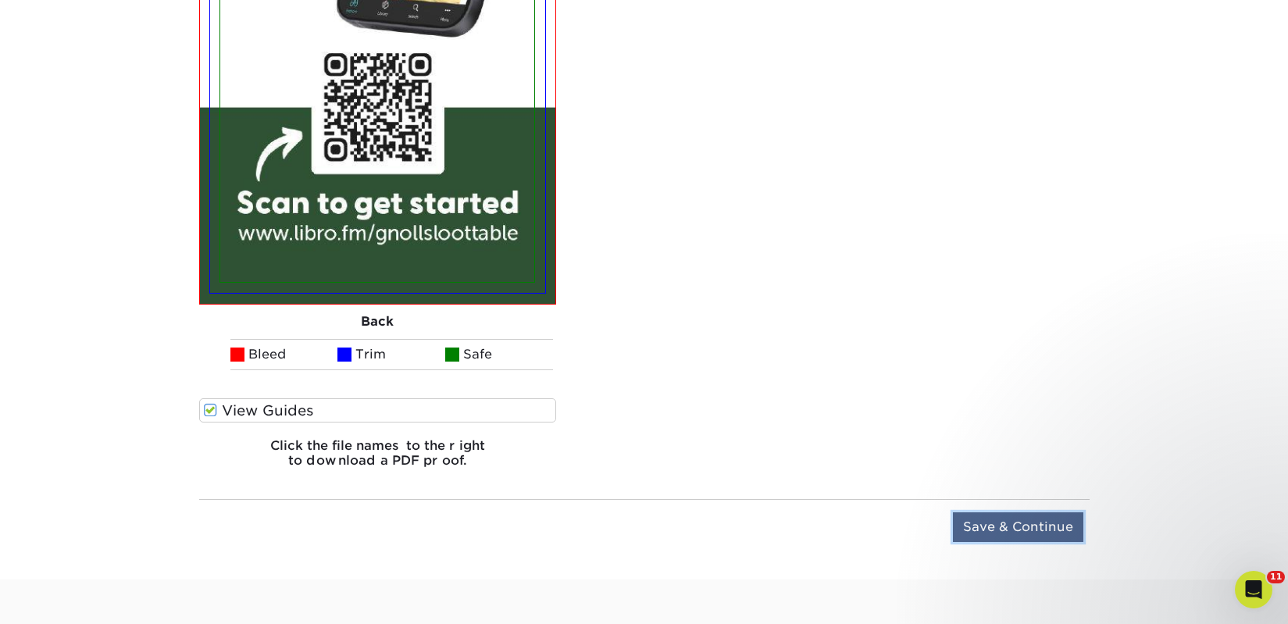
click at [996, 538] on input "Save & Continue" at bounding box center [1018, 527] width 130 height 30
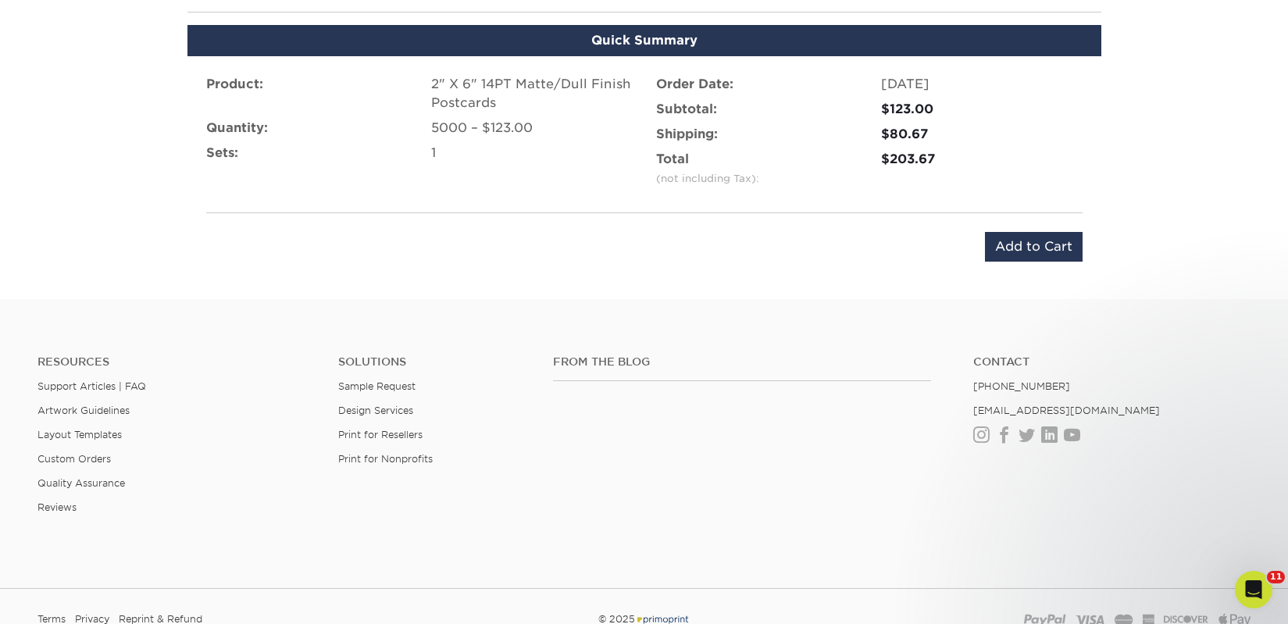
scroll to position [820, 0]
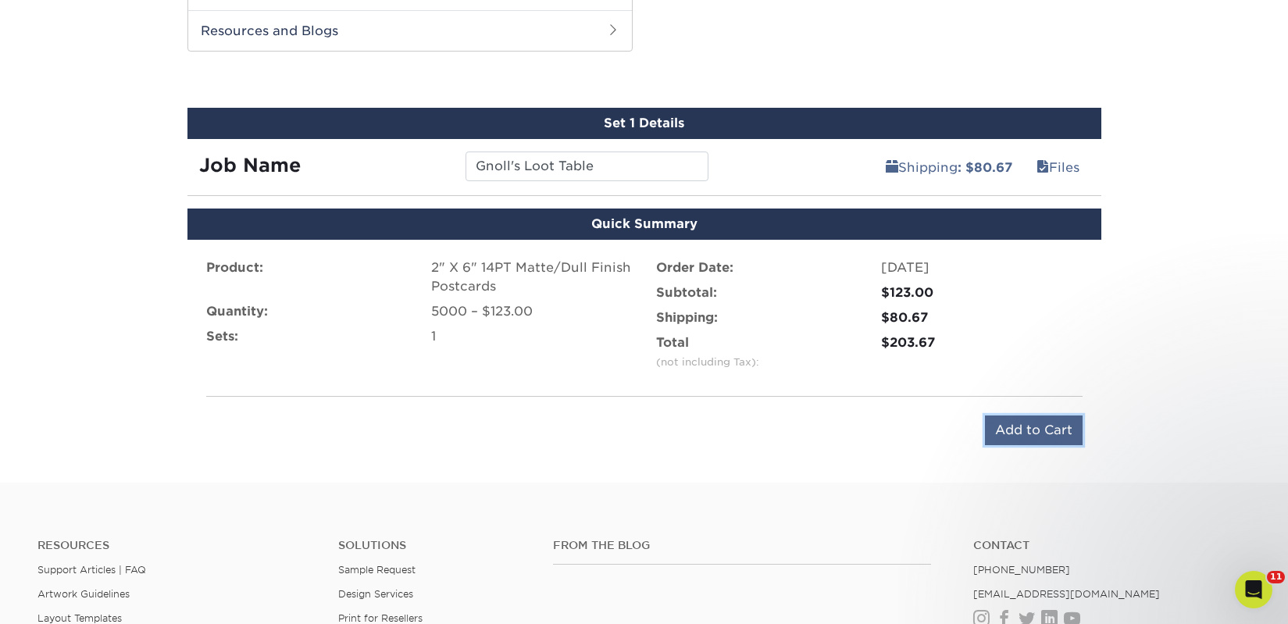
click at [999, 426] on input "Add to Cart" at bounding box center [1034, 431] width 98 height 30
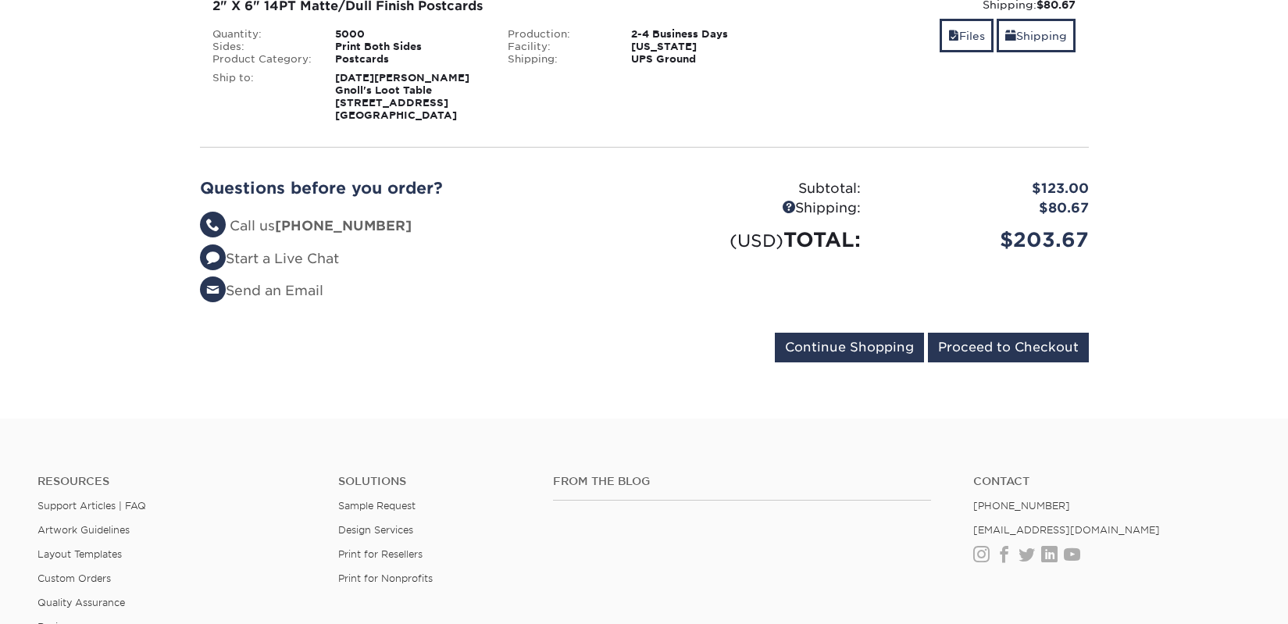
scroll to position [320, 0]
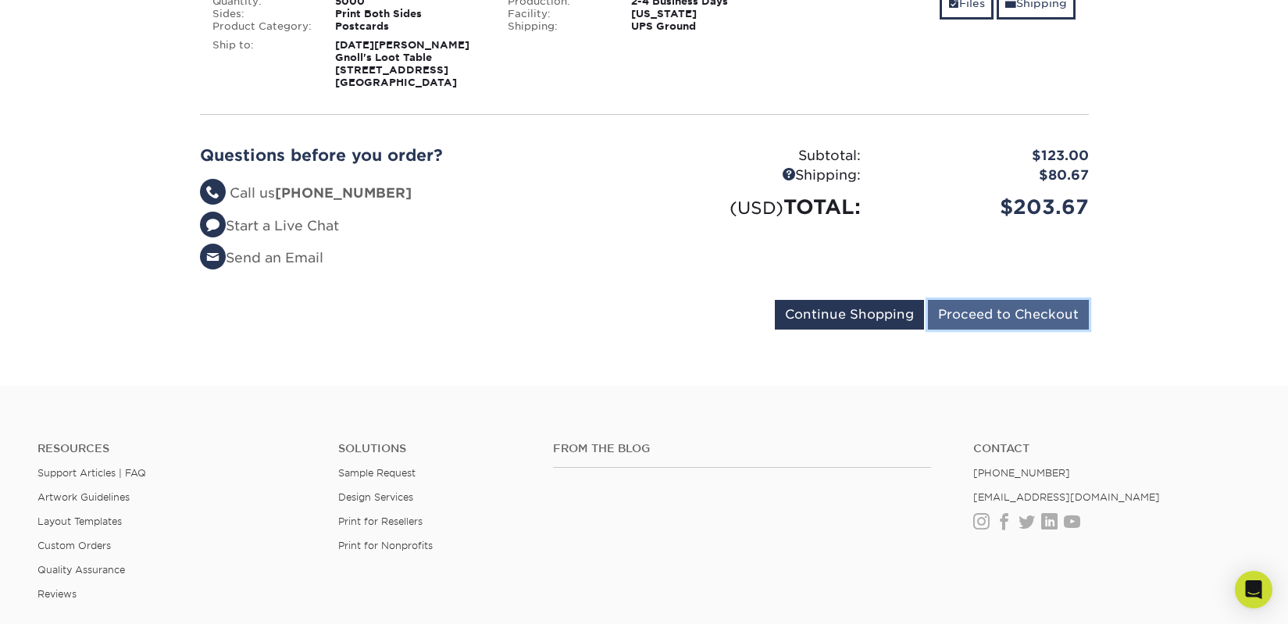
click at [979, 315] on input "Proceed to Checkout" at bounding box center [1008, 315] width 161 height 30
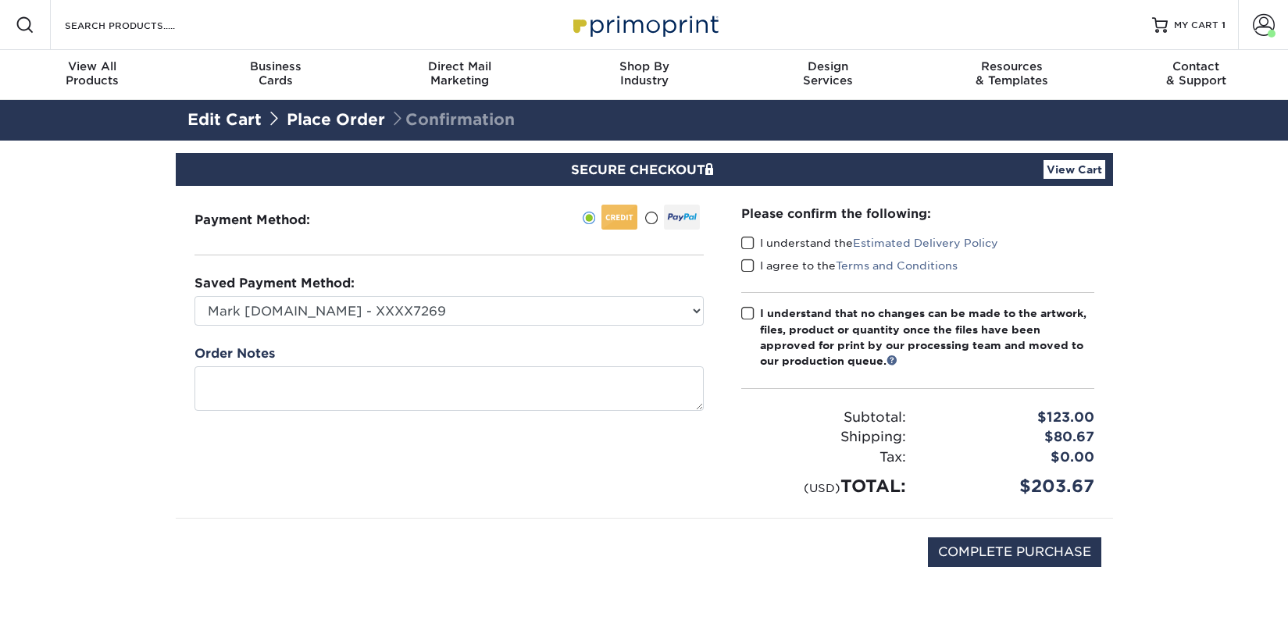
click at [776, 237] on label "I understand the Estimated Delivery Policy" at bounding box center [869, 243] width 257 height 16
click at [0, 0] on input "I understand the Estimated Delivery Policy" at bounding box center [0, 0] width 0 height 0
drag, startPoint x: 778, startPoint y: 259, endPoint x: 789, endPoint y: 291, distance: 33.1
click at [780, 264] on label "I agree to the Terms and Conditions" at bounding box center [849, 266] width 216 height 16
click at [0, 0] on input "I agree to the Terms and Conditions" at bounding box center [0, 0] width 0 height 0
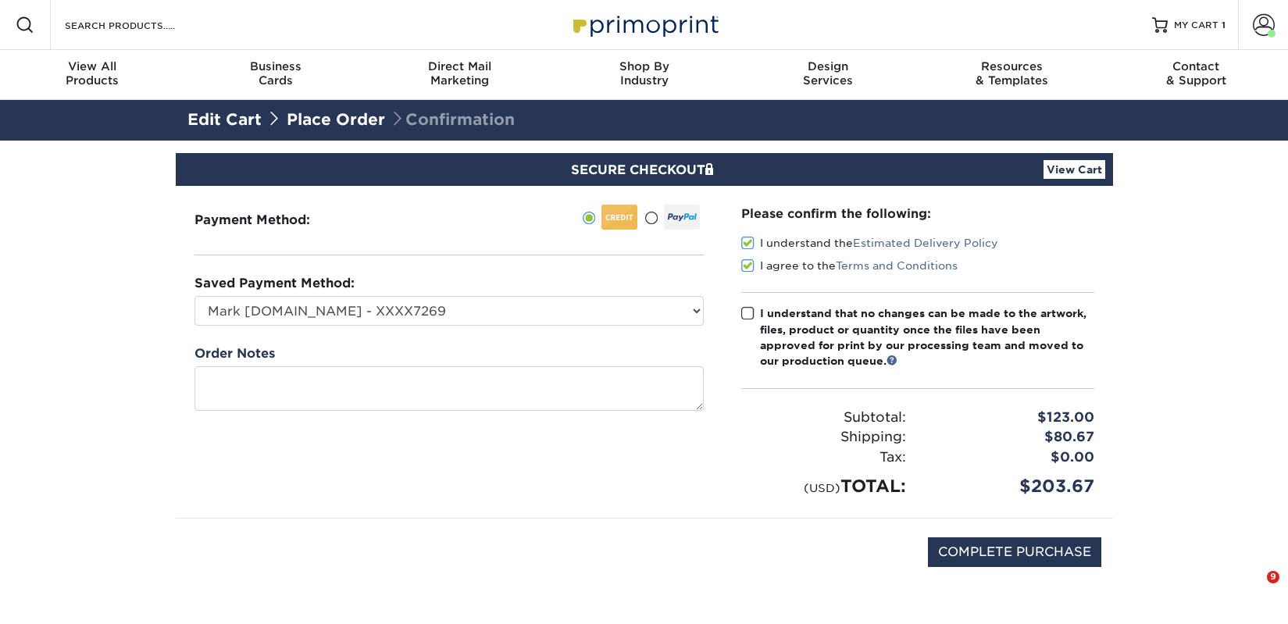
click at [797, 326] on div "I understand that no changes can be made to the artwork, files, product or quan…" at bounding box center [927, 337] width 334 height 64
click at [0, 0] on input "I understand that no changes can be made to the artwork, files, product or quan…" at bounding box center [0, 0] width 0 height 0
click at [972, 555] on input "COMPLETE PURCHASE" at bounding box center [1014, 552] width 173 height 30
type input "PROCESSING, PLEASE WAIT..."
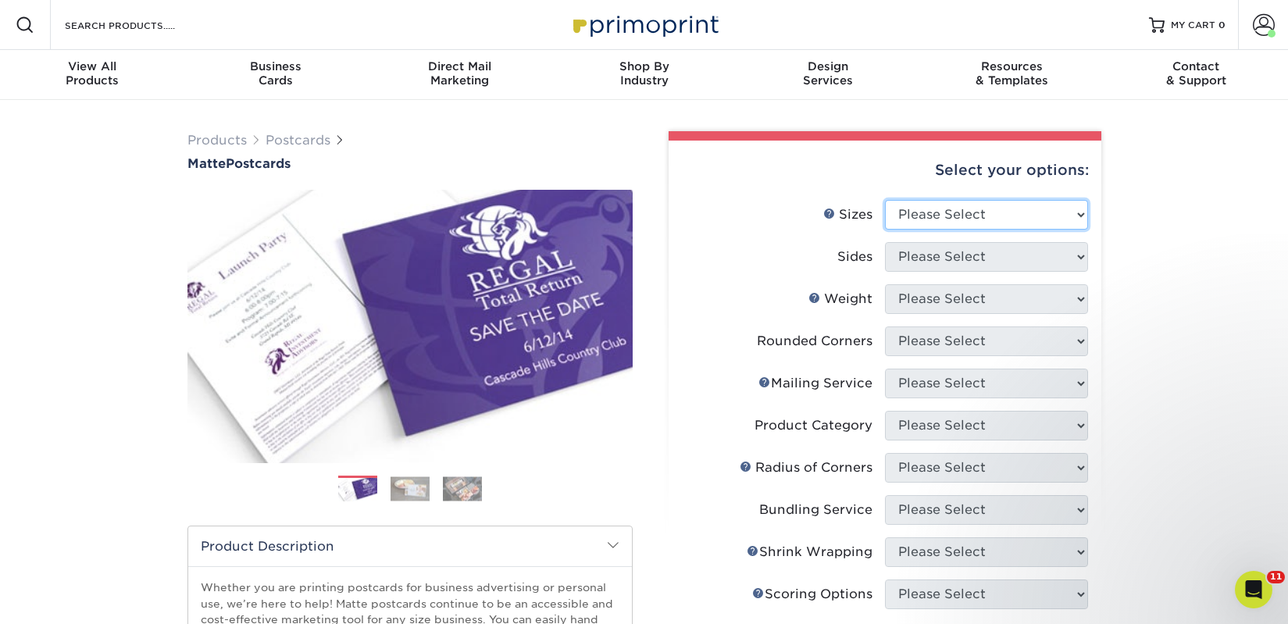
click at [912, 215] on select "Please Select 1.5" x 7" 2" x 4" 2" x 6" 2" x 7" 2" x 8" 2.12" x 5.5" 2.125" x 5…" at bounding box center [986, 215] width 203 height 30
select select "2.00x6.00"
click at [885, 200] on select "Please Select 1.5" x 7" 2" x 4" 2" x 6" 2" x 7" 2" x 8" 2.12" x 5.5" 2.125" x 5…" at bounding box center [986, 215] width 203 height 30
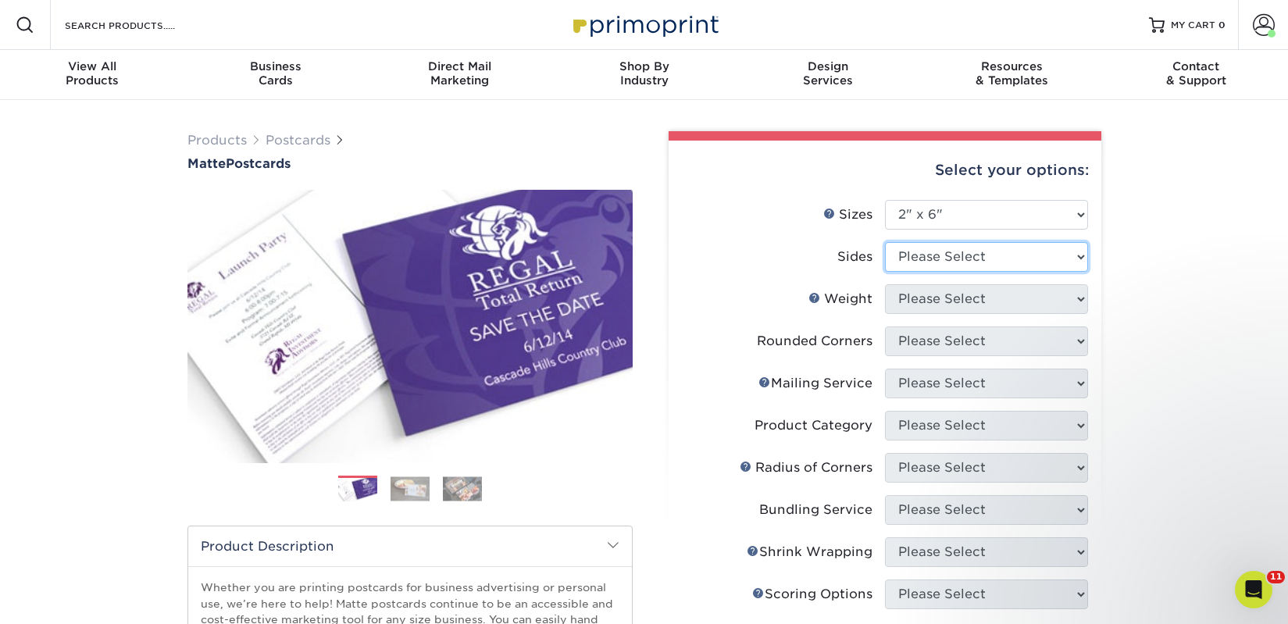
click at [915, 258] on select "Please Select Print Both Sides Print Front Only" at bounding box center [986, 257] width 203 height 30
click at [885, 242] on select "Please Select Print Both Sides Print Front Only" at bounding box center [986, 257] width 203 height 30
click at [926, 262] on select "Please Select Print Both Sides Print Front Only" at bounding box center [986, 257] width 203 height 30
select select "13abbda7-1d64-4f25-8bb2-c179b224825d"
click at [885, 242] on select "Please Select Print Both Sides Print Front Only" at bounding box center [986, 257] width 203 height 30
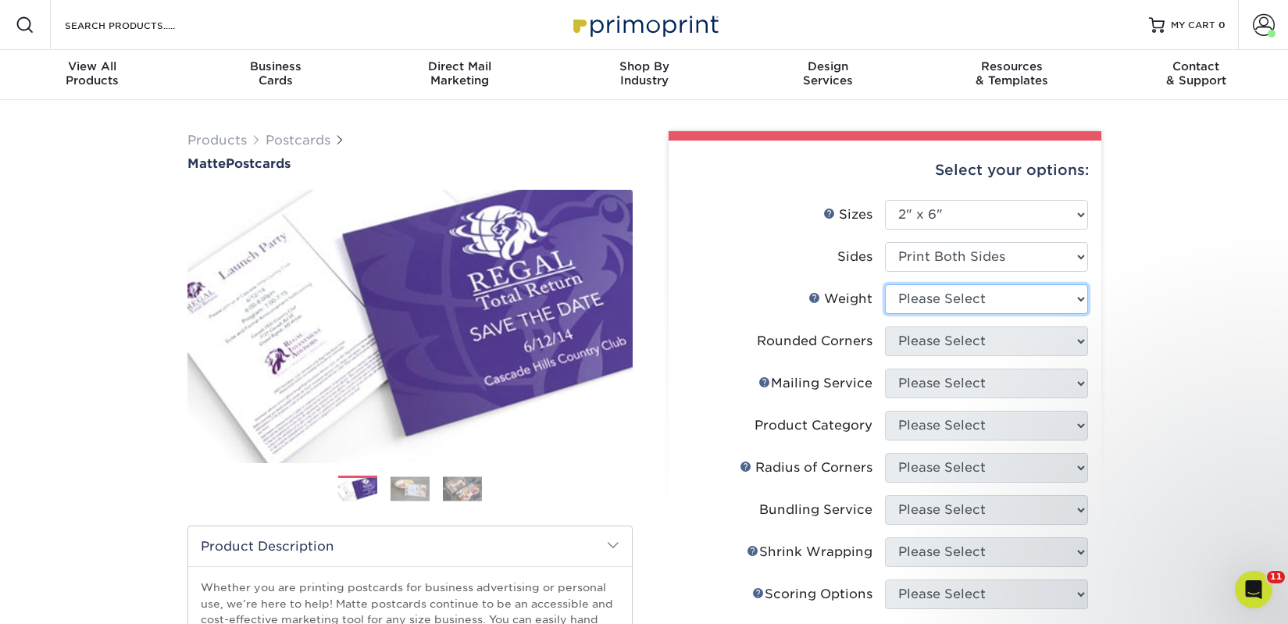
click at [932, 295] on select "Please Select 14PT 16PT" at bounding box center [986, 299] width 203 height 30
click at [885, 284] on select "Please Select 14PT 16PT" at bounding box center [986, 299] width 203 height 30
click at [932, 305] on select "Please Select 14PT 16PT" at bounding box center [986, 299] width 203 height 30
select select "14PT"
click at [885, 284] on select "Please Select 14PT 16PT" at bounding box center [986, 299] width 203 height 30
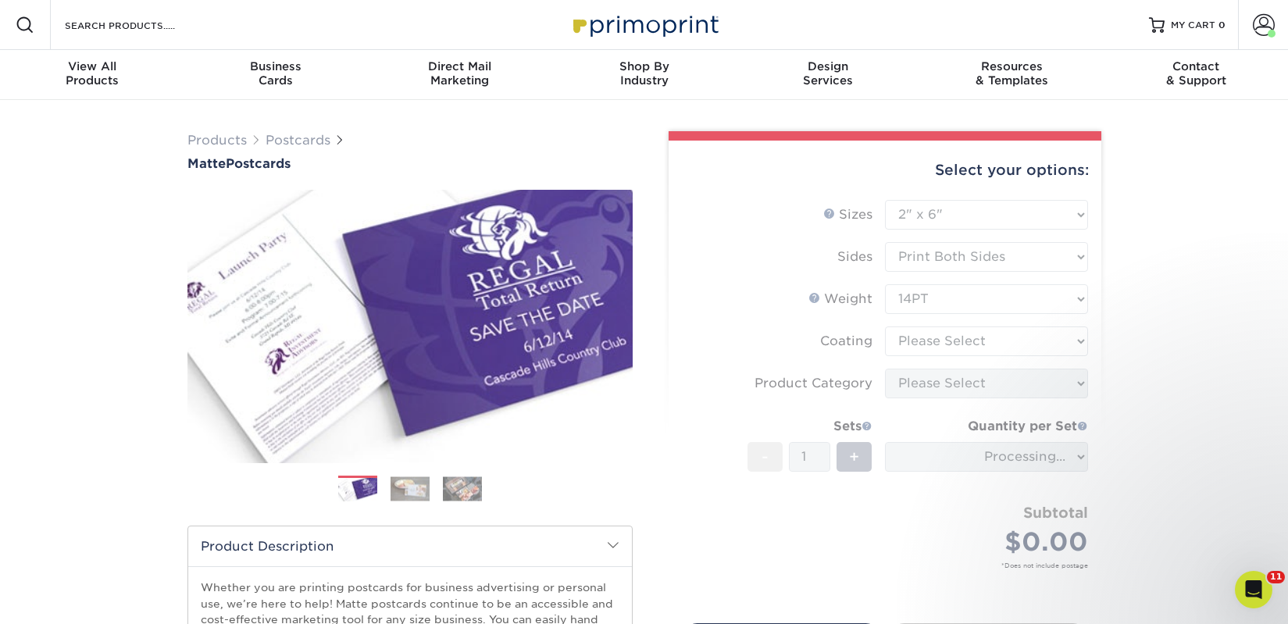
click at [931, 343] on form "Sizes Help Sizes Please Select 1.5" x 7" 2" x 4" 2" x 6" 2" x 7" 2" x 8" 2.12" …" at bounding box center [885, 402] width 408 height 405
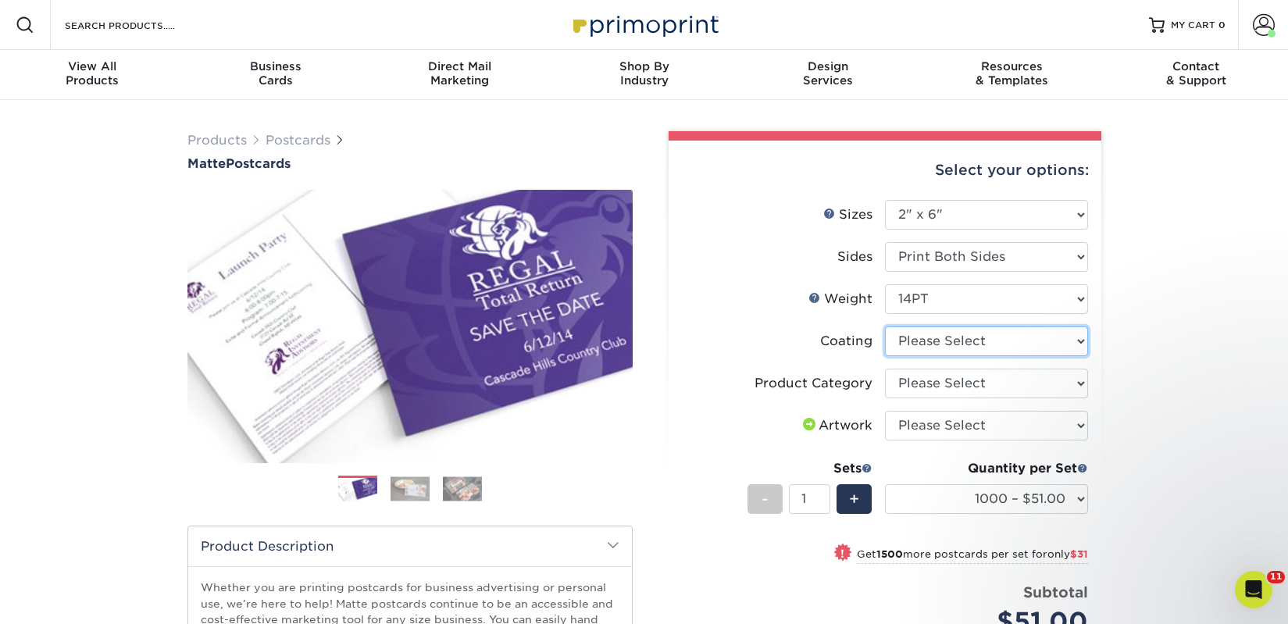
click at [935, 341] on select at bounding box center [986, 341] width 203 height 30
select select "121bb7b5-3b4d-429f-bd8d-bbf80e953313"
click at [885, 326] on select at bounding box center [986, 341] width 203 height 30
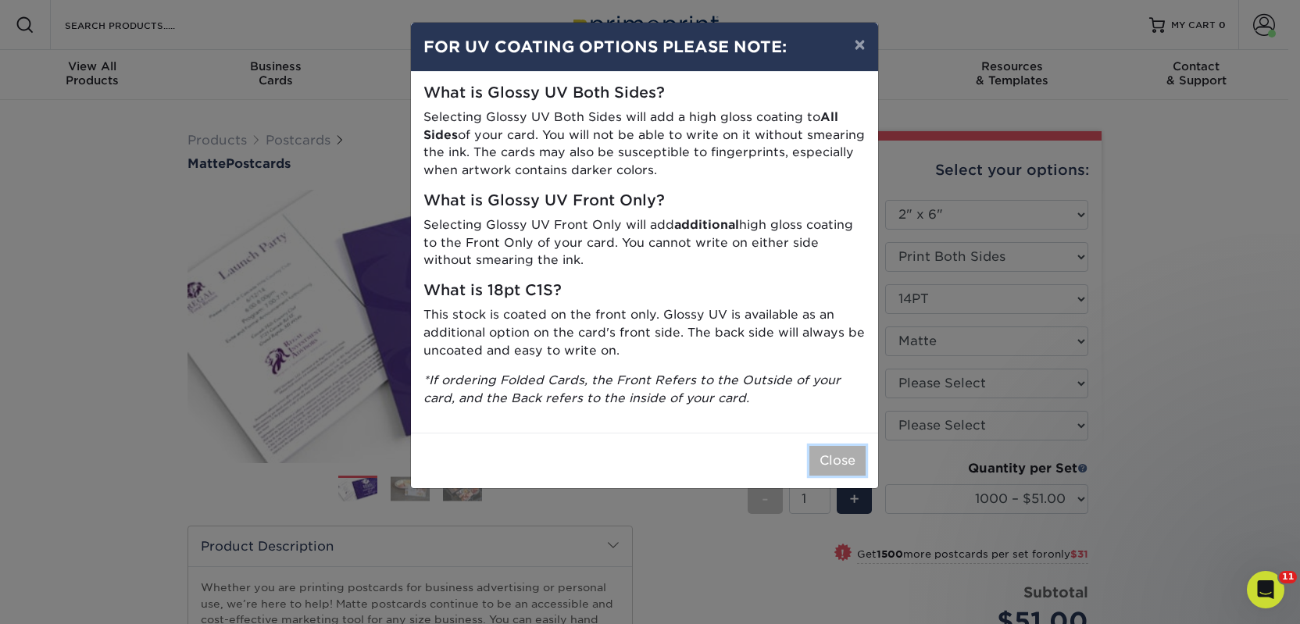
click at [835, 466] on button "Close" at bounding box center [837, 461] width 56 height 30
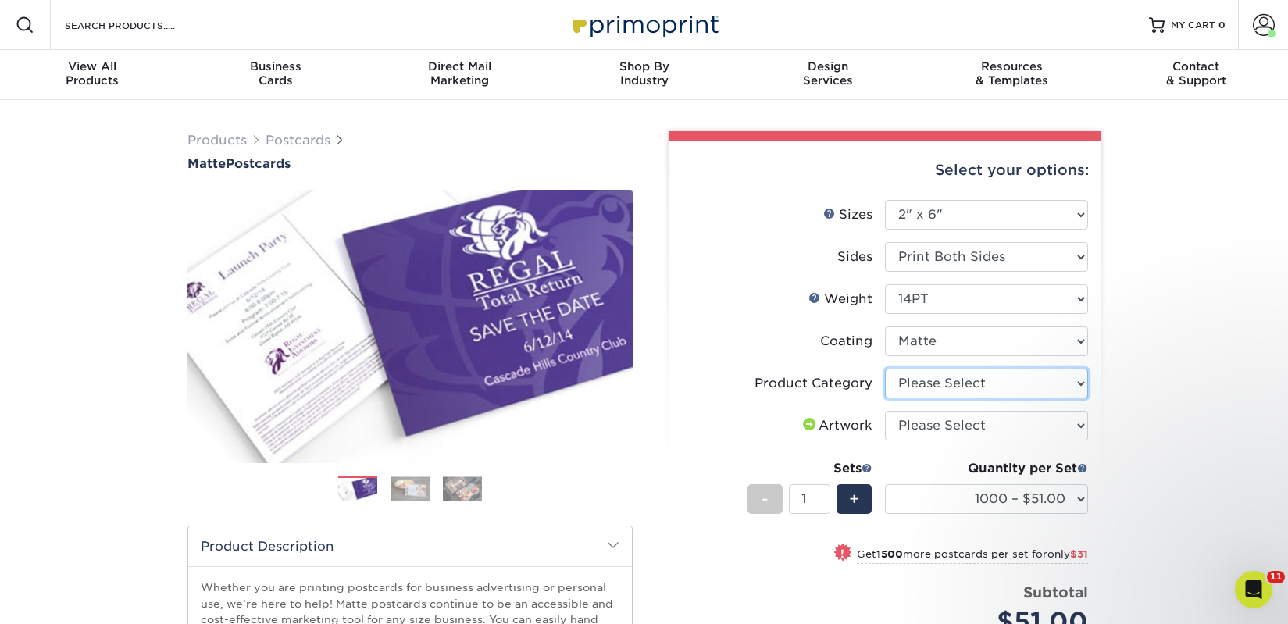
click at [931, 390] on select "Please Select Postcards" at bounding box center [986, 384] width 203 height 30
select select "9b7272e0-d6c8-4c3c-8e97-d3a1bcdab858"
click at [885, 369] on select "Please Select Postcards" at bounding box center [986, 384] width 203 height 30
click at [935, 421] on select "Please Select I will upload files I need a design - $150" at bounding box center [986, 426] width 203 height 30
select select "upload"
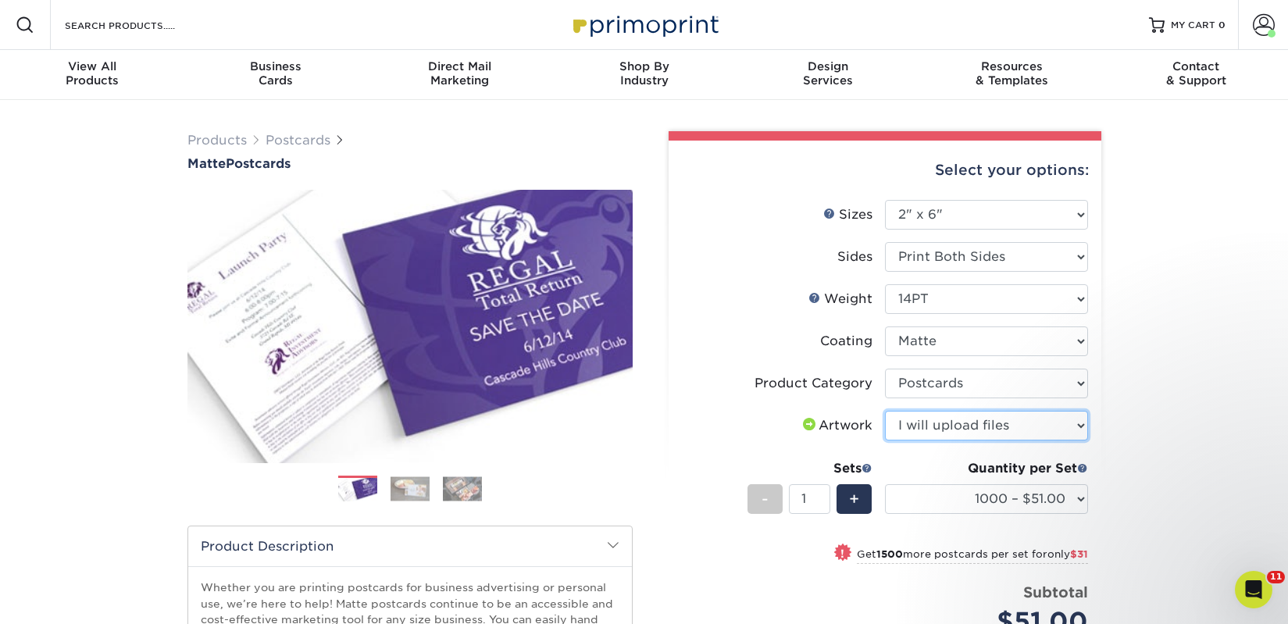
click at [885, 411] on select "Please Select I will upload files I need a design - $150" at bounding box center [986, 426] width 203 height 30
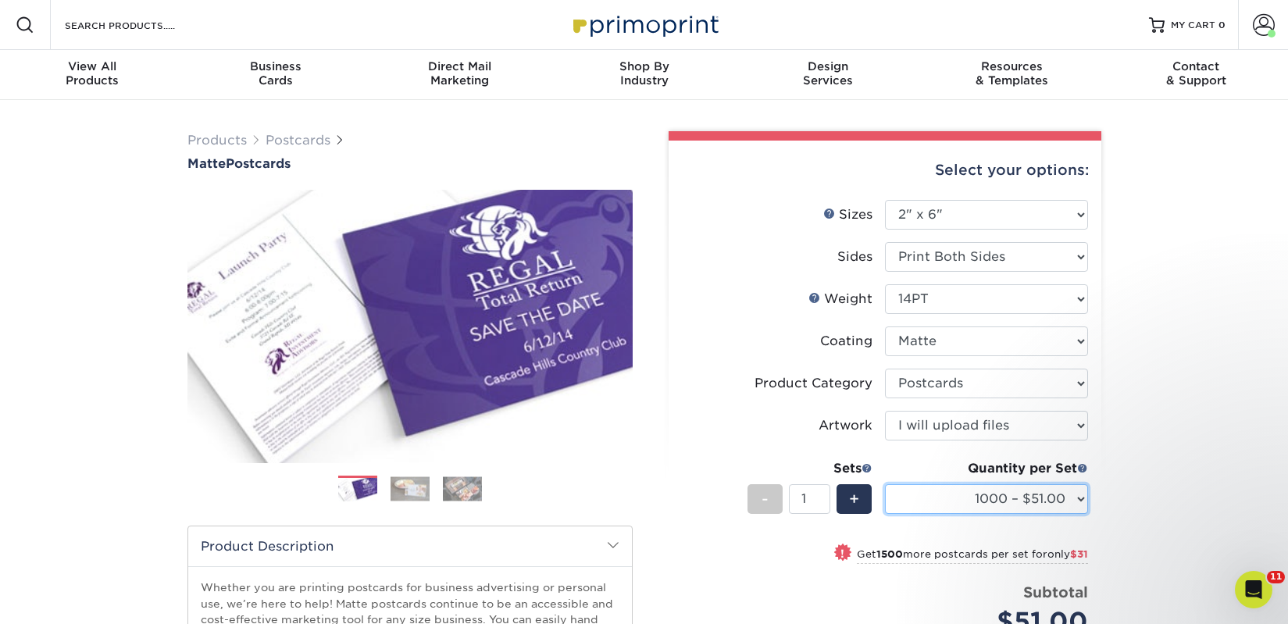
click at [962, 498] on select "1000 – $51.00 2500 – $82.00 5000 – $123.00 10000 – $234.00 15000 – $344.00 2000…" at bounding box center [986, 499] width 203 height 30
click at [904, 503] on select "1000 – $51.00 2500 – $82.00 5000 – $123.00 10000 – $234.00 15000 – $344.00 2000…" at bounding box center [986, 499] width 203 height 30
select select "5000 – $123.00"
click at [885, 484] on select "1000 – $51.00 2500 – $82.00 5000 – $123.00 10000 – $234.00 15000 – $344.00 2000…" at bounding box center [986, 499] width 203 height 30
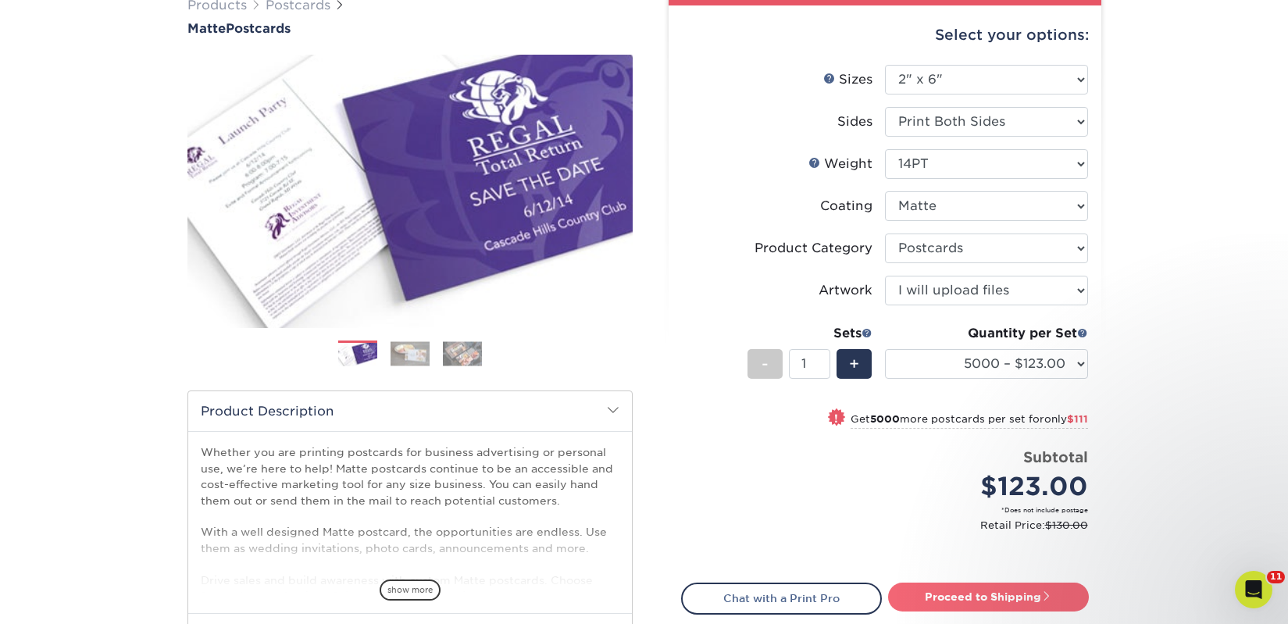
click at [961, 598] on link "Proceed to Shipping" at bounding box center [988, 597] width 201 height 28
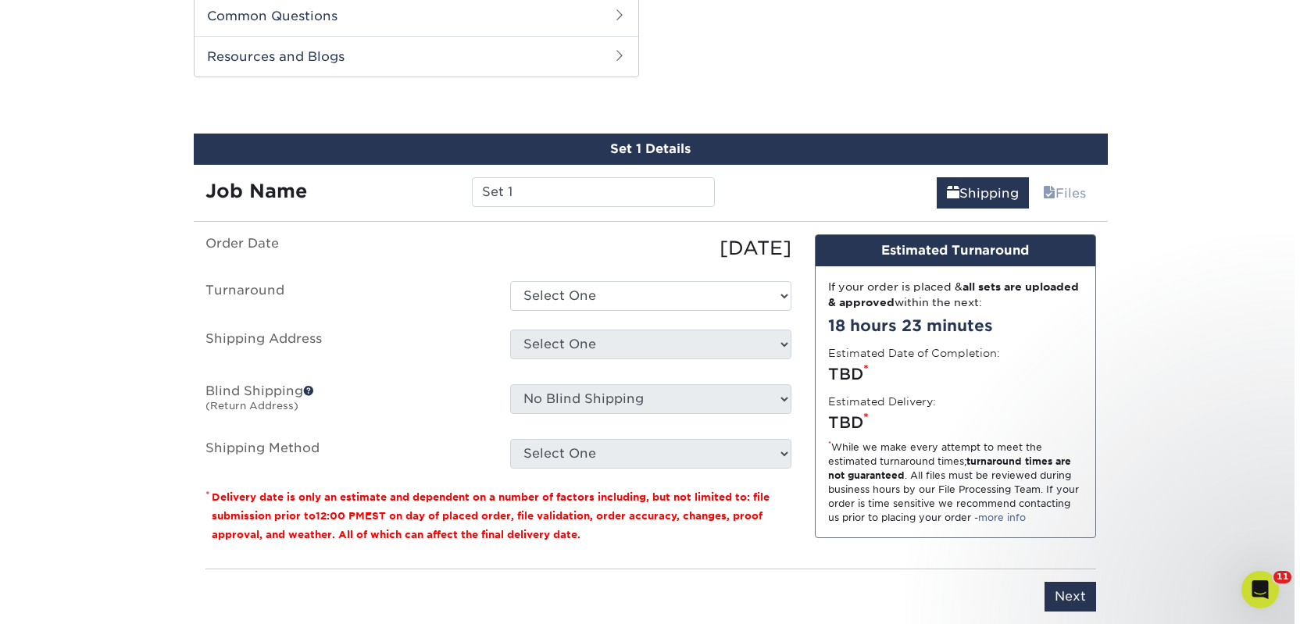
scroll to position [795, 0]
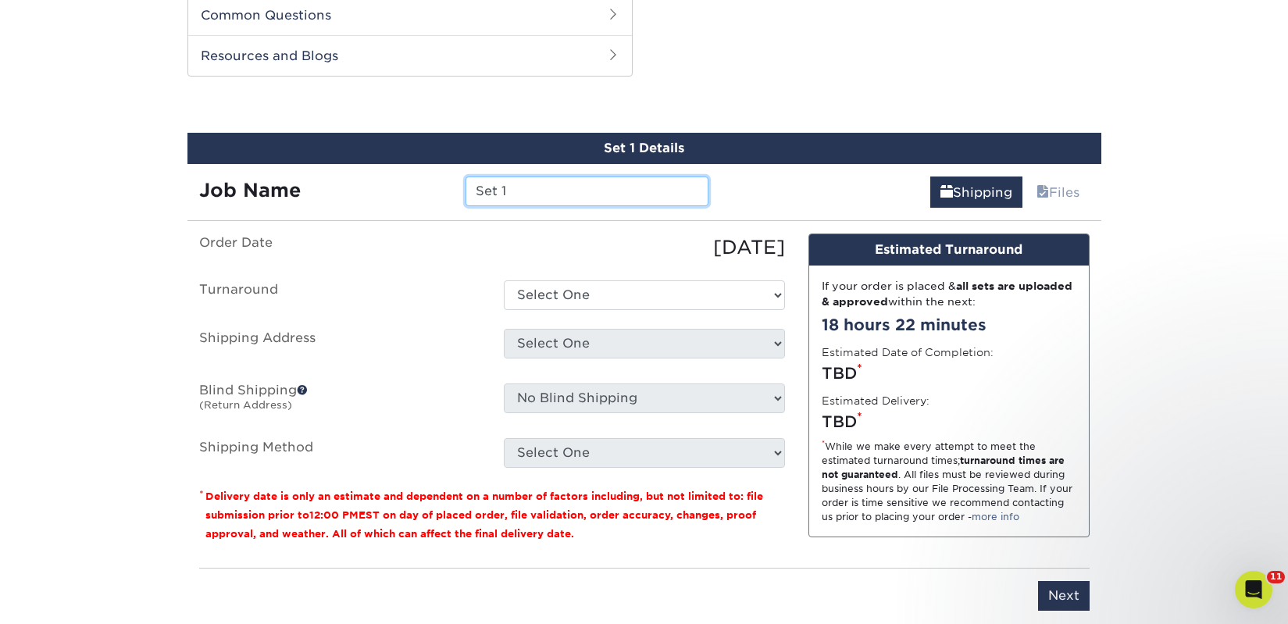
click at [512, 177] on input "Set 1" at bounding box center [587, 192] width 243 height 30
paste input "Commonplace Books"
type input "Commonplace Books"
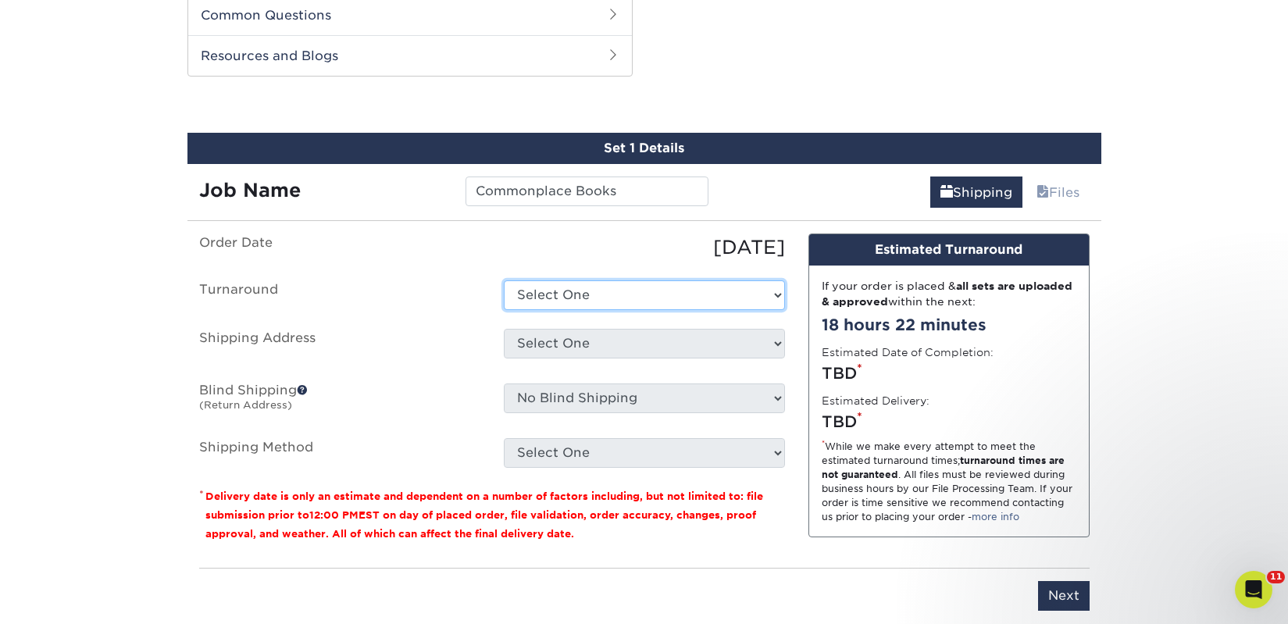
click at [552, 289] on select "Select One 2-4 Business Days 2 Day Next Business Day" at bounding box center [644, 295] width 281 height 30
select select "a9cd5a85-4071-4433-97be-2a724b9524af"
click at [504, 280] on select "Select One 2-4 Business Days 2 Day Next Business Day" at bounding box center [644, 295] width 281 height 30
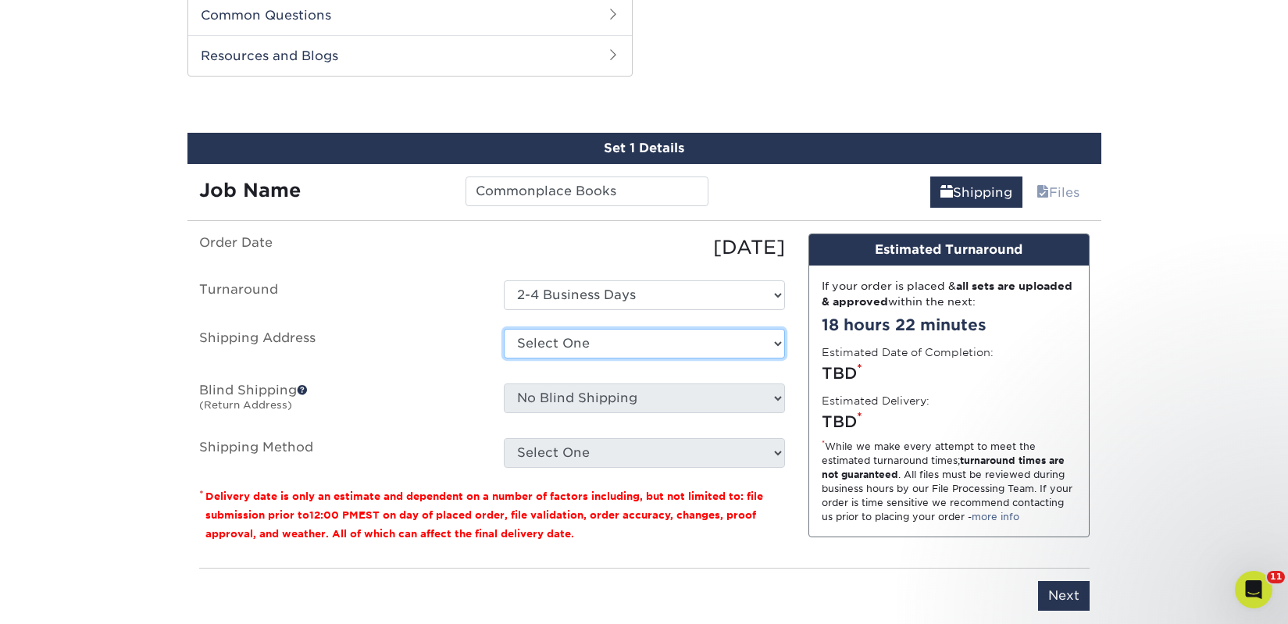
click at [566, 346] on select "Select One 2nd Floor Convention Center A Better Today Books & Boutique A Good B…" at bounding box center [644, 344] width 281 height 30
select select "newaddress"
click at [504, 329] on select "Select One 2nd Floor Convention Center A Better Today Books & Boutique A Good B…" at bounding box center [644, 344] width 281 height 30
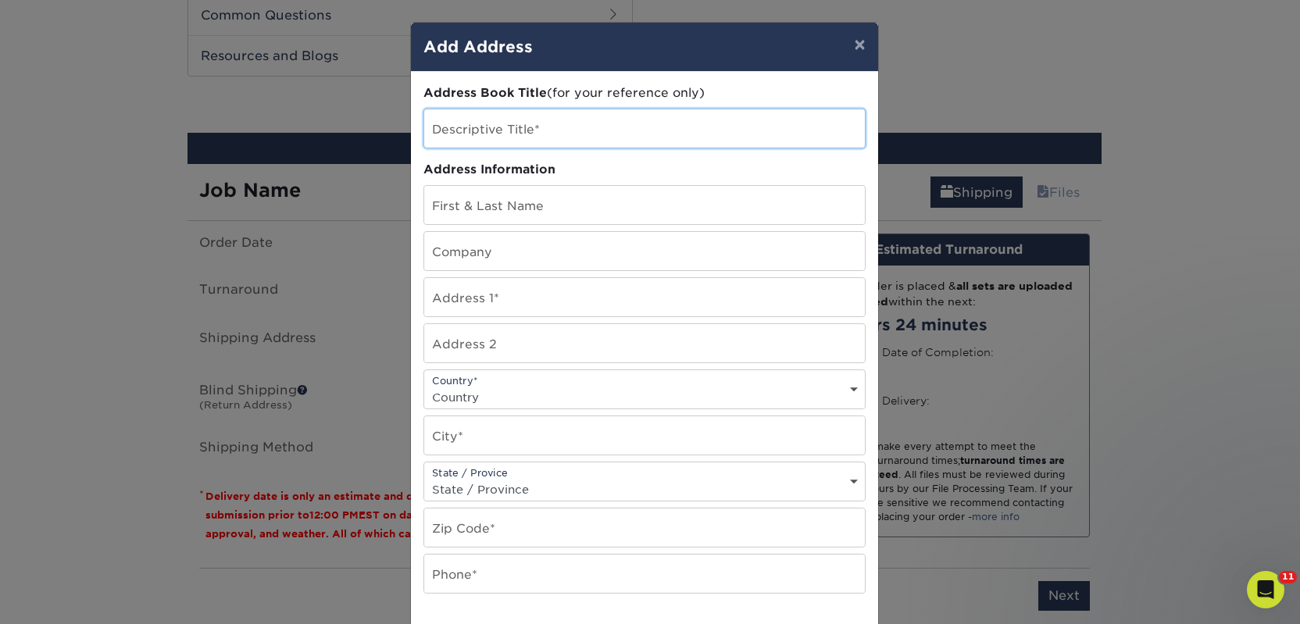
click at [509, 123] on input "text" at bounding box center [644, 128] width 441 height 38
paste input "Commonplace Books"
type input "Commonplace Books - Canada"
click at [491, 259] on input "text" at bounding box center [644, 251] width 441 height 38
paste input "Commonplace Books"
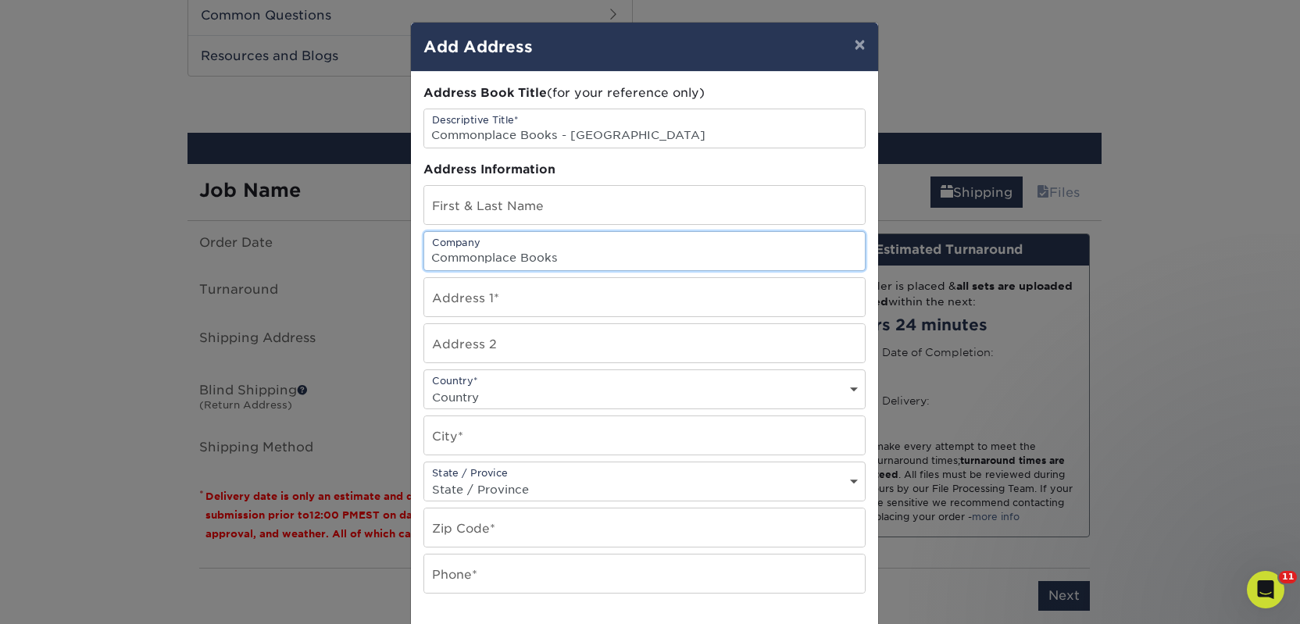
type input "Commonplace Books"
click at [476, 202] on input "text" at bounding box center [644, 205] width 441 height 38
paste input "[PERSON_NAME]"
type input "[PERSON_NAME]"
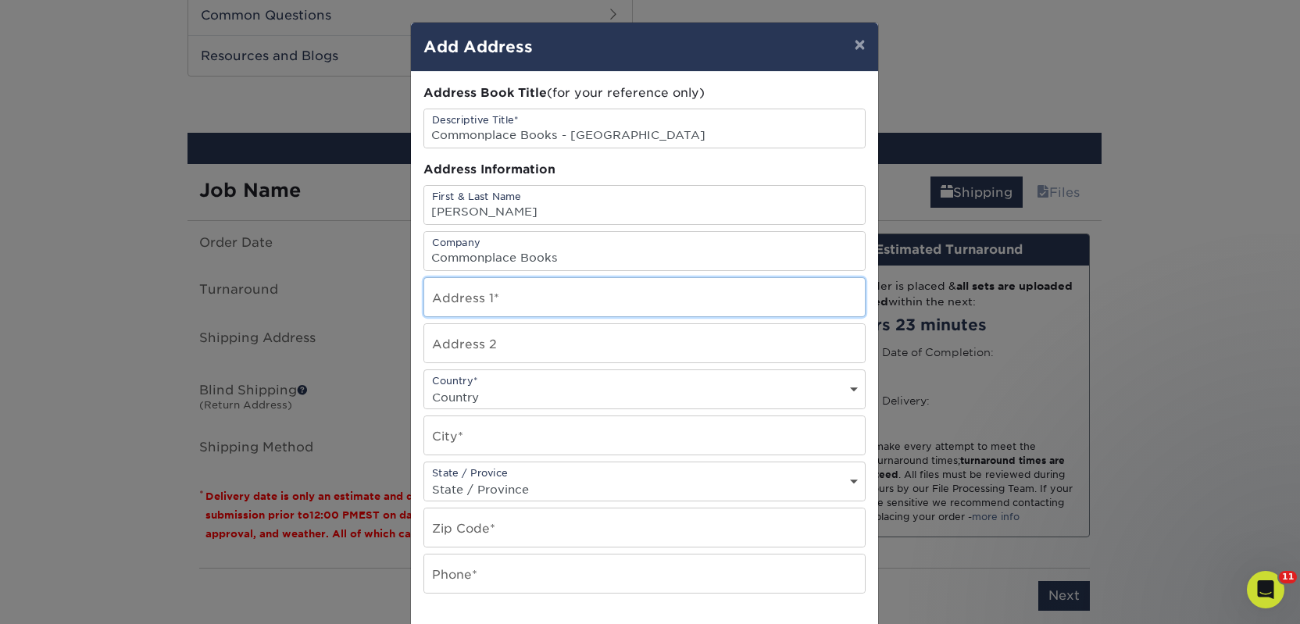
click at [549, 281] on input "text" at bounding box center [644, 297] width 441 height 38
paste input "[STREET_ADDRESS]"
type input "[STREET_ADDRESS]"
click at [468, 387] on select "Country United States Canada ----------------------------- Afghanistan Albania …" at bounding box center [644, 397] width 441 height 23
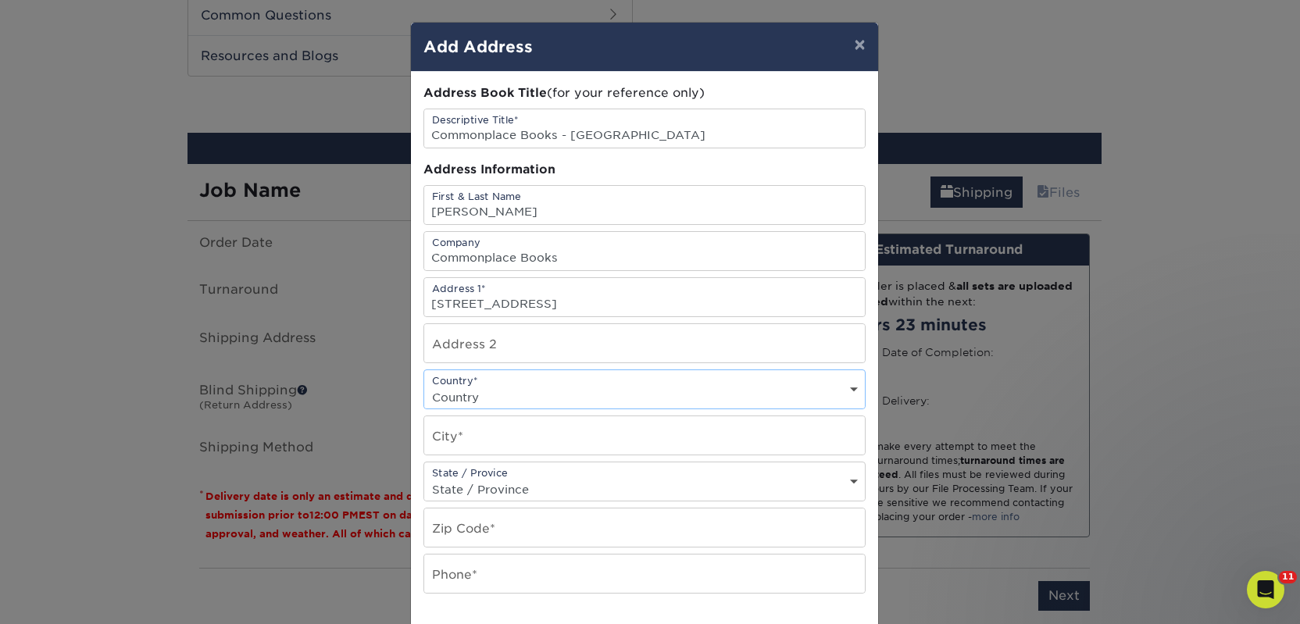
select select "CA"
click at [424, 386] on select "Country United States Canada ----------------------------- Afghanistan Albania …" at bounding box center [644, 397] width 441 height 23
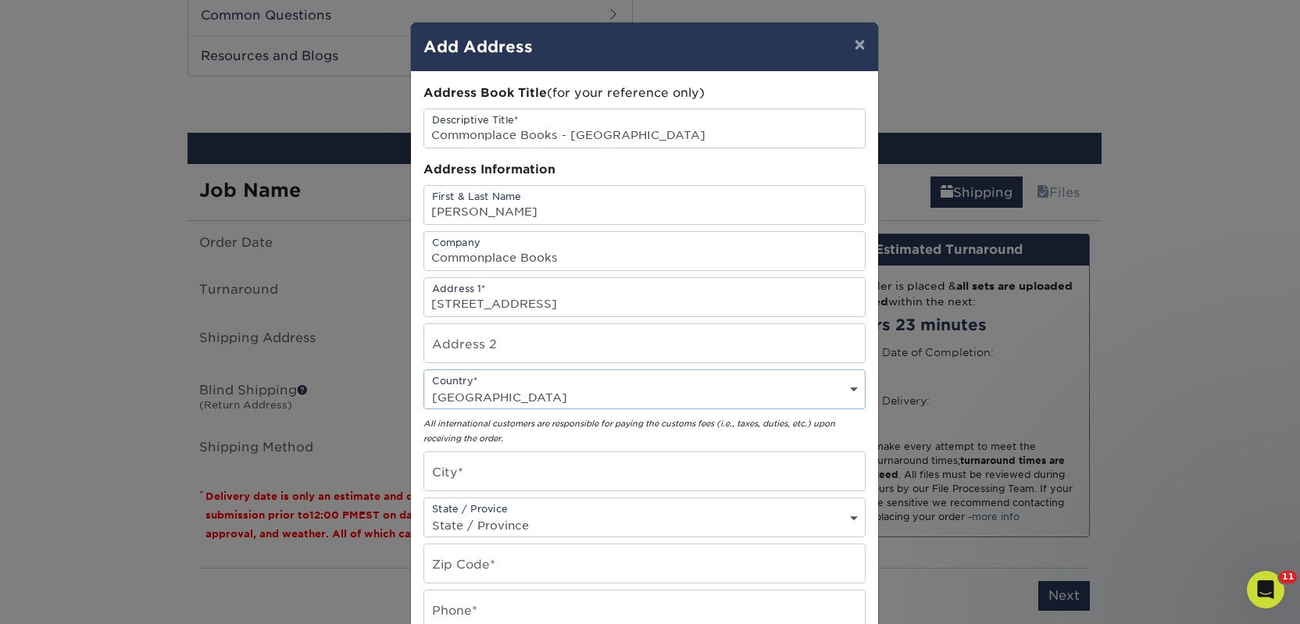
click at [466, 436] on em "All international customers are responsible for paying the customs fees (i.e., …" at bounding box center [629, 431] width 412 height 24
click at [466, 458] on input "text" at bounding box center [644, 471] width 441 height 38
paste input "Ingersoll"
type input "Ingersoll"
click at [476, 521] on select "State / Province Alabama Alaska Arizona Arkansas California Colorado Connecticu…" at bounding box center [644, 525] width 441 height 23
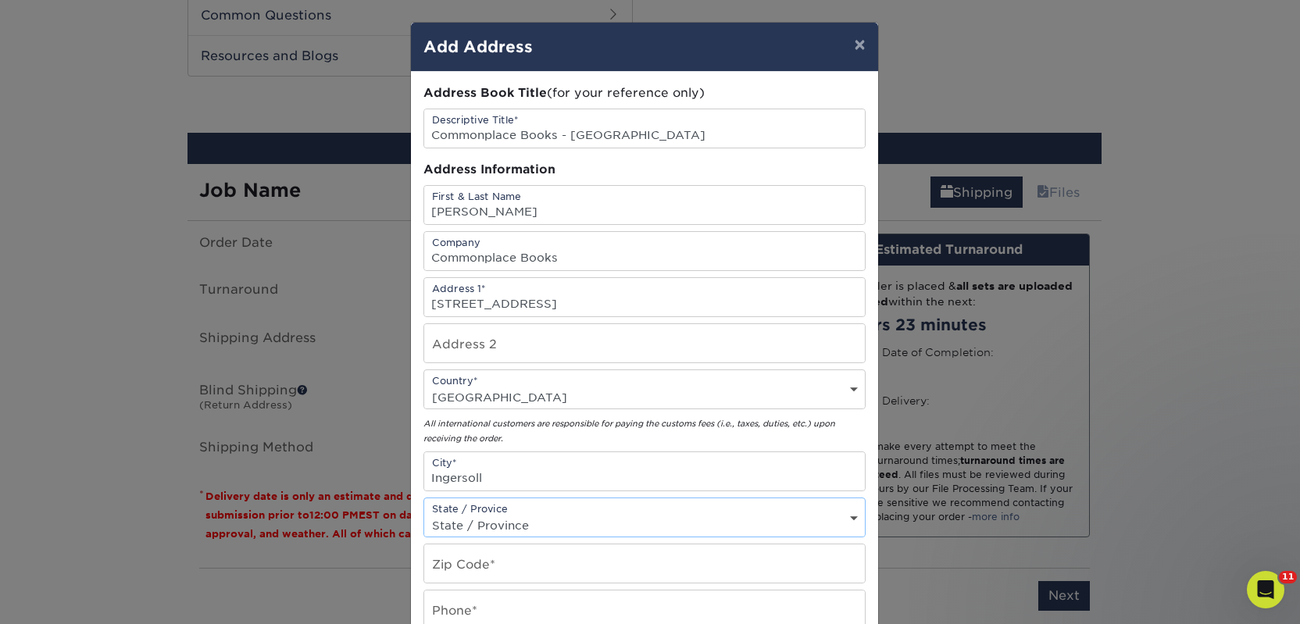
select select "ON"
click at [424, 514] on select "State / Province Alabama Alaska Arizona Arkansas California Colorado Connecticu…" at bounding box center [644, 525] width 441 height 23
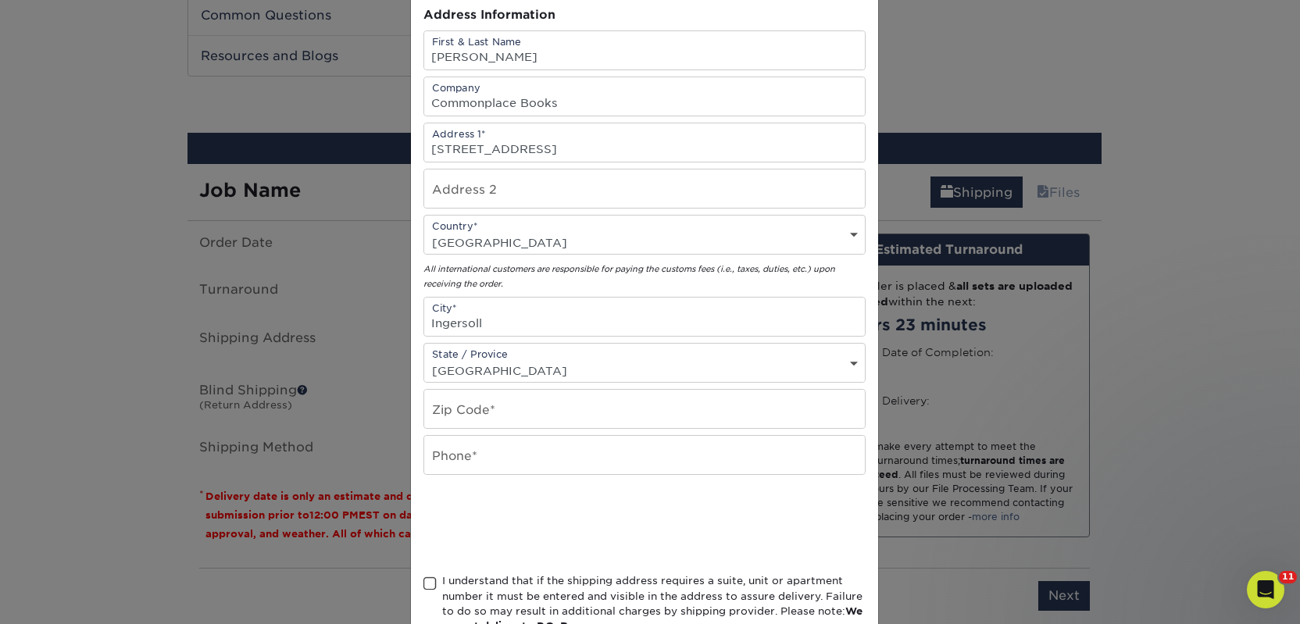
scroll to position [159, 0]
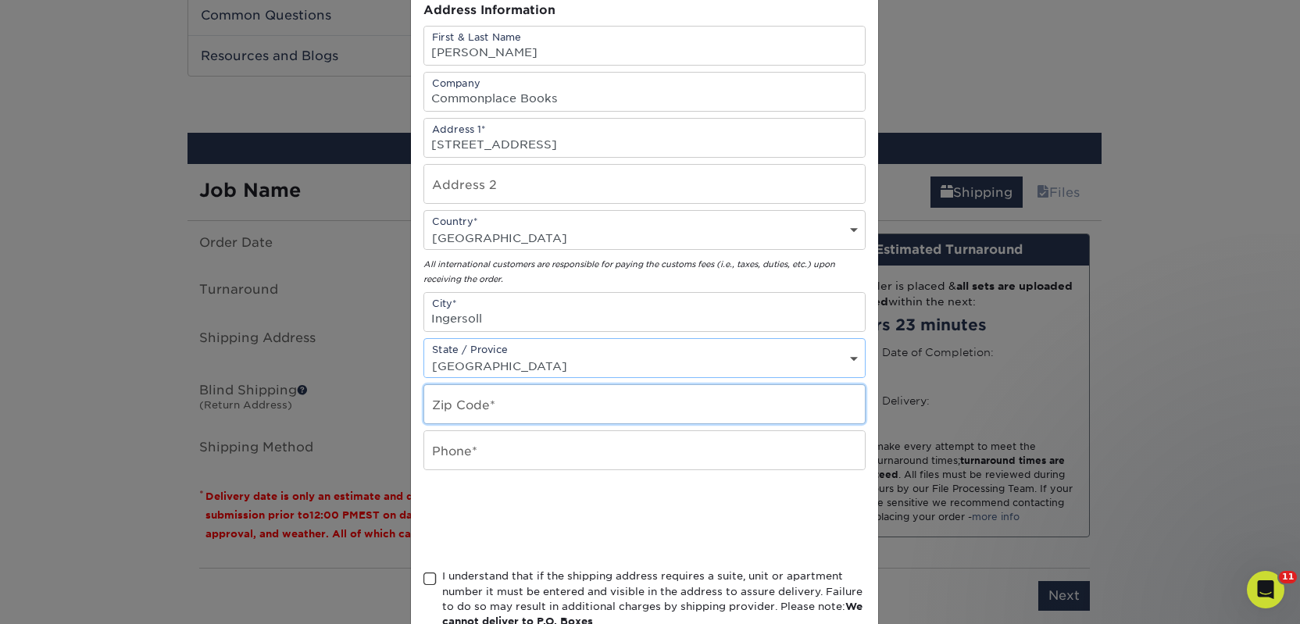
click at [455, 404] on input "text" at bounding box center [644, 404] width 441 height 38
paste input "N5C1W6"
type input "N5C1W6"
click at [451, 448] on input "text" at bounding box center [644, 450] width 441 height 38
type input "4257367064"
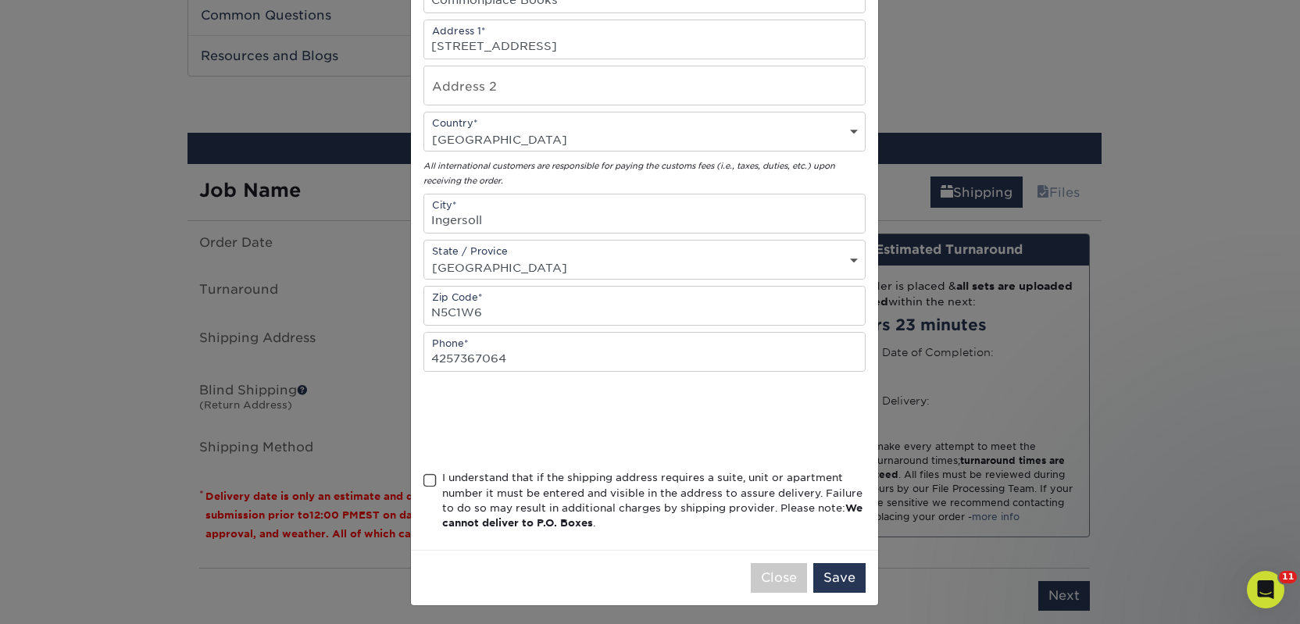
scroll to position [262, 0]
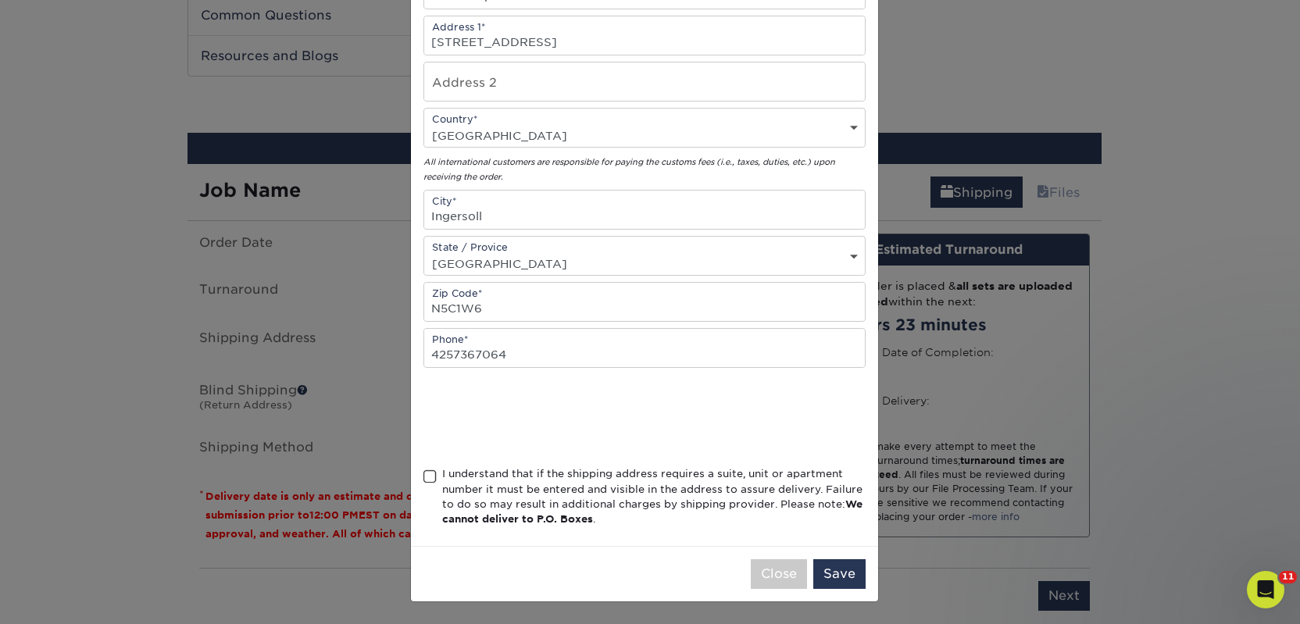
click at [512, 465] on div "Address Book Title (for your reference only) Descriptive Title* Commonplace Boo…" at bounding box center [644, 178] width 442 height 711
click at [562, 498] on div "I understand that if the shipping address requires a suite, unit or apartment n…" at bounding box center [653, 496] width 423 height 61
click at [0, 0] on input "I understand that if the shipping address requires a suite, unit or apartment n…" at bounding box center [0, 0] width 0 height 0
click at [814, 574] on button "Save" at bounding box center [839, 574] width 52 height 30
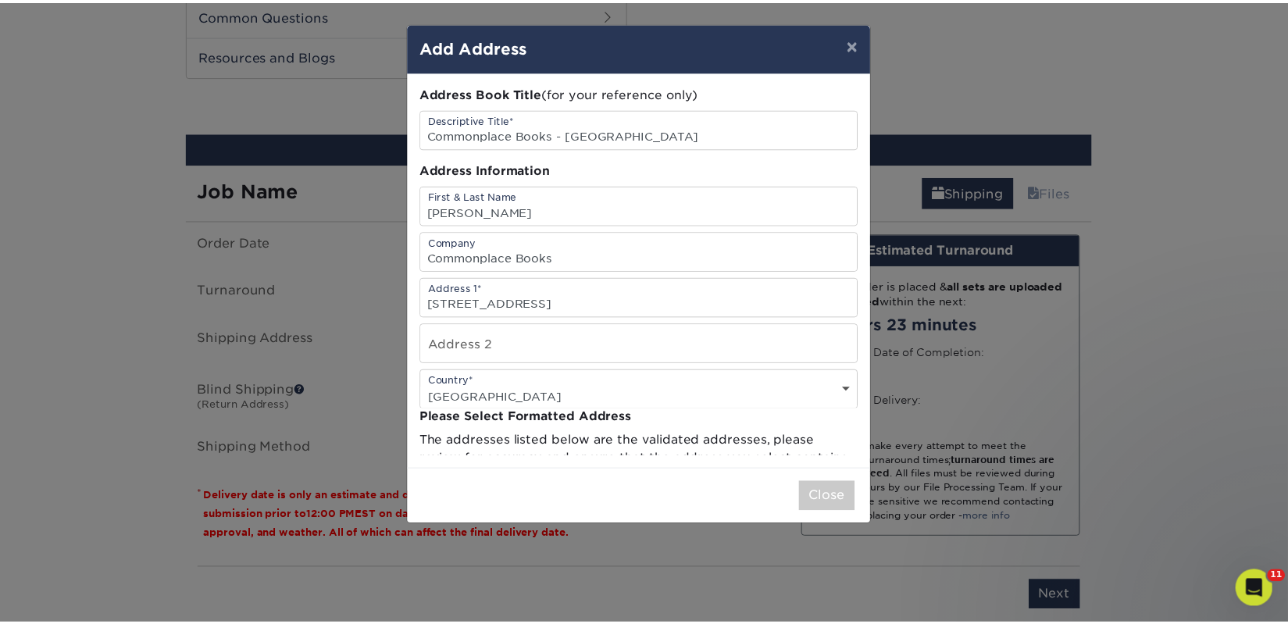
scroll to position [0, 0]
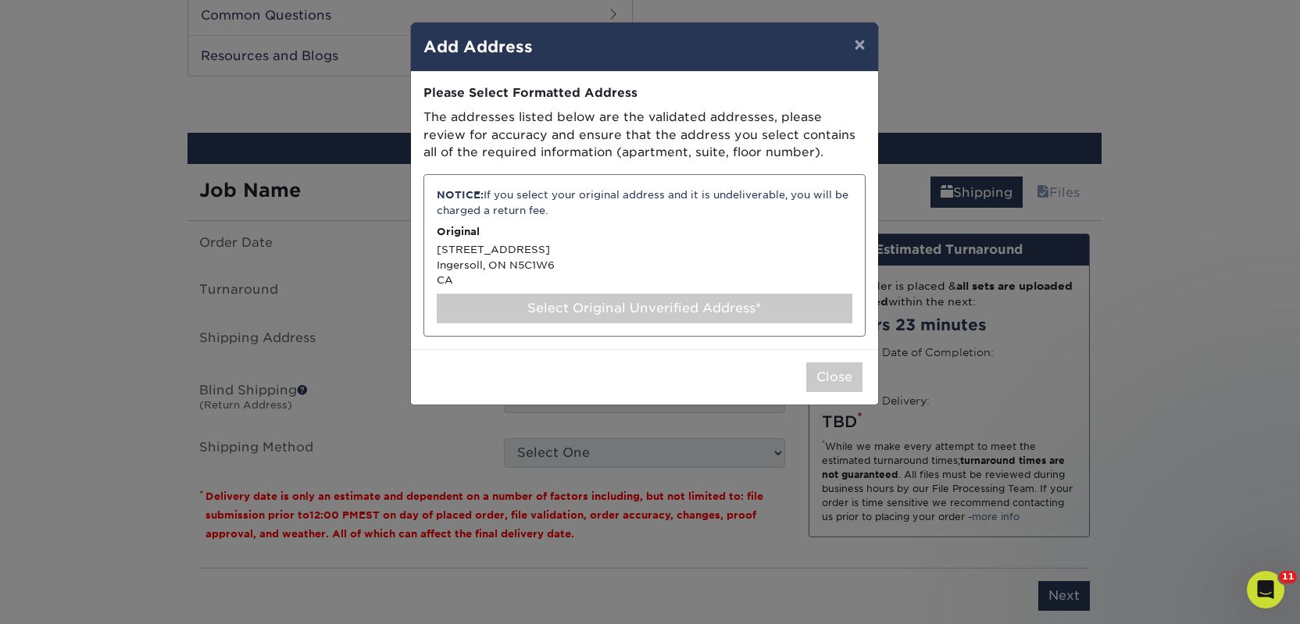
click at [667, 301] on div "Select Original Unverified Address*" at bounding box center [645, 309] width 416 height 30
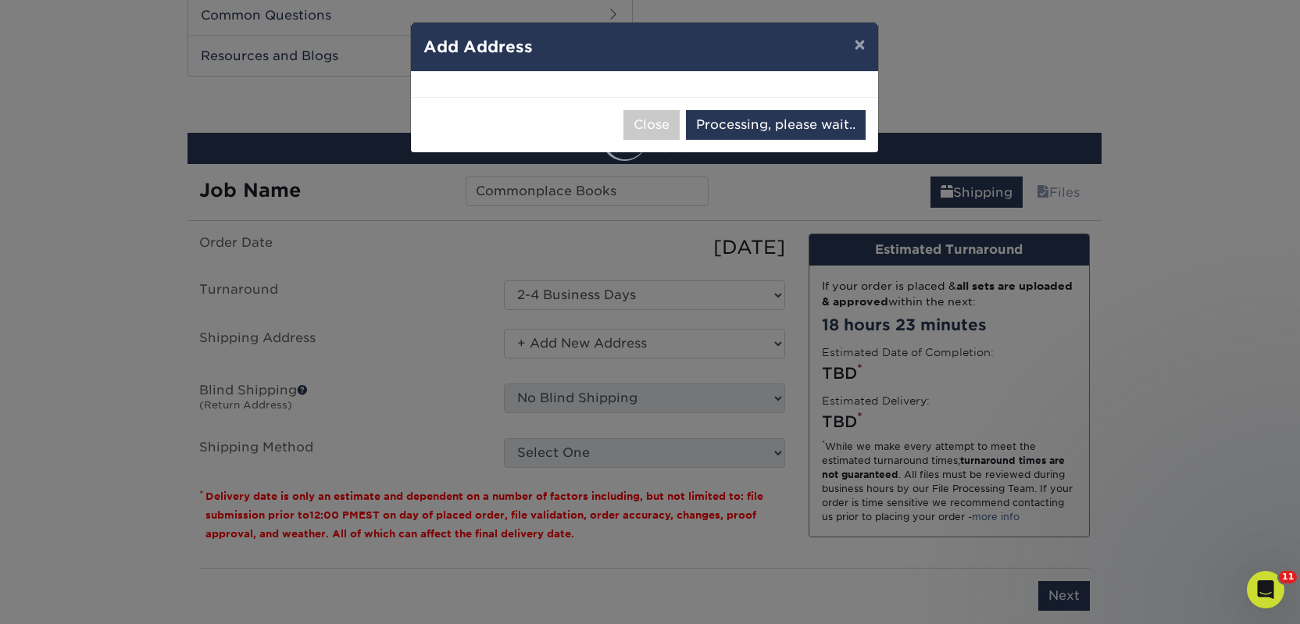
select select "285844"
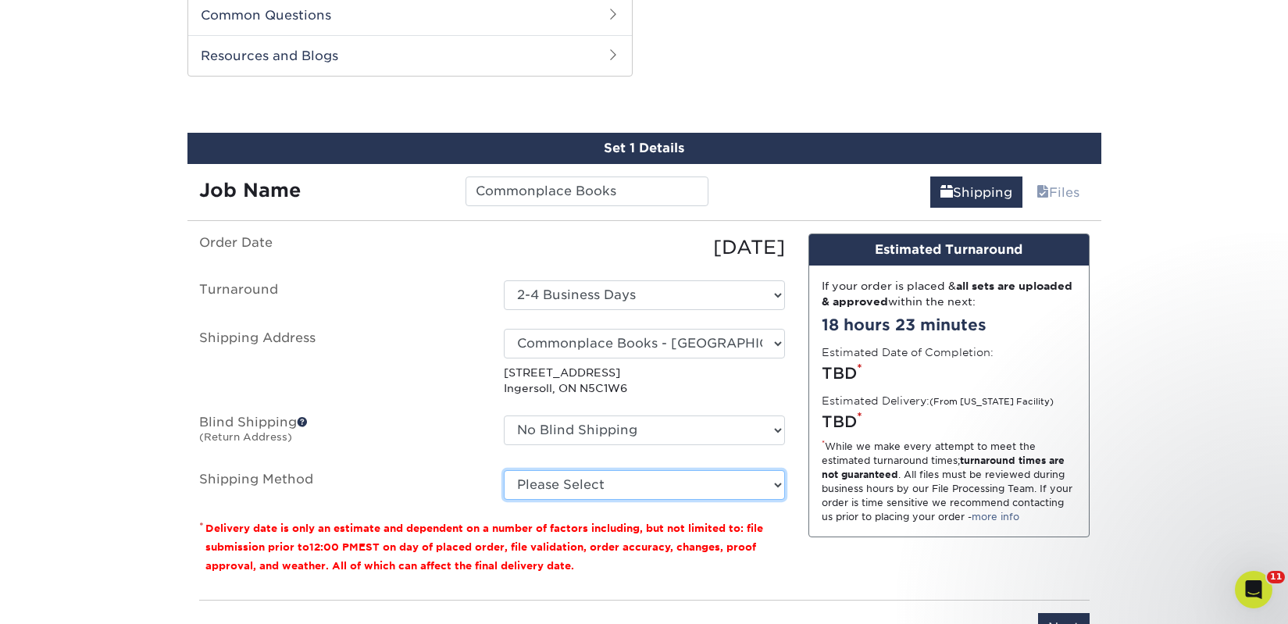
click at [652, 488] on select "Please Select Standard (+$75.44) Worldwide Expedited (+$144.41) Saver (+$181.16)" at bounding box center [644, 485] width 281 height 30
select select "11"
click at [504, 470] on select "Please Select Standard (+$75.44) Worldwide Expedited (+$144.41) Saver (+$181.16)" at bounding box center [644, 485] width 281 height 30
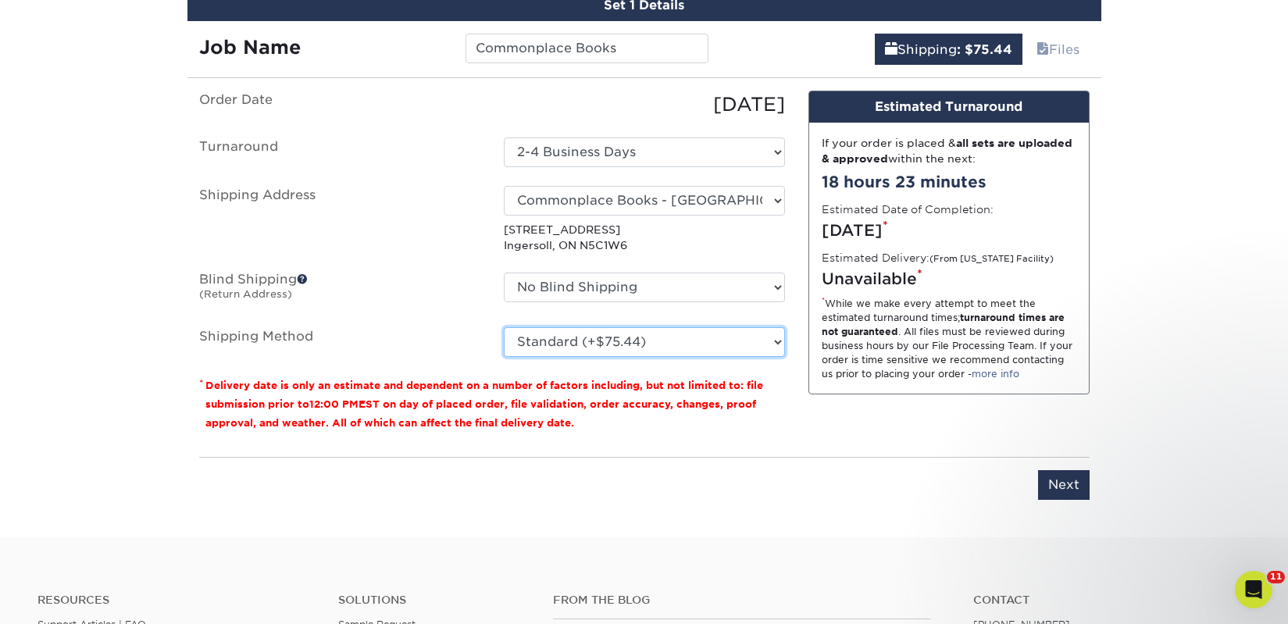
scroll to position [939, 0]
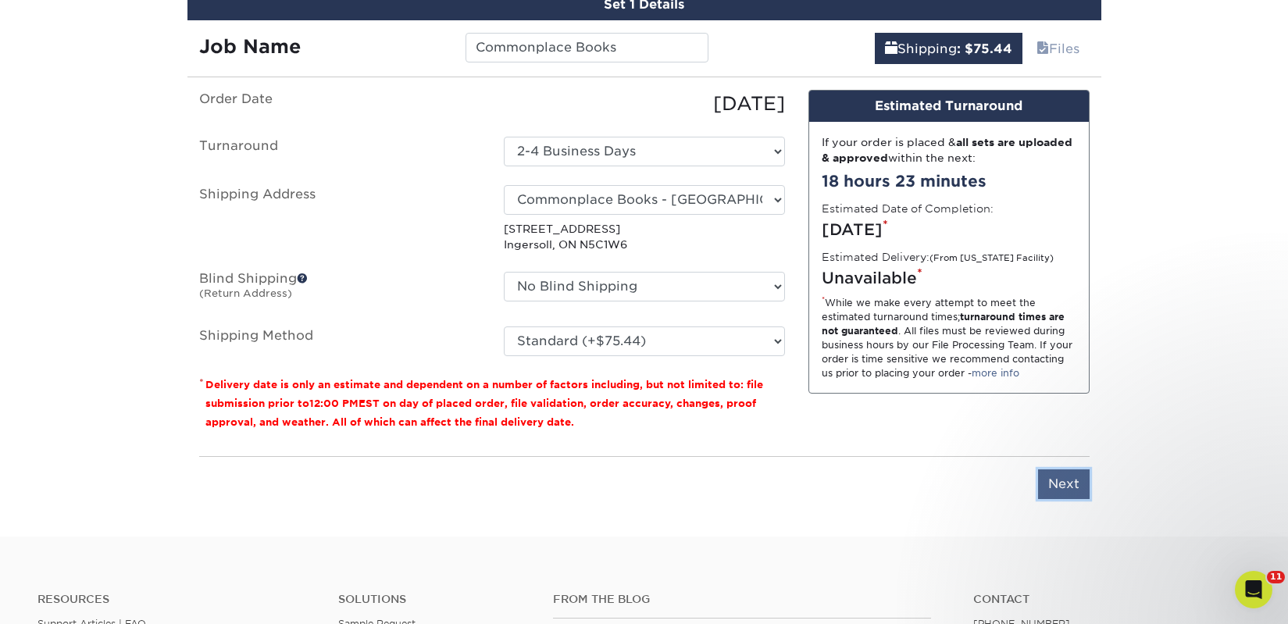
click at [1055, 487] on input "Next" at bounding box center [1064, 484] width 52 height 30
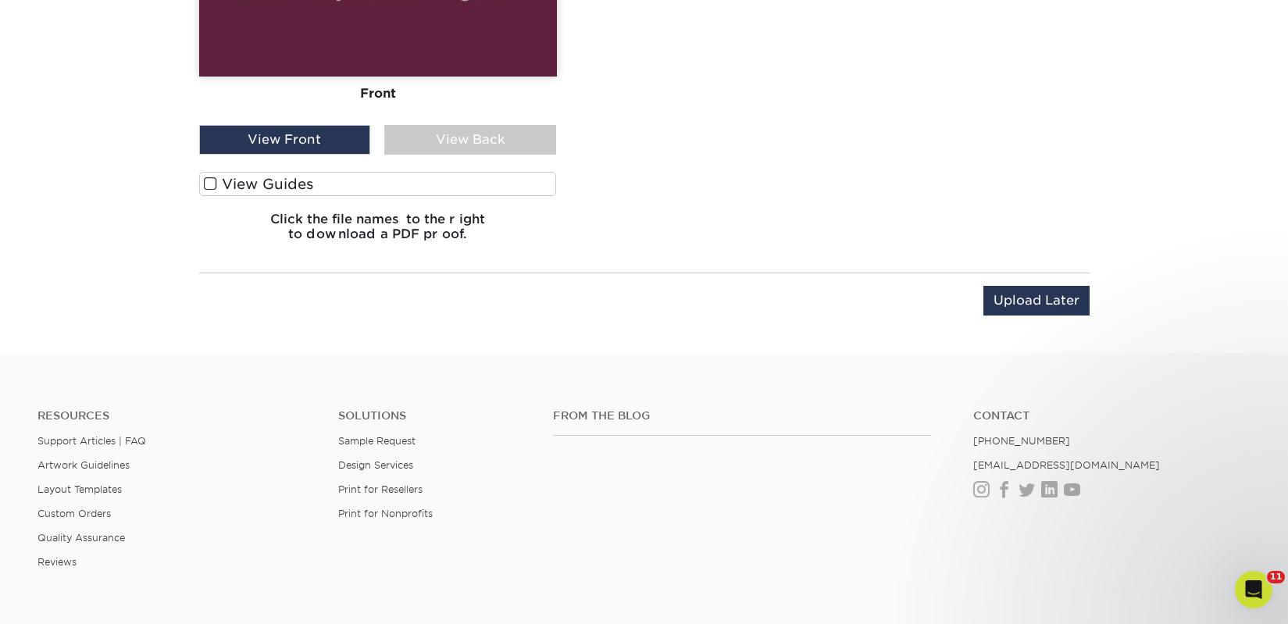
click at [304, 187] on label "View Guides" at bounding box center [378, 184] width 358 height 24
click at [0, 0] on input "View Guides" at bounding box center [0, 0] width 0 height 0
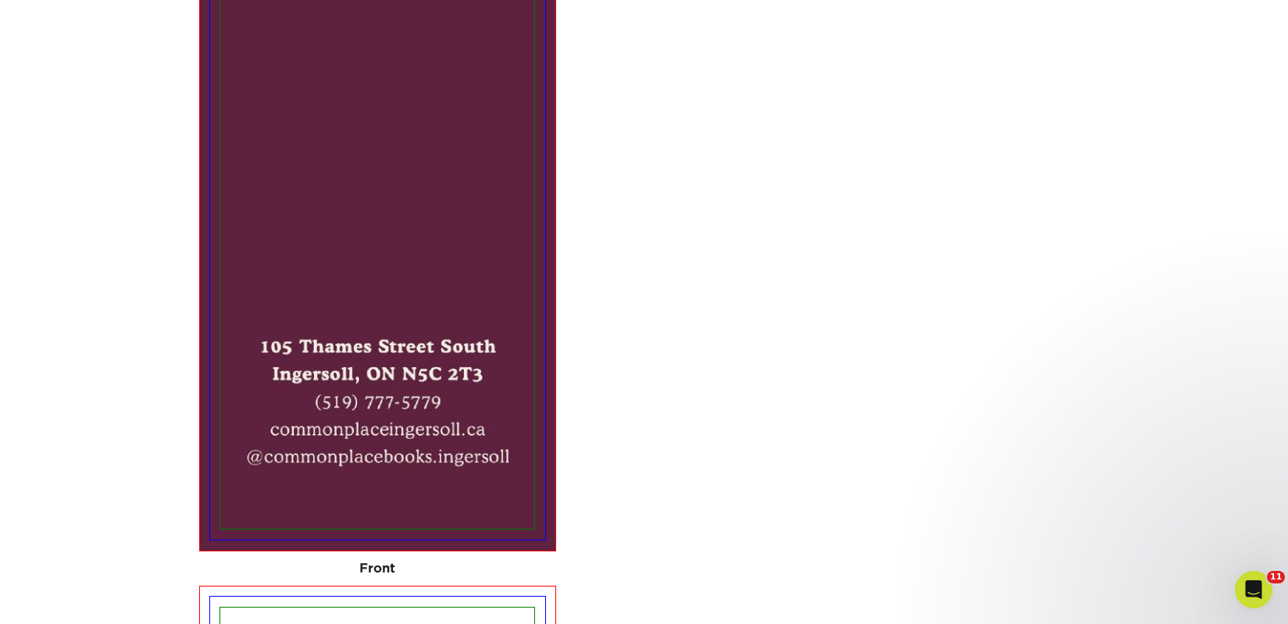
scroll to position [761, 0]
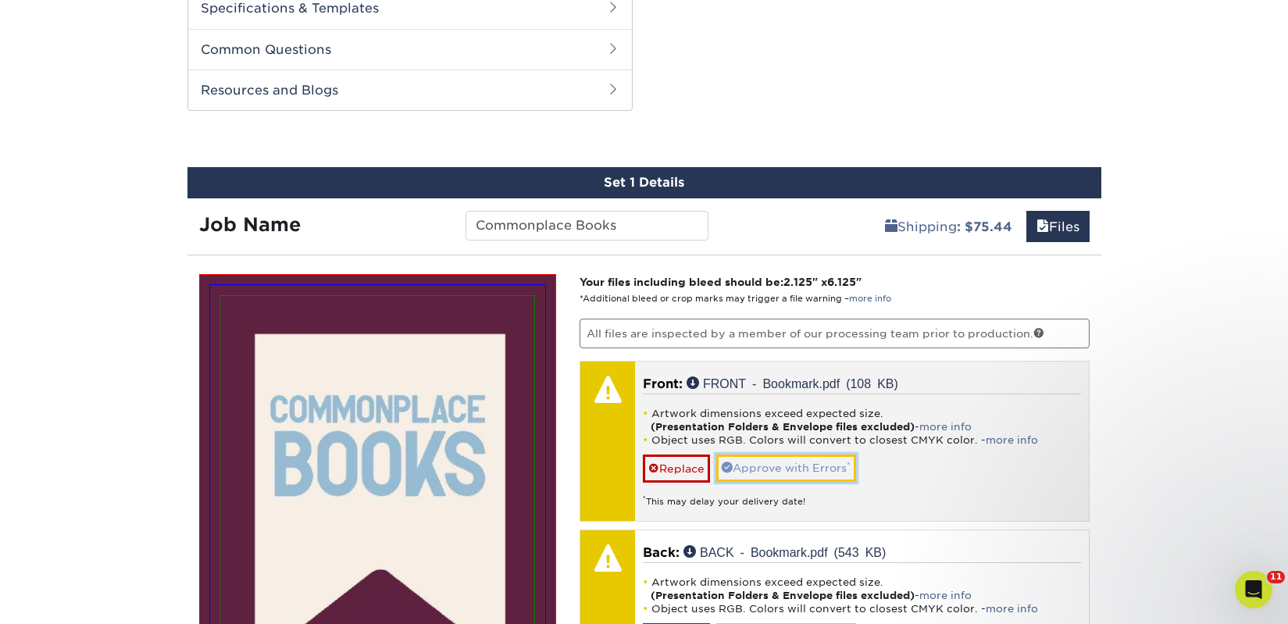
click at [824, 472] on link "Approve with Errors *" at bounding box center [786, 468] width 140 height 27
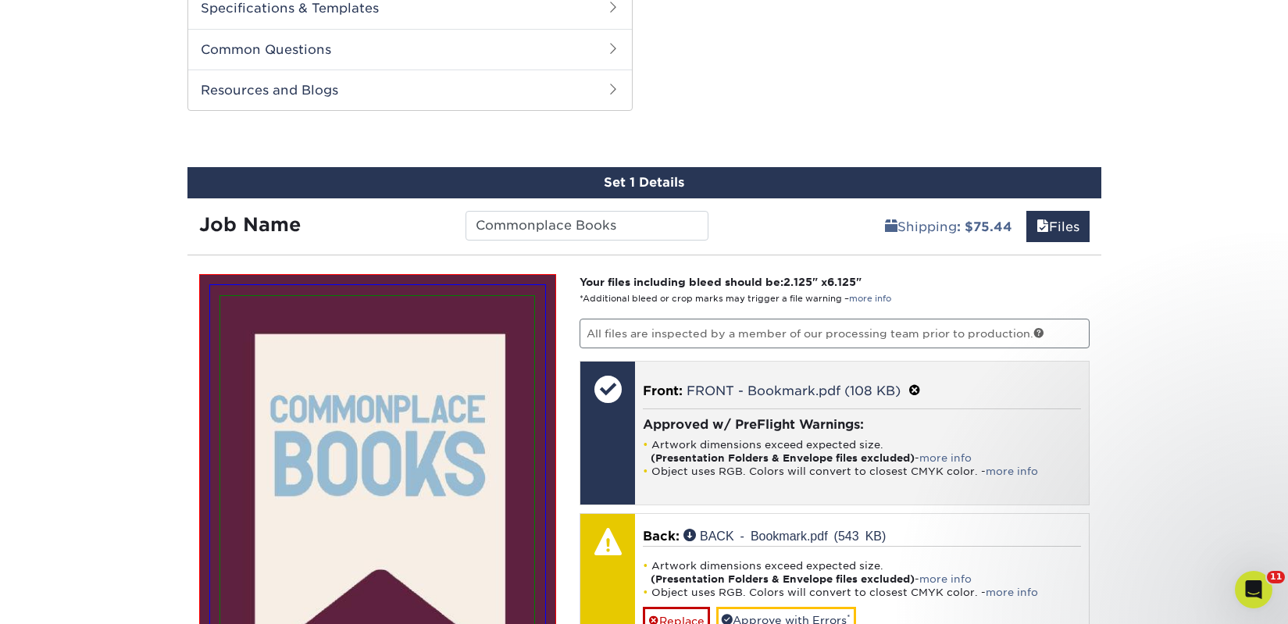
scroll to position [1083, 0]
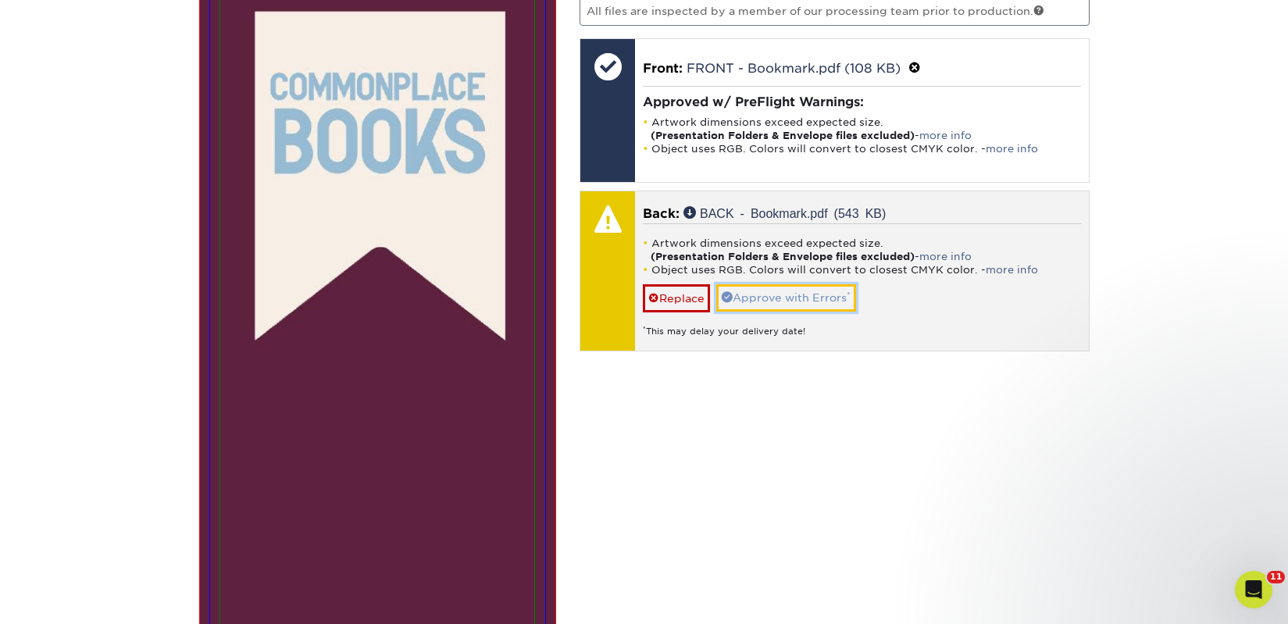
click at [815, 291] on link "Approve with Errors *" at bounding box center [786, 297] width 140 height 27
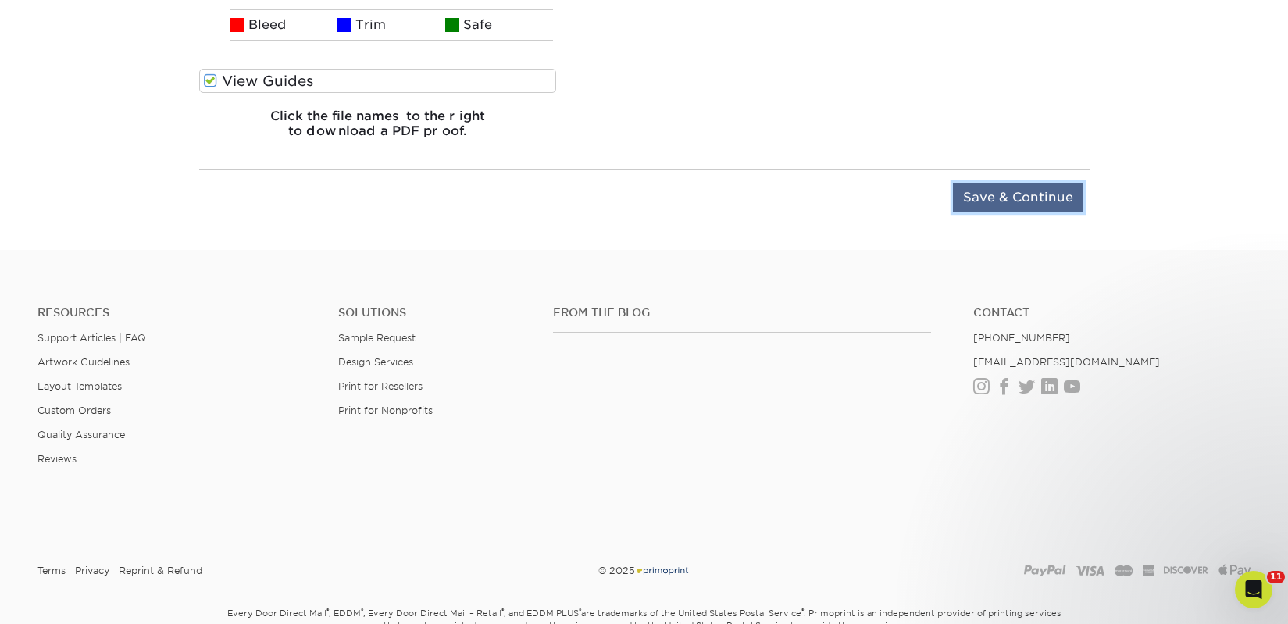
click at [997, 206] on input "Save & Continue" at bounding box center [1018, 198] width 130 height 30
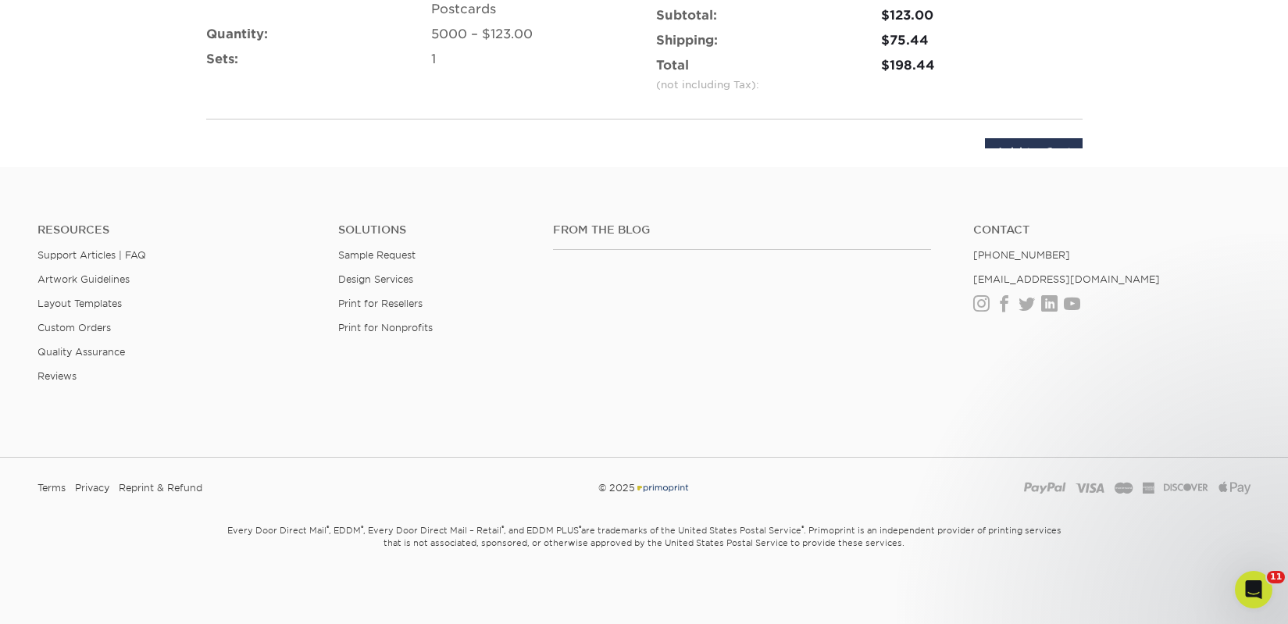
scroll to position [1136, 0]
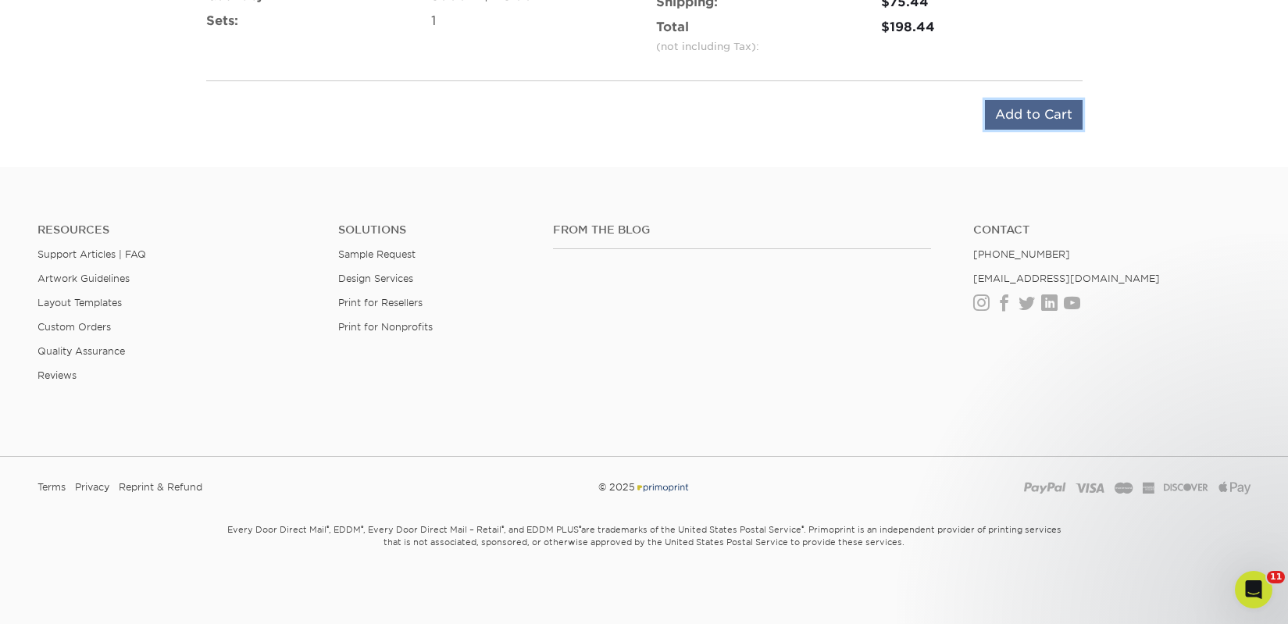
click at [992, 115] on input "Add to Cart" at bounding box center [1034, 115] width 98 height 30
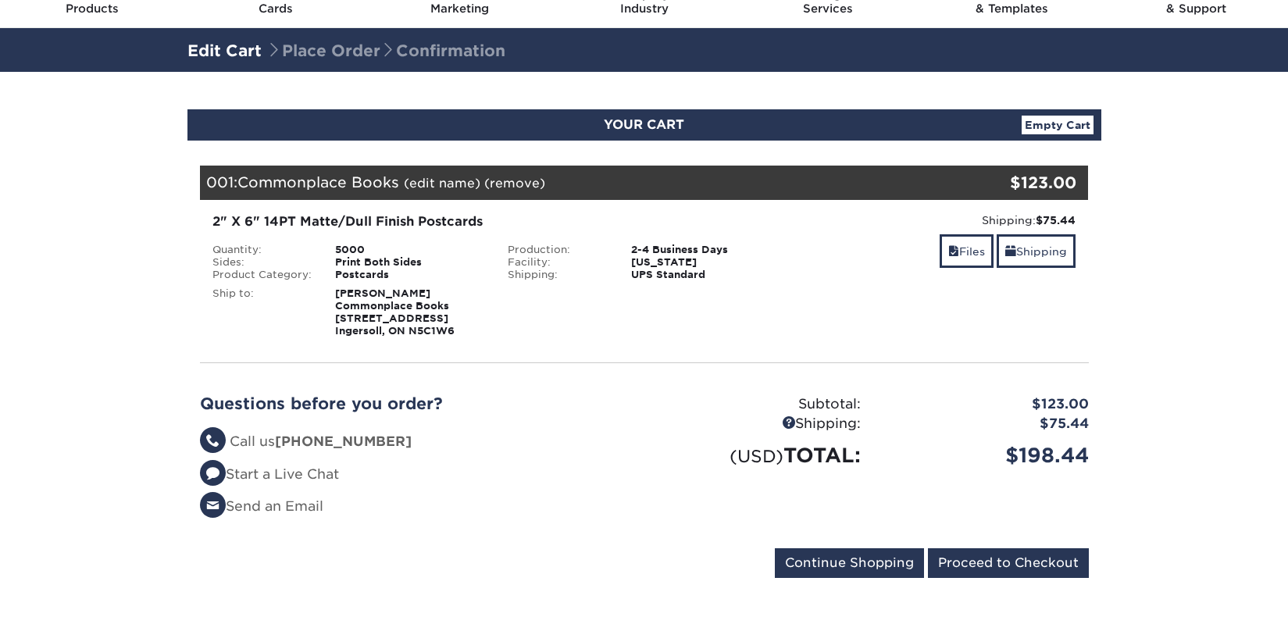
scroll to position [159, 0]
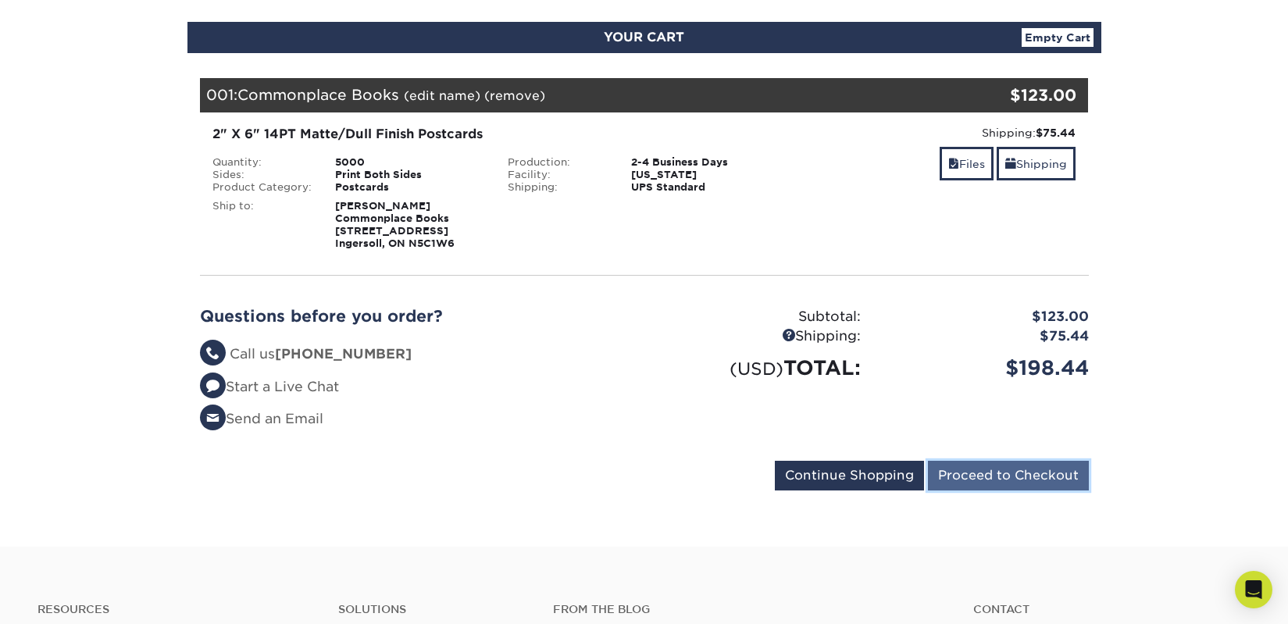
click at [982, 475] on input "Proceed to Checkout" at bounding box center [1008, 476] width 161 height 30
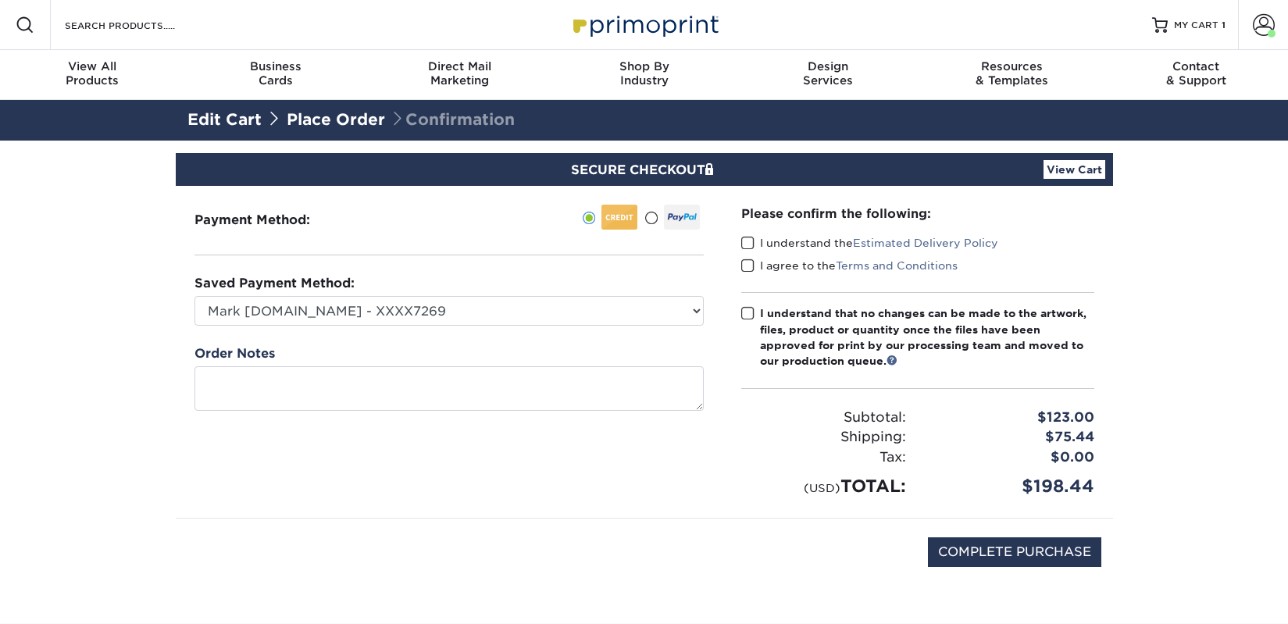
click at [747, 237] on span at bounding box center [747, 243] width 13 height 15
click at [0, 0] on input "I understand the Estimated Delivery Policy" at bounding box center [0, 0] width 0 height 0
click at [752, 267] on span at bounding box center [747, 266] width 13 height 15
click at [0, 0] on input "I agree to the Terms and Conditions" at bounding box center [0, 0] width 0 height 0
click at [758, 309] on label "I understand that no changes can be made to the artwork, files, product or quan…" at bounding box center [917, 337] width 353 height 64
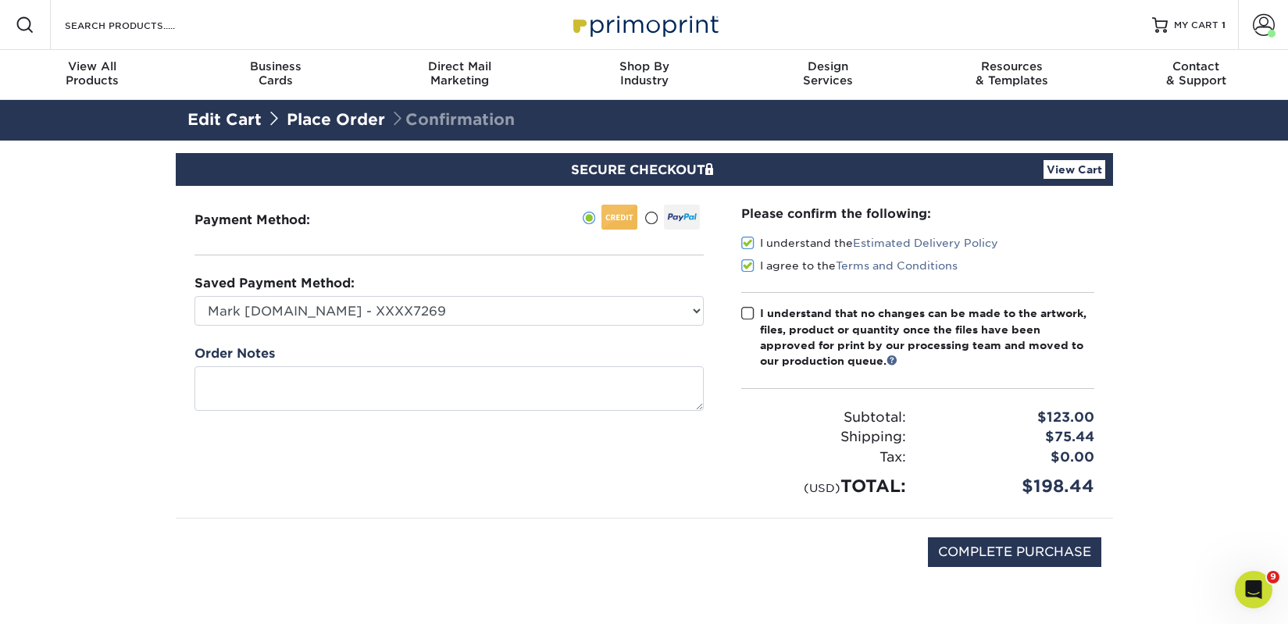
click at [0, 0] on input "I understand that no changes can be made to the artwork, files, product or quan…" at bounding box center [0, 0] width 0 height 0
click at [947, 543] on input "COMPLETE PURCHASE" at bounding box center [1014, 552] width 173 height 30
type input "PROCESSING, PLEASE WAIT..."
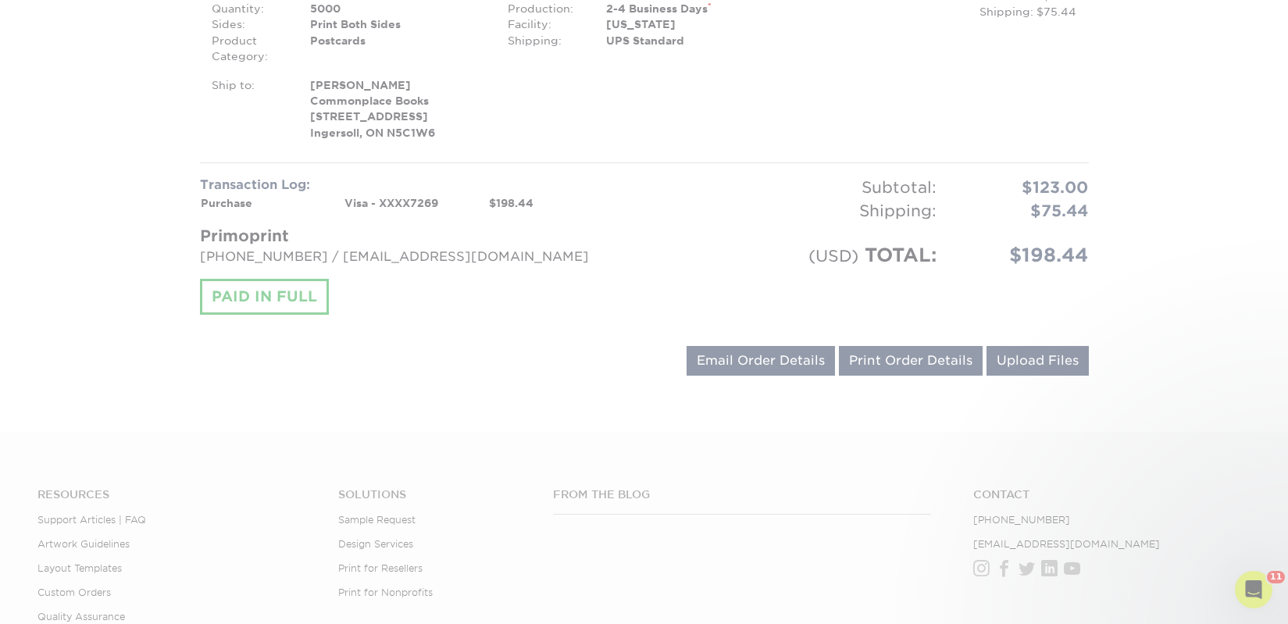
click at [630, 281] on div at bounding box center [644, 192] width 1288 height 1393
